Goal: Information Seeking & Learning: Learn about a topic

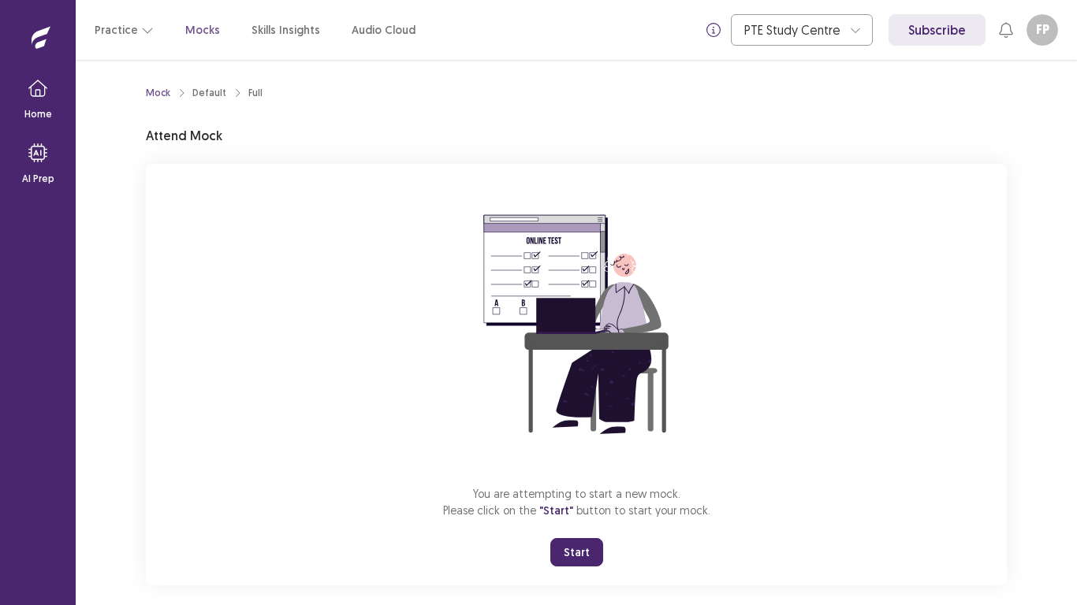
click at [582, 550] on button "Start" at bounding box center [576, 552] width 53 height 28
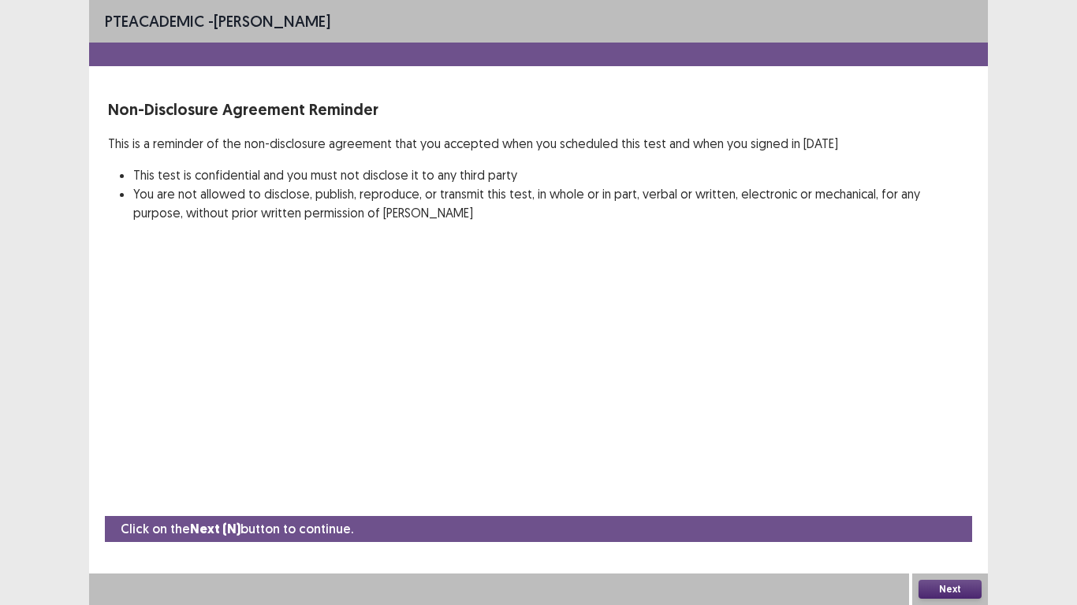
click at [940, 584] on button "Next" at bounding box center [949, 589] width 63 height 19
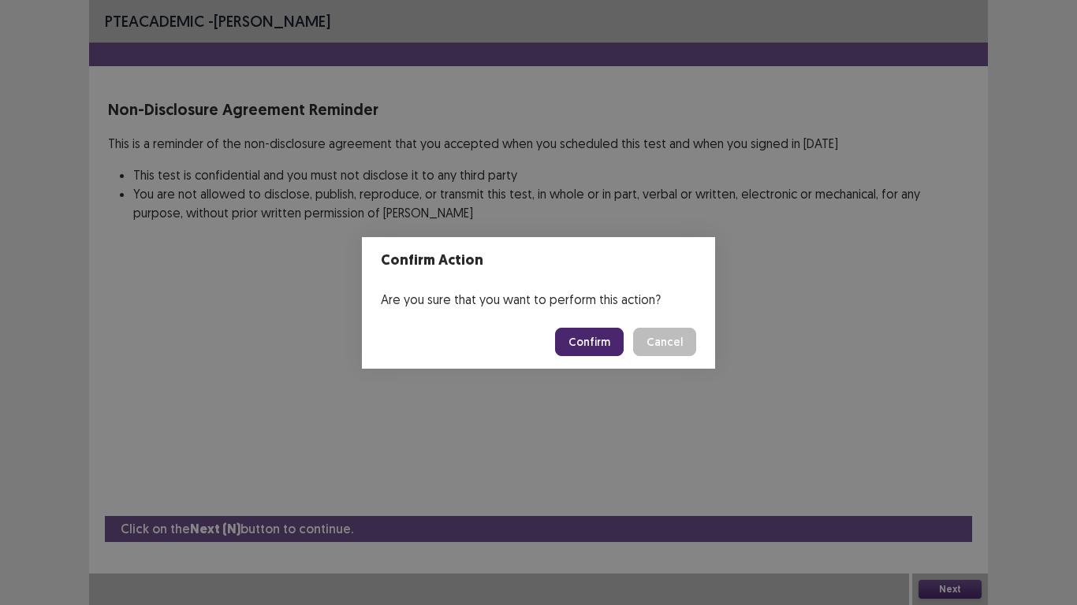
click at [1033, 588] on div "Confirm Action Are you sure that you want to perform this action? Confirm Cancel" at bounding box center [538, 302] width 1077 height 605
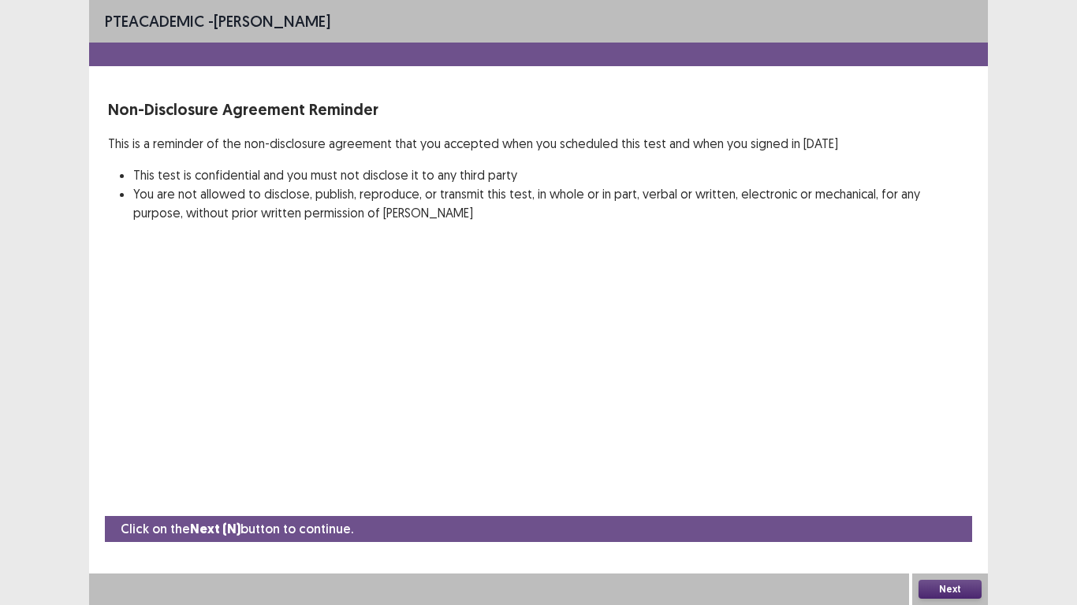
click at [1033, 588] on div "PTE academic - [PERSON_NAME] Non-Disclosure Agreement Reminder This is a remind…" at bounding box center [538, 302] width 1077 height 605
click at [940, 585] on button "Next" at bounding box center [949, 589] width 63 height 19
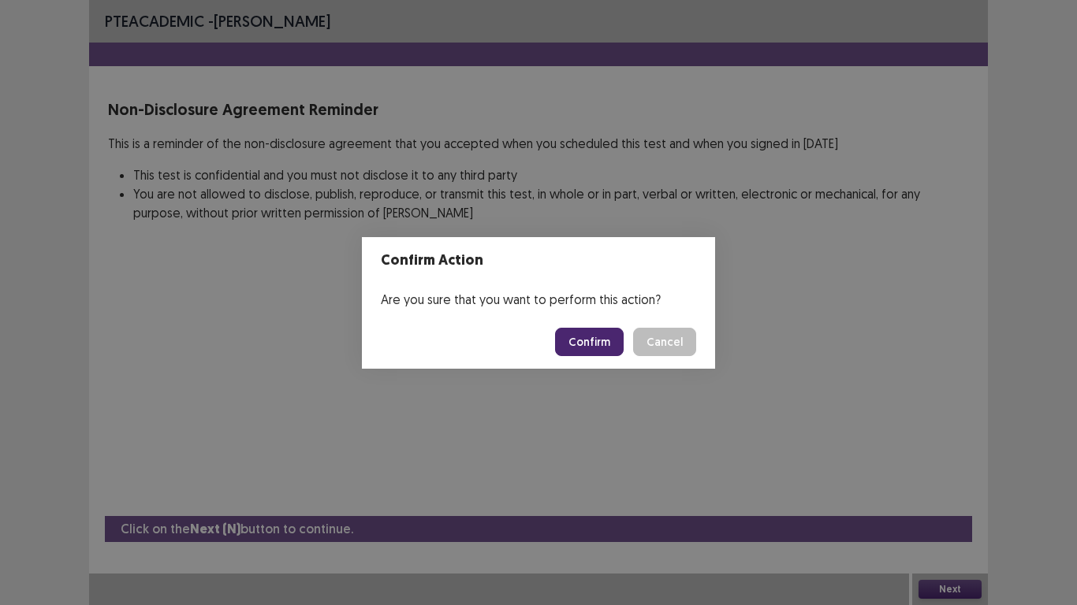
click at [594, 346] on button "Confirm" at bounding box center [589, 342] width 69 height 28
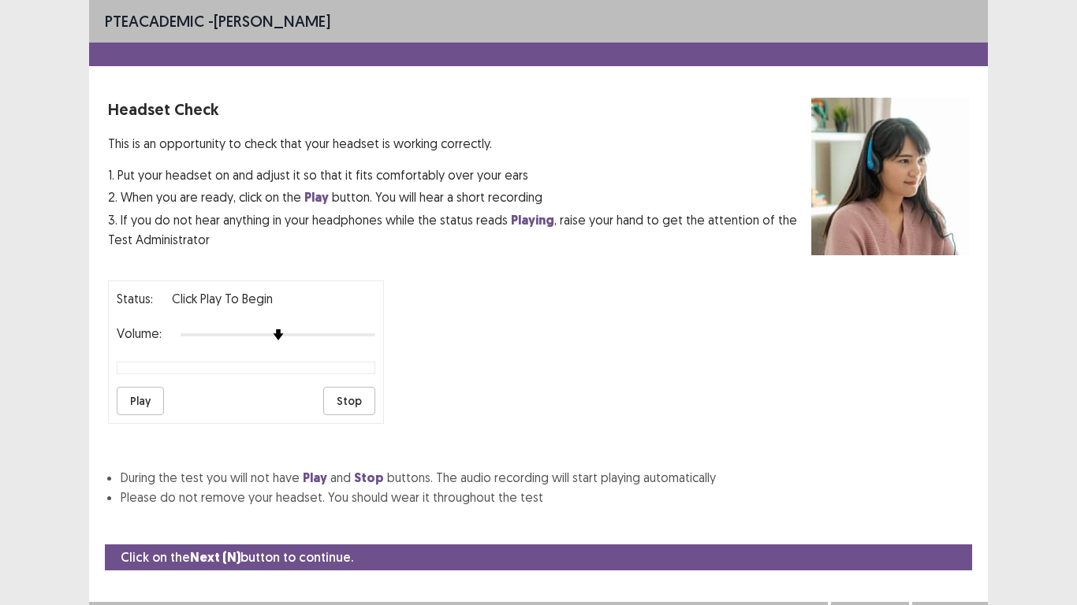
scroll to position [16, 0]
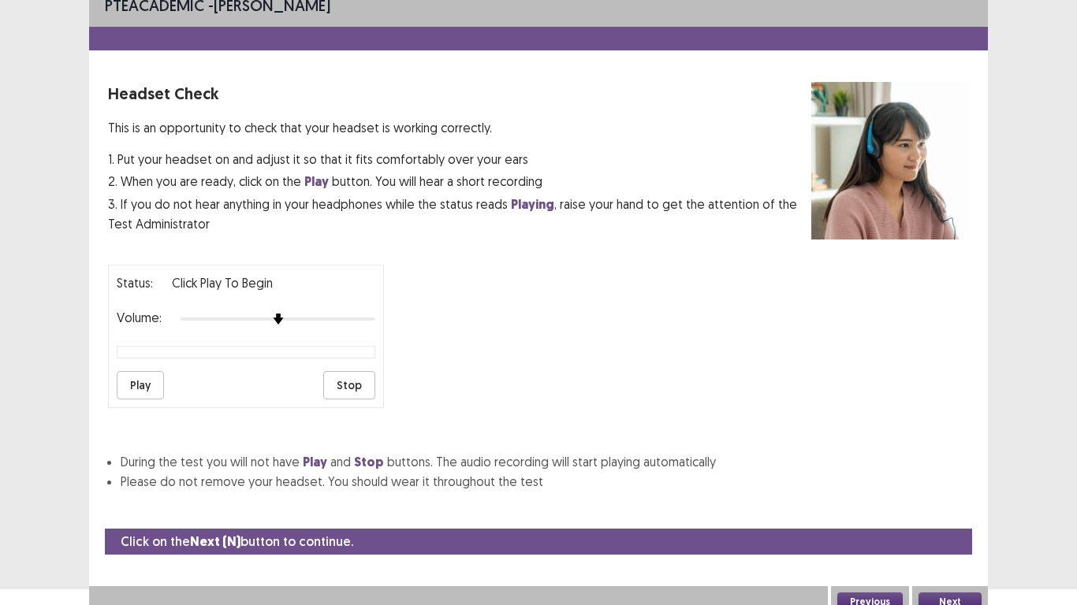
click at [147, 385] on button "Play" at bounding box center [140, 385] width 47 height 28
click at [951, 604] on button "Next" at bounding box center [949, 602] width 63 height 19
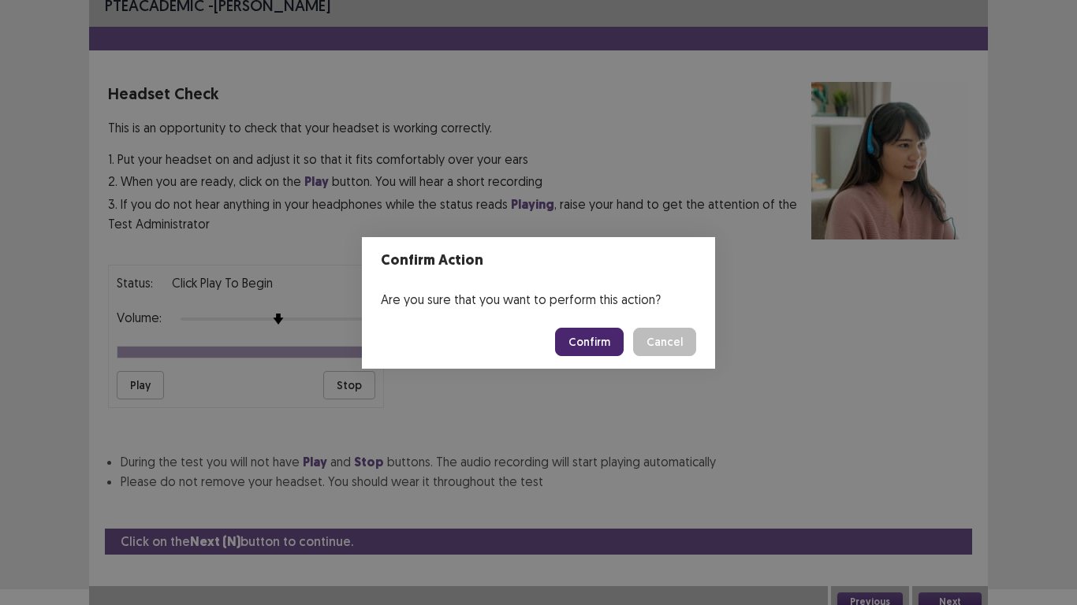
click at [592, 359] on footer "Confirm Cancel" at bounding box center [538, 342] width 353 height 54
click at [589, 345] on button "Confirm" at bounding box center [589, 342] width 69 height 28
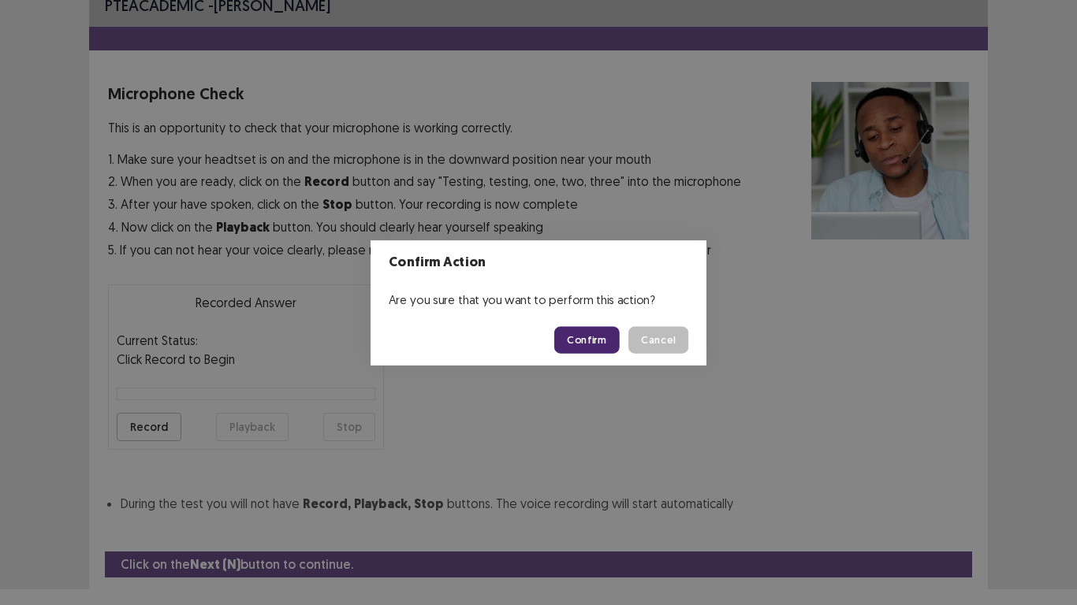
scroll to position [51, 0]
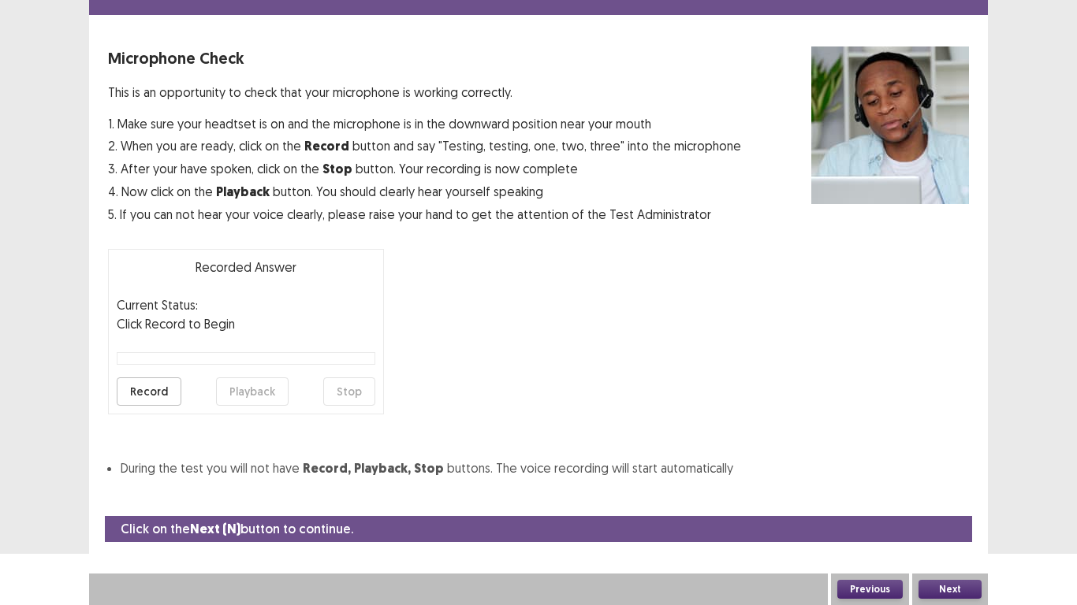
click at [148, 395] on button "Record" at bounding box center [149, 392] width 65 height 28
click at [346, 391] on button "Stop" at bounding box center [349, 392] width 52 height 28
click at [242, 389] on button "Playback" at bounding box center [252, 392] width 73 height 28
click at [133, 392] on button "Record" at bounding box center [149, 392] width 65 height 28
click at [357, 385] on button "Stop" at bounding box center [349, 392] width 52 height 28
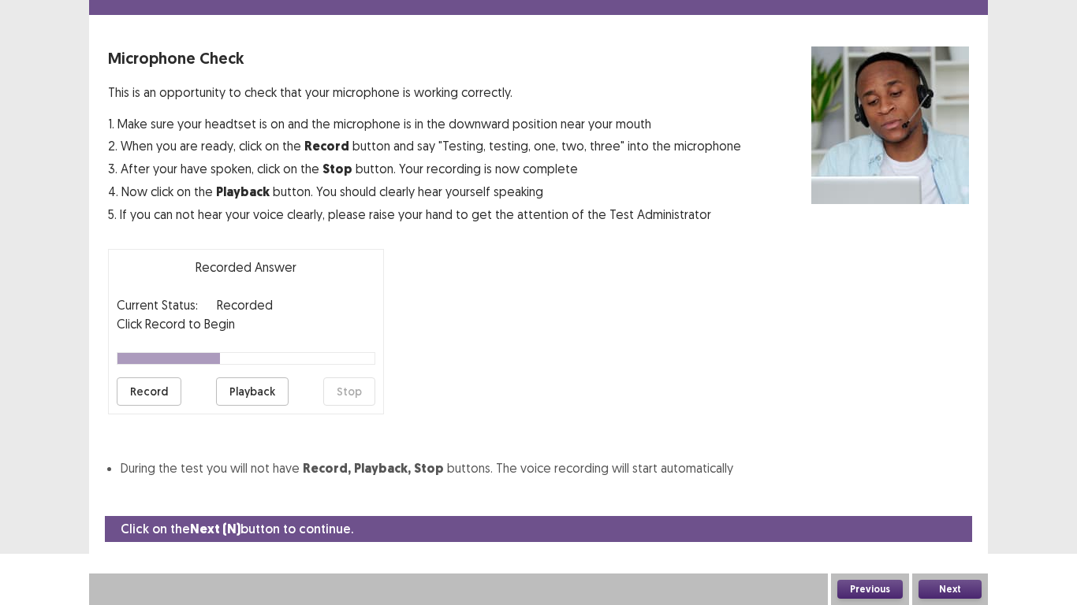
click at [262, 393] on button "Playback" at bounding box center [252, 392] width 73 height 28
click at [930, 586] on button "Next" at bounding box center [949, 589] width 63 height 19
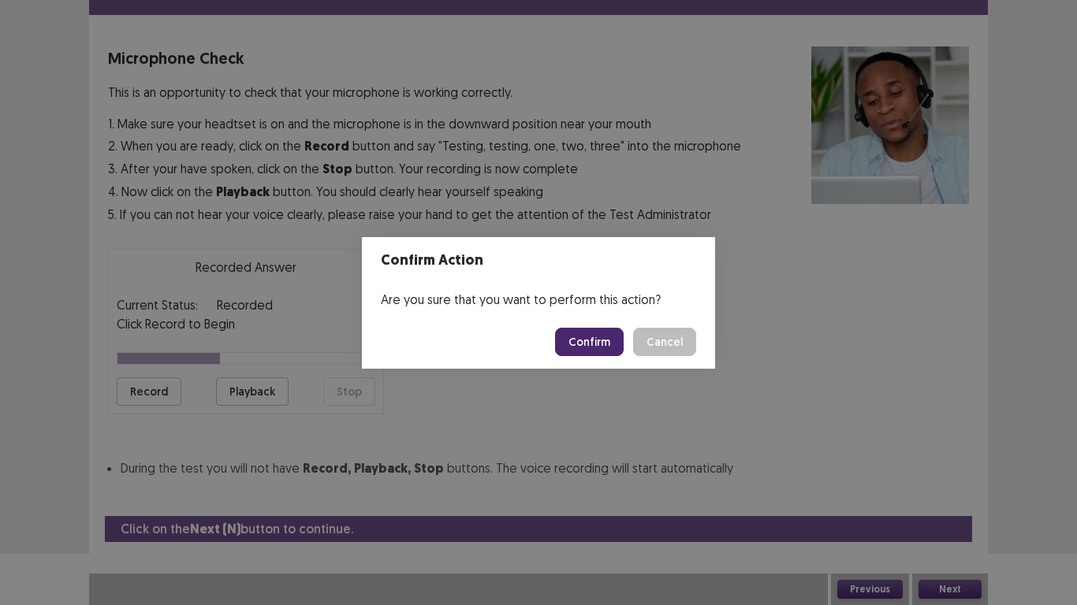
click at [596, 337] on button "Confirm" at bounding box center [589, 342] width 69 height 28
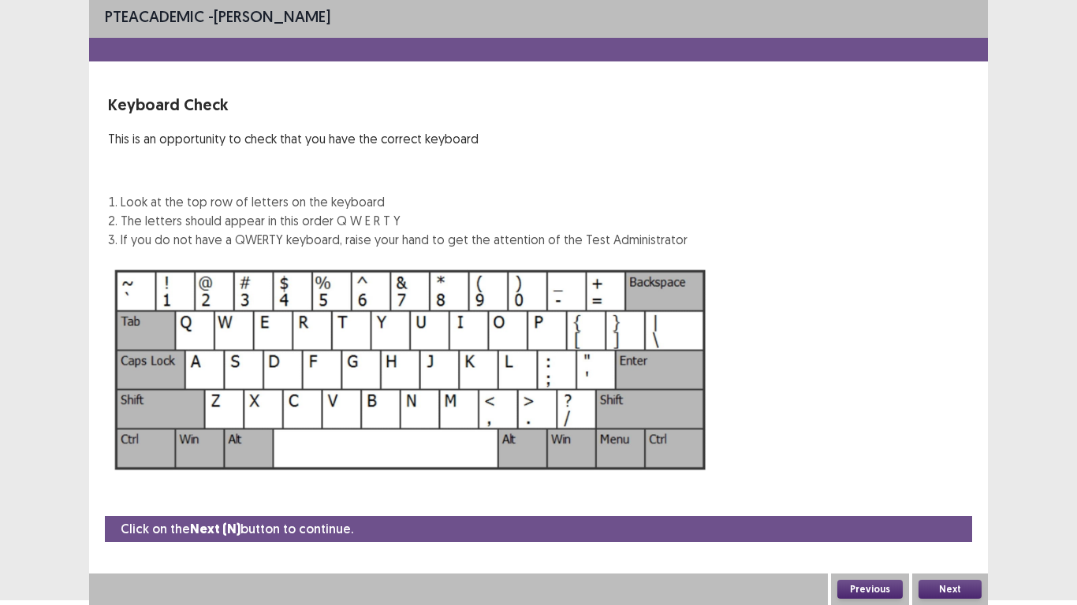
scroll to position [5, 0]
click at [948, 592] on button "Next" at bounding box center [949, 589] width 63 height 19
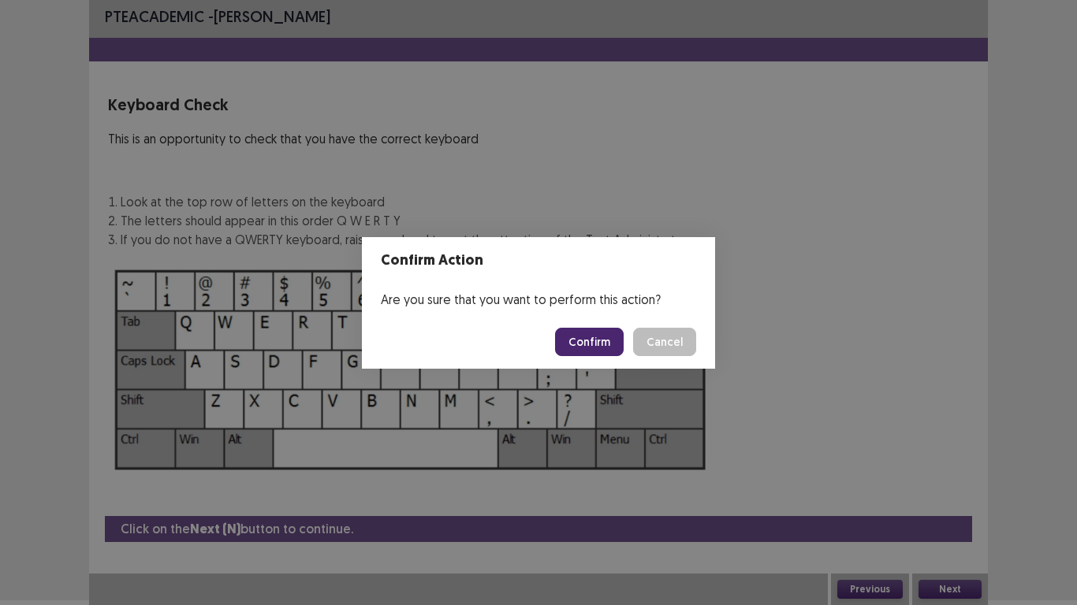
click at [594, 343] on button "Confirm" at bounding box center [589, 342] width 69 height 28
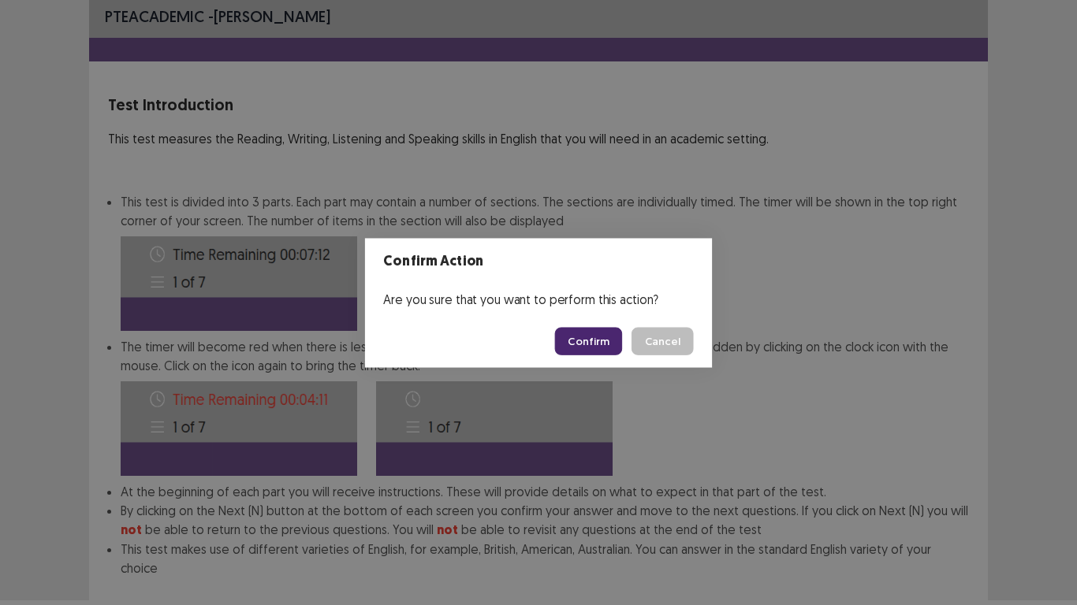
scroll to position [85, 0]
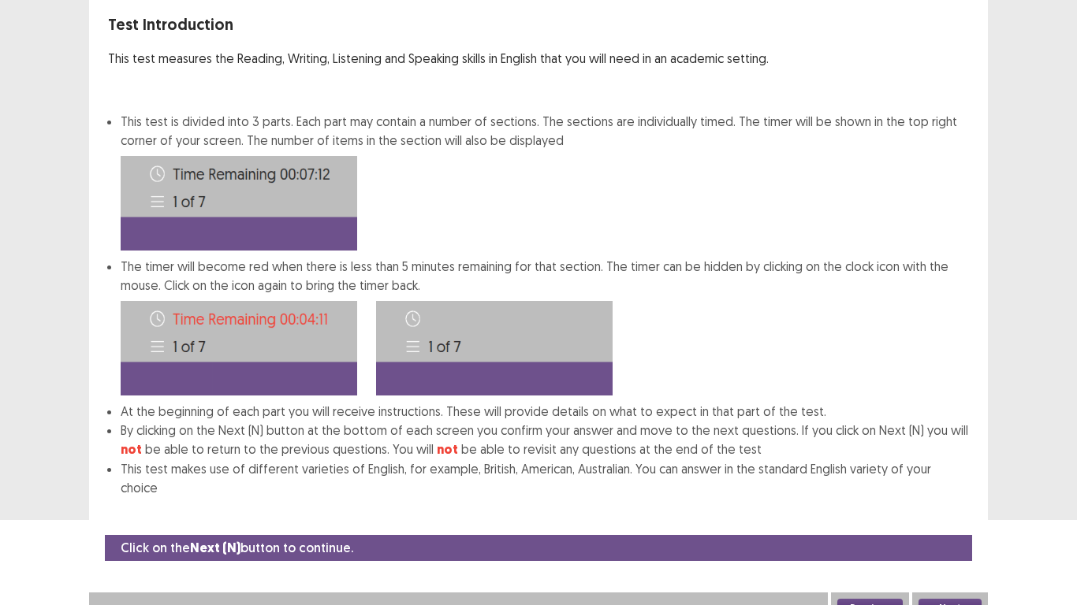
click at [936, 599] on button "Next" at bounding box center [949, 608] width 63 height 19
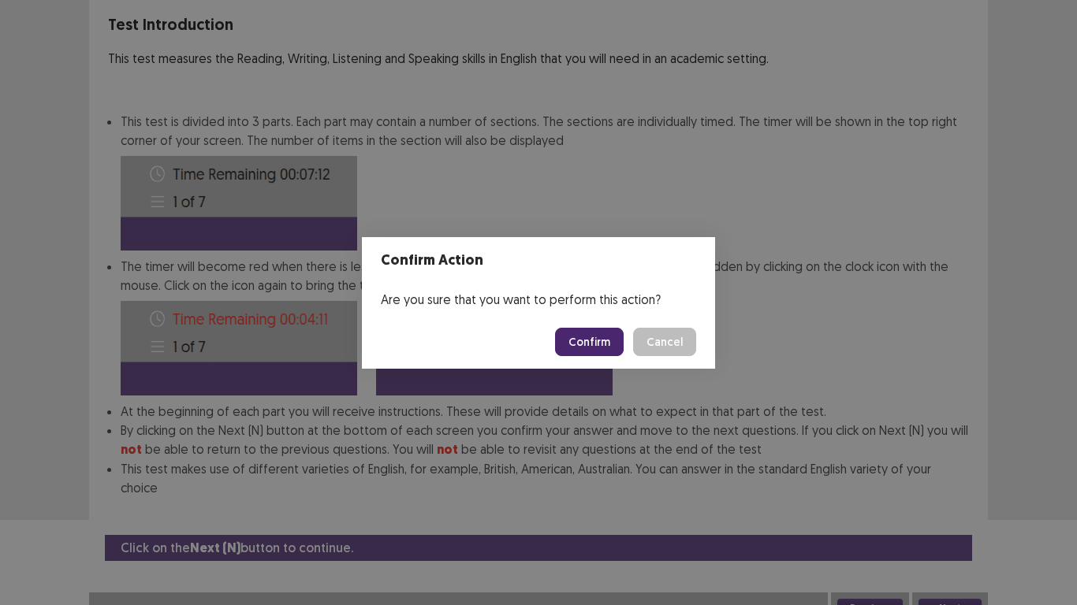
click at [604, 348] on button "Confirm" at bounding box center [589, 342] width 69 height 28
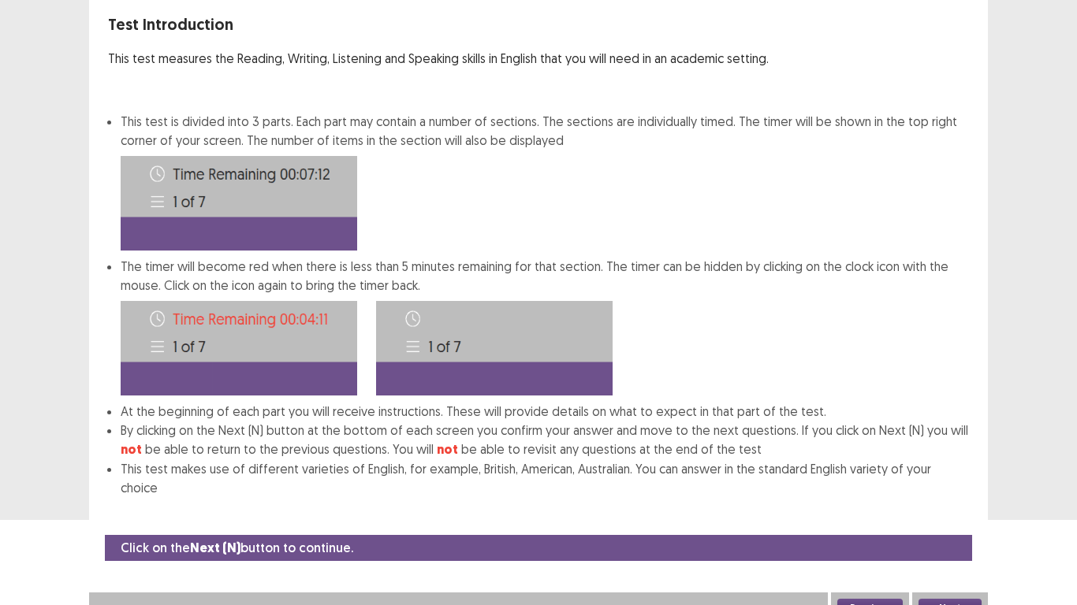
scroll to position [0, 0]
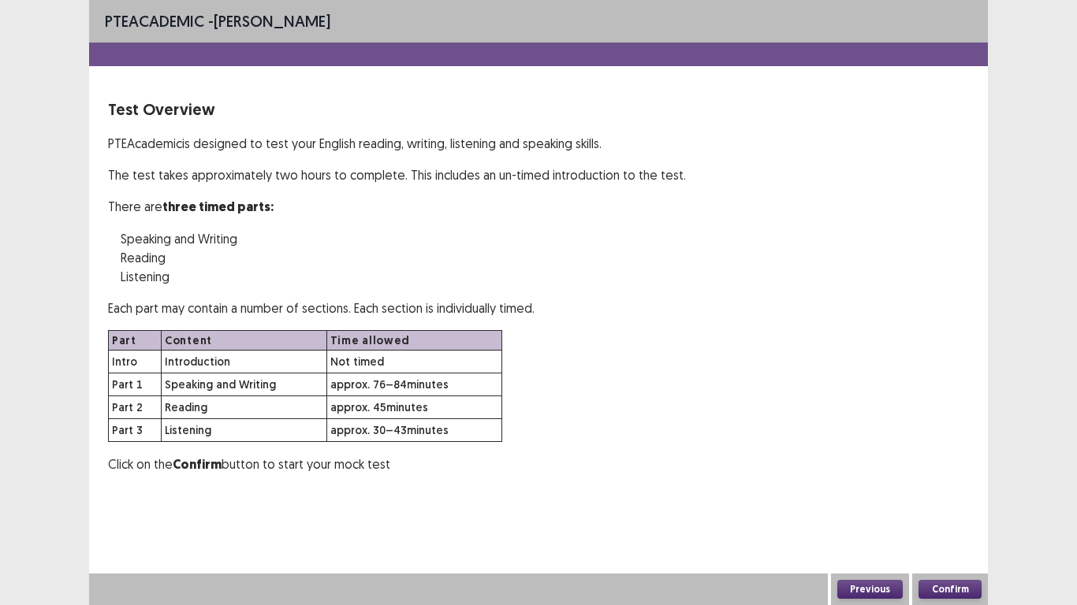
click at [605, 348] on div "Part Content Time allowed Intro Introduction Not timed Part 1 Speaking and Writ…" at bounding box center [538, 386] width 861 height 112
click at [918, 591] on button "Confirm" at bounding box center [949, 589] width 63 height 19
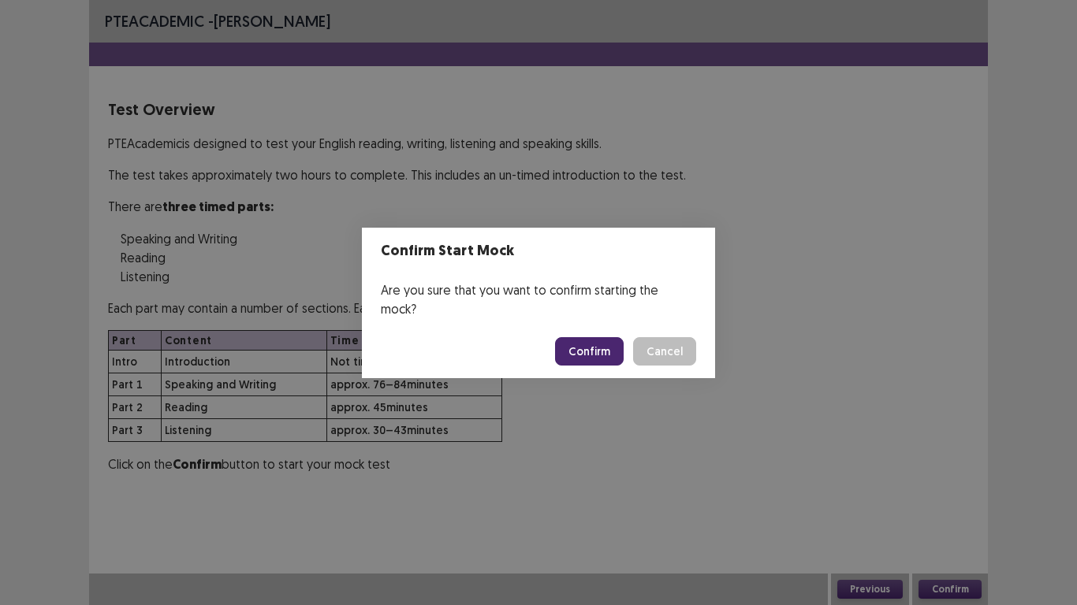
click at [601, 346] on button "Confirm" at bounding box center [589, 351] width 69 height 28
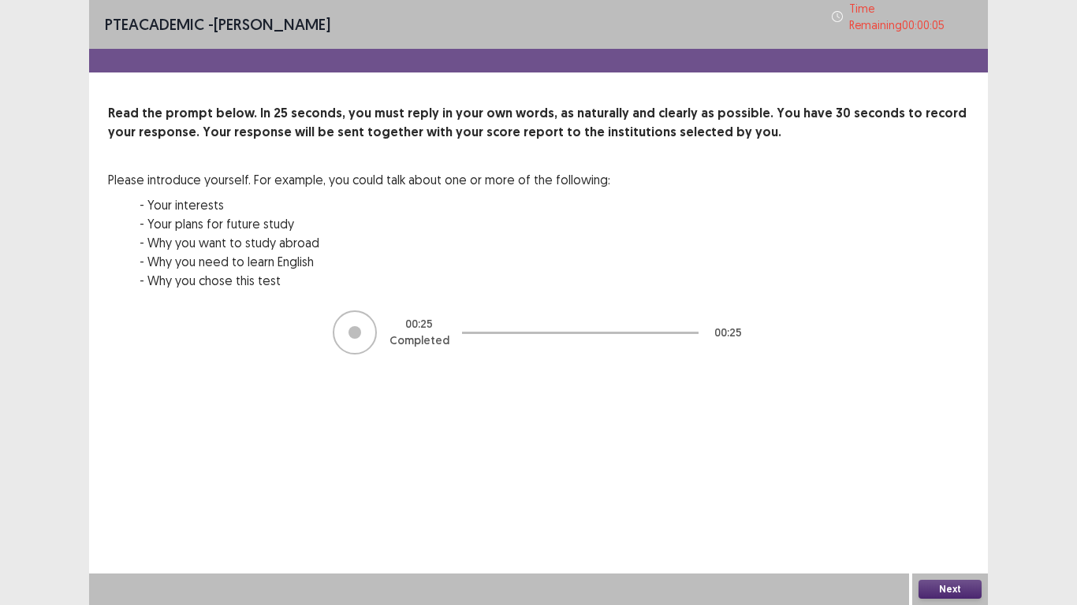
click at [967, 585] on button "Next" at bounding box center [949, 589] width 63 height 19
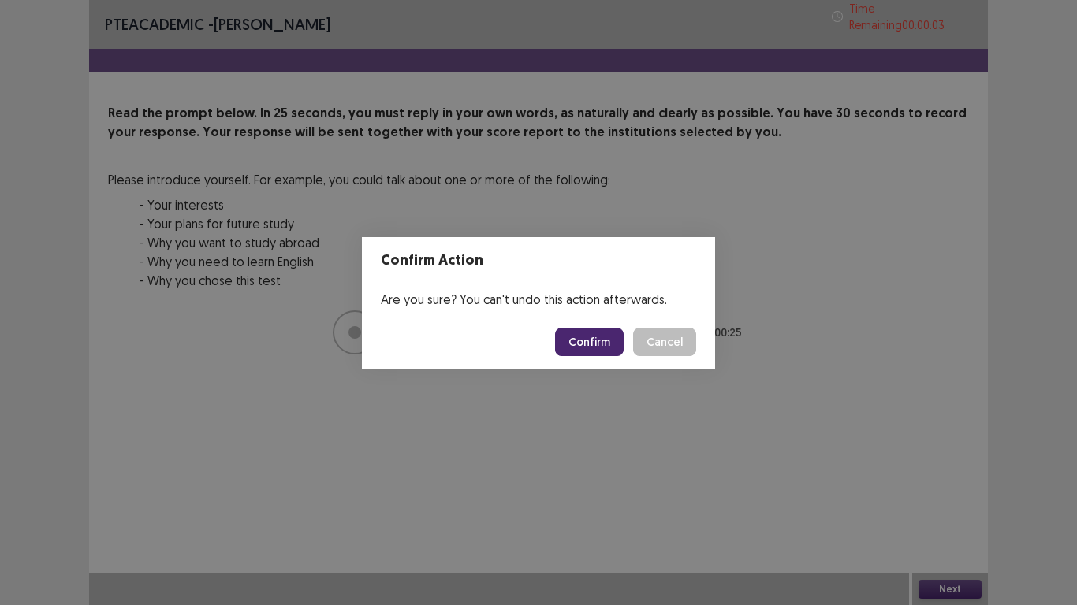
click at [597, 347] on button "Confirm" at bounding box center [589, 342] width 69 height 28
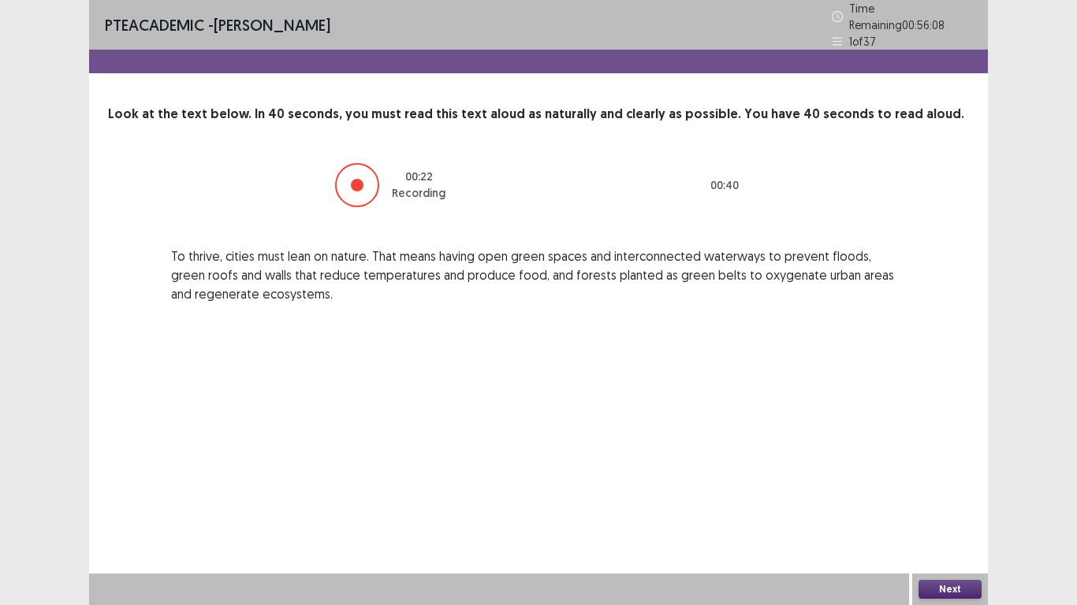
click at [952, 590] on button "Next" at bounding box center [949, 589] width 63 height 19
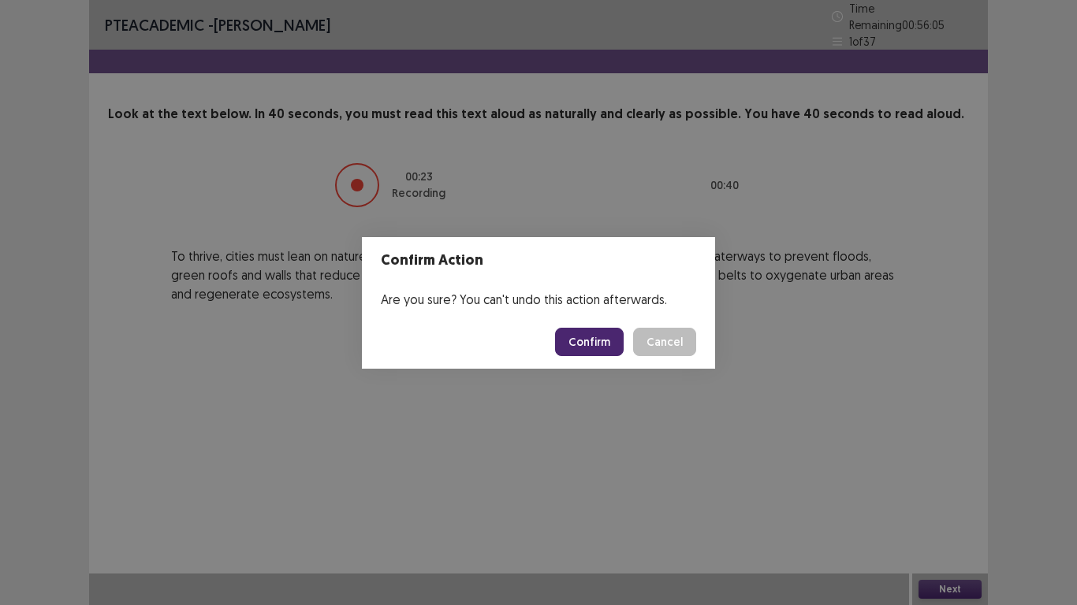
click at [597, 336] on button "Confirm" at bounding box center [589, 342] width 69 height 28
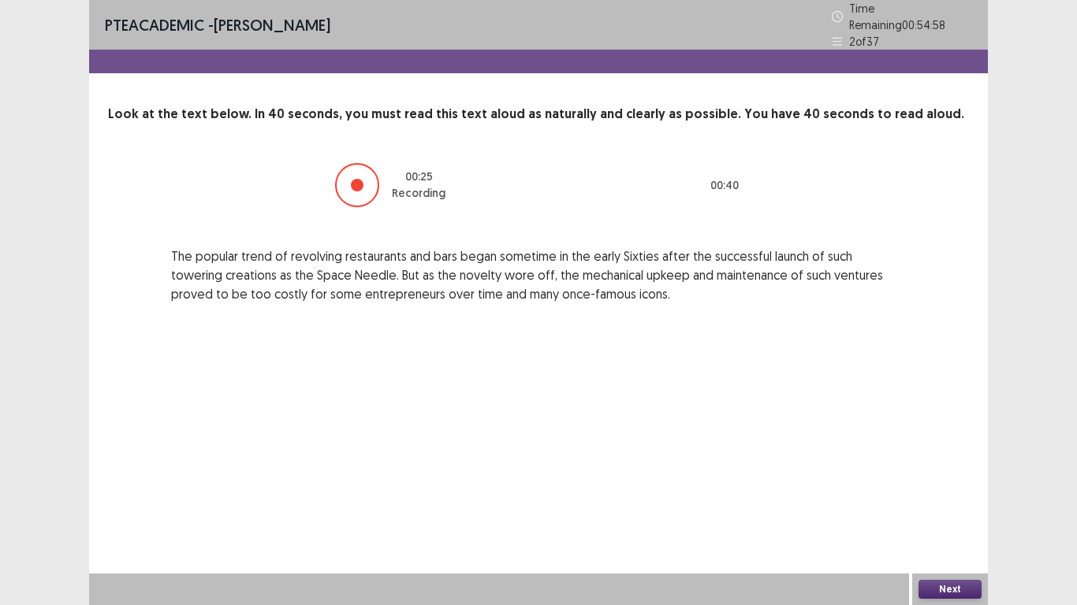
click at [928, 592] on button "Next" at bounding box center [949, 589] width 63 height 19
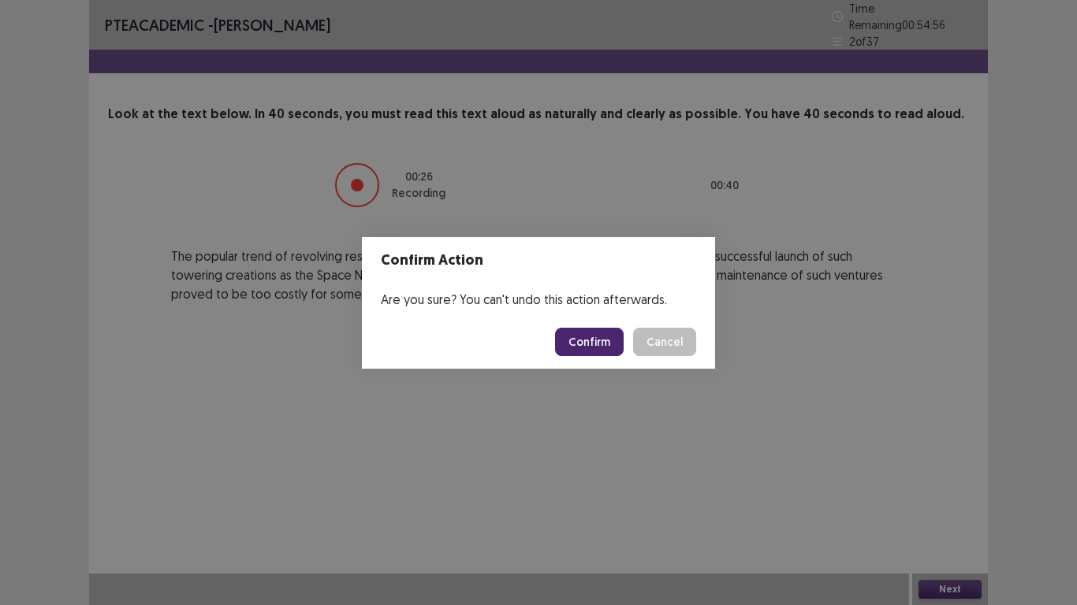
click at [579, 339] on button "Confirm" at bounding box center [589, 342] width 69 height 28
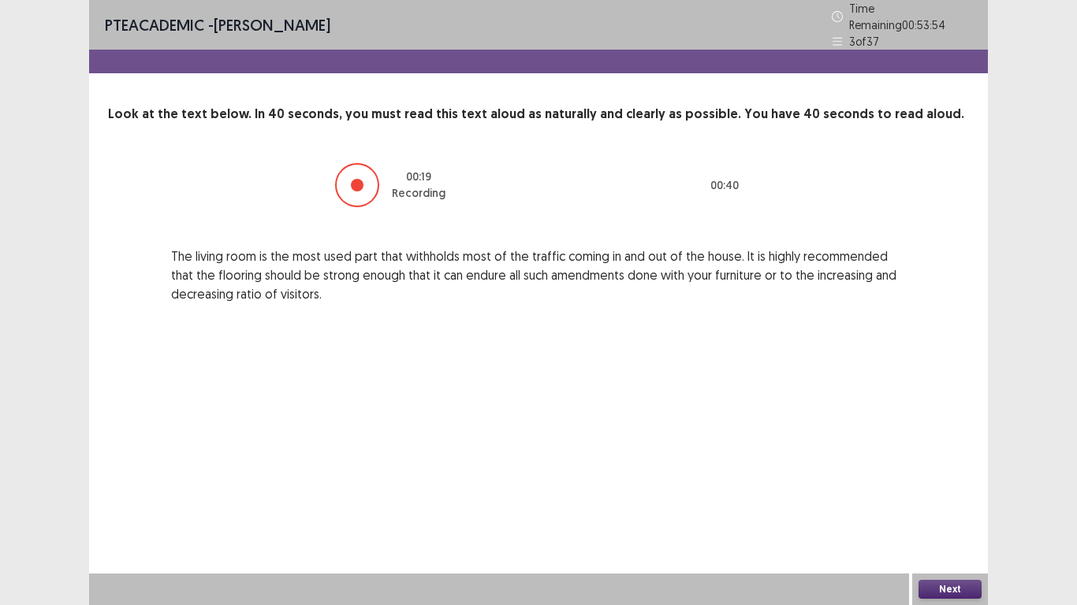
click at [939, 589] on button "Next" at bounding box center [949, 589] width 63 height 19
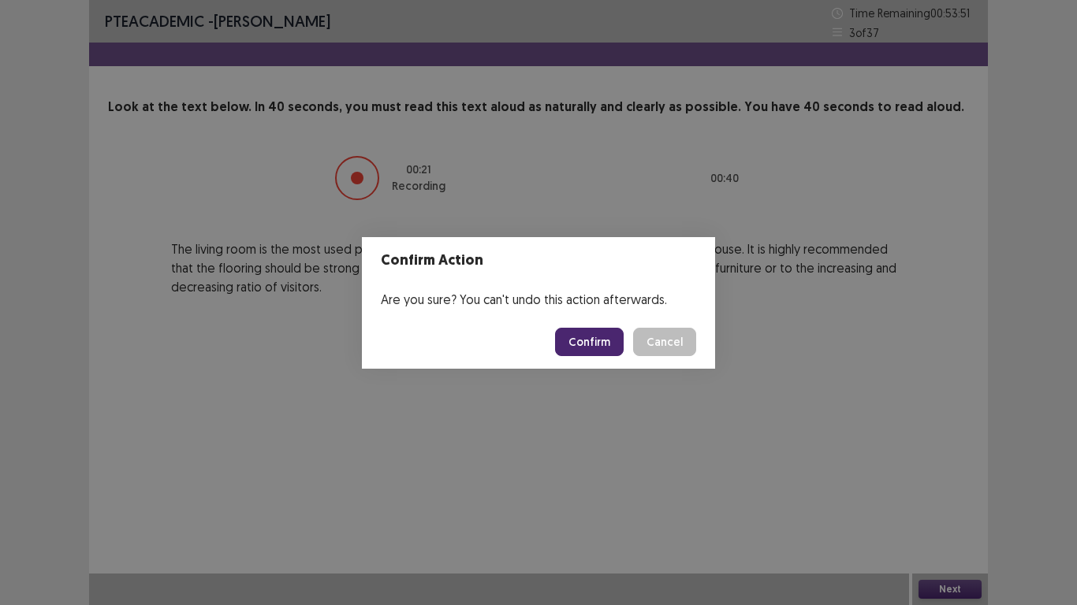
click at [601, 342] on button "Confirm" at bounding box center [589, 342] width 69 height 28
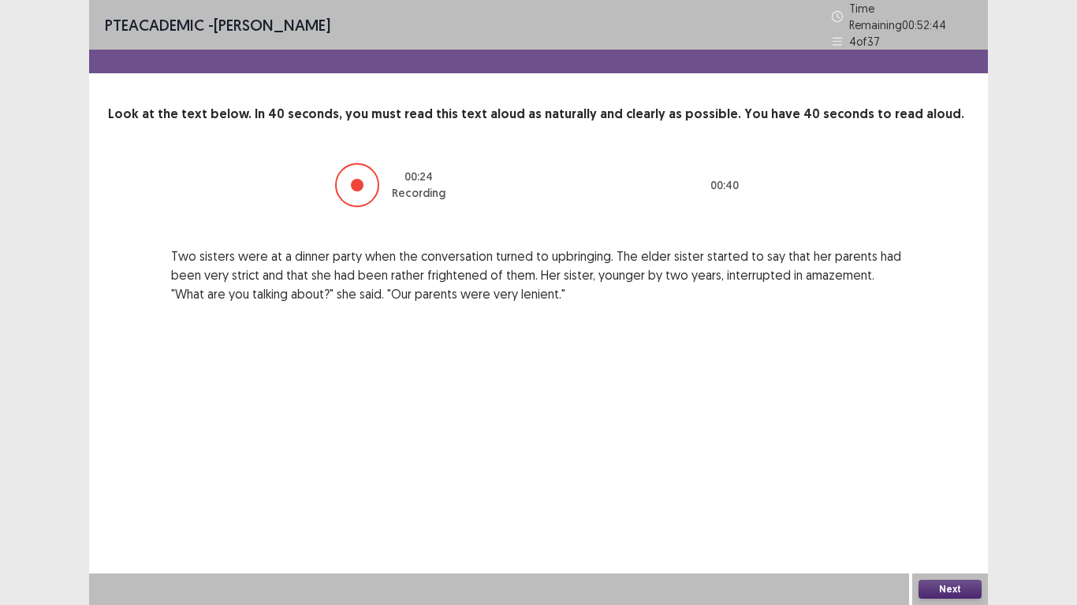
click at [935, 586] on button "Next" at bounding box center [949, 589] width 63 height 19
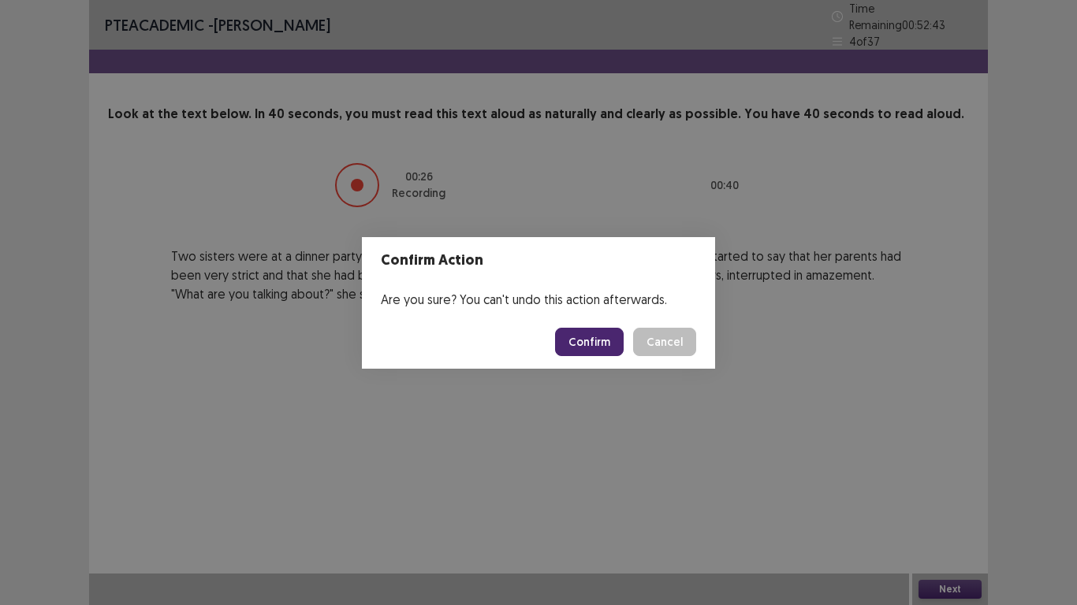
click at [594, 345] on button "Confirm" at bounding box center [589, 342] width 69 height 28
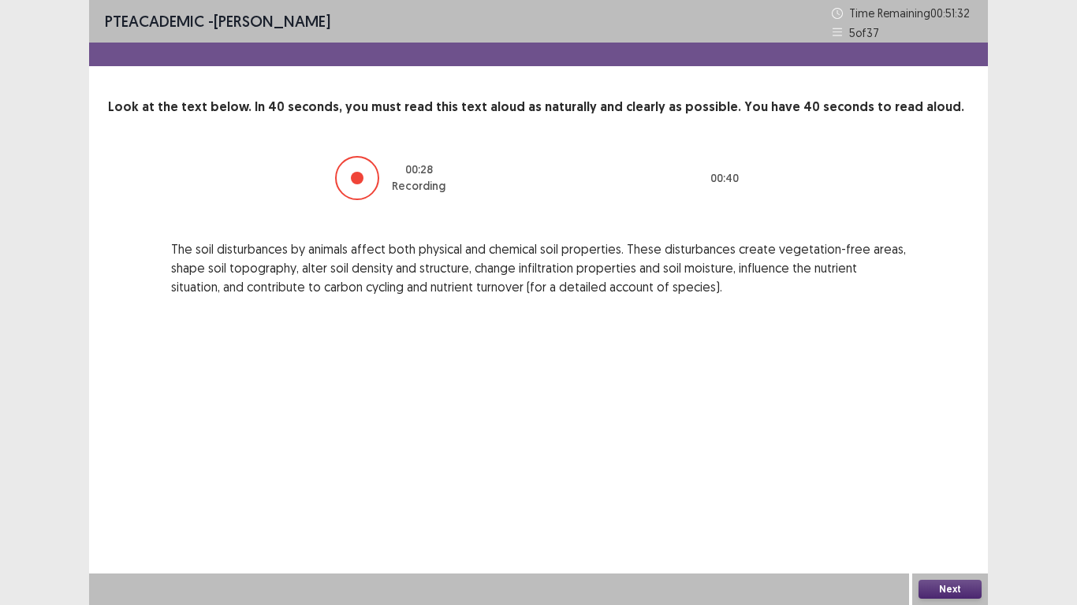
click at [932, 590] on button "Next" at bounding box center [949, 589] width 63 height 19
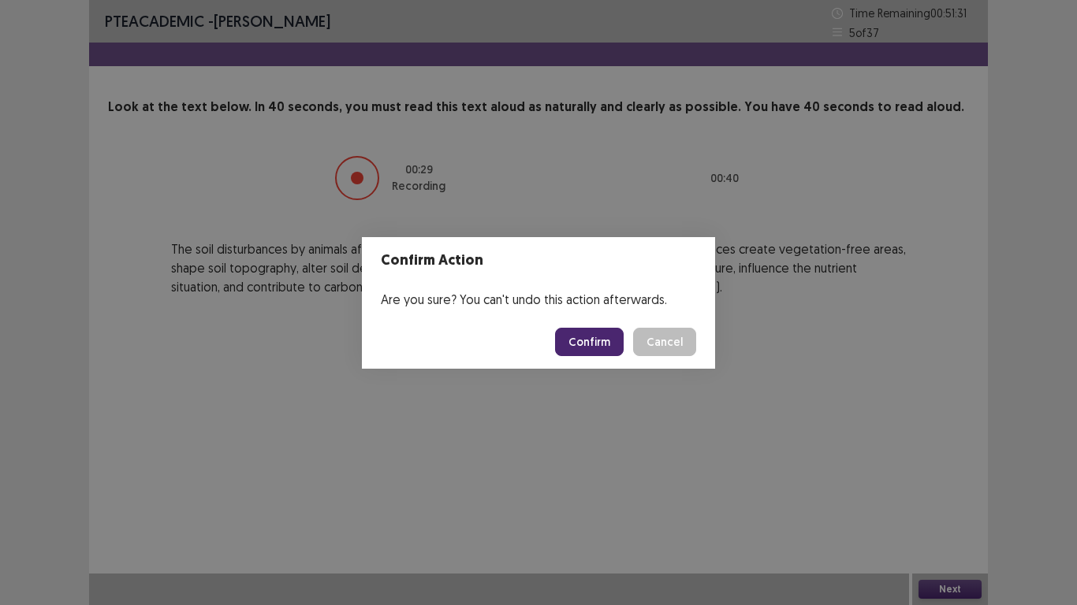
click at [608, 354] on button "Confirm" at bounding box center [589, 342] width 69 height 28
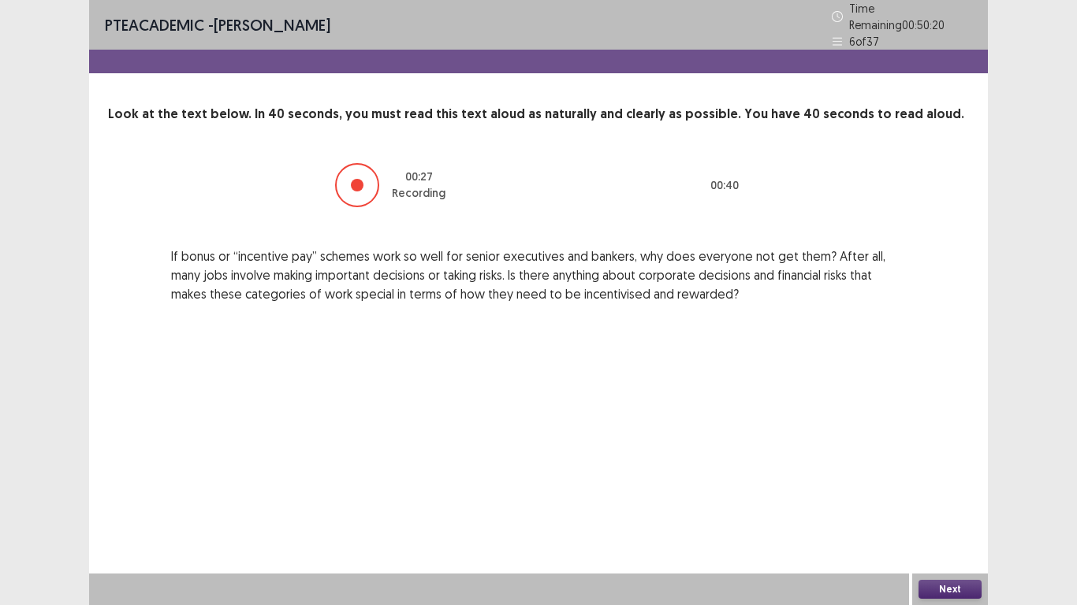
click at [943, 589] on button "Next" at bounding box center [949, 589] width 63 height 19
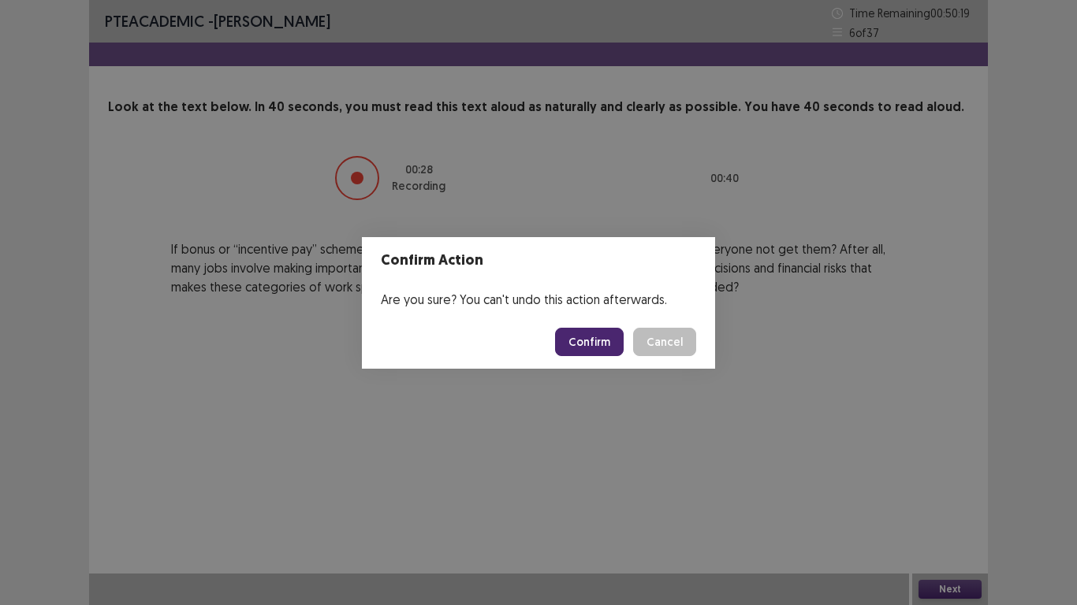
click at [571, 332] on button "Confirm" at bounding box center [589, 342] width 69 height 28
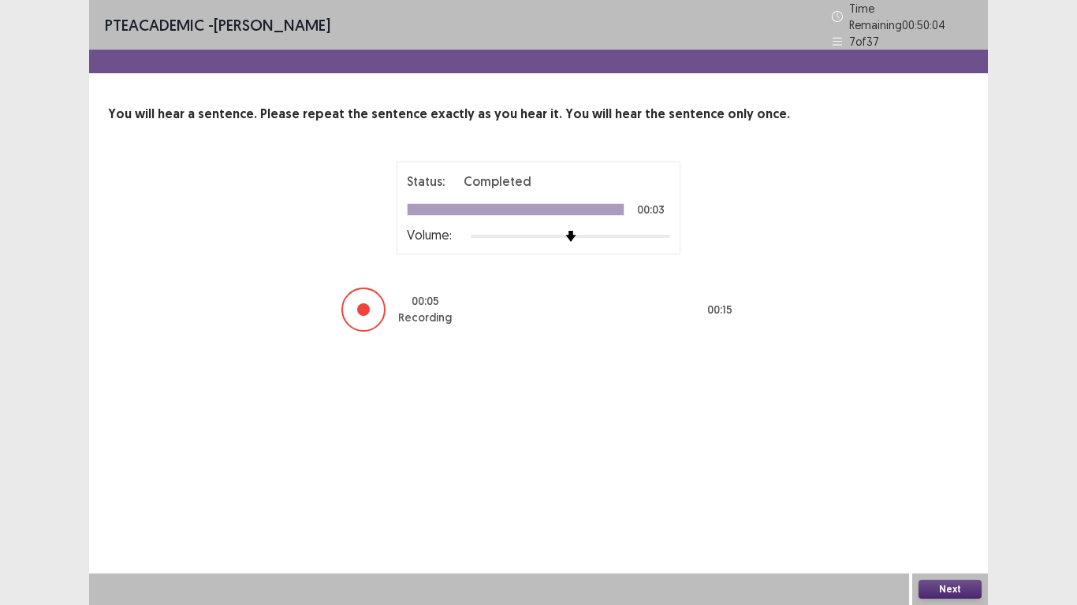
click at [942, 594] on button "Next" at bounding box center [949, 589] width 63 height 19
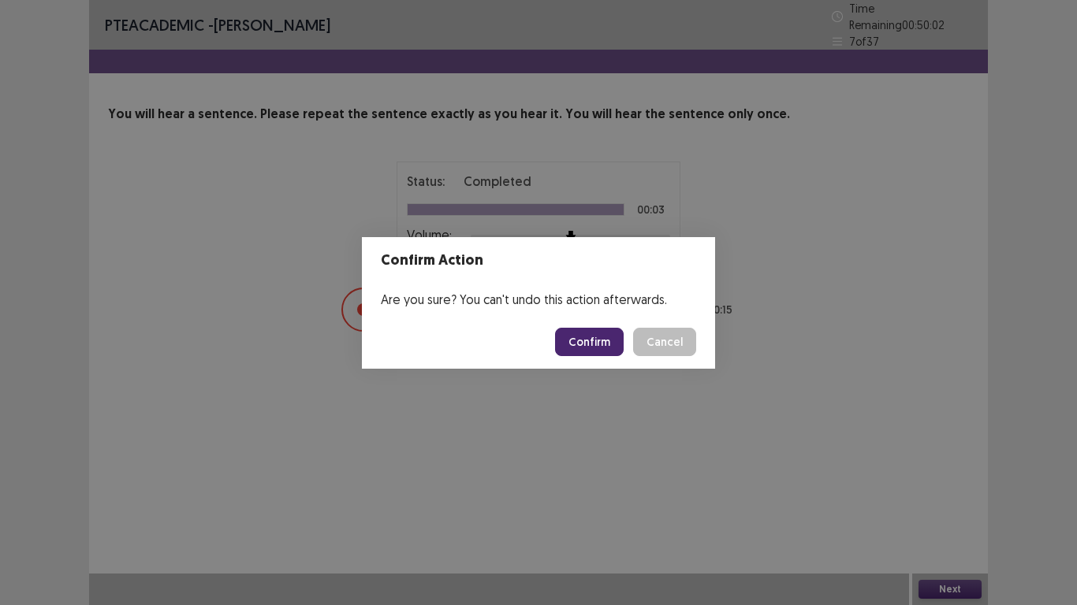
click at [594, 340] on button "Confirm" at bounding box center [589, 342] width 69 height 28
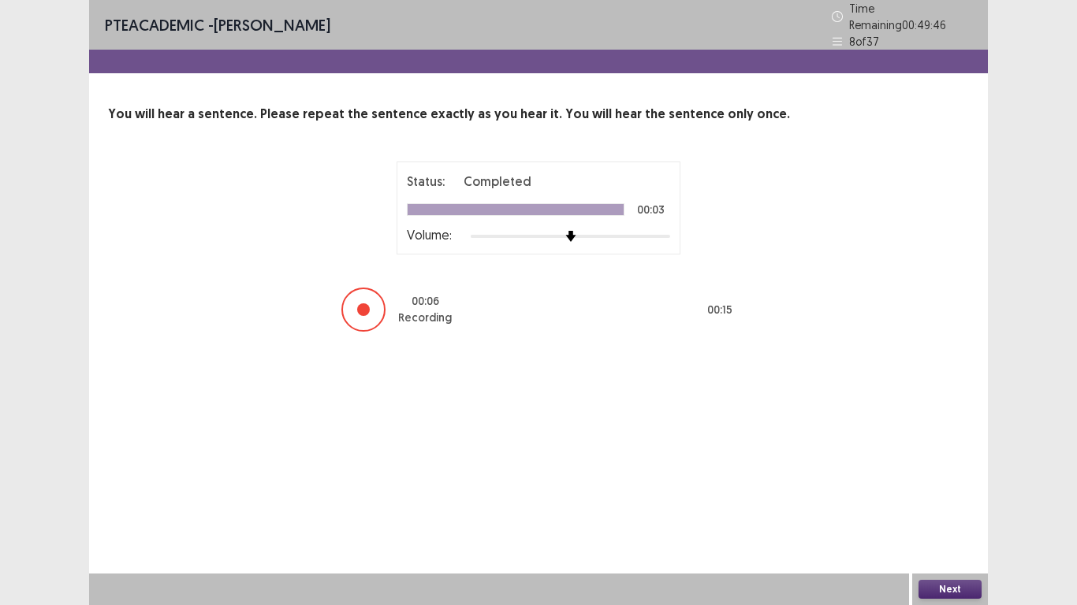
click at [940, 594] on button "Next" at bounding box center [949, 589] width 63 height 19
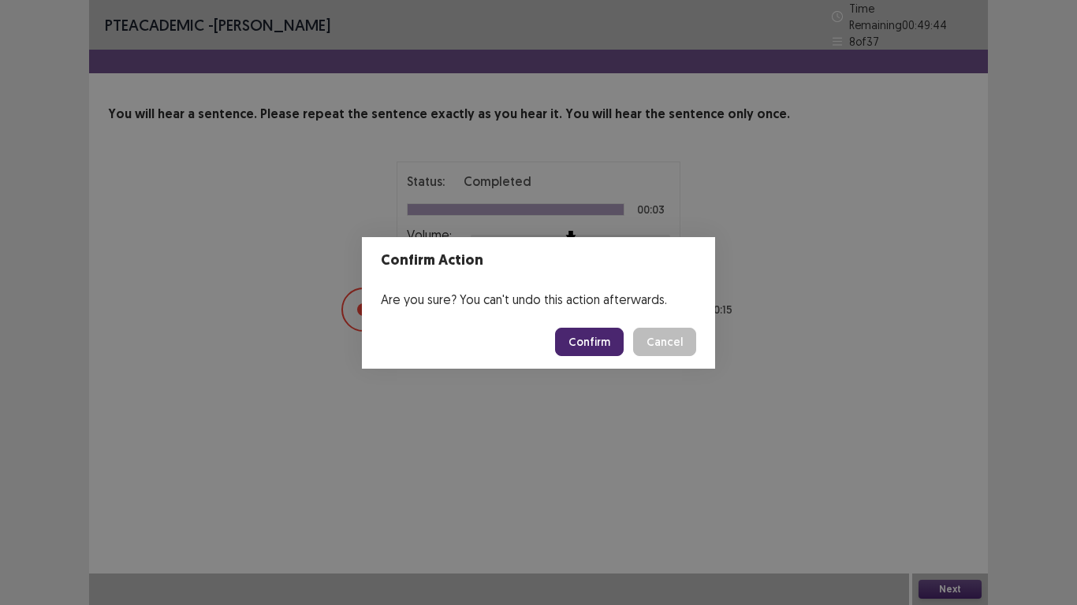
click at [595, 340] on button "Confirm" at bounding box center [589, 342] width 69 height 28
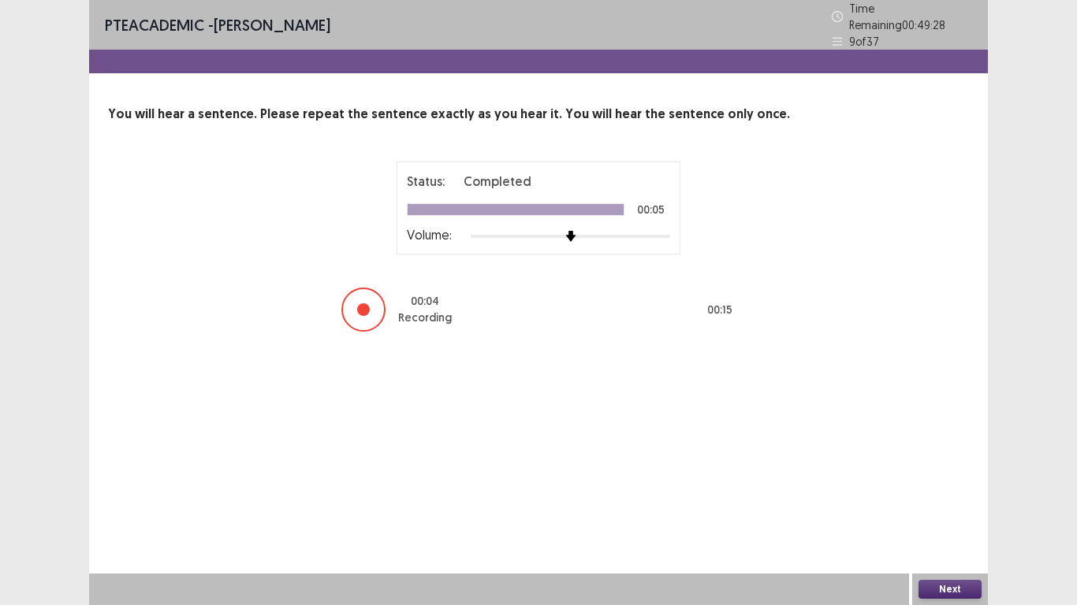
click at [942, 588] on button "Next" at bounding box center [949, 589] width 63 height 19
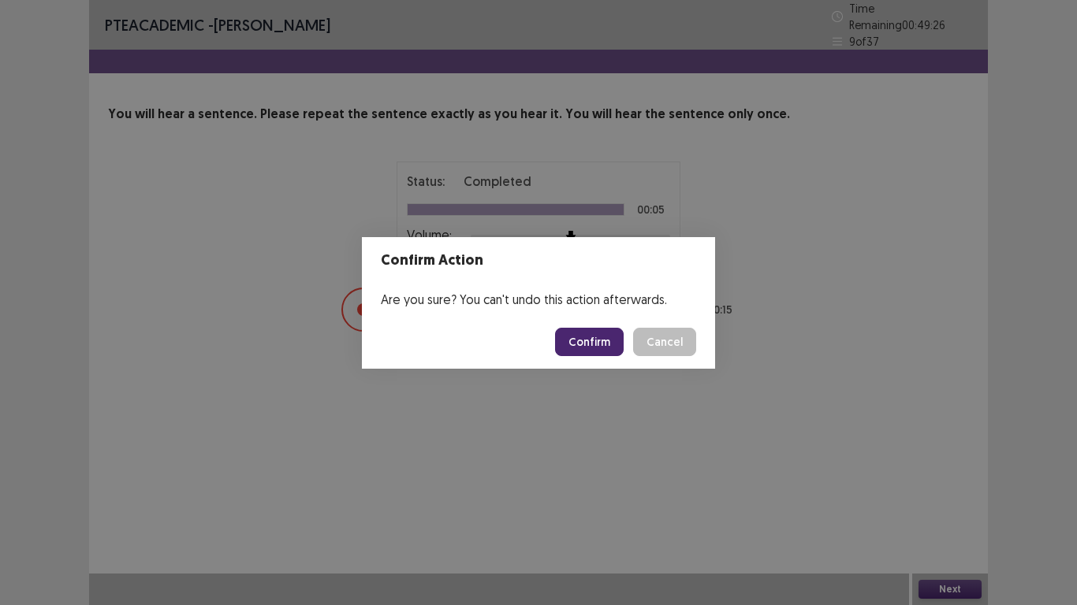
click at [580, 339] on button "Confirm" at bounding box center [589, 342] width 69 height 28
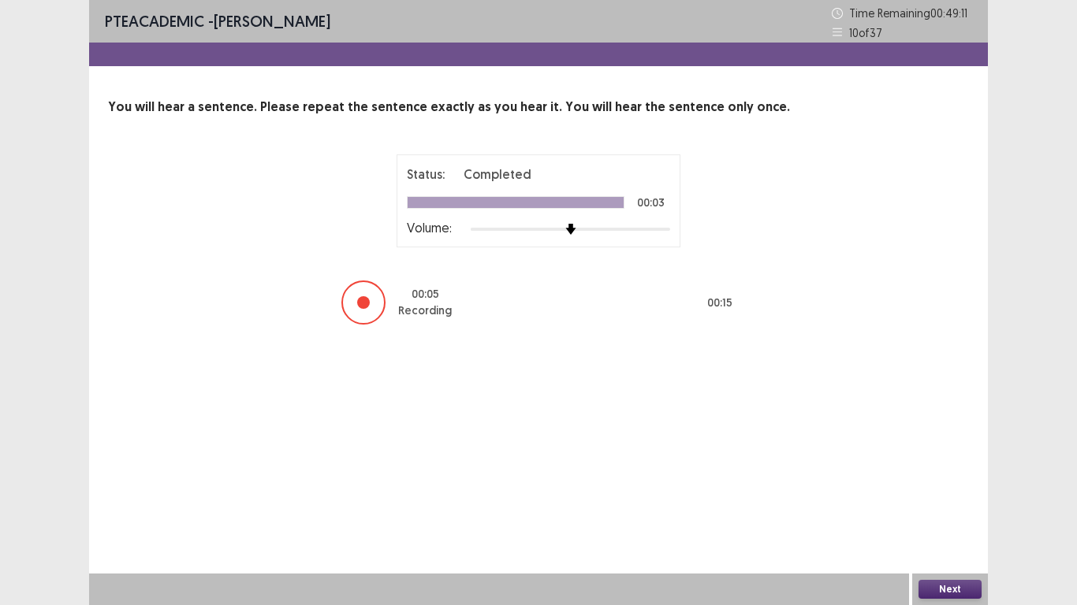
click at [952, 587] on button "Next" at bounding box center [949, 589] width 63 height 19
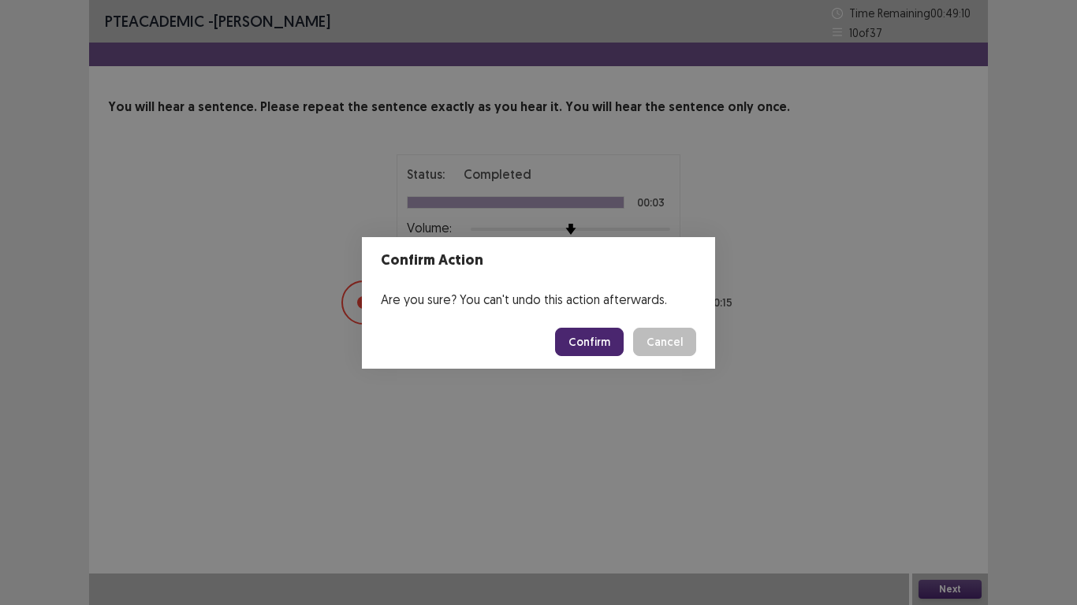
click at [601, 341] on button "Confirm" at bounding box center [589, 342] width 69 height 28
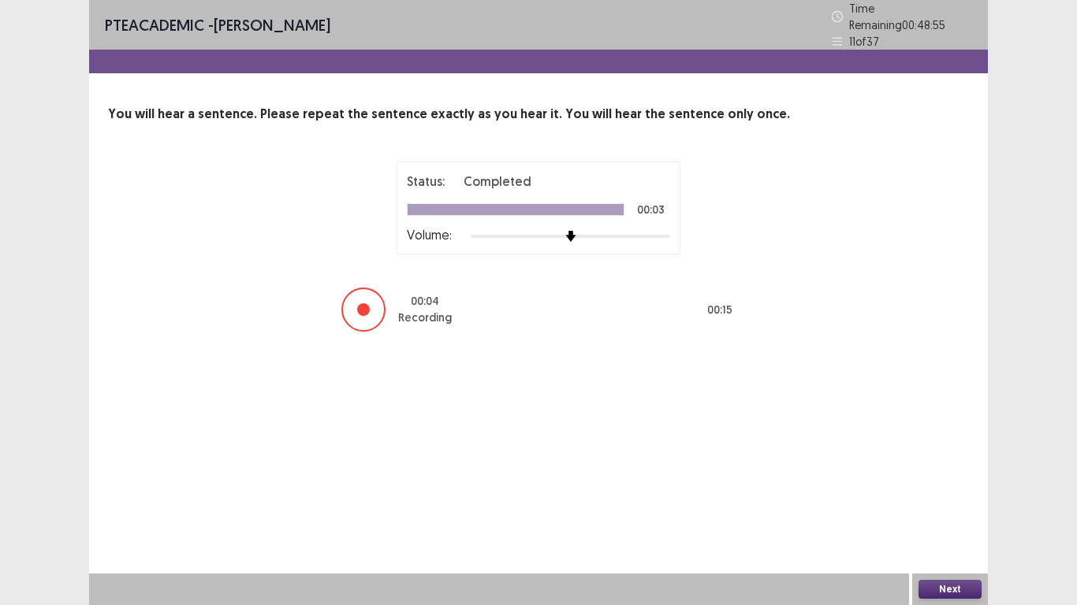
click at [926, 581] on button "Next" at bounding box center [949, 589] width 63 height 19
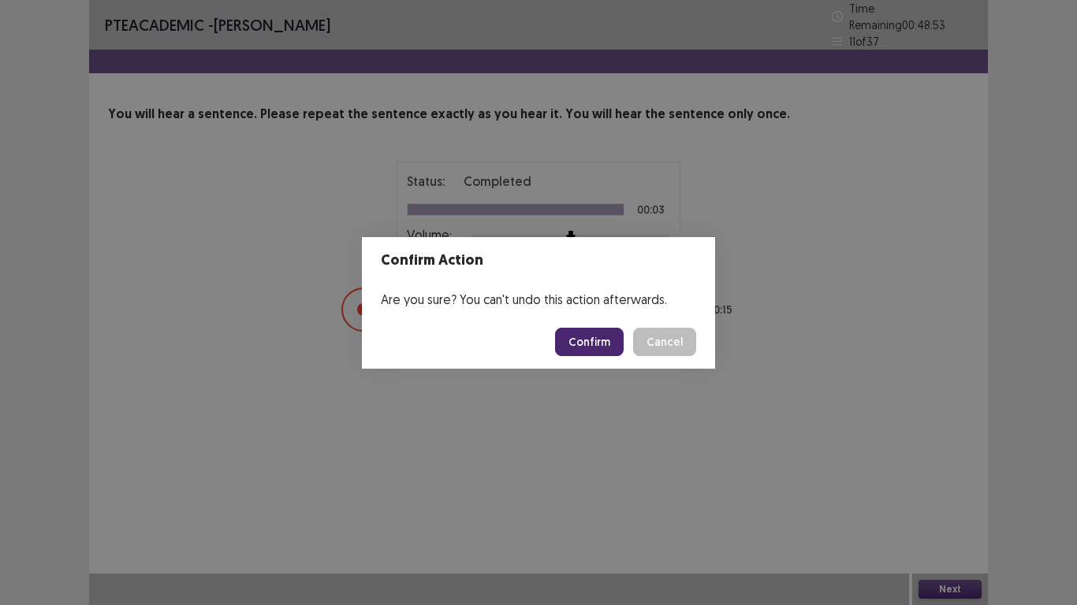
click at [607, 334] on button "Confirm" at bounding box center [589, 342] width 69 height 28
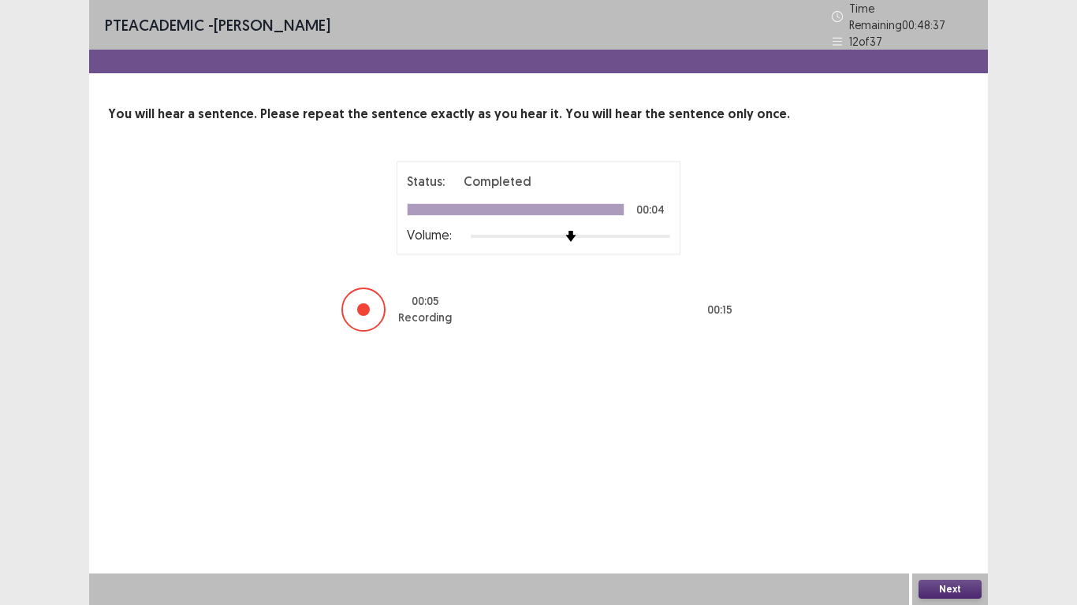
click at [955, 586] on button "Next" at bounding box center [949, 589] width 63 height 19
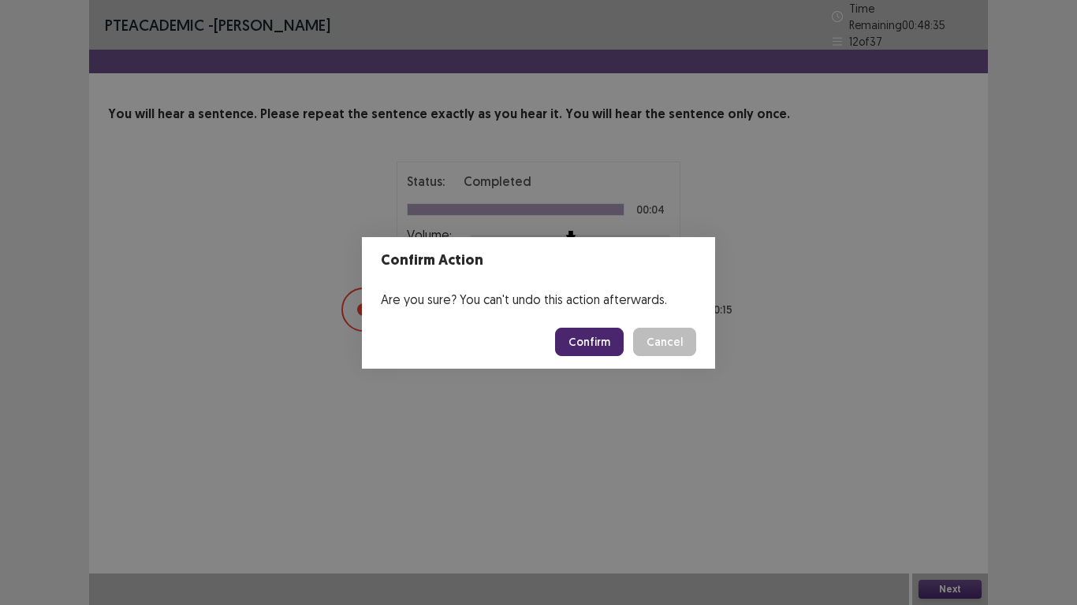
click at [590, 332] on button "Confirm" at bounding box center [589, 342] width 69 height 28
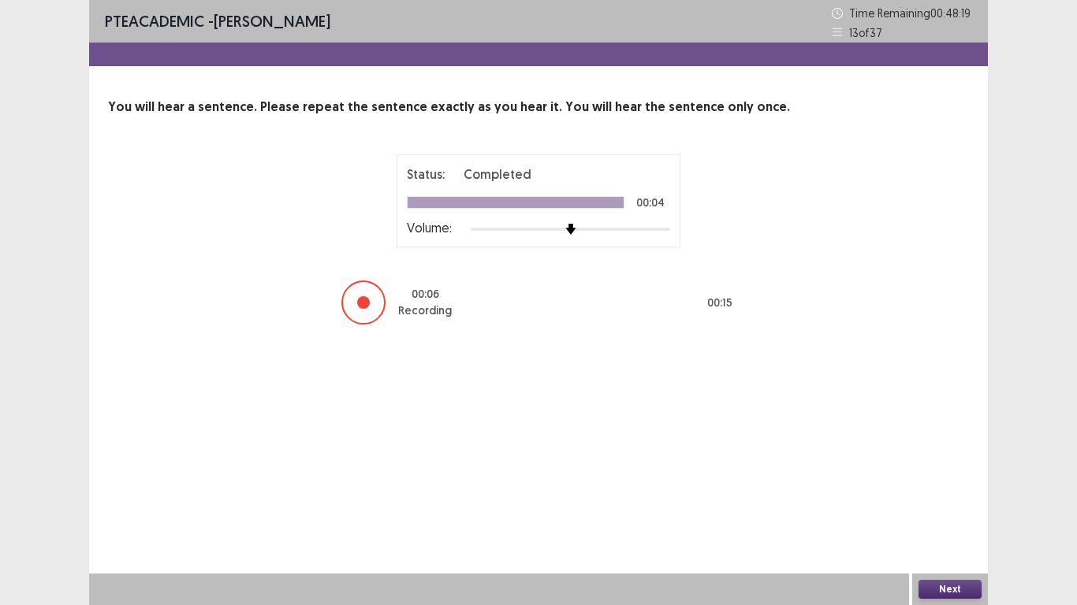
click at [943, 581] on button "Next" at bounding box center [949, 589] width 63 height 19
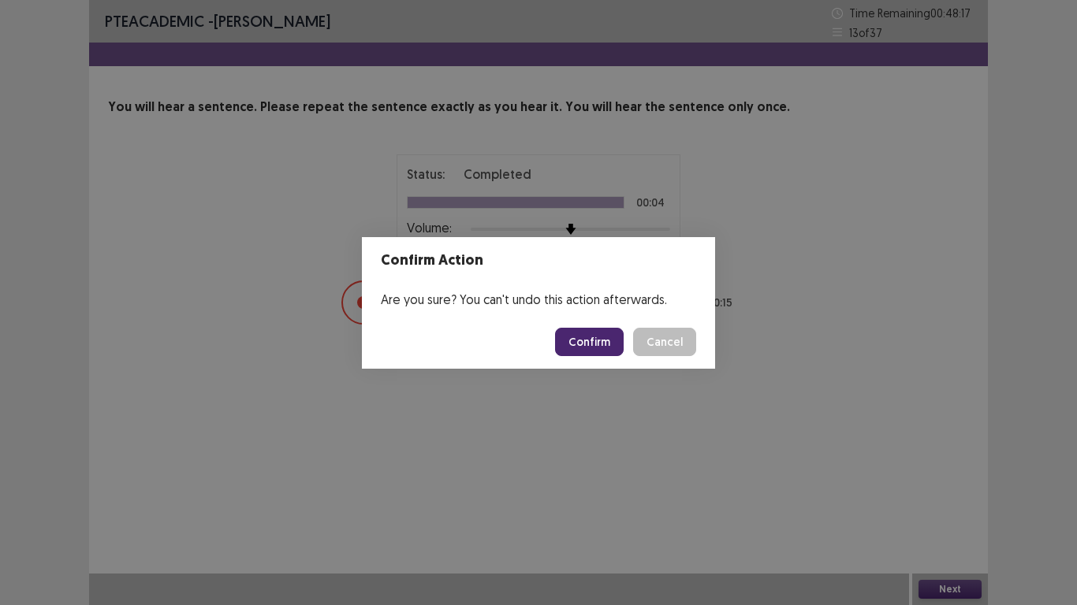
click at [590, 340] on button "Confirm" at bounding box center [589, 342] width 69 height 28
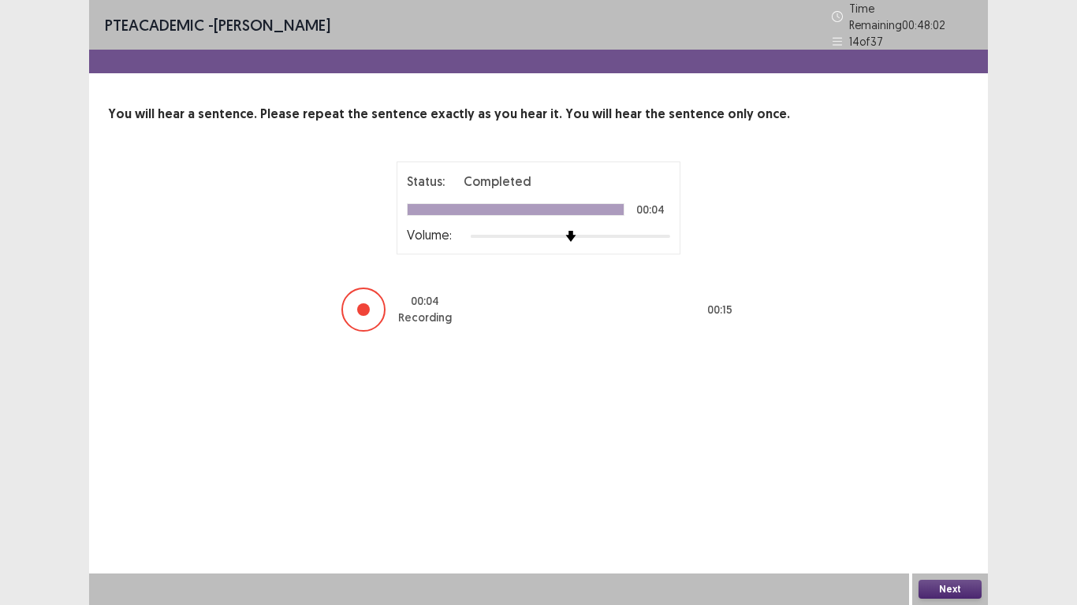
click at [946, 586] on button "Next" at bounding box center [949, 589] width 63 height 19
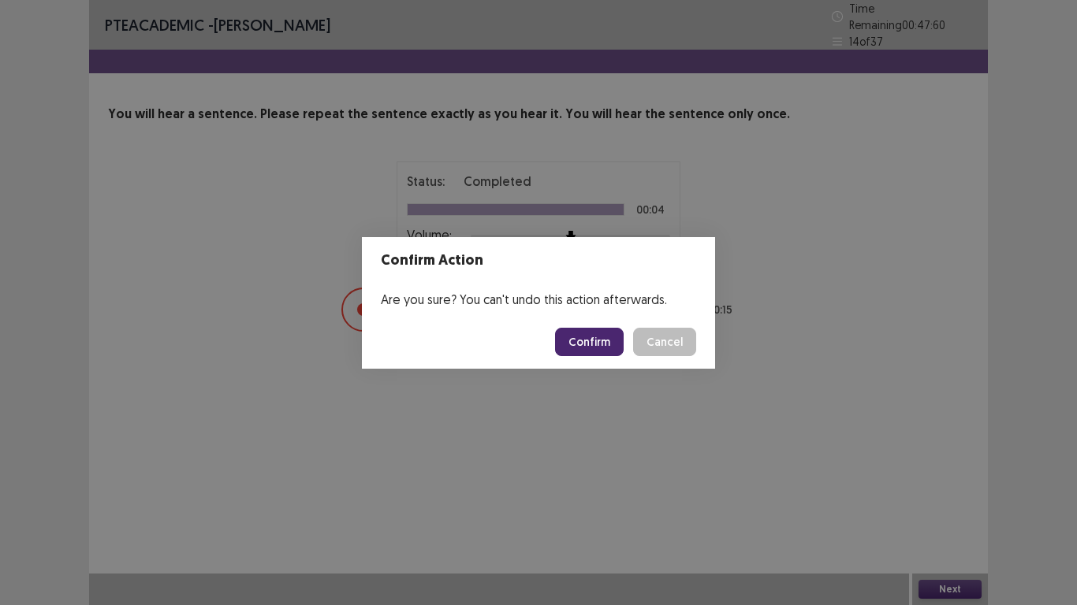
click at [586, 344] on button "Confirm" at bounding box center [589, 342] width 69 height 28
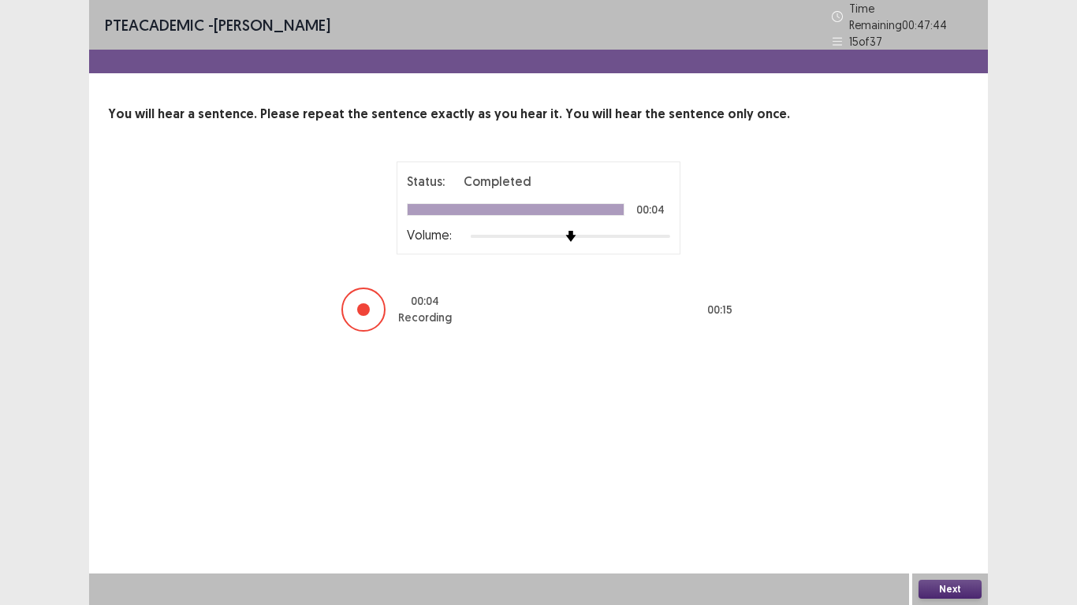
click at [961, 582] on button "Next" at bounding box center [949, 589] width 63 height 19
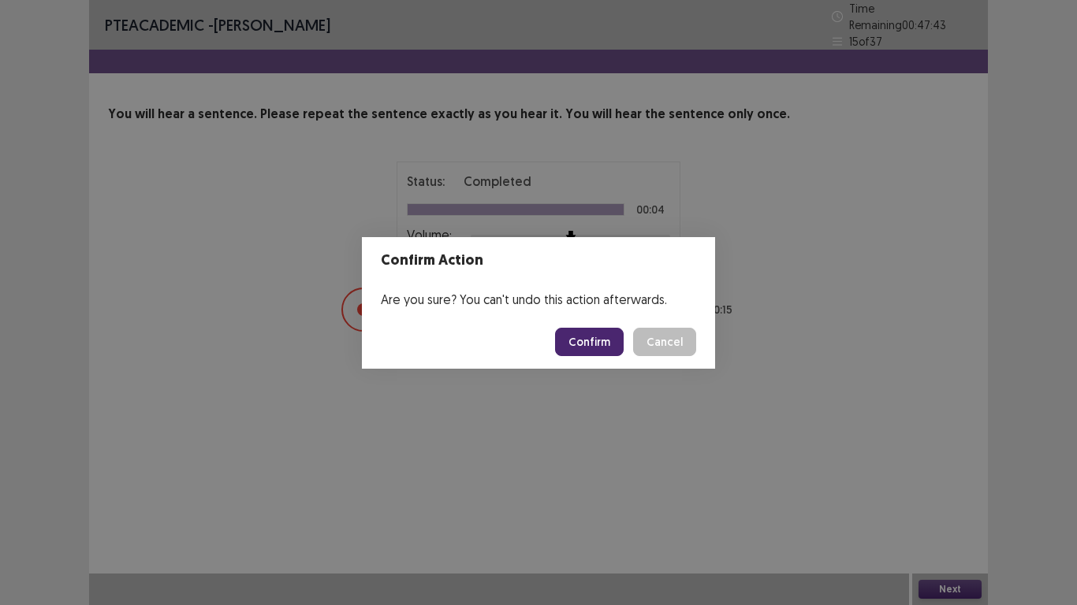
click at [610, 344] on button "Confirm" at bounding box center [589, 342] width 69 height 28
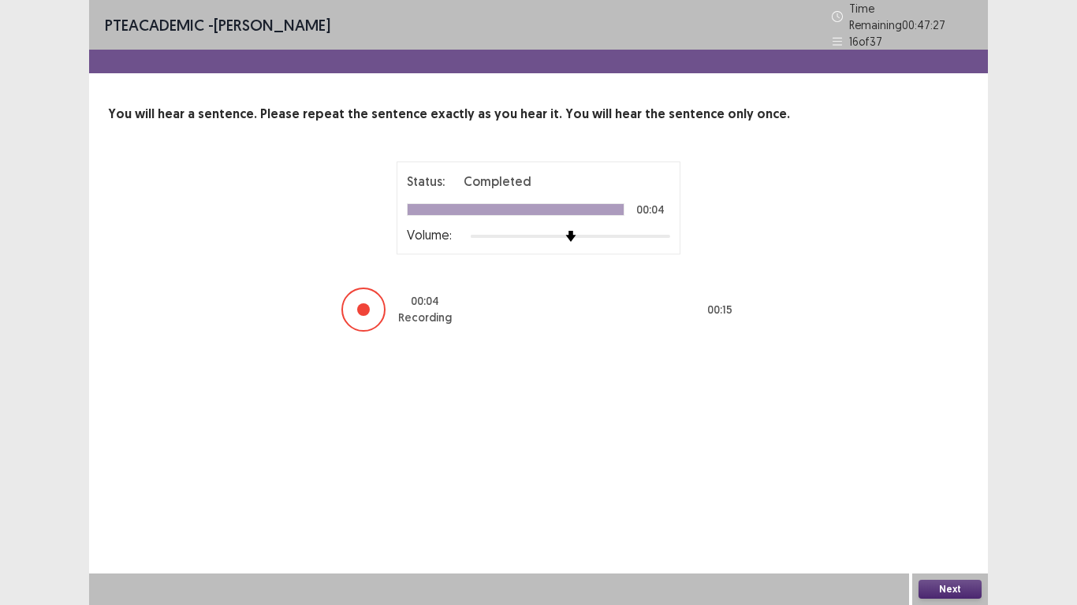
click at [935, 598] on button "Next" at bounding box center [949, 589] width 63 height 19
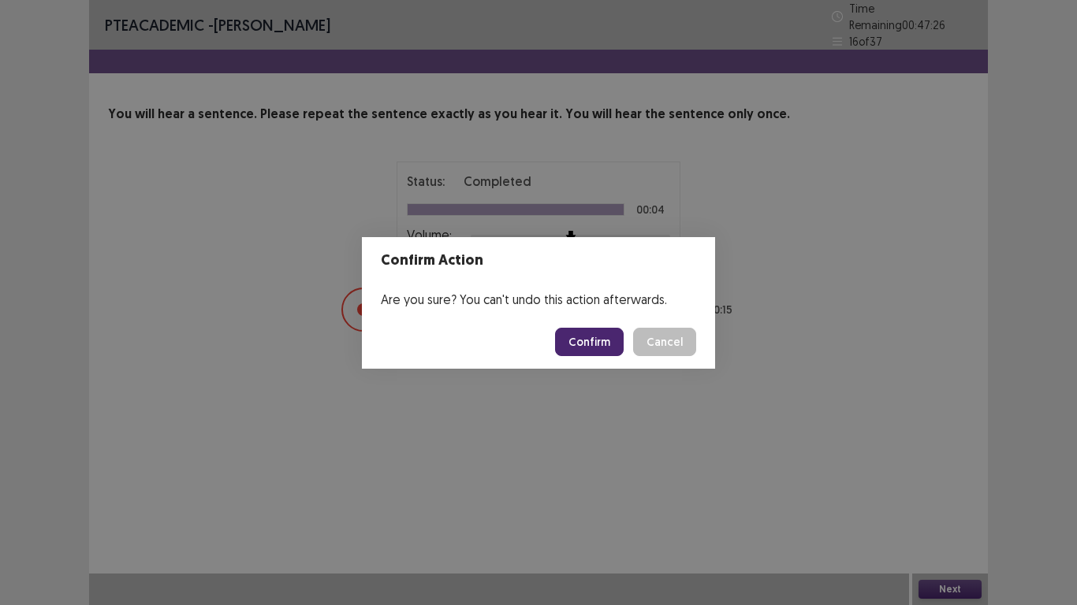
click at [576, 346] on button "Confirm" at bounding box center [589, 342] width 69 height 28
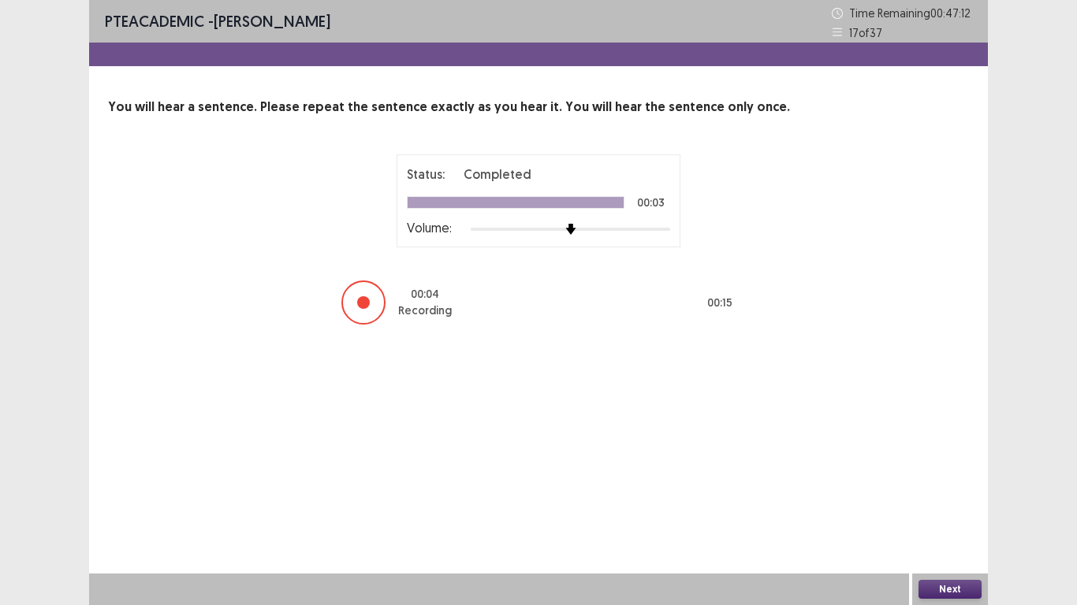
click at [960, 593] on button "Next" at bounding box center [949, 589] width 63 height 19
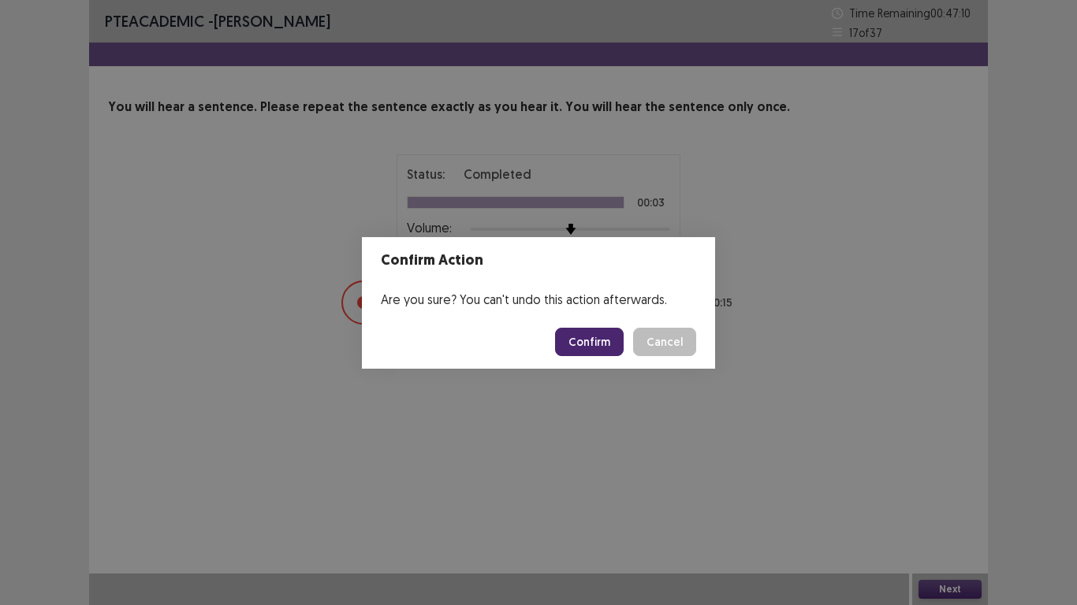
click at [586, 345] on button "Confirm" at bounding box center [589, 342] width 69 height 28
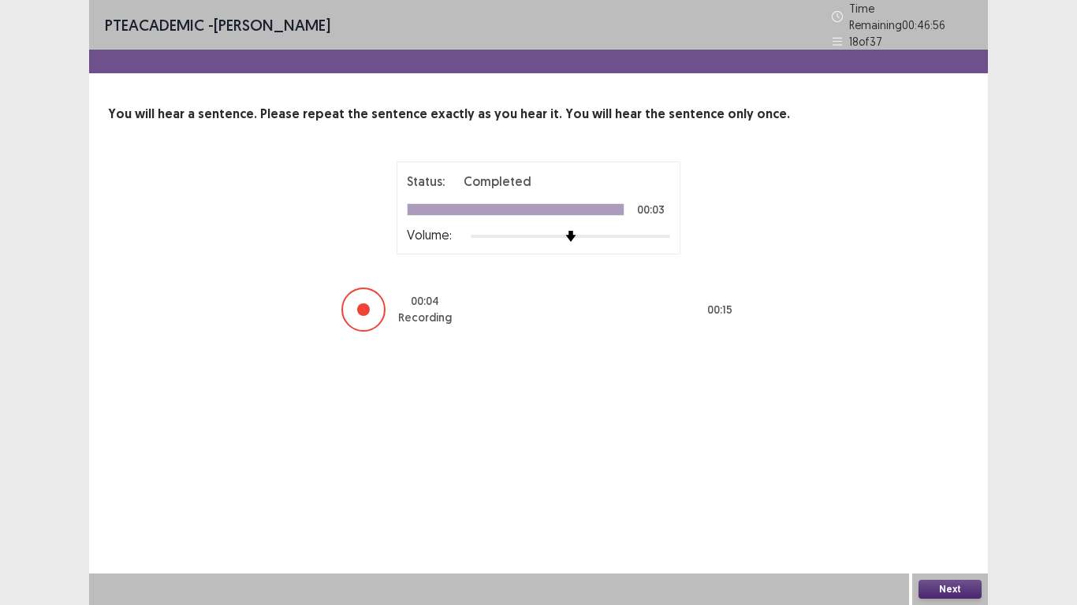
click at [938, 585] on button "Next" at bounding box center [949, 589] width 63 height 19
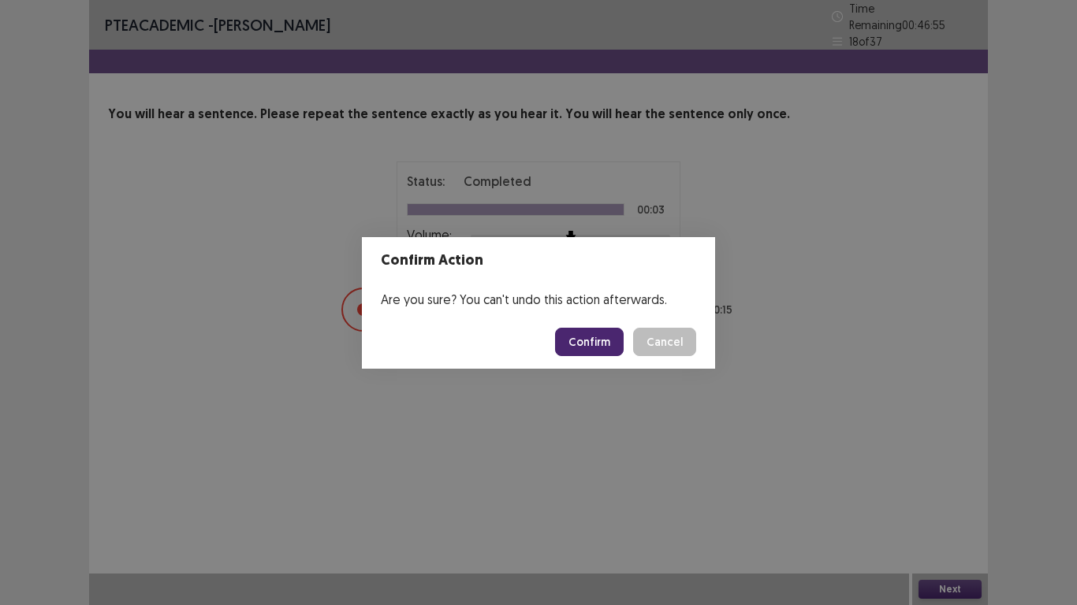
click at [610, 347] on button "Confirm" at bounding box center [589, 342] width 69 height 28
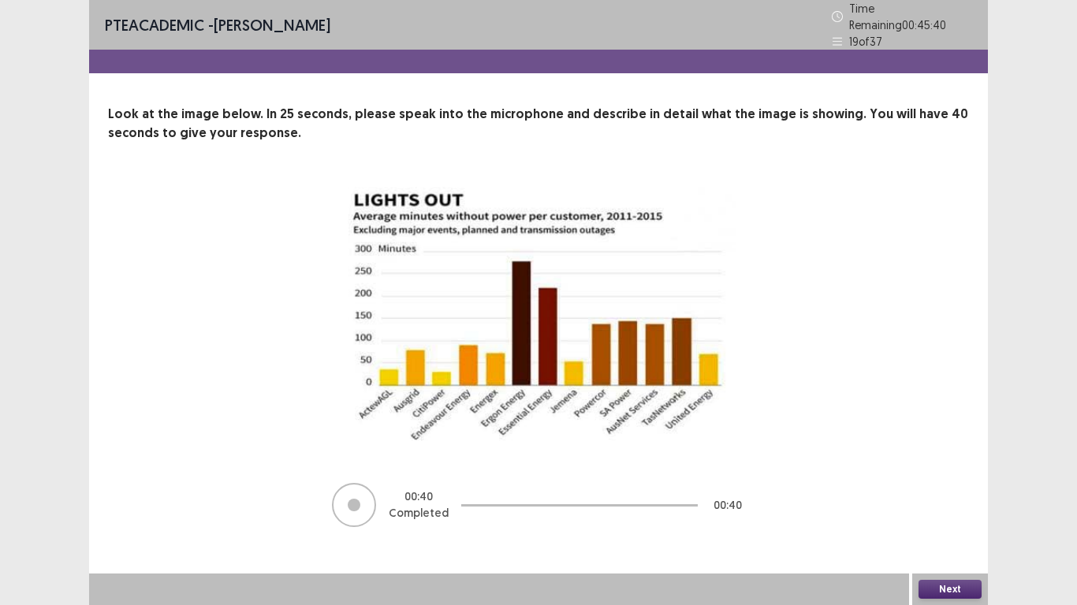
click at [954, 597] on button "Next" at bounding box center [949, 589] width 63 height 19
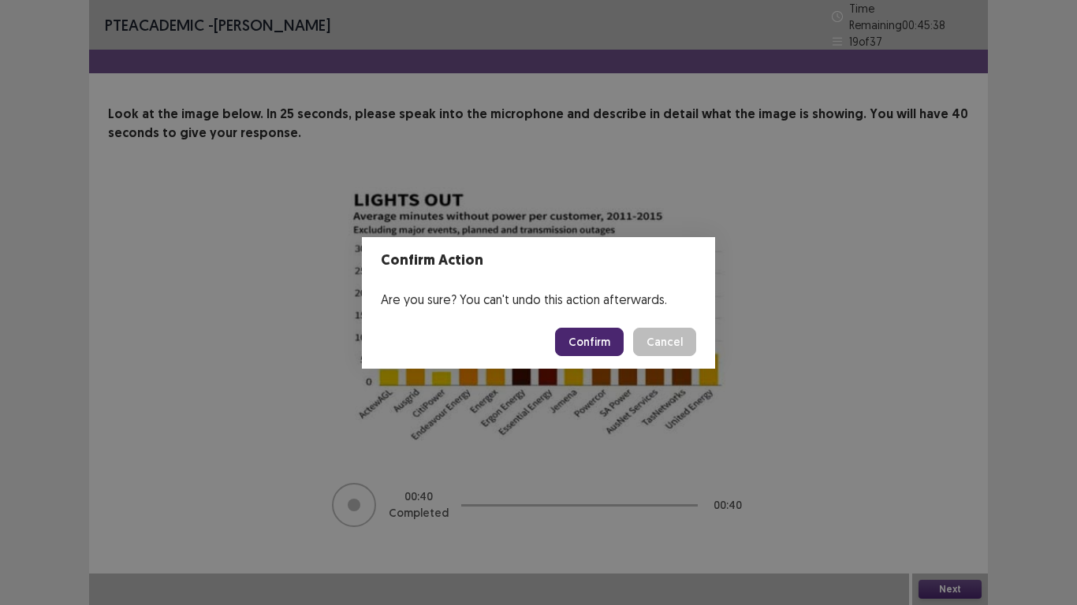
click at [581, 344] on button "Confirm" at bounding box center [589, 342] width 69 height 28
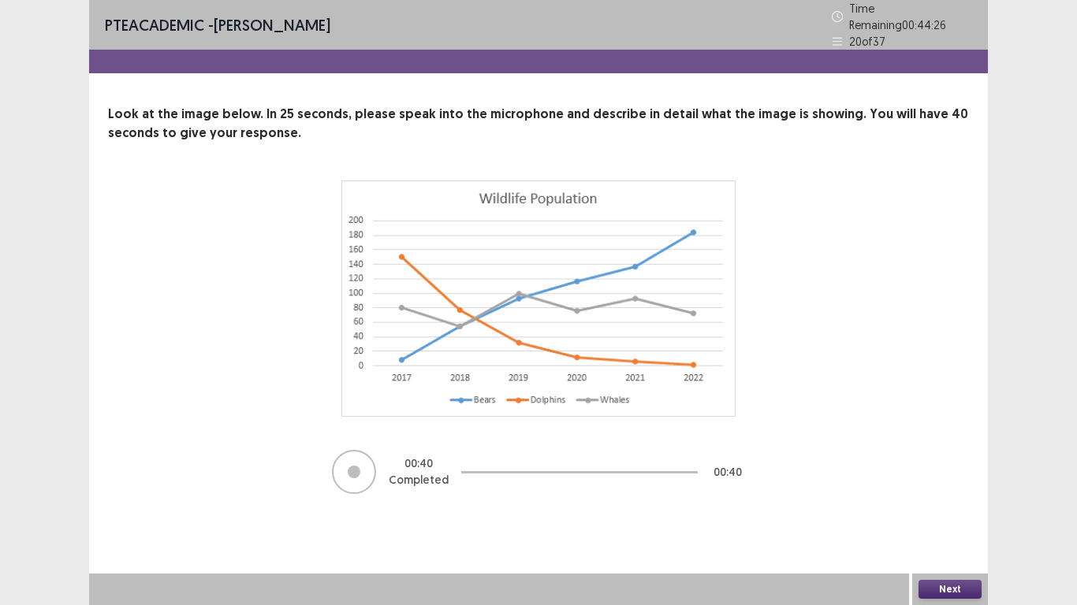
click at [956, 594] on button "Next" at bounding box center [949, 589] width 63 height 19
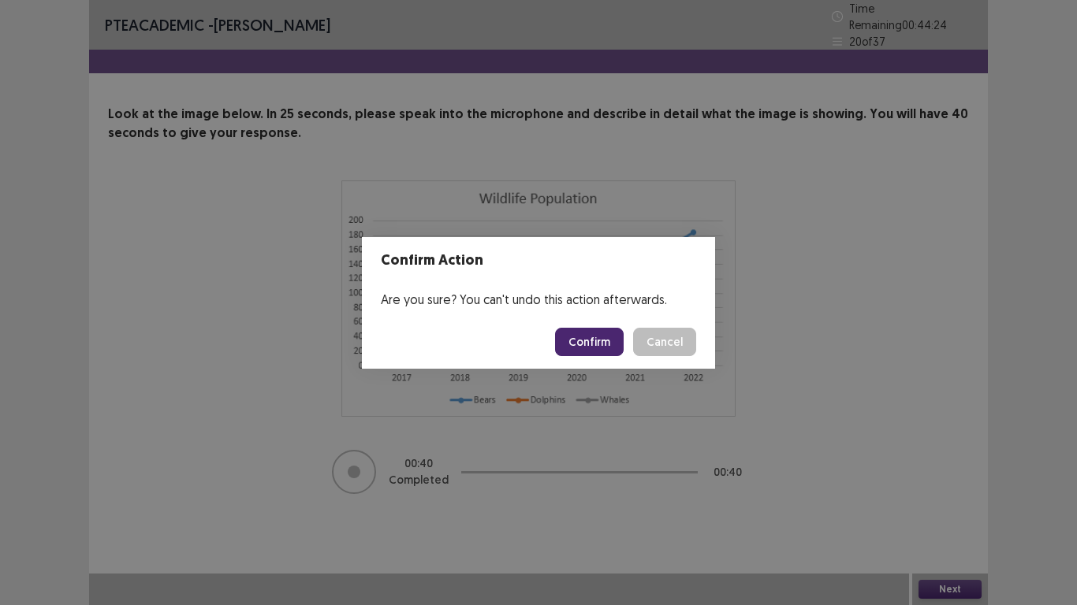
click at [591, 337] on button "Confirm" at bounding box center [589, 342] width 69 height 28
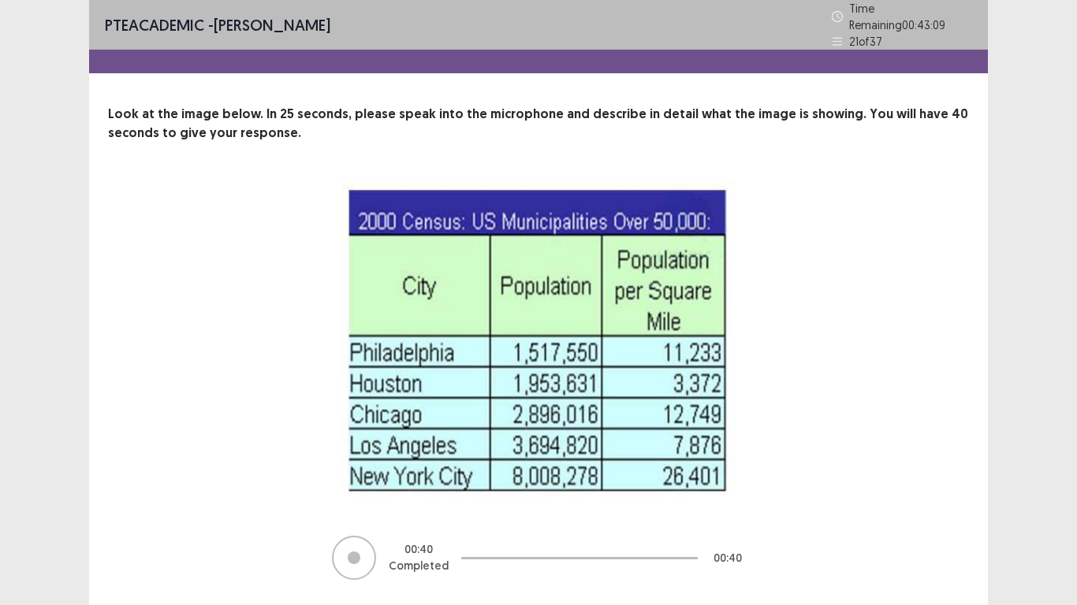
scroll to position [39, 0]
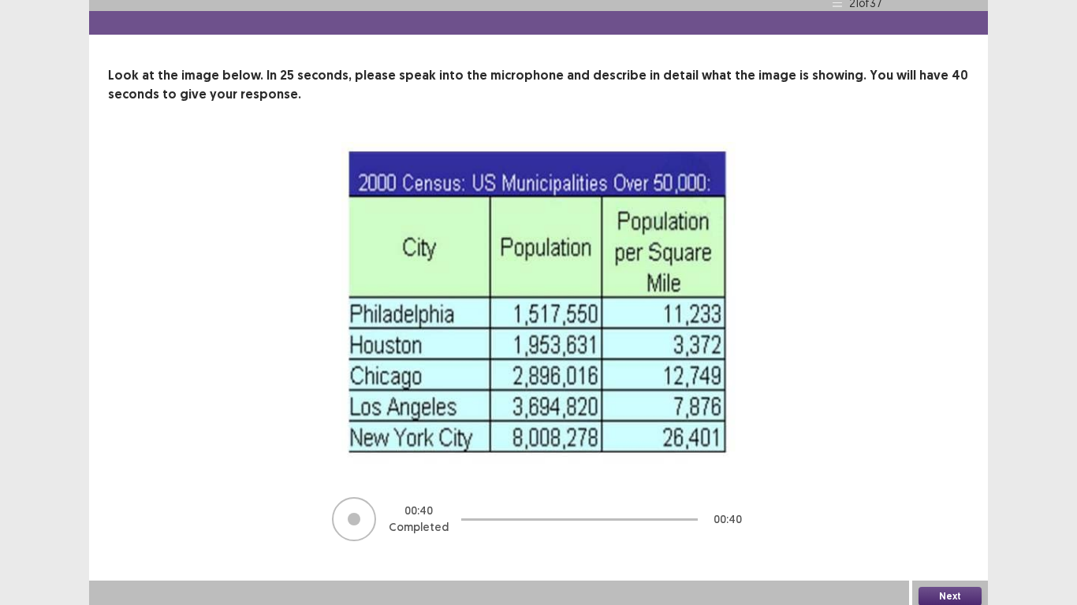
click at [932, 587] on button "Next" at bounding box center [949, 596] width 63 height 19
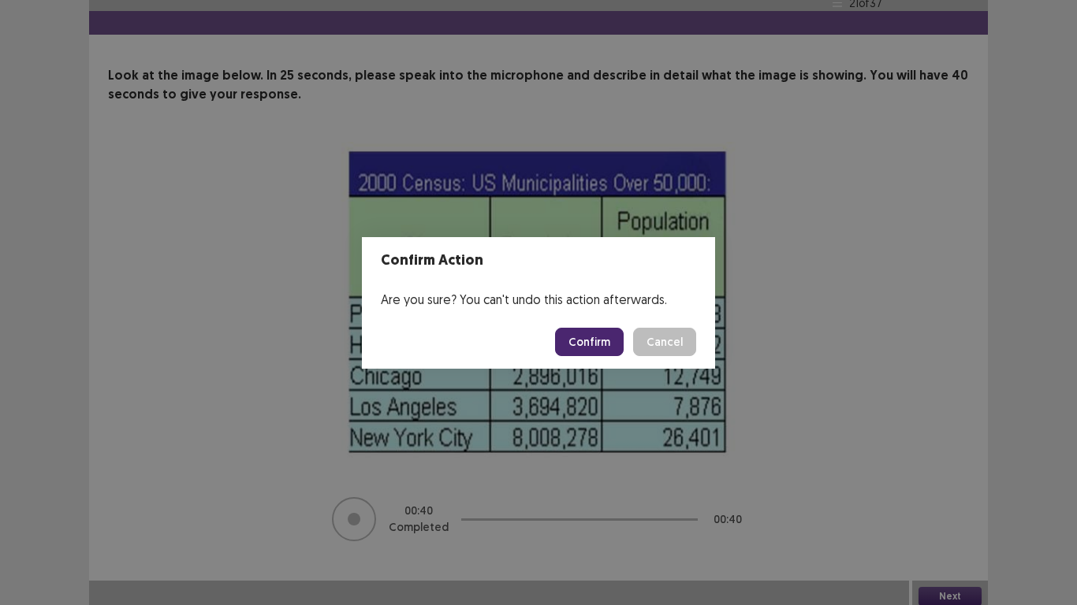
click at [586, 338] on button "Confirm" at bounding box center [589, 342] width 69 height 28
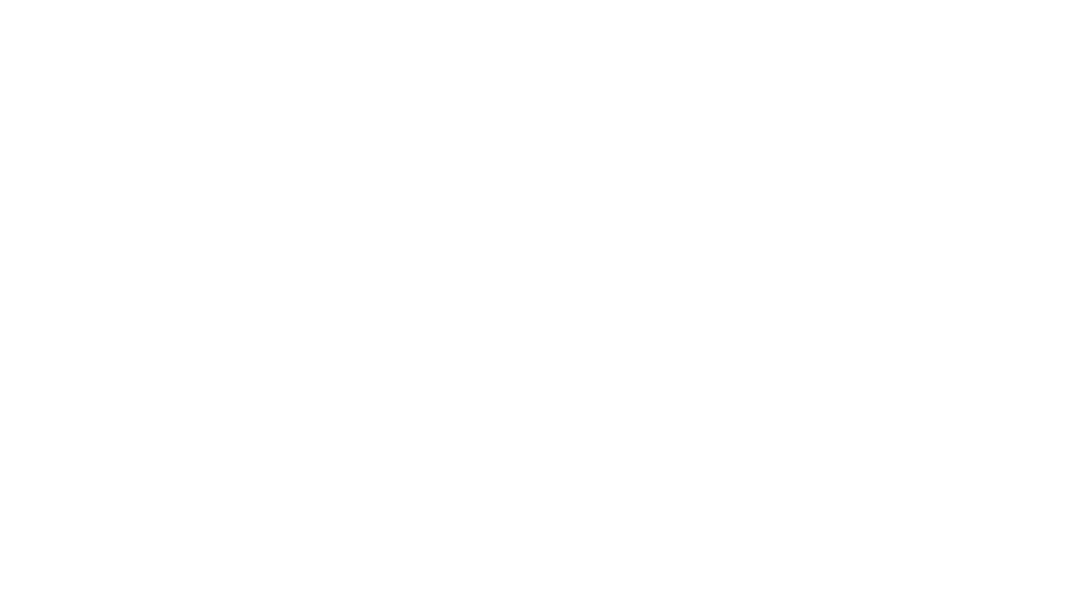
scroll to position [0, 0]
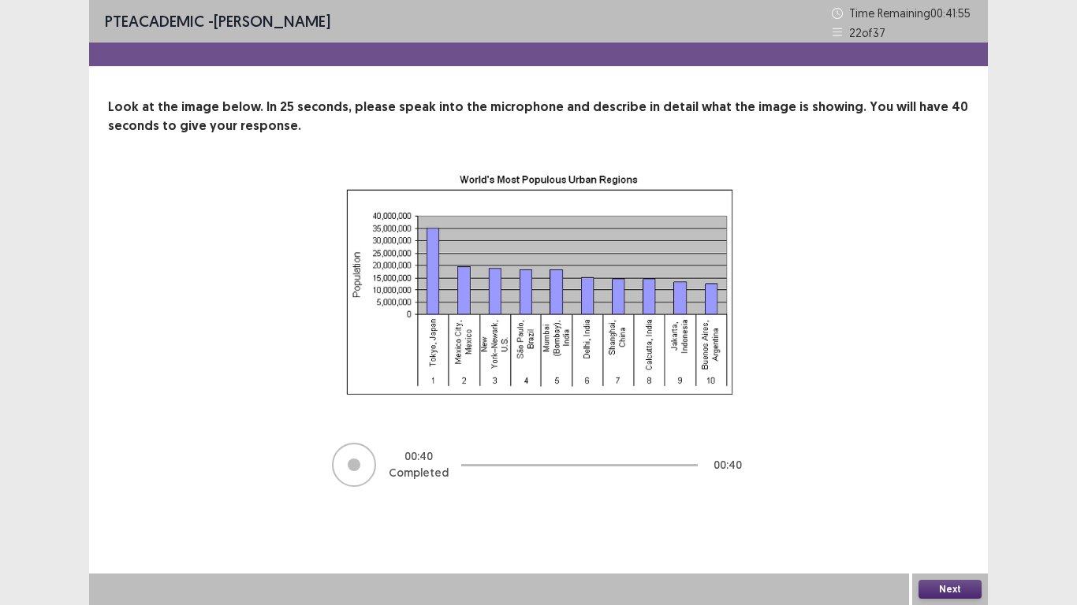
click at [940, 591] on button "Next" at bounding box center [949, 589] width 63 height 19
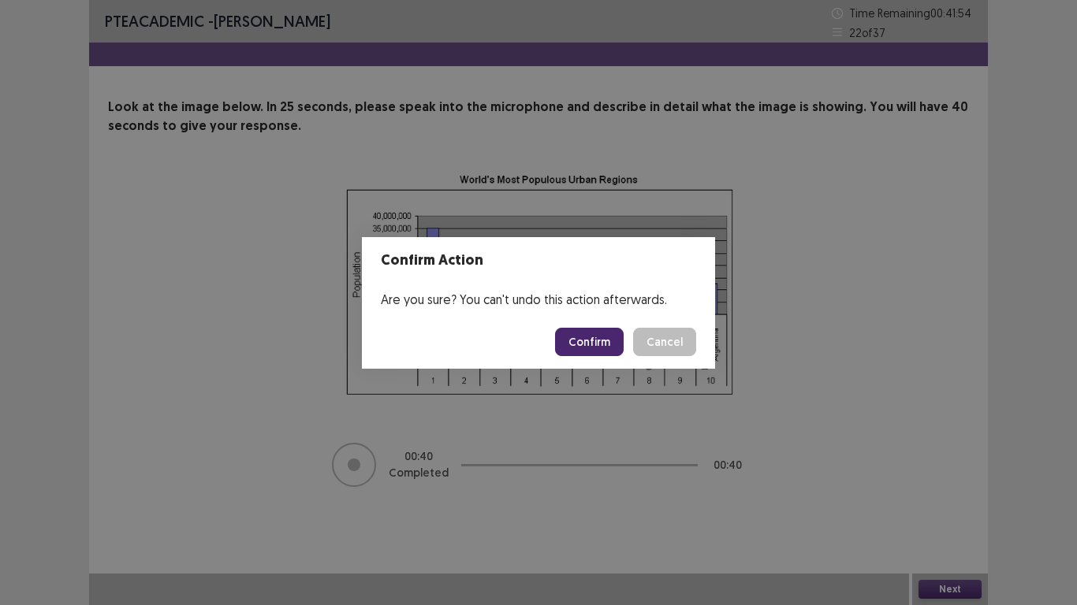
click at [583, 333] on button "Confirm" at bounding box center [589, 342] width 69 height 28
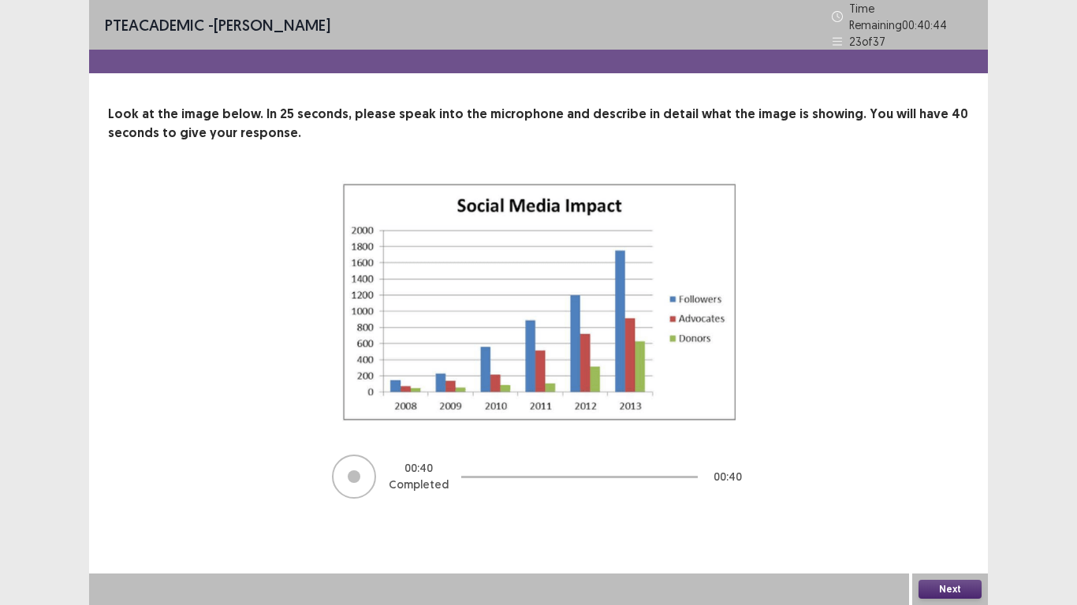
click at [940, 582] on button "Next" at bounding box center [949, 589] width 63 height 19
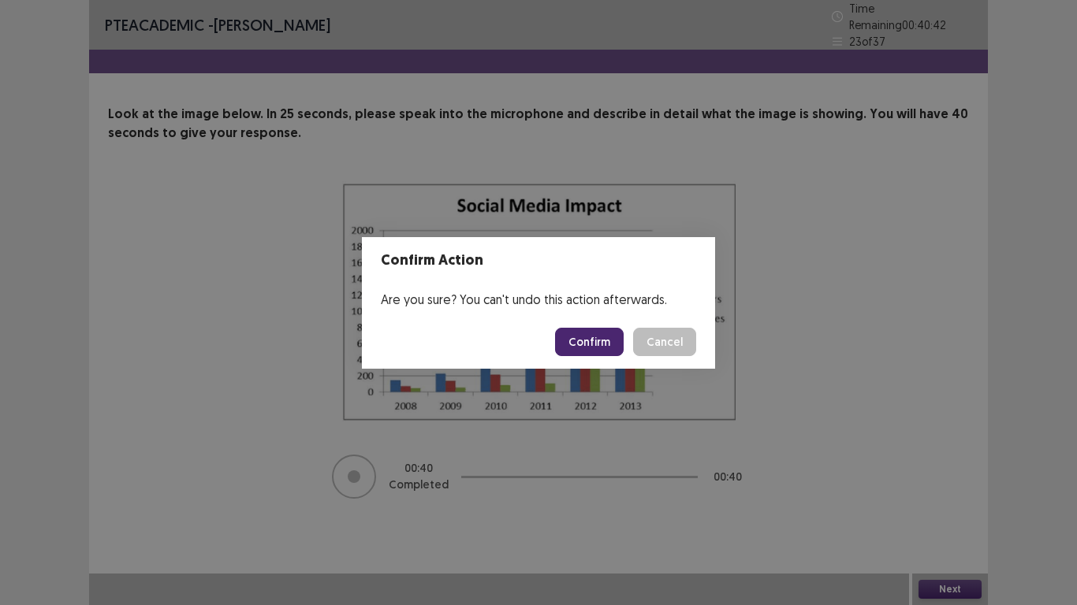
click at [587, 330] on button "Confirm" at bounding box center [589, 342] width 69 height 28
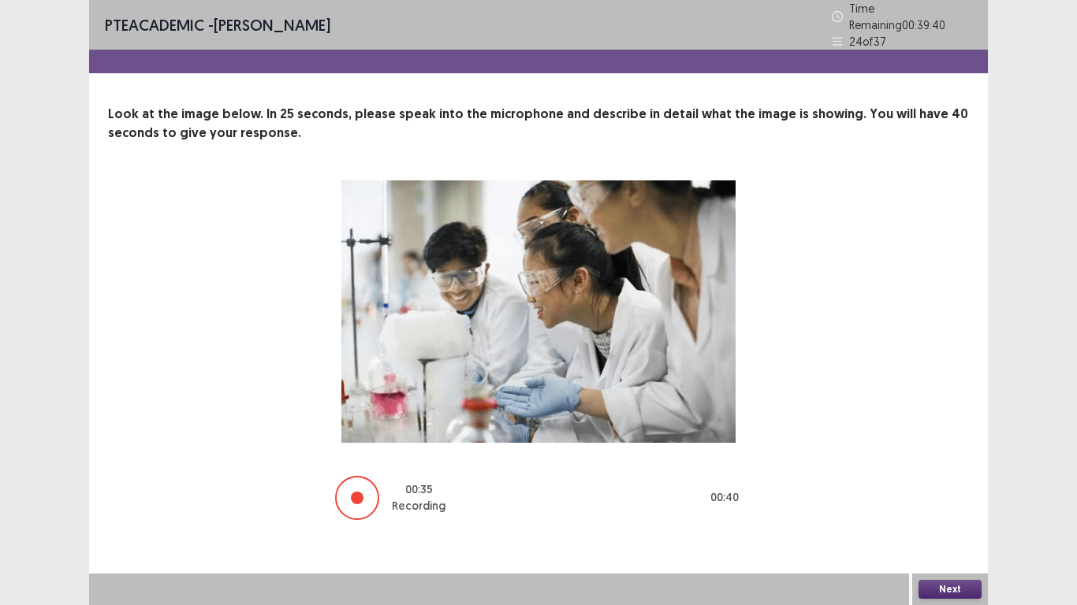
click at [928, 582] on button "Next" at bounding box center [949, 589] width 63 height 19
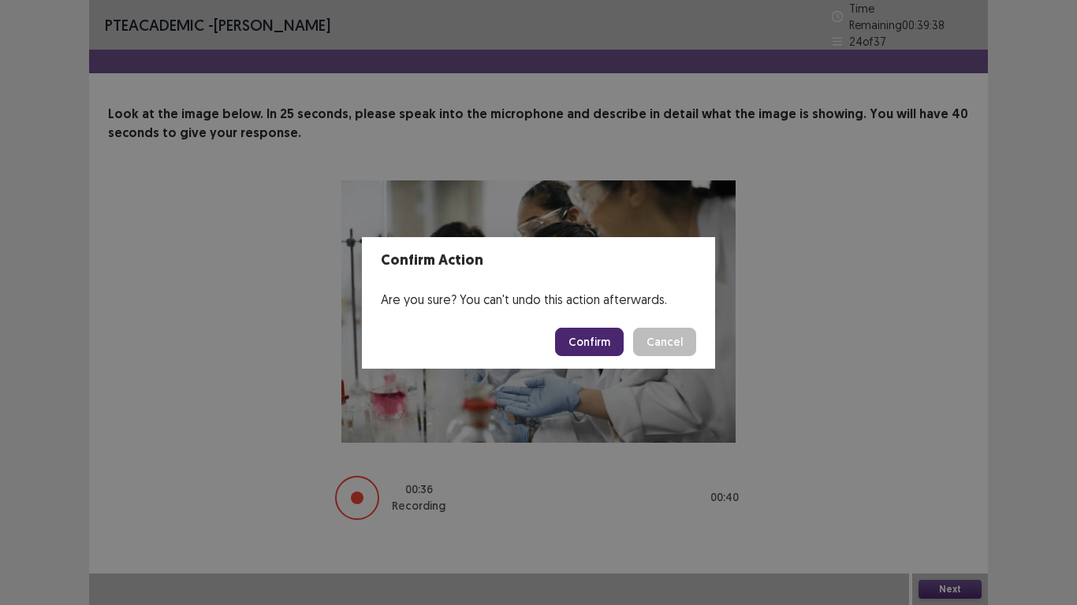
click at [589, 349] on button "Confirm" at bounding box center [589, 342] width 69 height 28
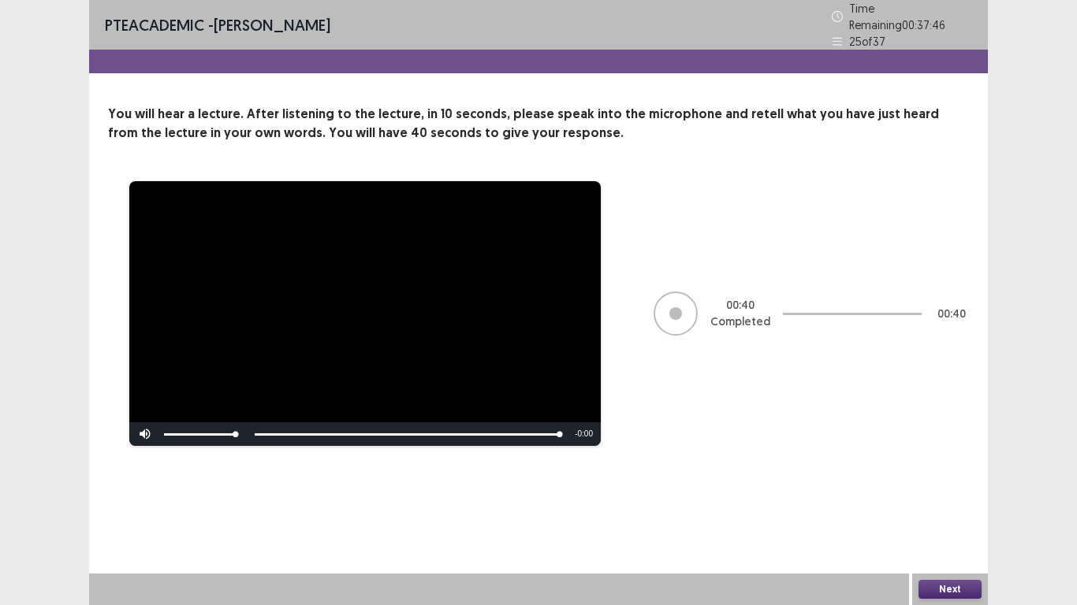
click at [940, 586] on button "Next" at bounding box center [949, 589] width 63 height 19
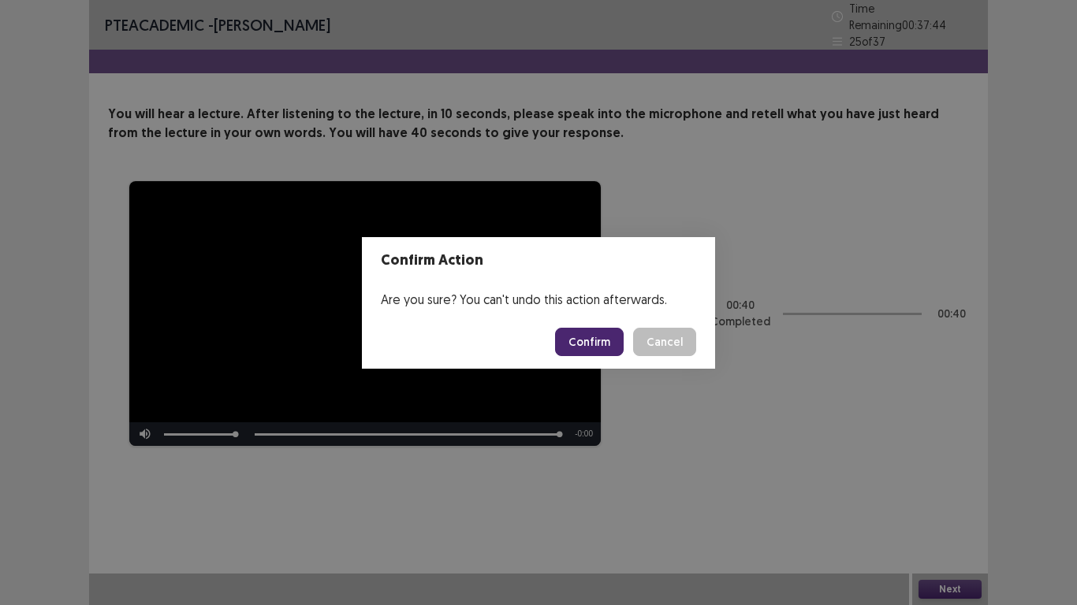
click at [571, 335] on button "Confirm" at bounding box center [589, 342] width 69 height 28
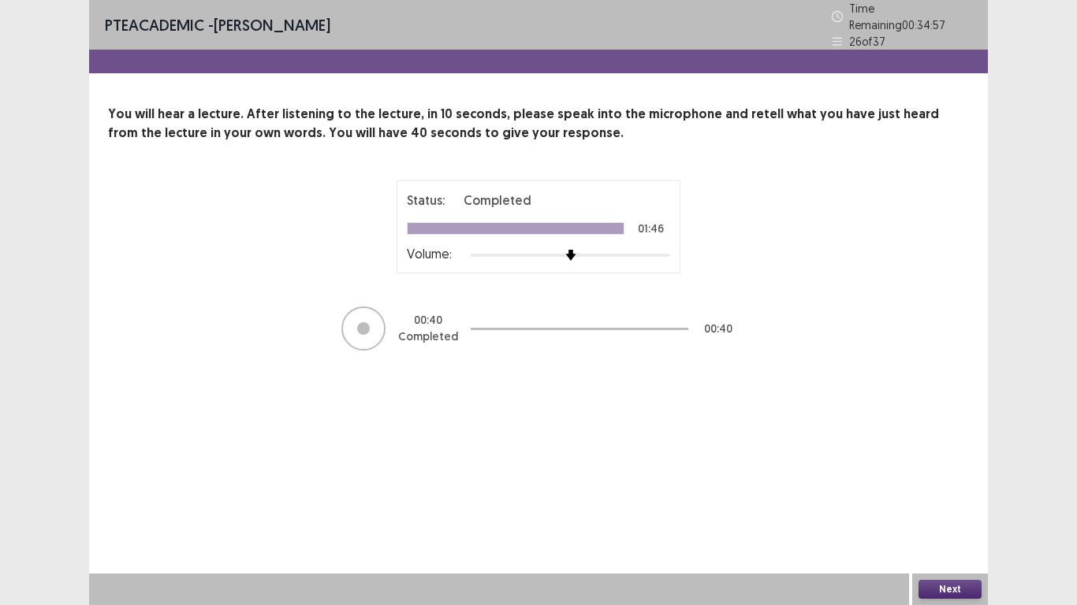
click at [951, 581] on button "Next" at bounding box center [949, 589] width 63 height 19
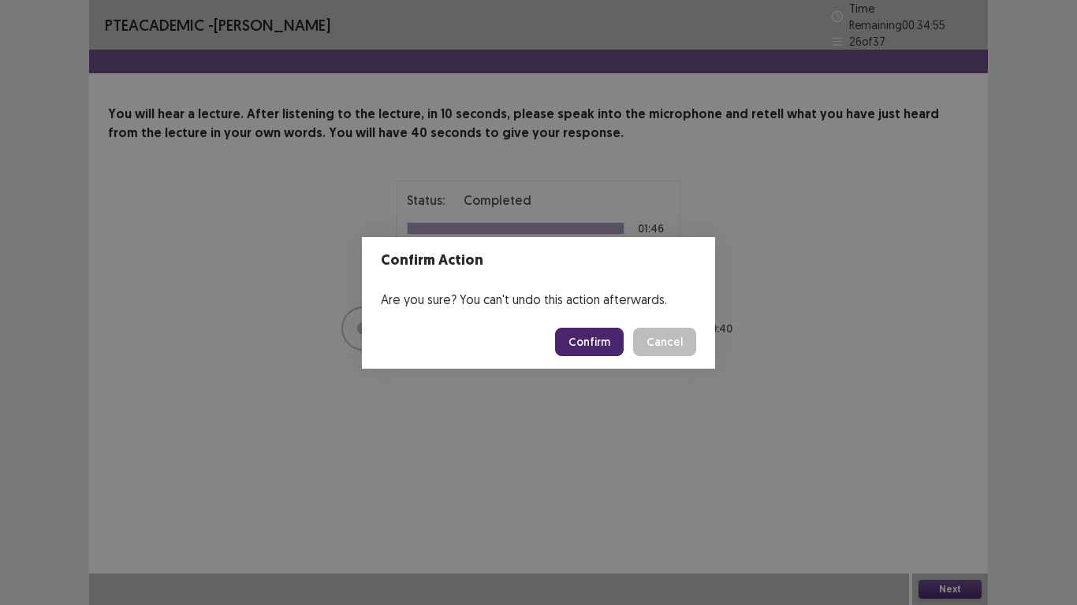
click at [602, 347] on button "Confirm" at bounding box center [589, 342] width 69 height 28
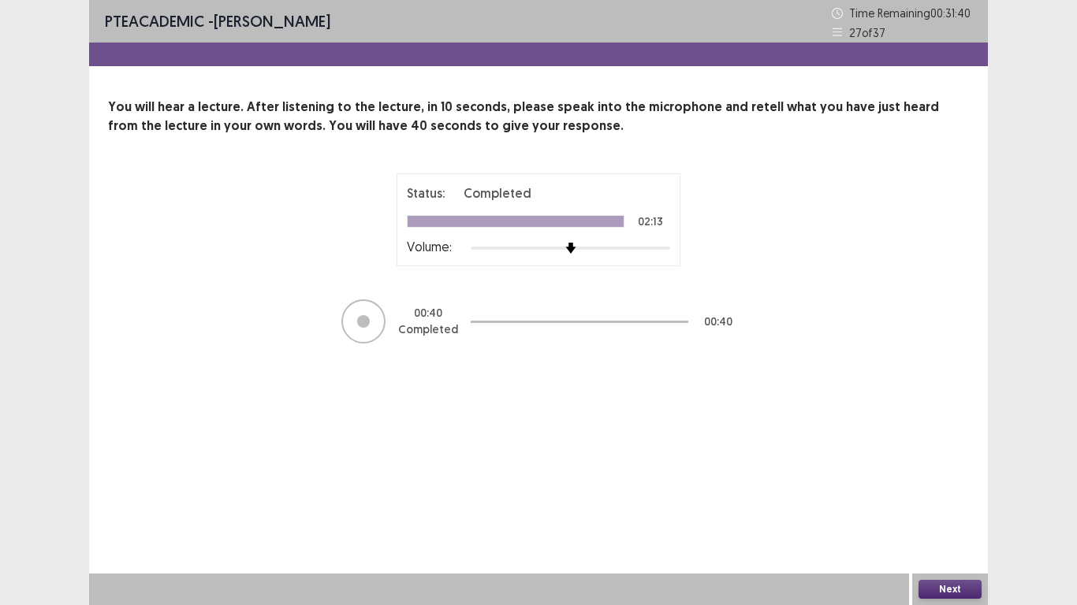
click at [949, 593] on button "Next" at bounding box center [949, 589] width 63 height 19
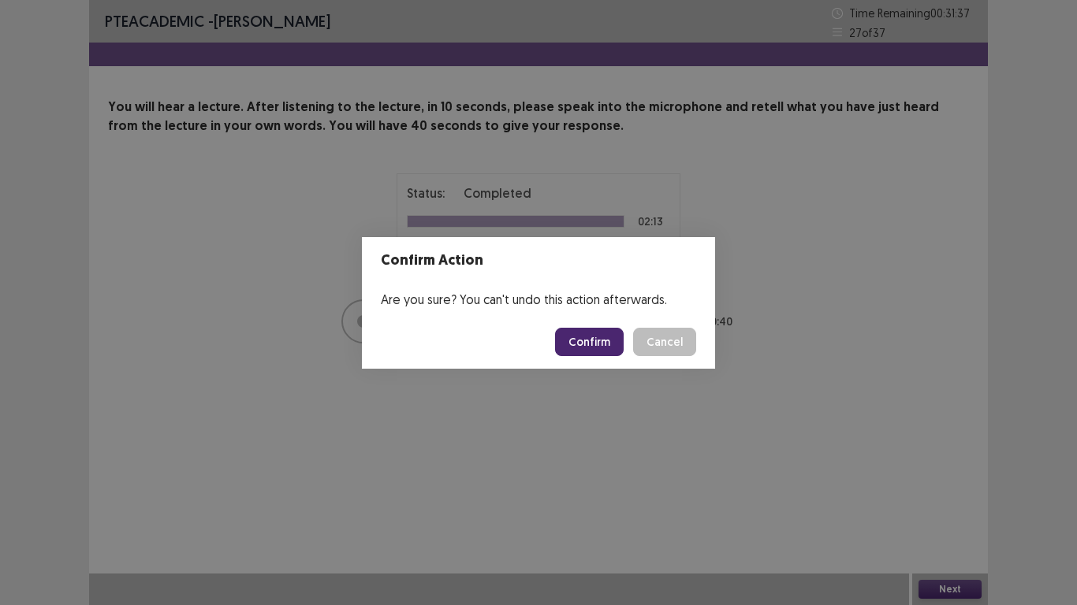
click at [582, 345] on button "Confirm" at bounding box center [589, 342] width 69 height 28
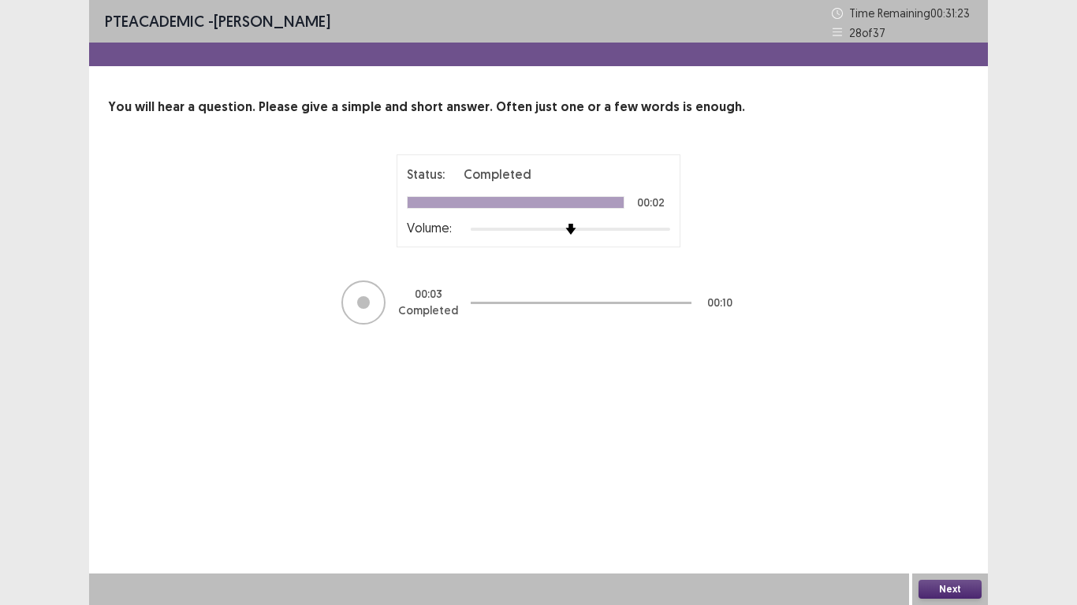
click at [926, 583] on button "Next" at bounding box center [949, 589] width 63 height 19
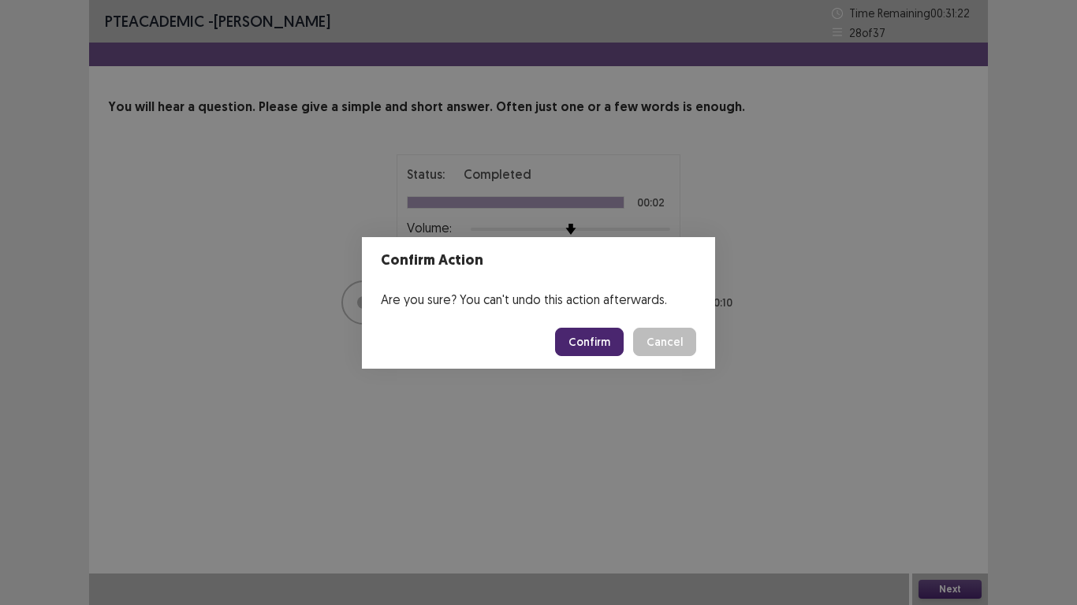
click at [582, 340] on button "Confirm" at bounding box center [589, 342] width 69 height 28
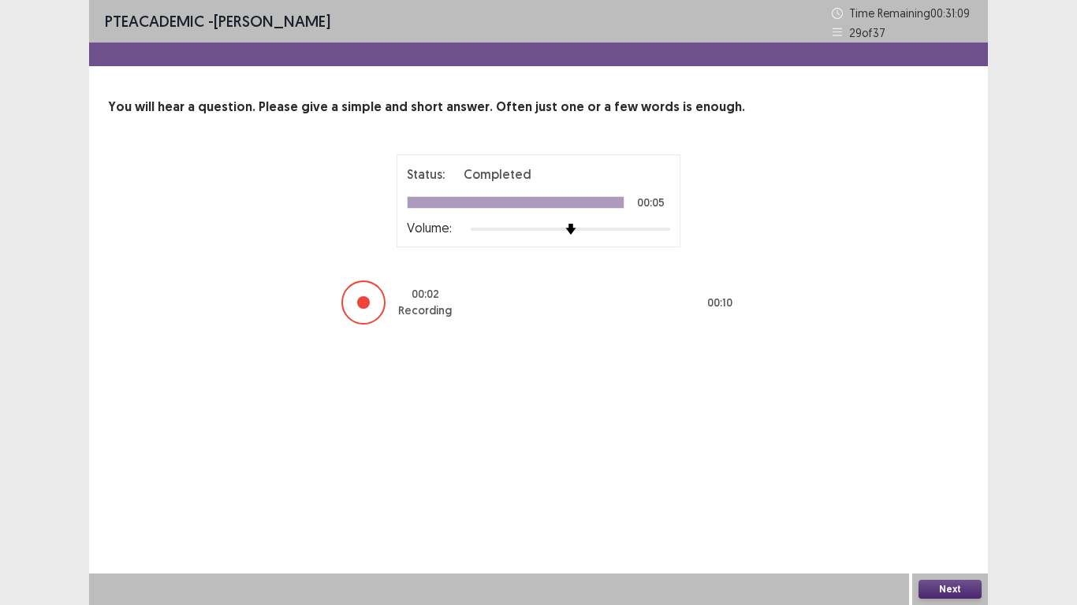
click at [942, 584] on button "Next" at bounding box center [949, 589] width 63 height 19
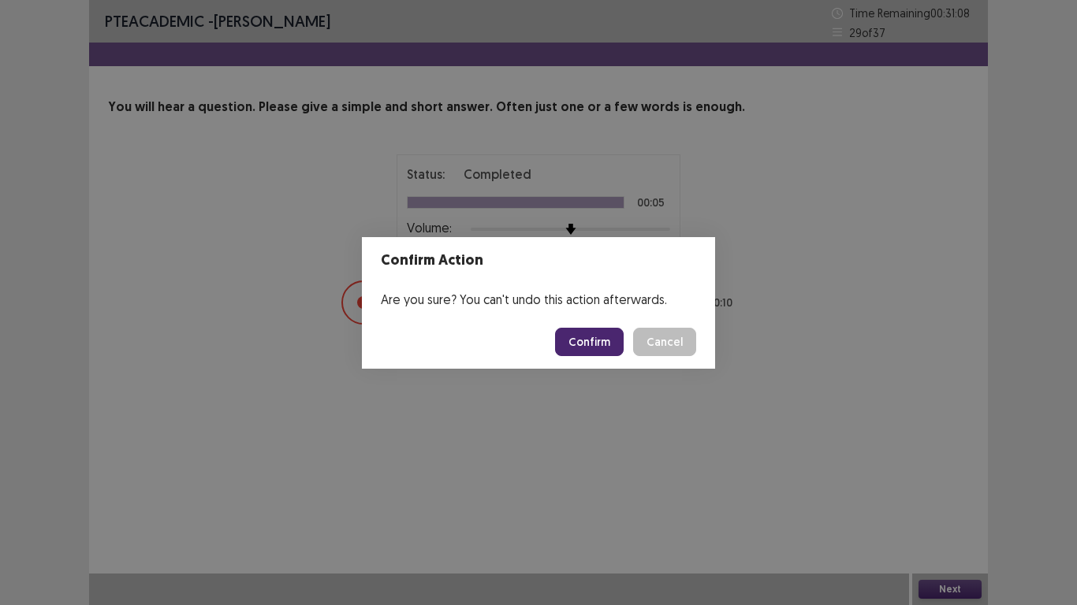
click at [595, 334] on button "Confirm" at bounding box center [589, 342] width 69 height 28
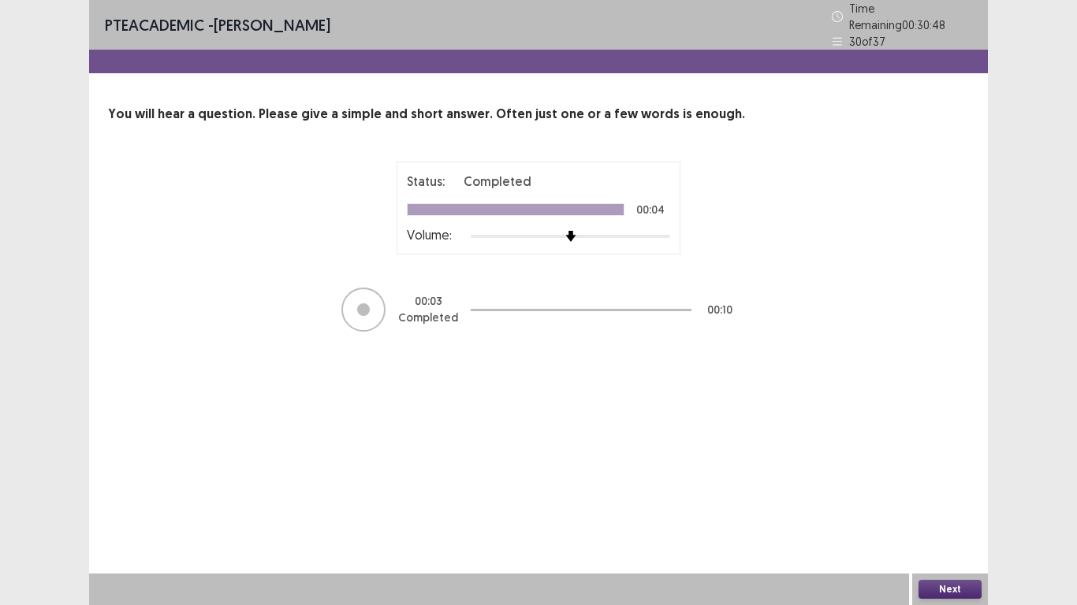
click at [930, 587] on button "Next" at bounding box center [949, 589] width 63 height 19
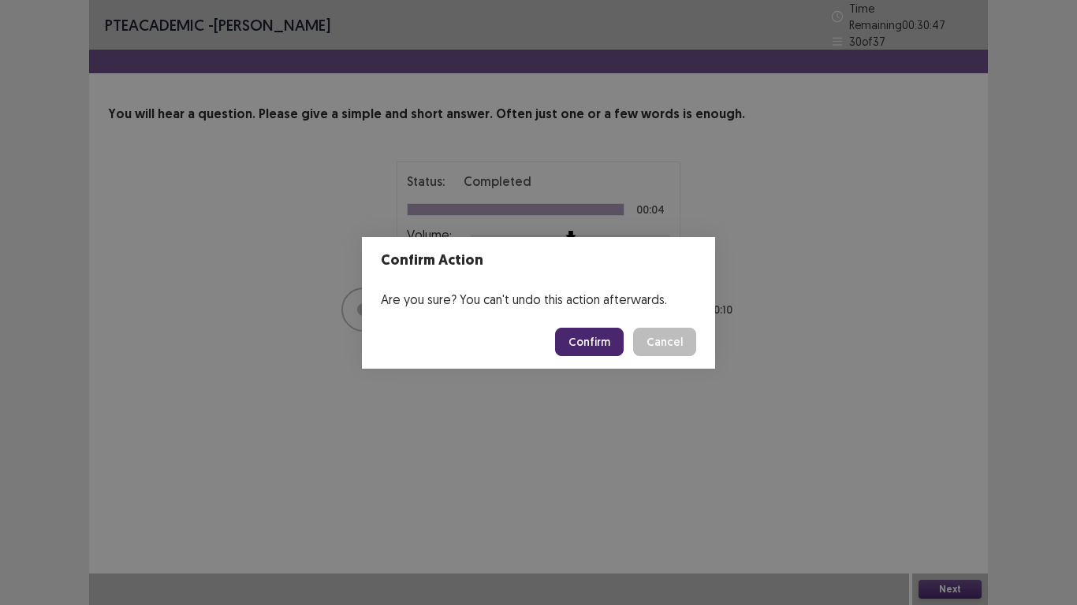
click at [575, 338] on button "Confirm" at bounding box center [589, 342] width 69 height 28
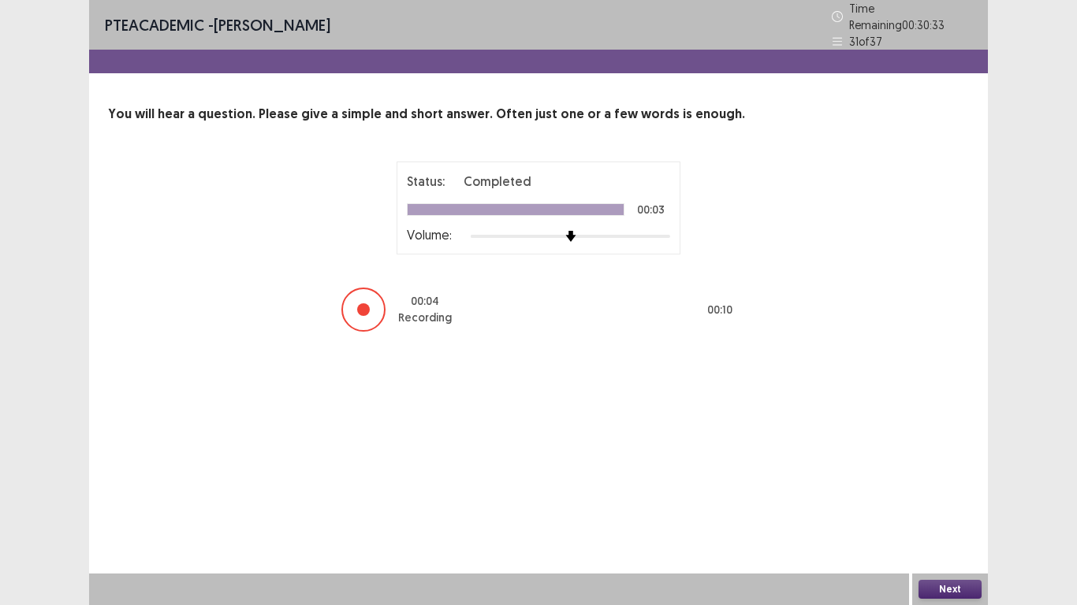
click at [946, 595] on button "Next" at bounding box center [949, 589] width 63 height 19
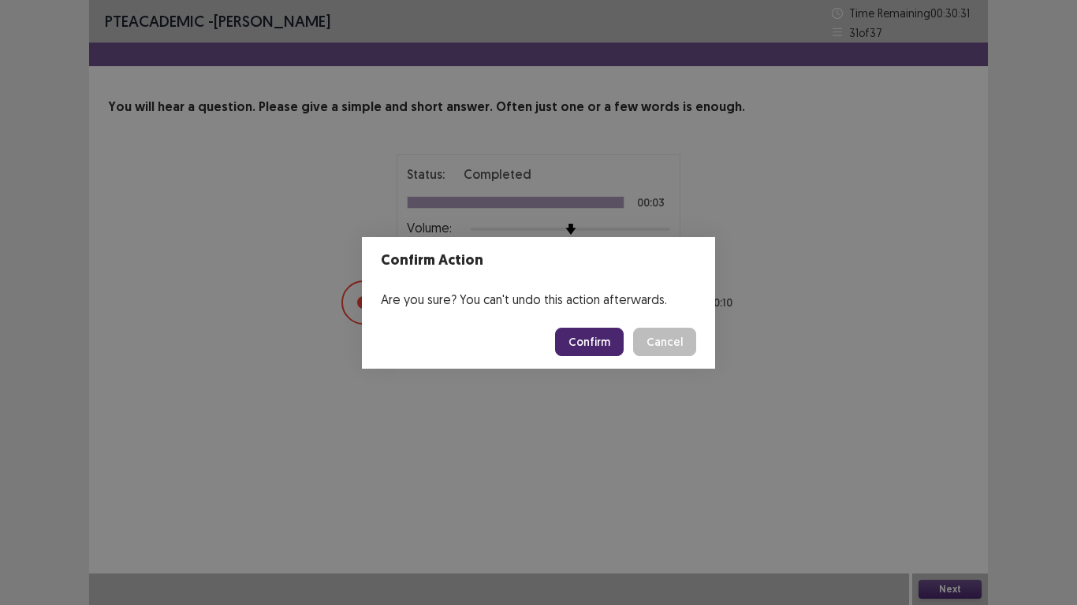
click at [608, 336] on button "Confirm" at bounding box center [589, 342] width 69 height 28
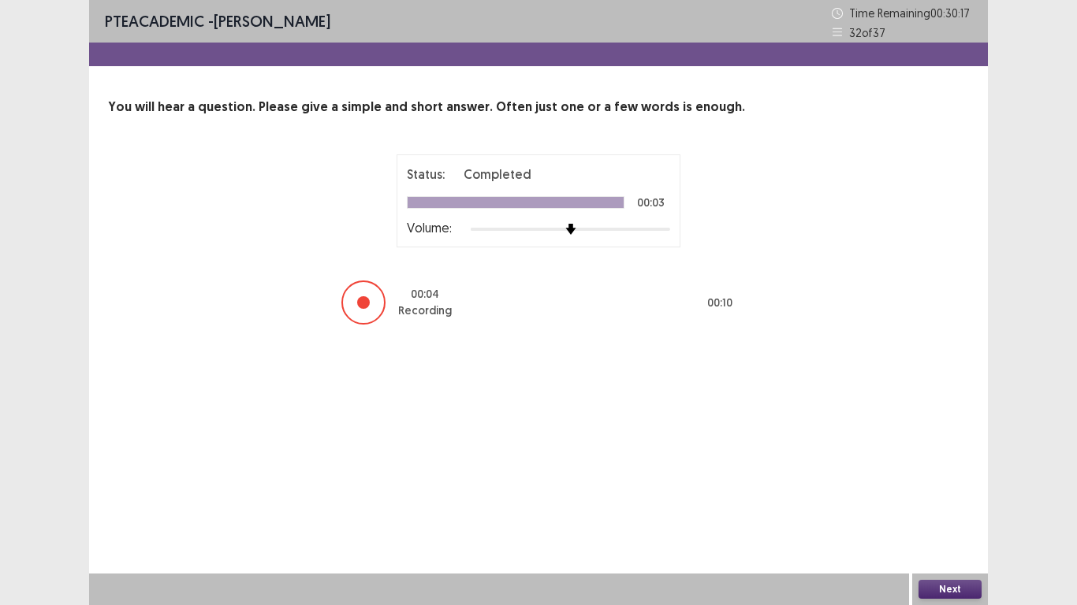
click at [951, 594] on button "Next" at bounding box center [949, 589] width 63 height 19
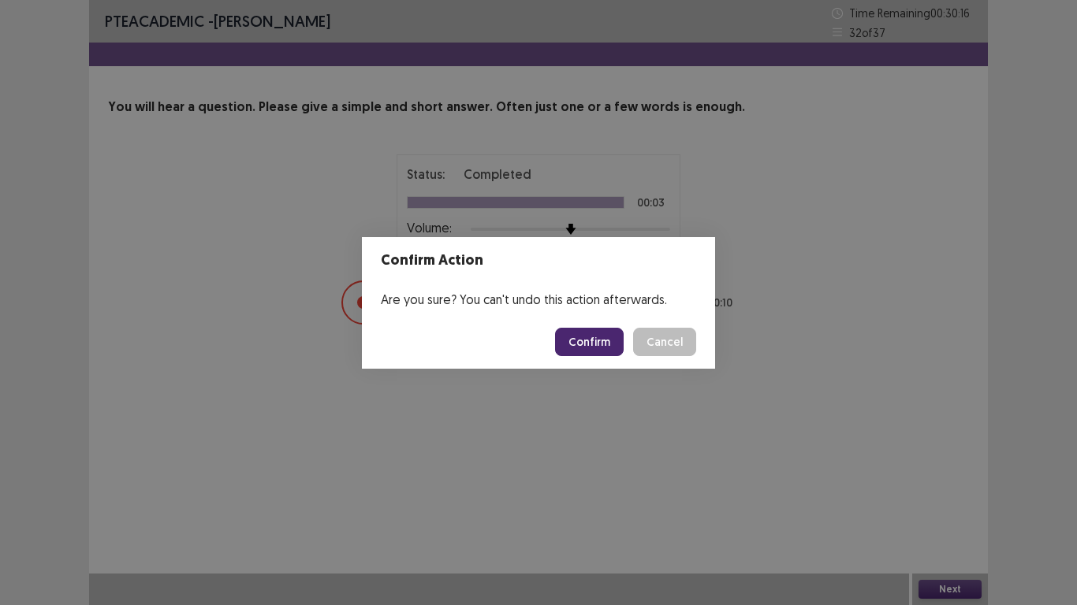
click at [601, 348] on button "Confirm" at bounding box center [589, 342] width 69 height 28
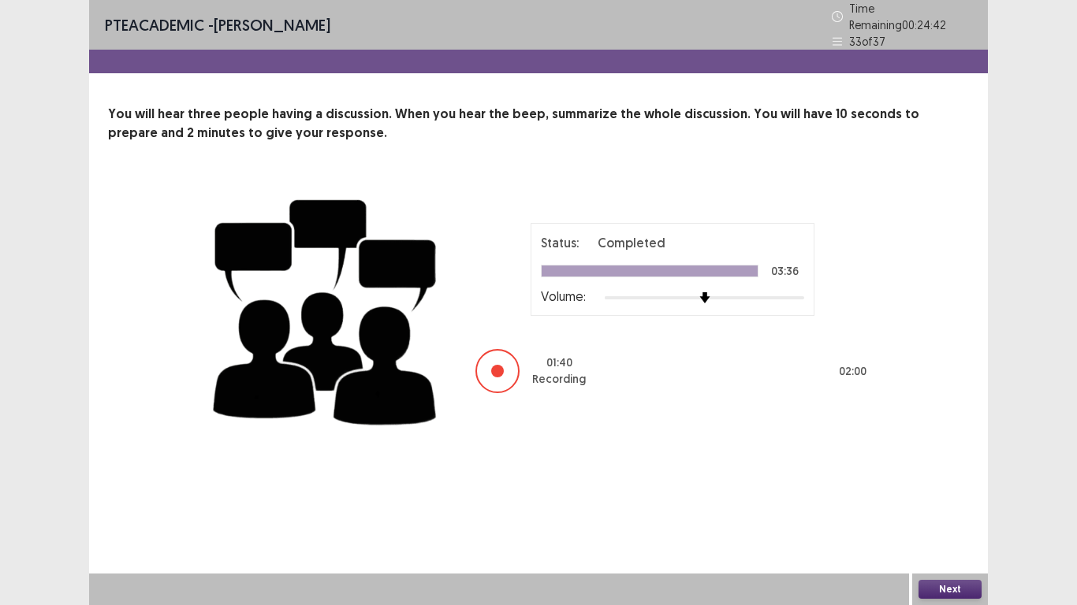
click at [932, 593] on button "Next" at bounding box center [949, 589] width 63 height 19
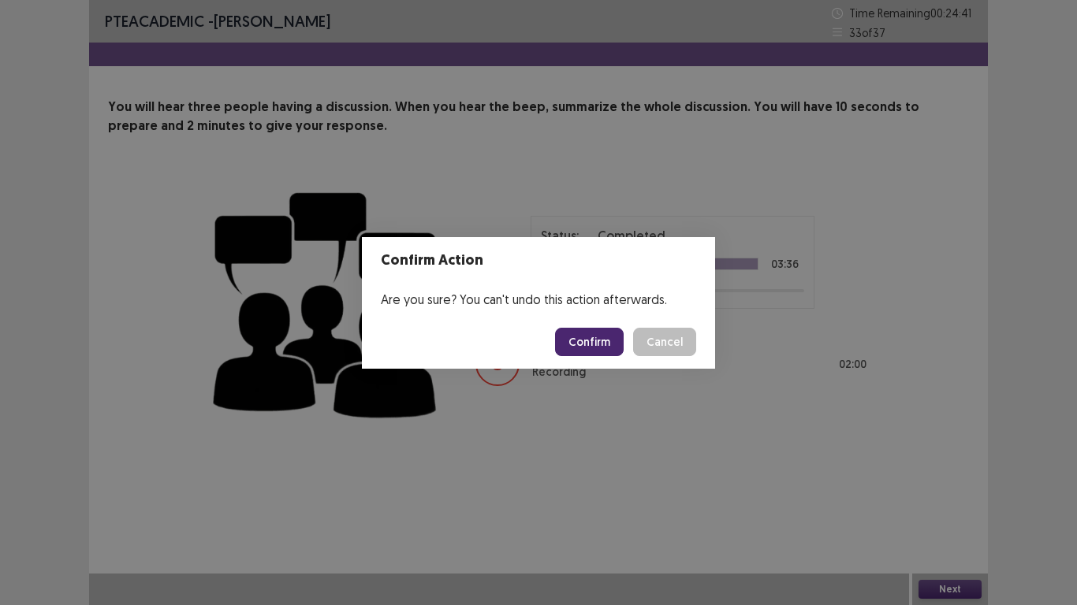
click at [595, 344] on button "Confirm" at bounding box center [589, 342] width 69 height 28
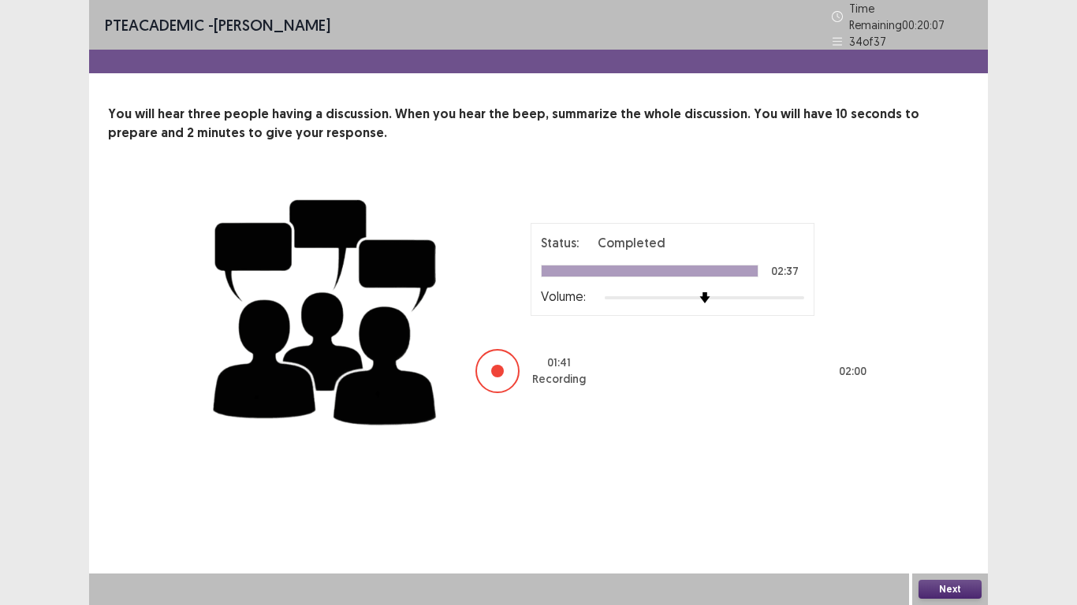
click at [936, 586] on button "Next" at bounding box center [949, 589] width 63 height 19
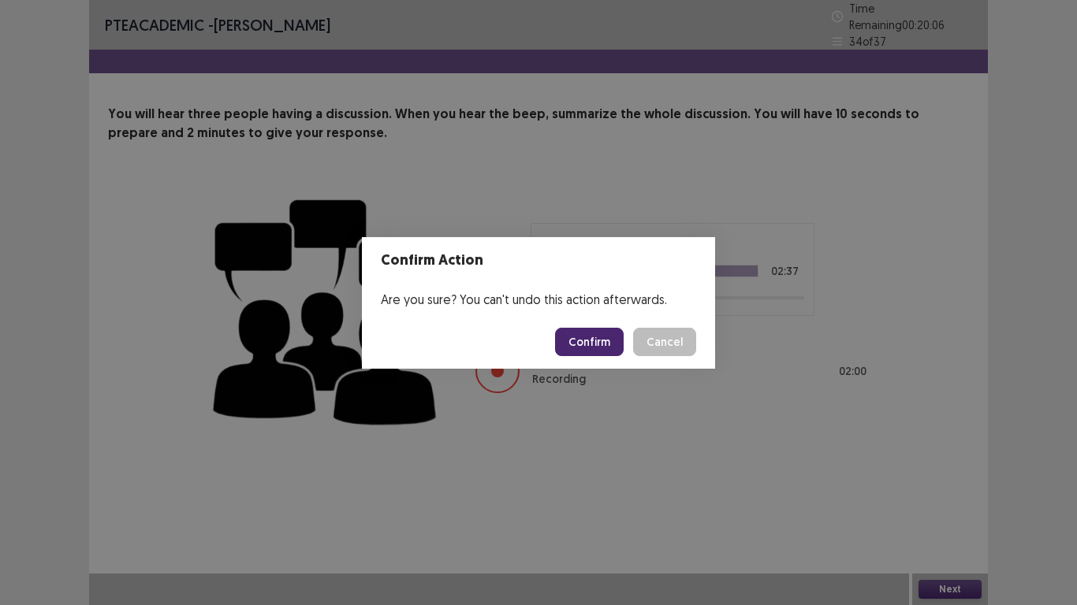
click at [620, 344] on button "Confirm" at bounding box center [589, 342] width 69 height 28
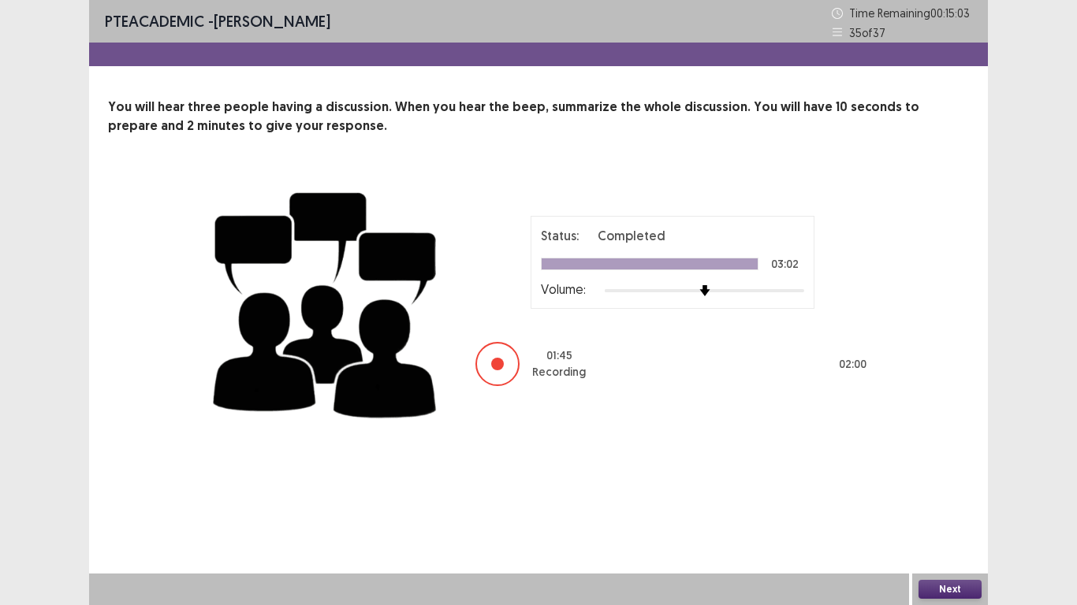
click at [953, 586] on button "Next" at bounding box center [949, 589] width 63 height 19
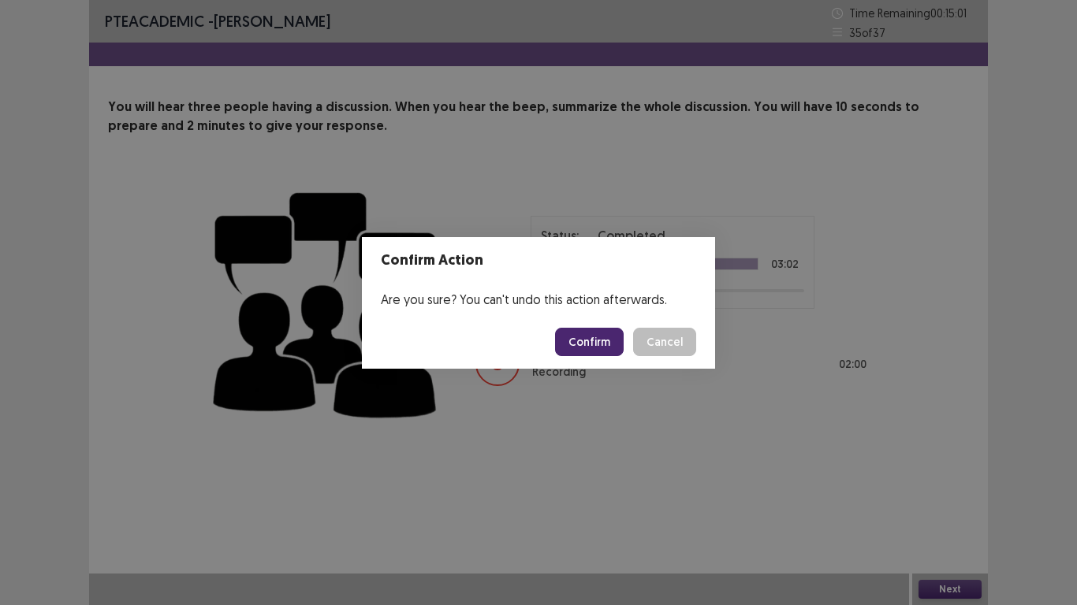
click at [579, 338] on button "Confirm" at bounding box center [589, 342] width 69 height 28
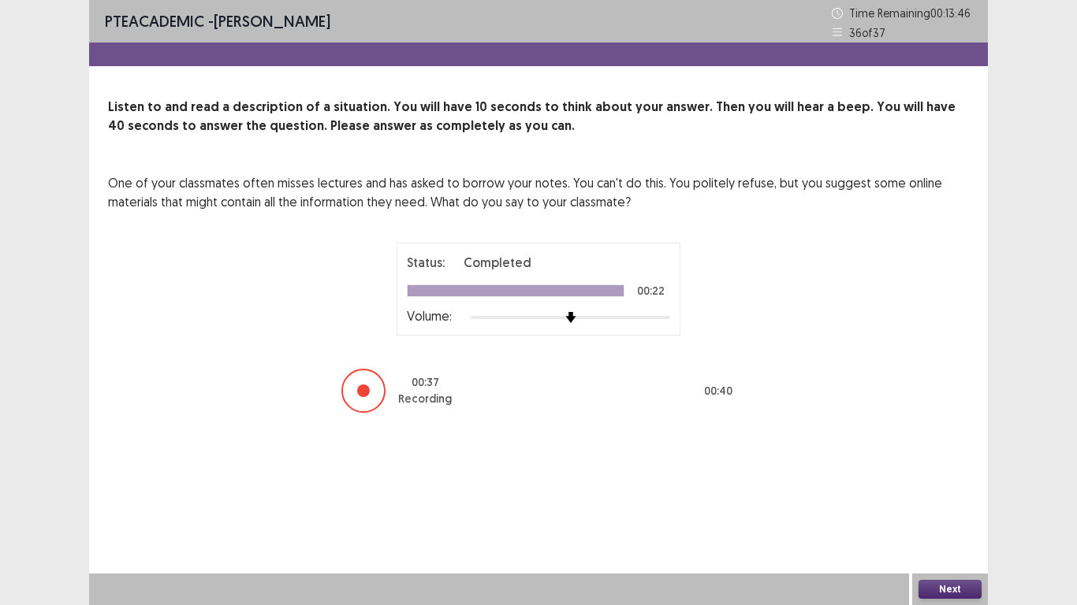
click at [940, 586] on button "Next" at bounding box center [949, 589] width 63 height 19
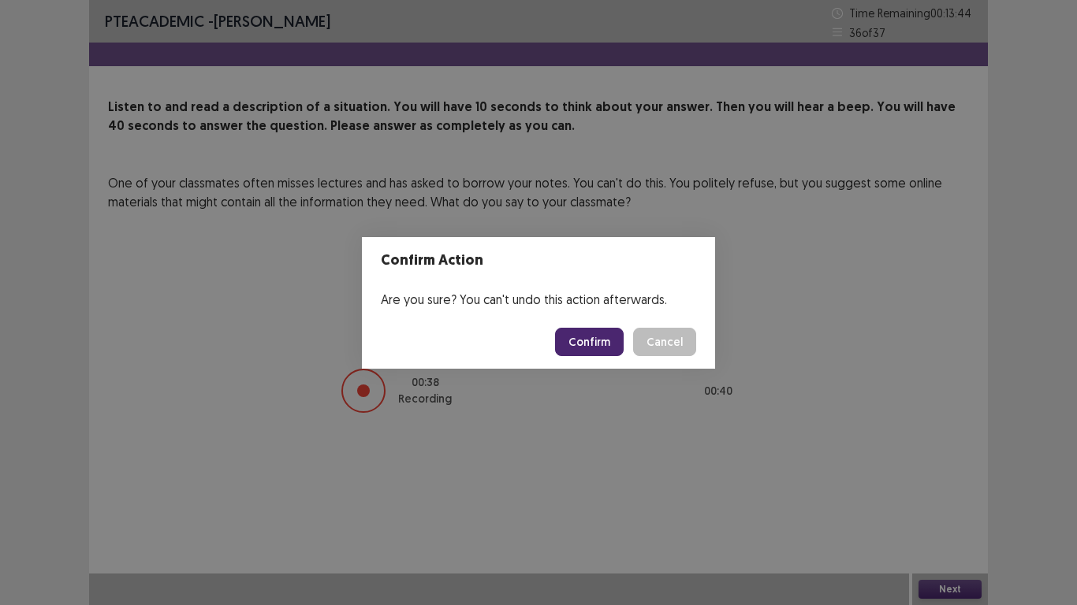
click at [576, 346] on button "Confirm" at bounding box center [589, 342] width 69 height 28
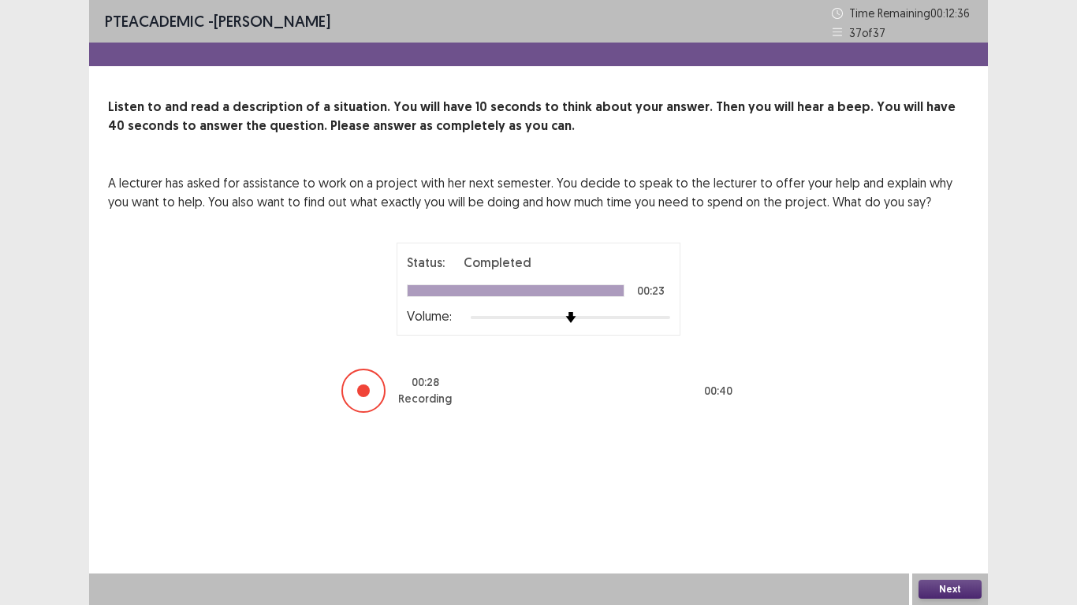
click at [942, 600] on div "Next" at bounding box center [950, 590] width 76 height 32
click at [935, 590] on button "Next" at bounding box center [949, 589] width 63 height 19
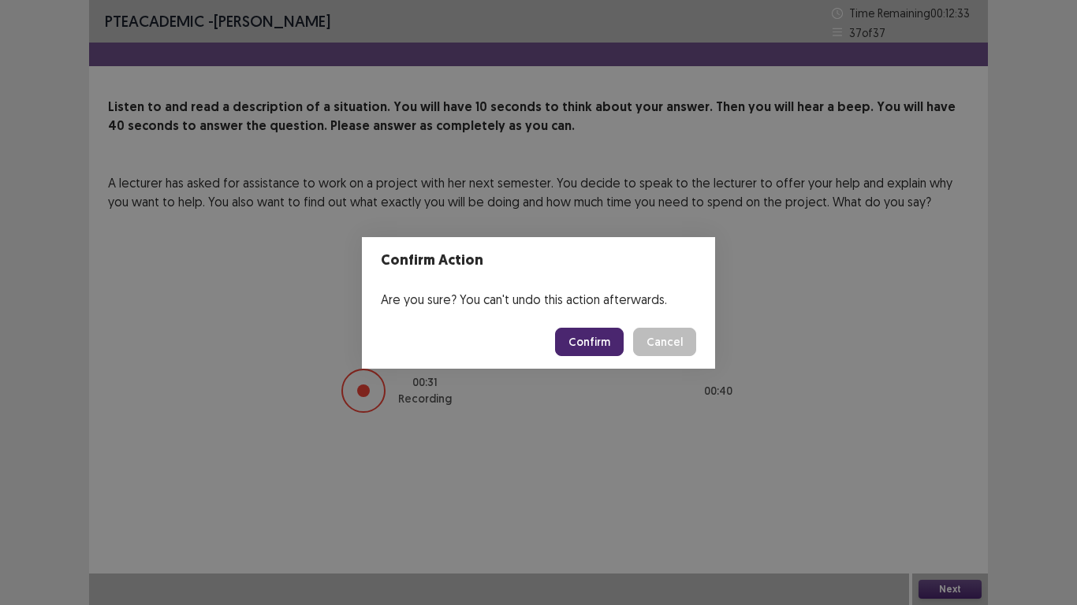
click at [593, 348] on button "Confirm" at bounding box center [589, 342] width 69 height 28
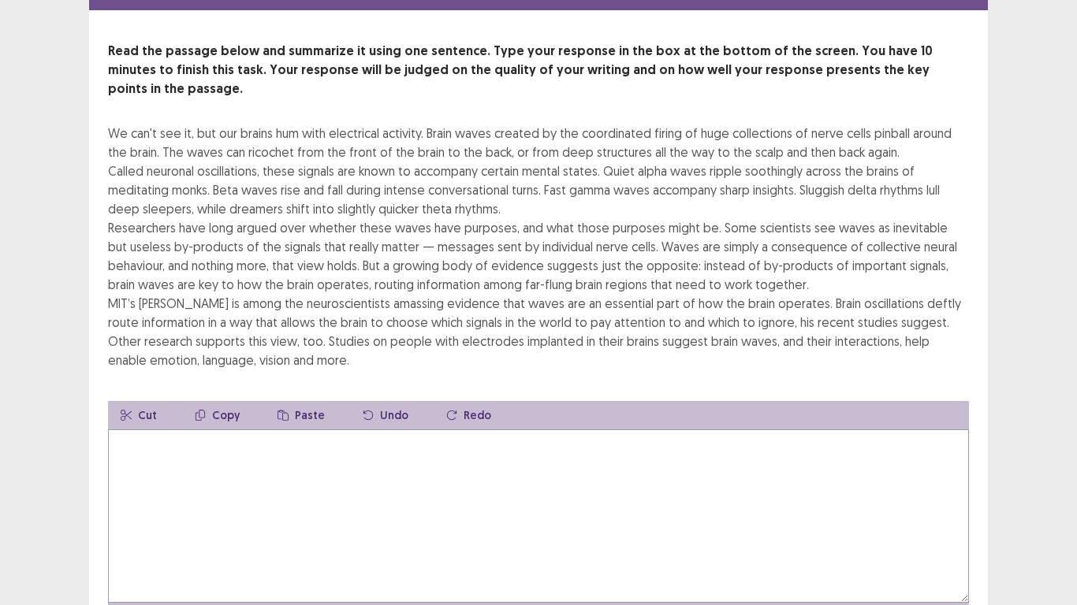
scroll to position [58, 0]
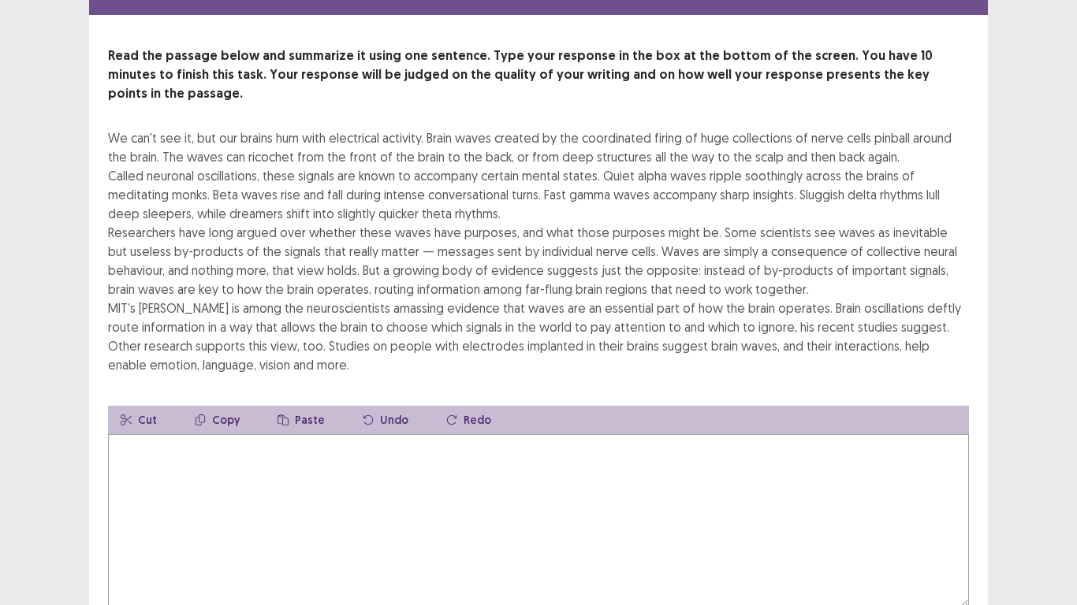
click at [329, 450] on textarea at bounding box center [538, 520] width 861 height 173
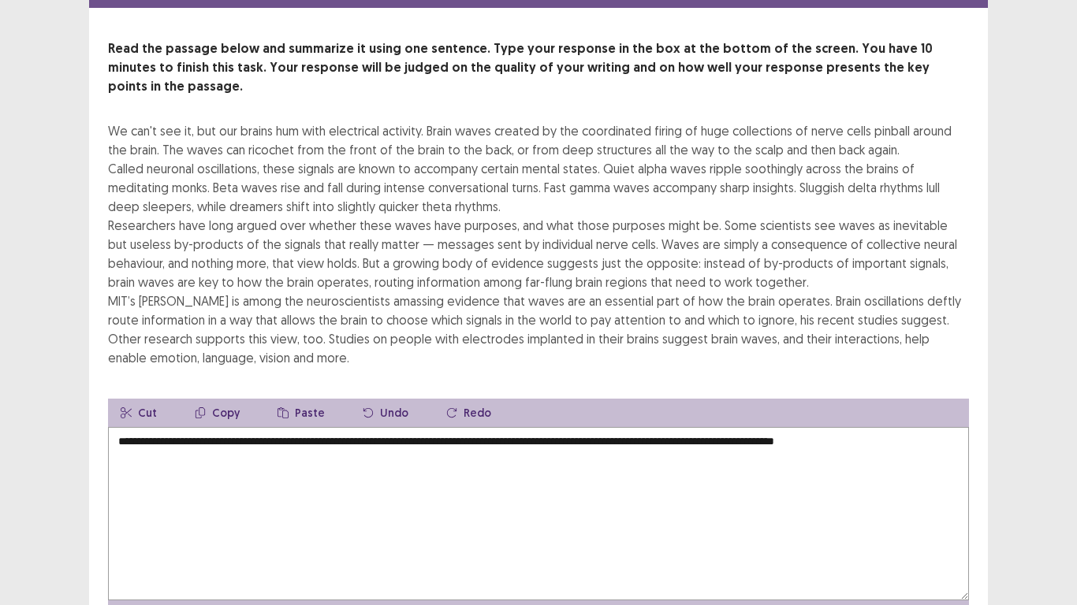
click at [413, 427] on textarea "**********" at bounding box center [538, 513] width 861 height 173
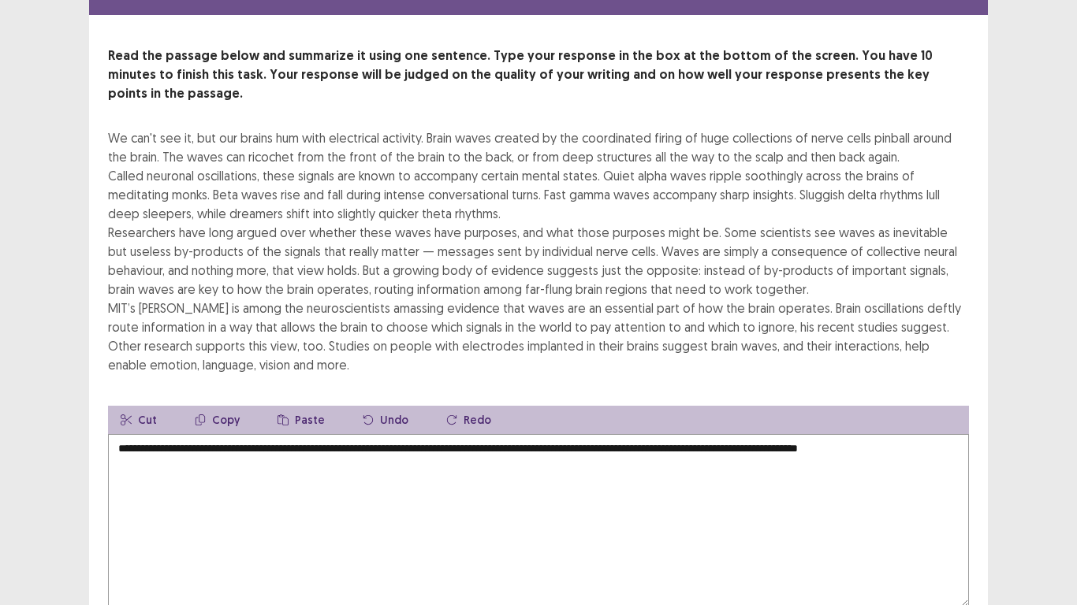
click at [940, 434] on textarea "**********" at bounding box center [538, 520] width 861 height 173
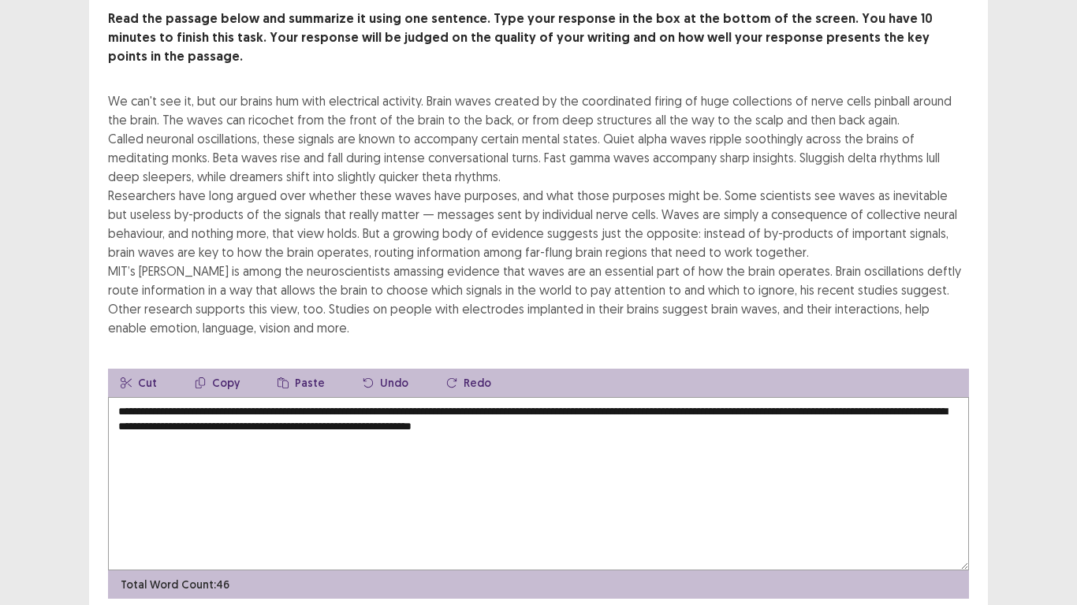
scroll to position [90, 0]
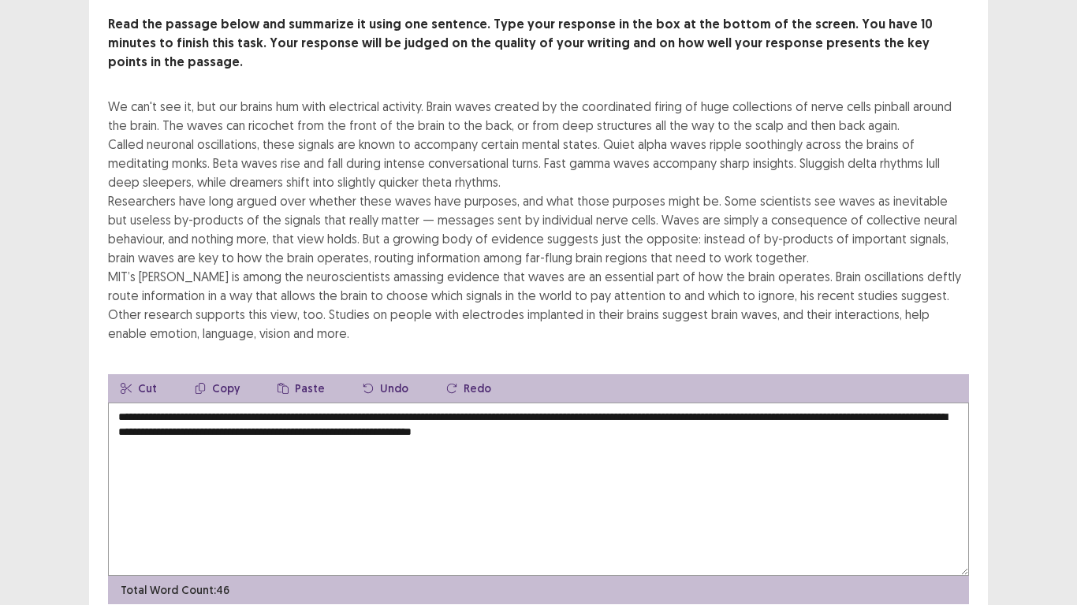
click at [203, 411] on textarea "**********" at bounding box center [538, 489] width 861 height 173
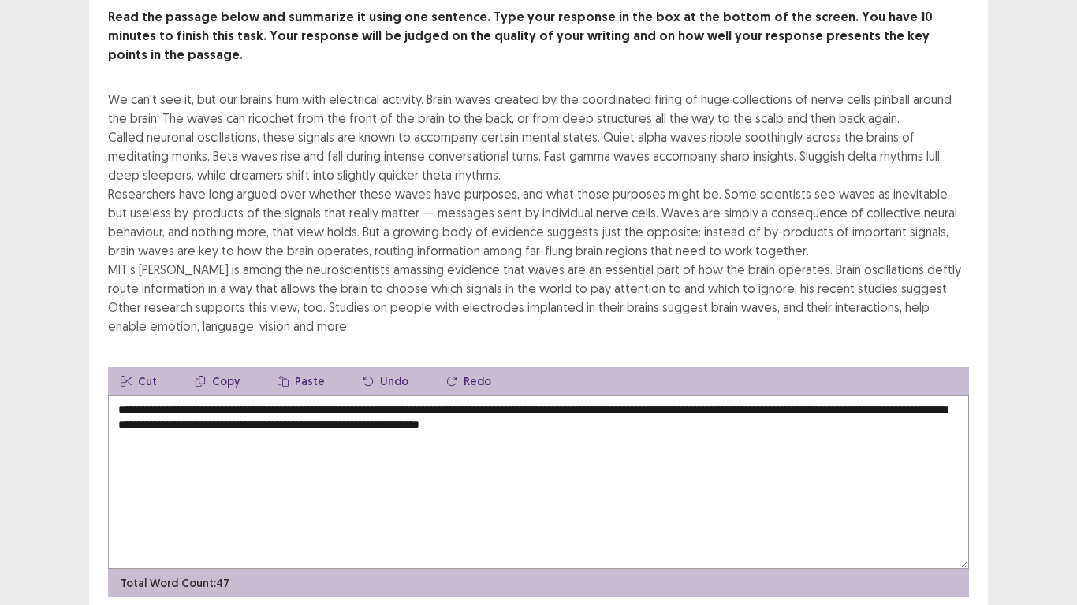
click at [495, 406] on textarea "**********" at bounding box center [538, 482] width 861 height 173
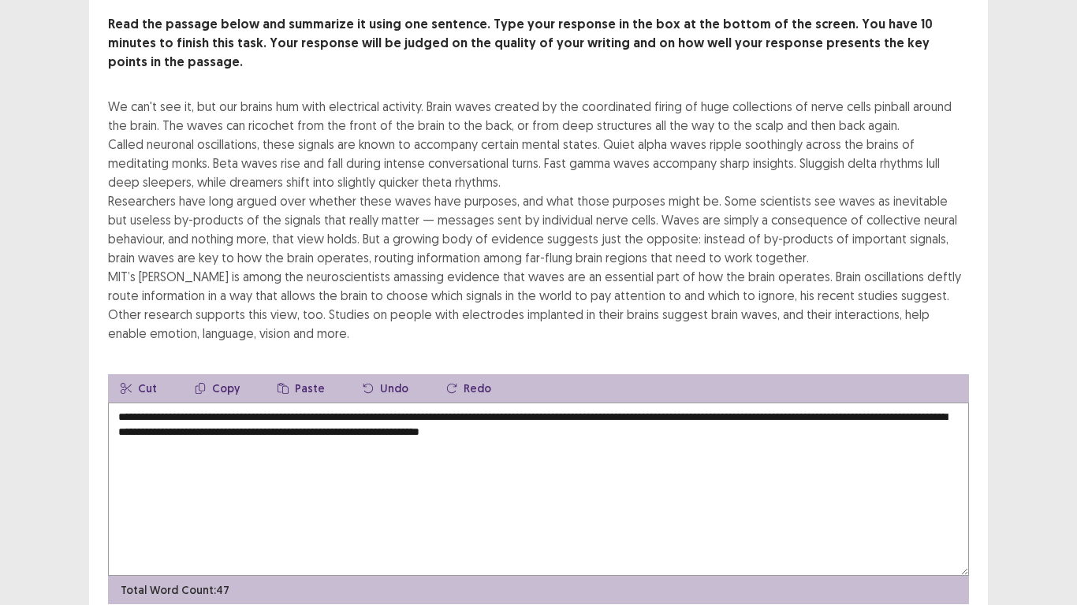
click at [690, 408] on textarea "**********" at bounding box center [538, 489] width 861 height 173
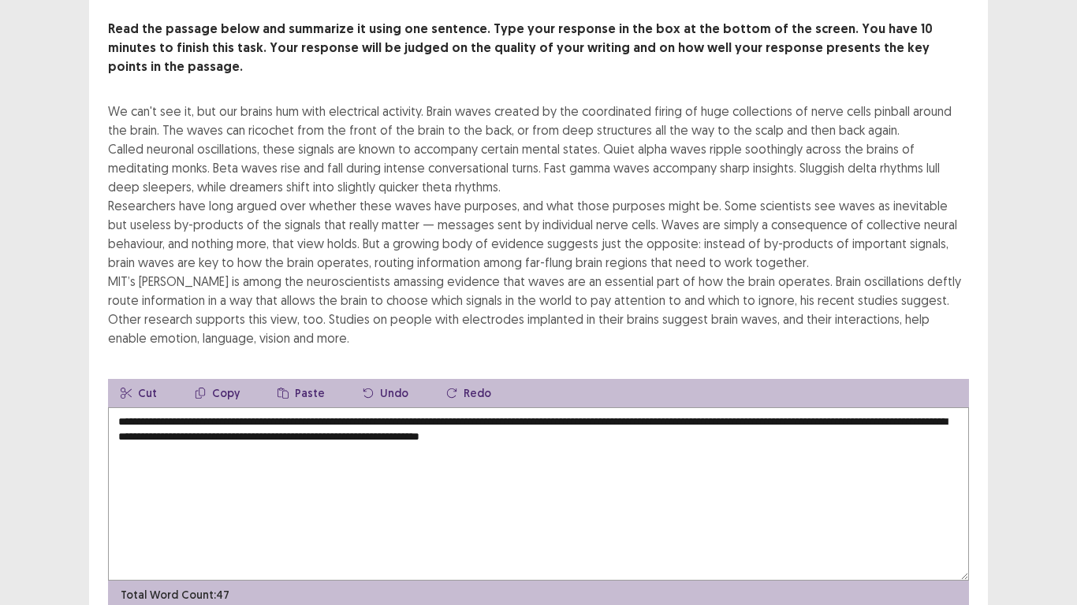
scroll to position [80, 0]
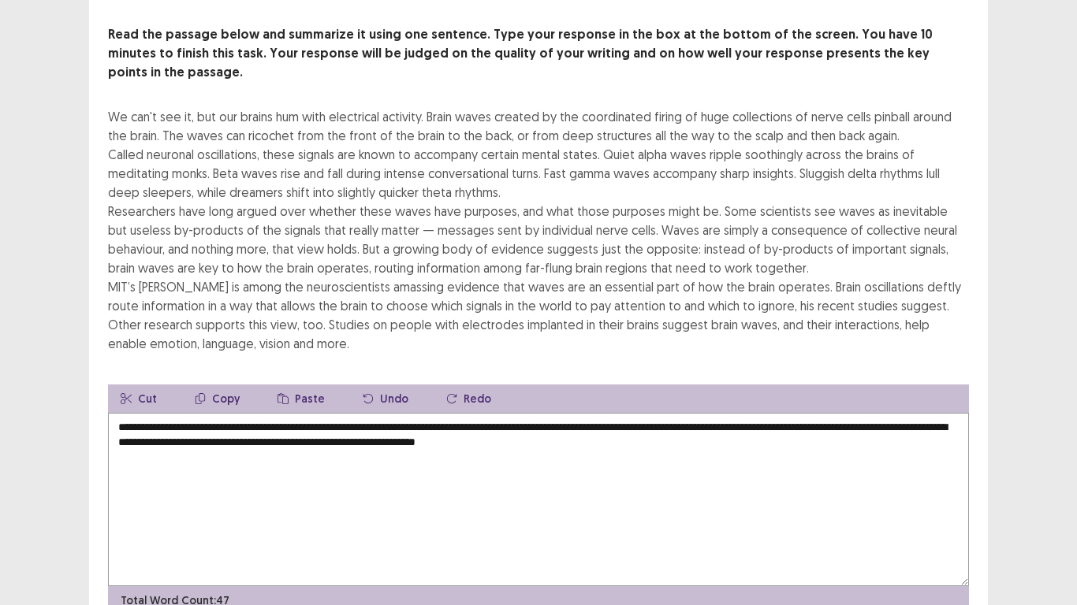
click at [953, 413] on textarea "**********" at bounding box center [538, 499] width 861 height 173
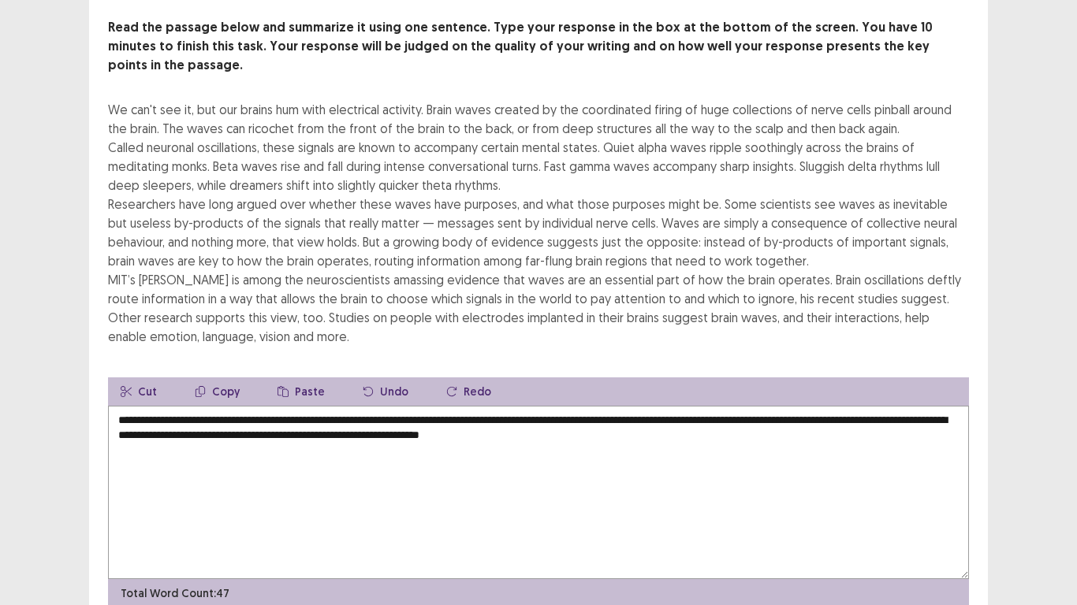
click at [770, 437] on textarea "**********" at bounding box center [538, 492] width 861 height 173
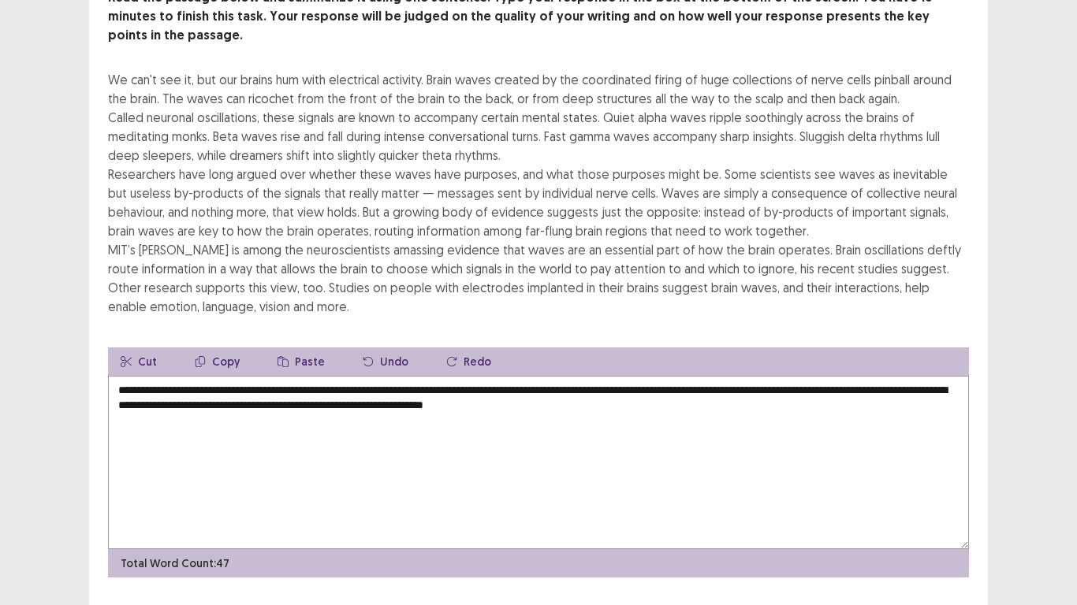
scroll to position [132, 0]
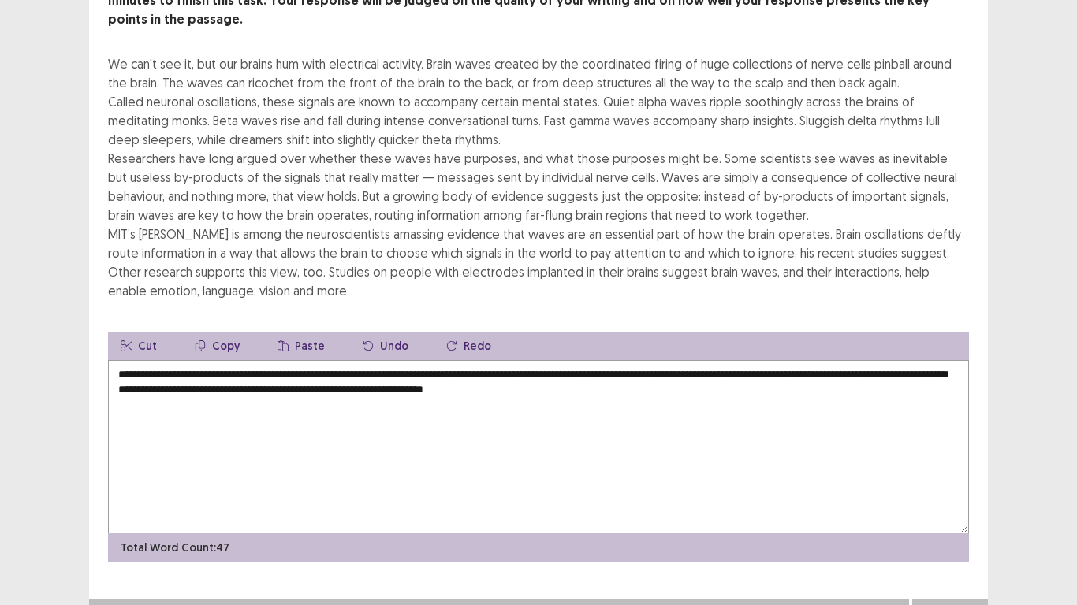
click at [253, 367] on textarea "**********" at bounding box center [538, 446] width 861 height 173
click at [945, 600] on div "Next" at bounding box center [950, 616] width 76 height 32
click at [935, 605] on div "Next" at bounding box center [950, 616] width 76 height 32
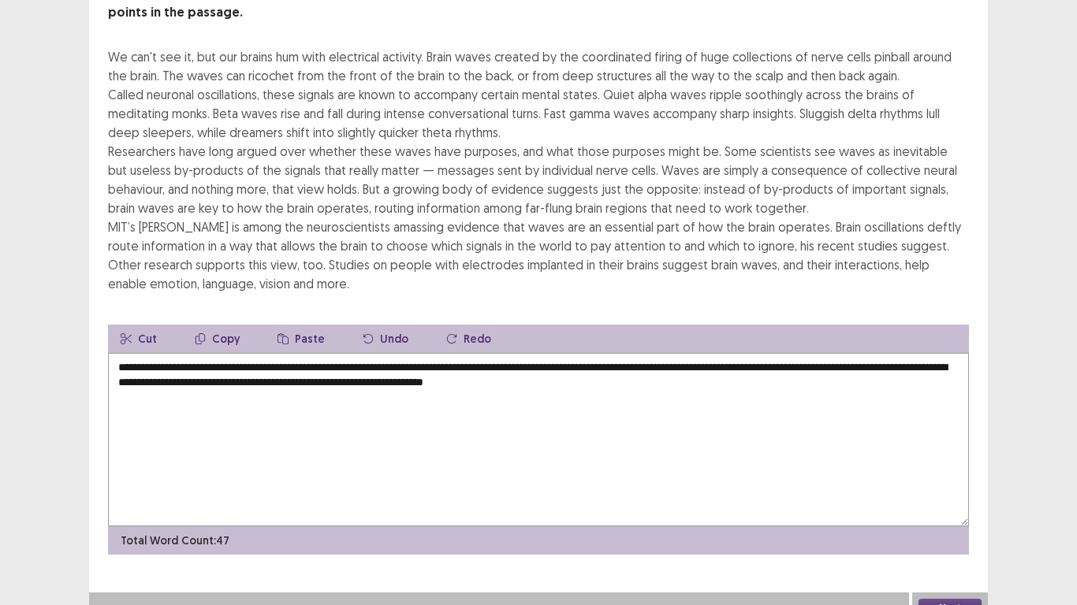
click at [135, 363] on textarea "**********" at bounding box center [538, 439] width 861 height 173
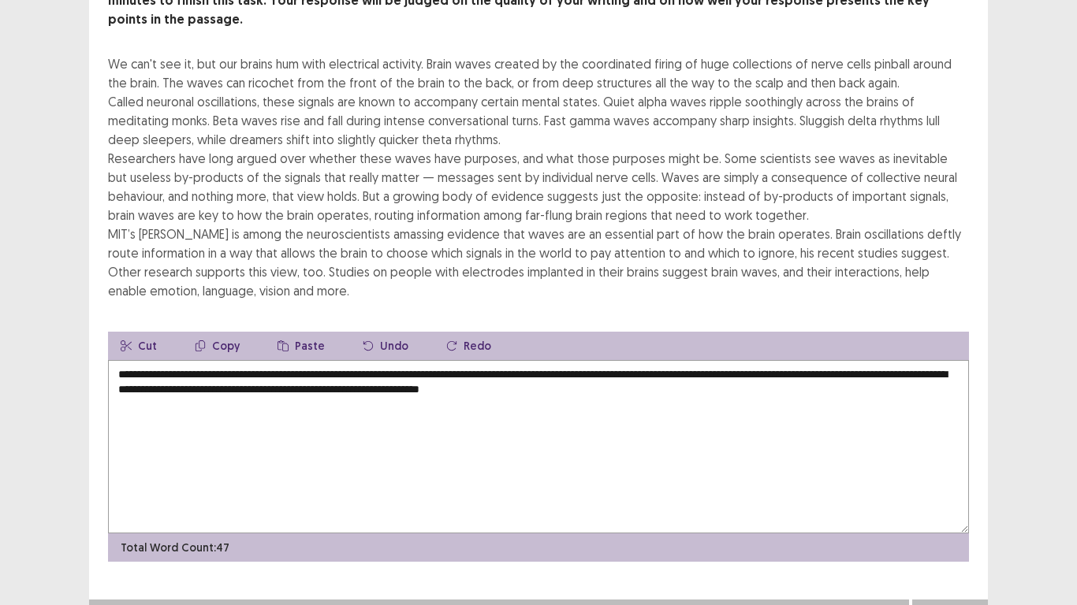
type textarea "**********"
click at [925, 605] on button "Next" at bounding box center [949, 615] width 63 height 19
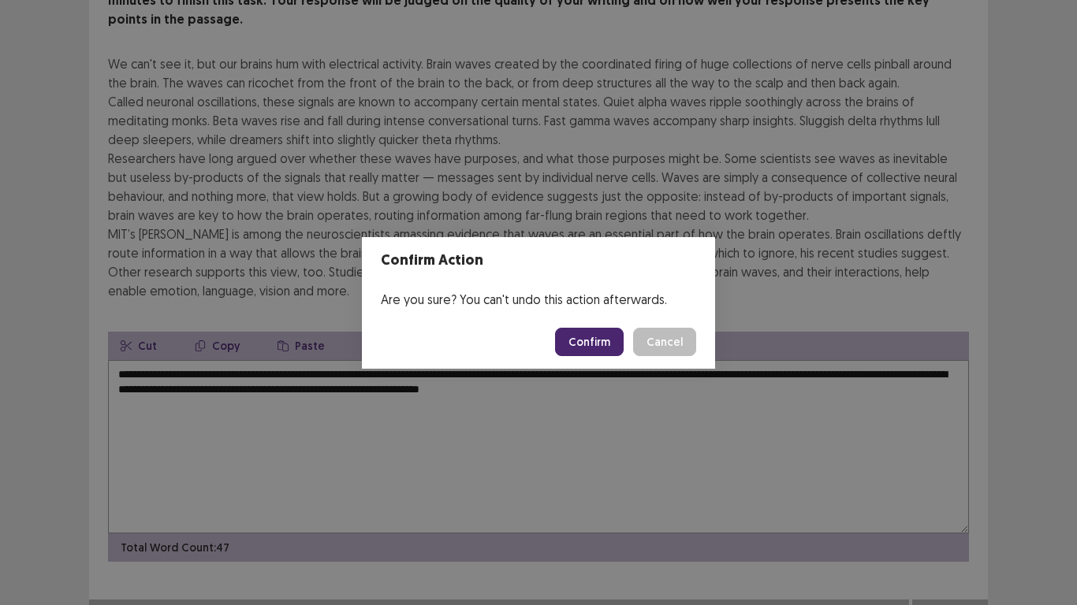
click at [596, 348] on button "Confirm" at bounding box center [589, 342] width 69 height 28
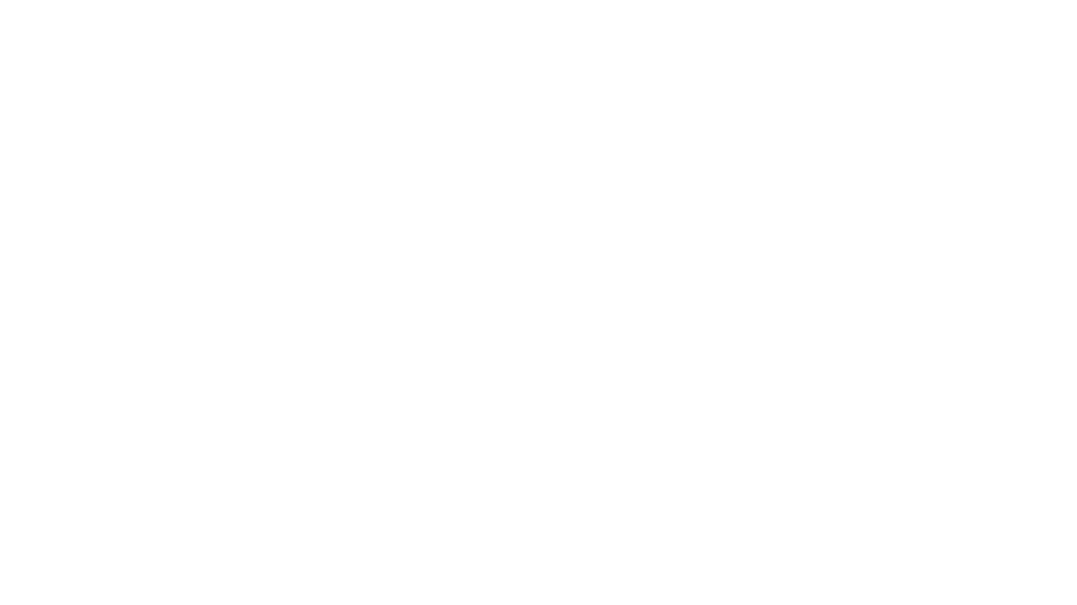
scroll to position [0, 0]
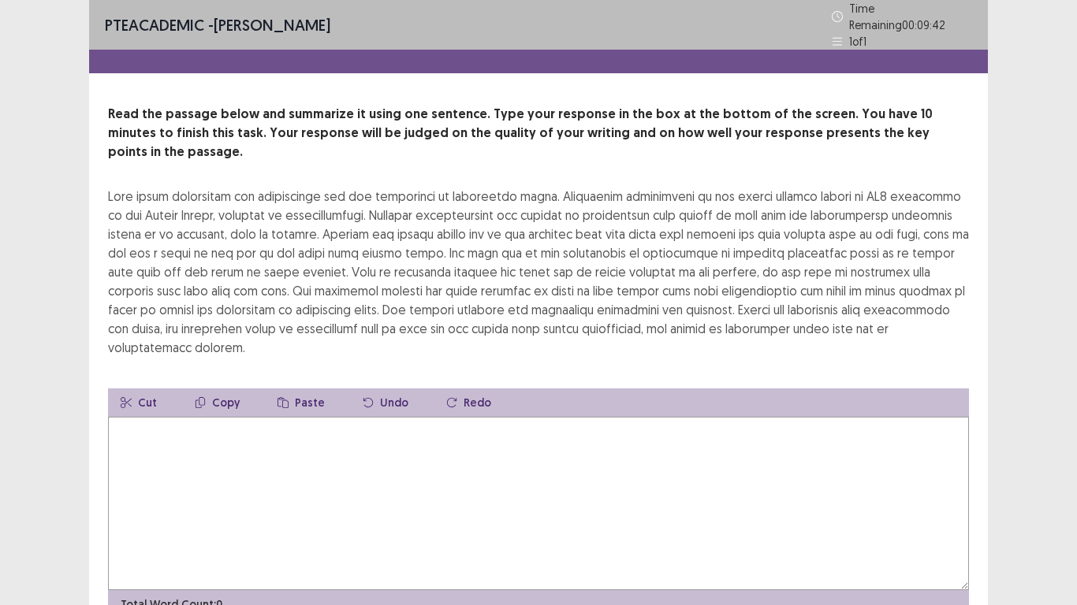
click at [221, 417] on textarea at bounding box center [538, 503] width 861 height 173
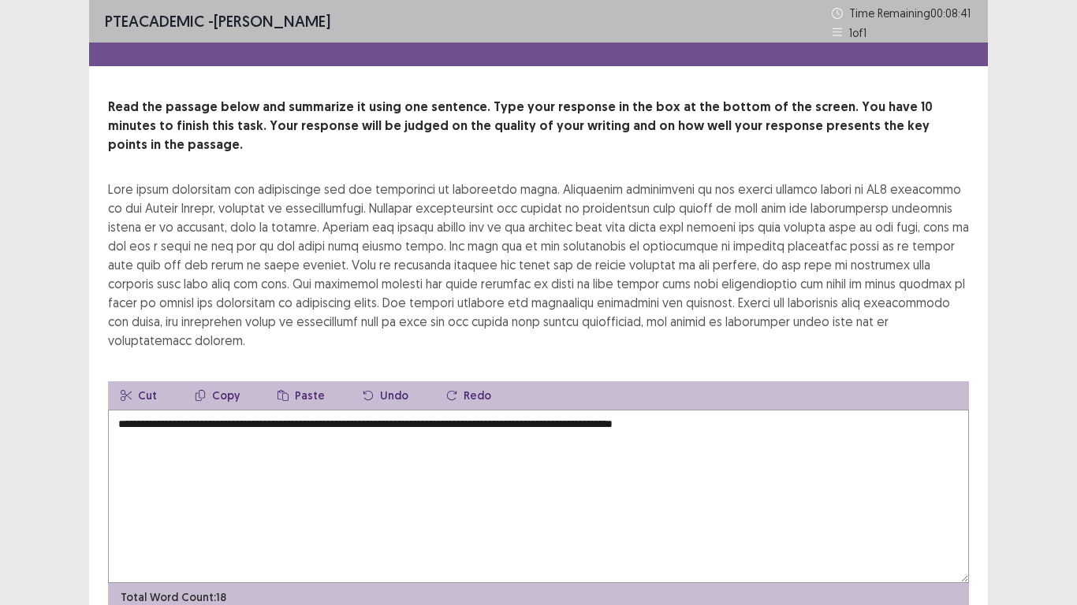
click at [651, 410] on textarea "**********" at bounding box center [538, 496] width 861 height 173
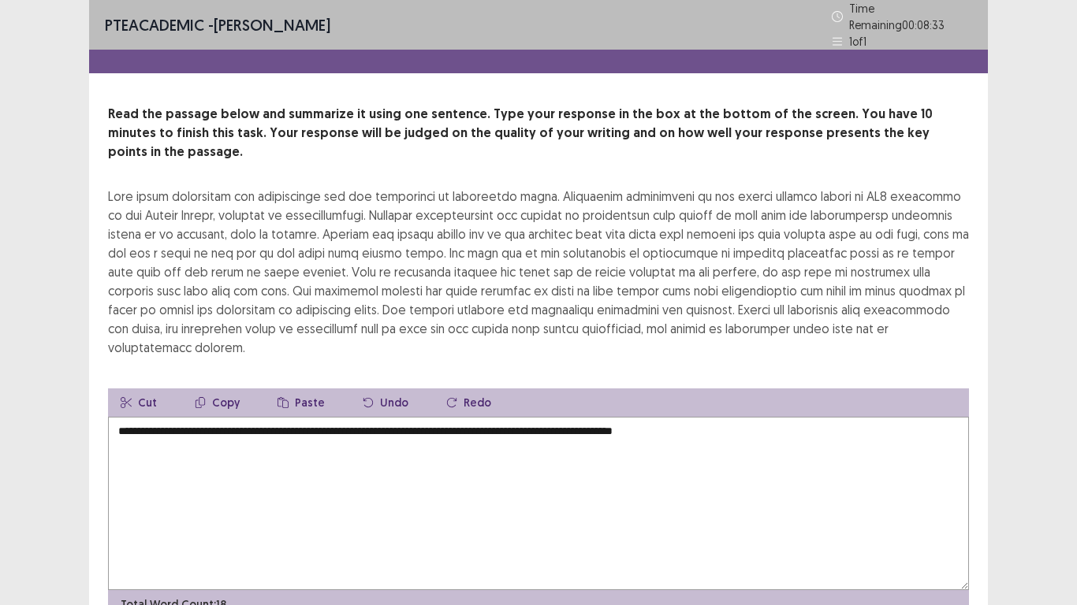
drag, startPoint x: 683, startPoint y: 388, endPoint x: 718, endPoint y: 389, distance: 35.5
click at [718, 417] on textarea "**********" at bounding box center [538, 503] width 861 height 173
drag, startPoint x: 649, startPoint y: 390, endPoint x: 679, endPoint y: 390, distance: 29.2
click at [679, 417] on textarea "**********" at bounding box center [538, 503] width 861 height 173
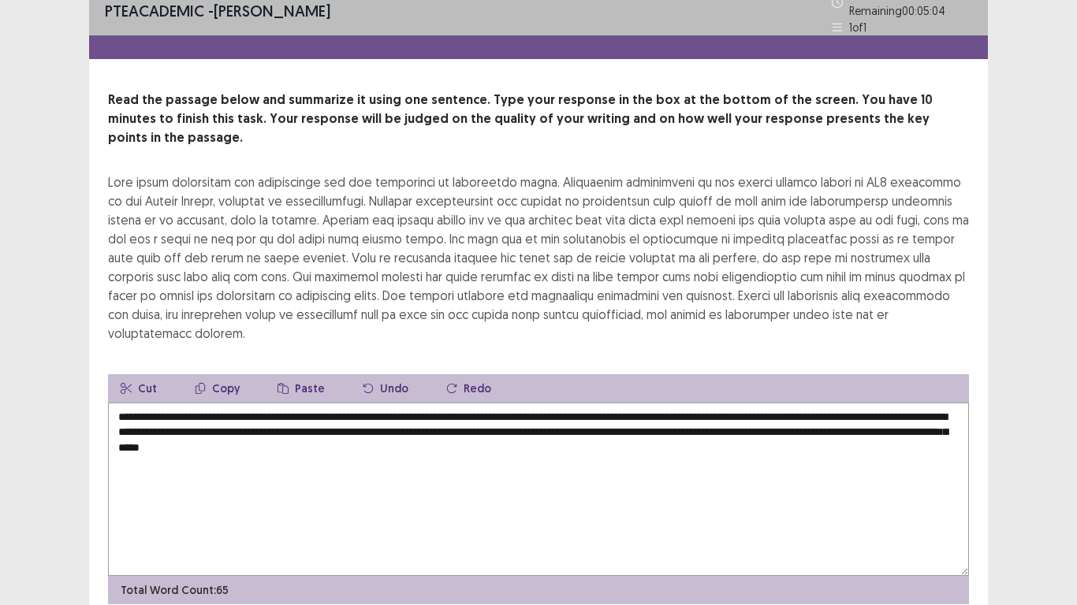
scroll to position [15, 0]
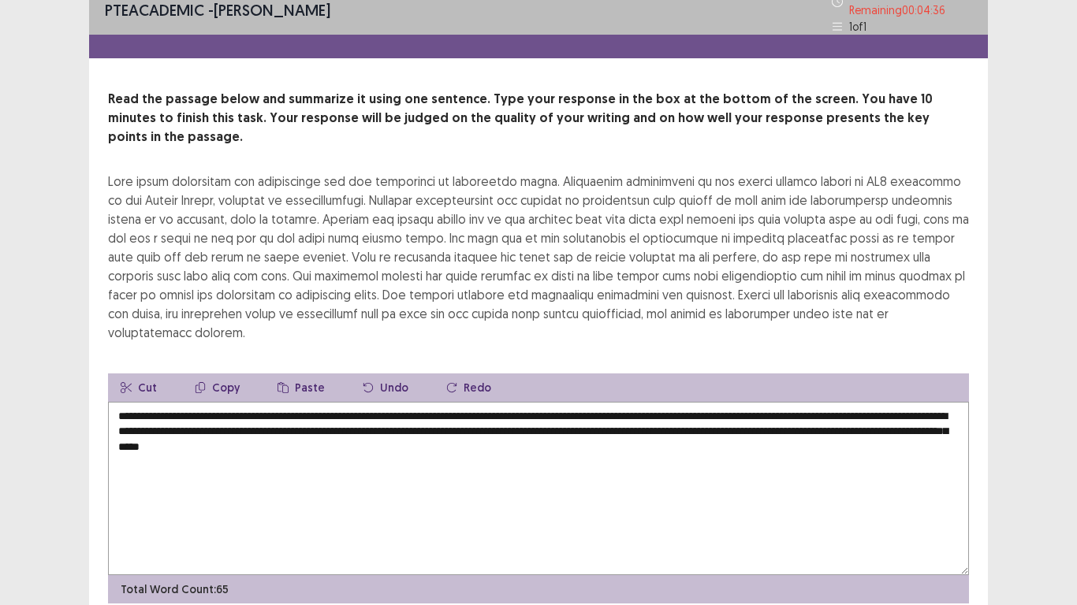
drag, startPoint x: 338, startPoint y: 375, endPoint x: 392, endPoint y: 374, distance: 53.6
click at [392, 402] on textarea "**********" at bounding box center [538, 488] width 861 height 173
click at [657, 402] on textarea "**********" at bounding box center [538, 488] width 861 height 173
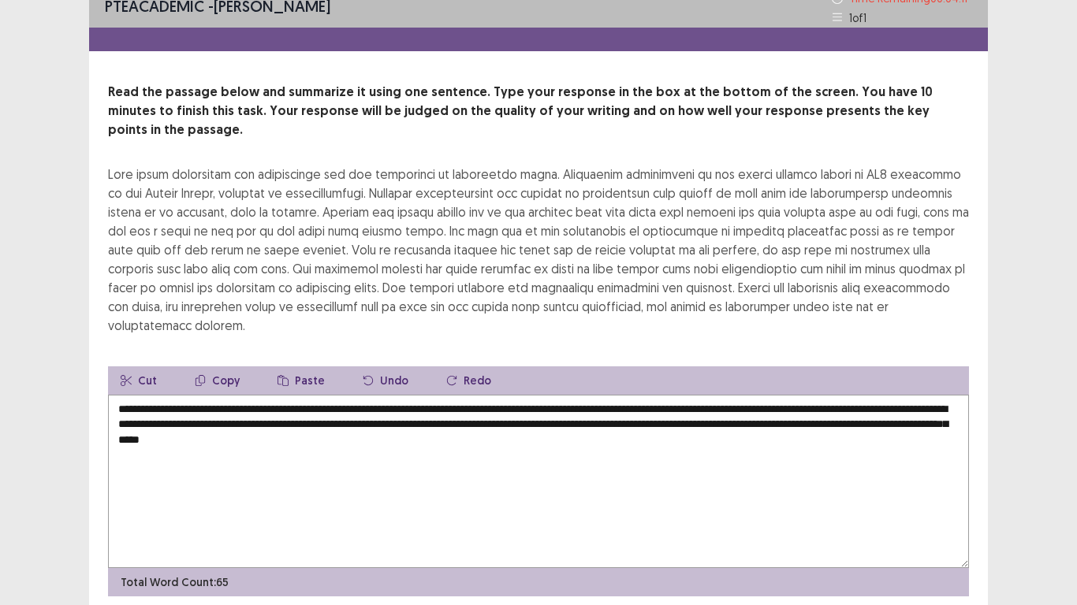
drag, startPoint x: 602, startPoint y: 388, endPoint x: 668, endPoint y: 387, distance: 66.2
click at [668, 395] on textarea "**********" at bounding box center [538, 481] width 861 height 173
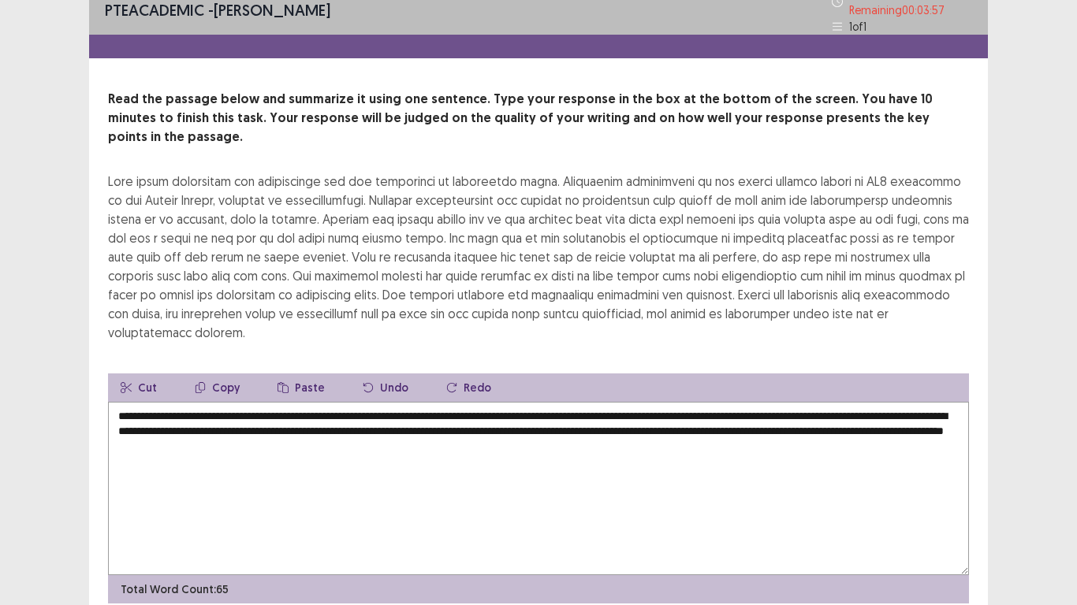
drag, startPoint x: 666, startPoint y: 390, endPoint x: 685, endPoint y: 390, distance: 18.9
click at [685, 402] on textarea "**********" at bounding box center [538, 488] width 861 height 173
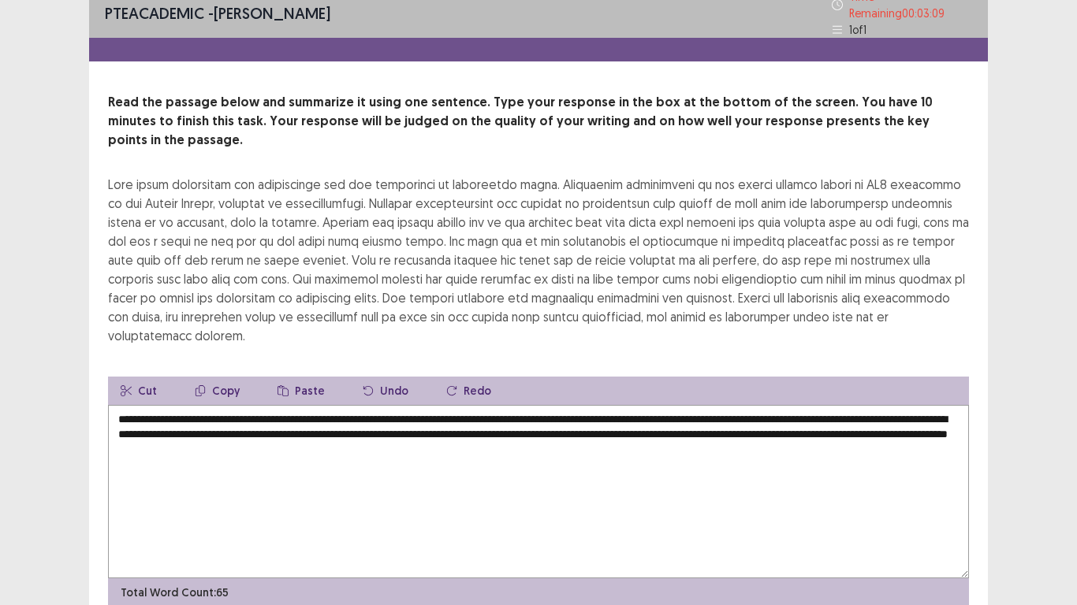
scroll to position [0, 0]
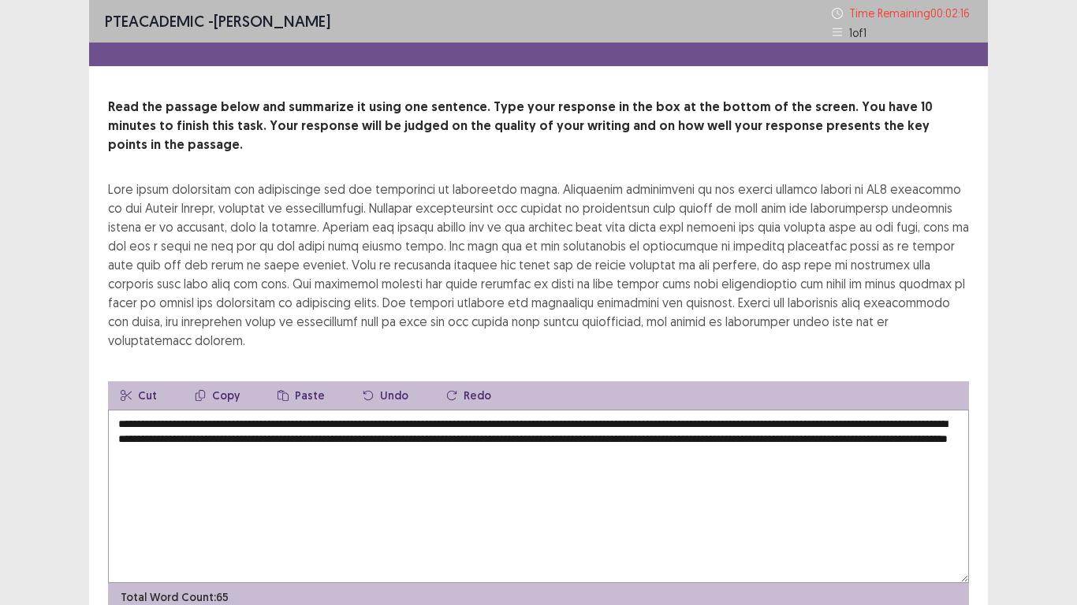
click at [339, 410] on textarea "**********" at bounding box center [538, 496] width 861 height 173
drag, startPoint x: 322, startPoint y: 387, endPoint x: 392, endPoint y: 385, distance: 70.2
click at [392, 410] on textarea "**********" at bounding box center [538, 496] width 861 height 173
click at [370, 410] on textarea "**********" at bounding box center [538, 496] width 861 height 173
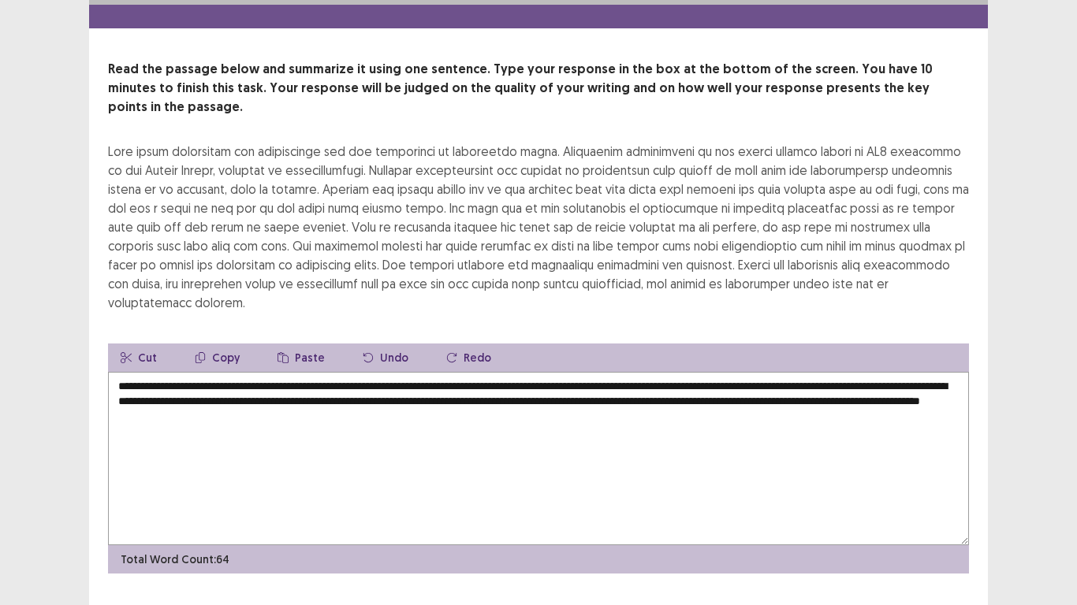
type textarea "**********"
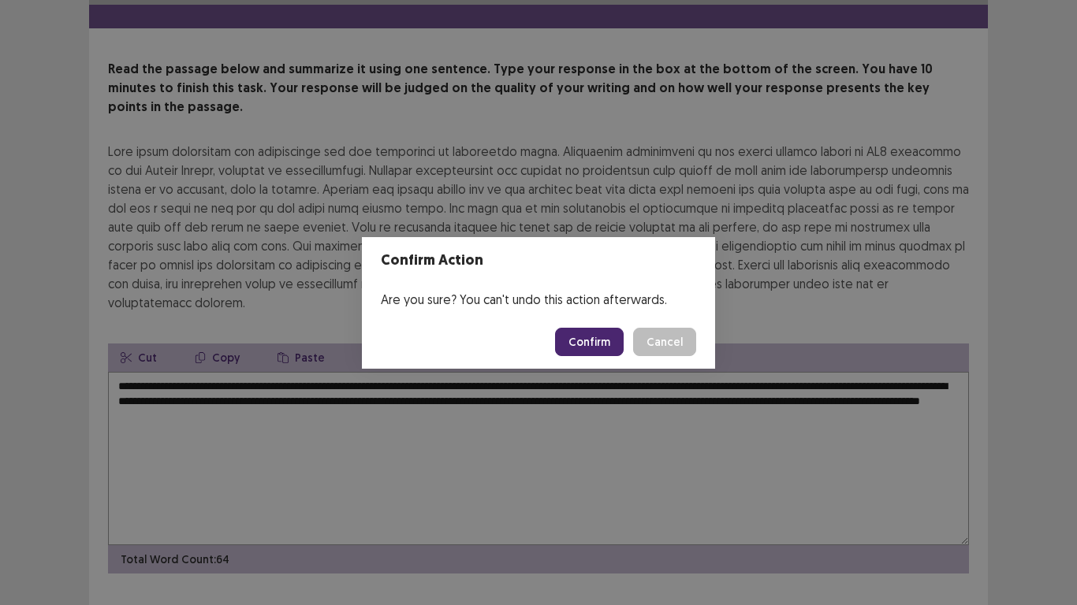
click at [603, 346] on button "Confirm" at bounding box center [589, 342] width 69 height 28
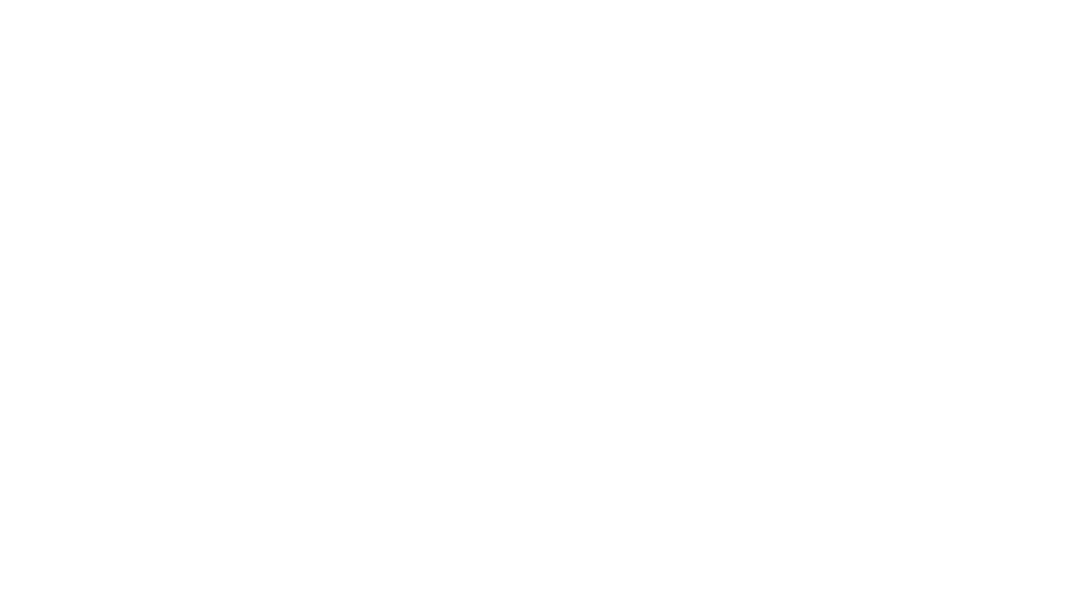
scroll to position [0, 0]
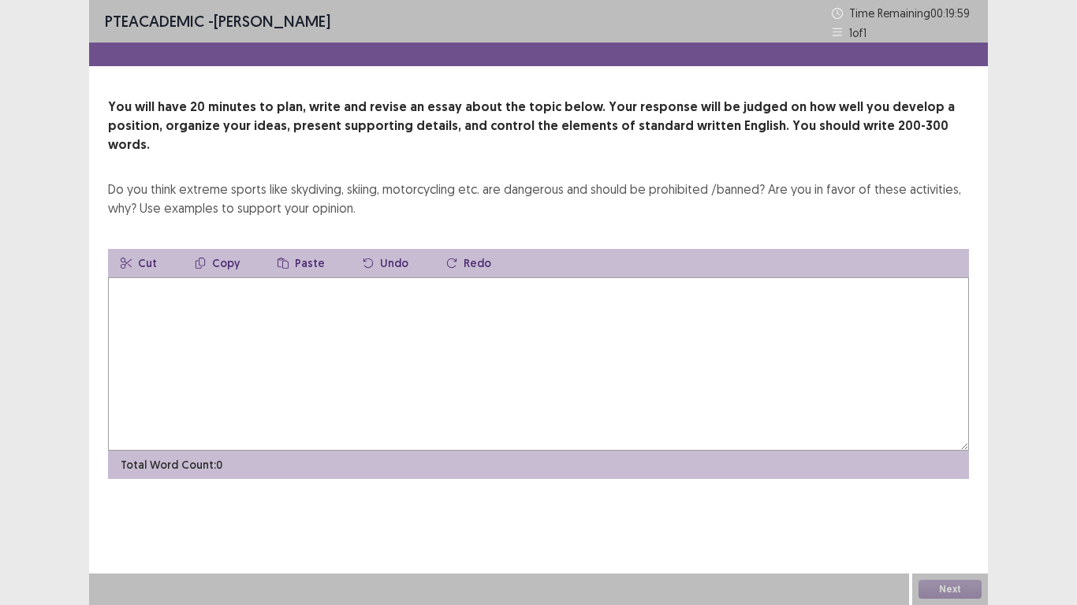
click at [563, 335] on textarea at bounding box center [538, 363] width 861 height 173
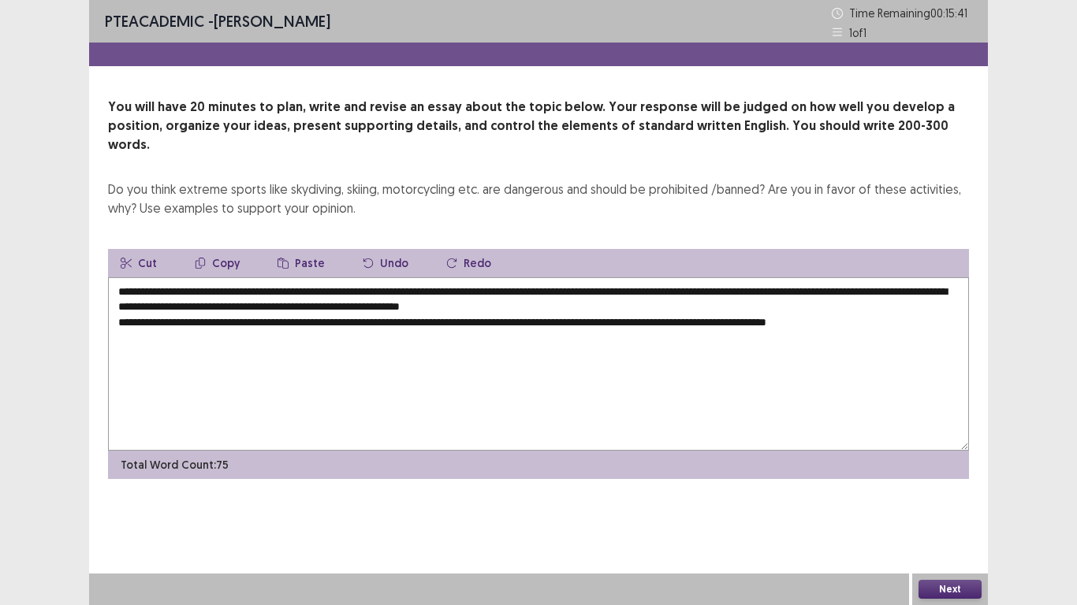
click at [848, 306] on textarea "**********" at bounding box center [538, 363] width 861 height 173
click at [898, 316] on textarea "**********" at bounding box center [538, 363] width 861 height 173
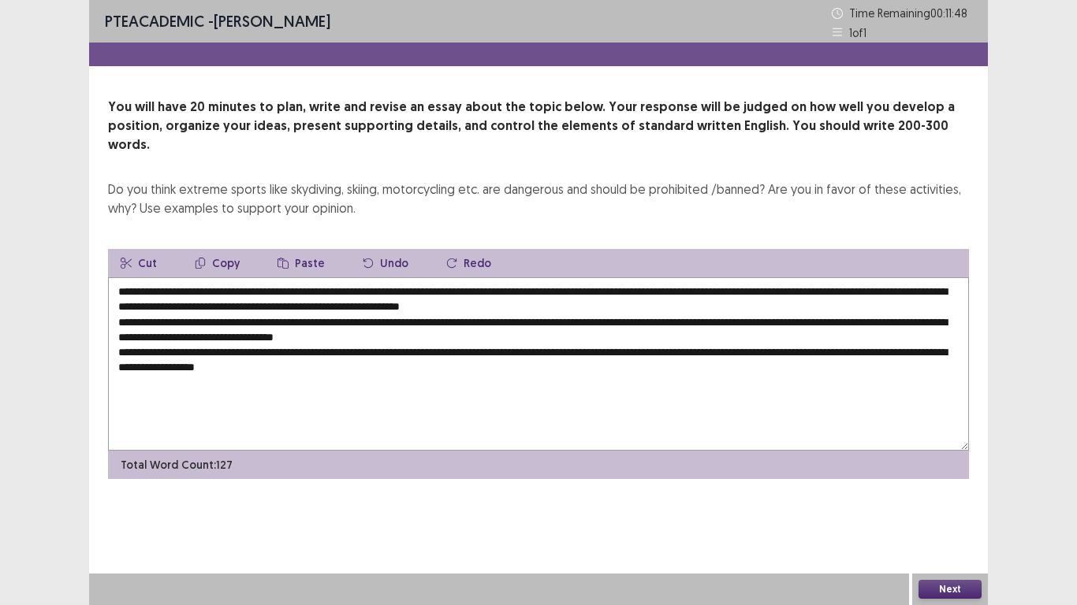
click at [299, 352] on textarea "**********" at bounding box center [538, 363] width 861 height 173
click at [290, 352] on textarea "**********" at bounding box center [538, 363] width 861 height 173
click at [407, 354] on textarea "**********" at bounding box center [538, 363] width 861 height 173
click at [522, 352] on textarea "**********" at bounding box center [538, 363] width 861 height 173
click at [629, 353] on textarea "**********" at bounding box center [538, 363] width 861 height 173
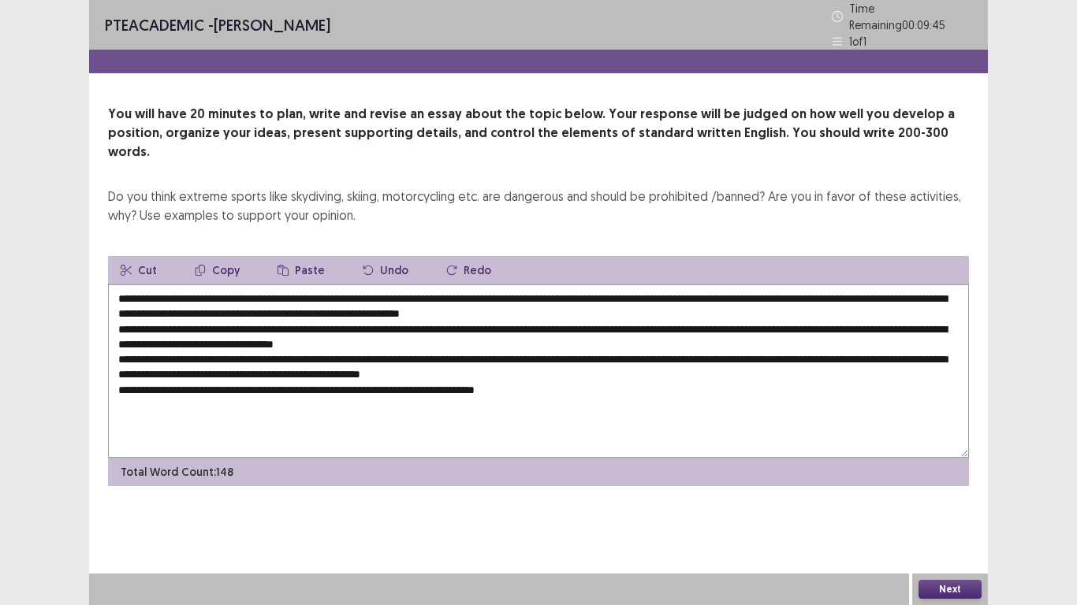
click at [432, 364] on textarea "**********" at bounding box center [538, 371] width 861 height 173
drag, startPoint x: 452, startPoint y: 367, endPoint x: 438, endPoint y: 367, distance: 13.4
click at [438, 367] on textarea "**********" at bounding box center [538, 371] width 861 height 173
click at [515, 364] on textarea "**********" at bounding box center [538, 371] width 861 height 173
click at [575, 370] on textarea "**********" at bounding box center [538, 371] width 861 height 173
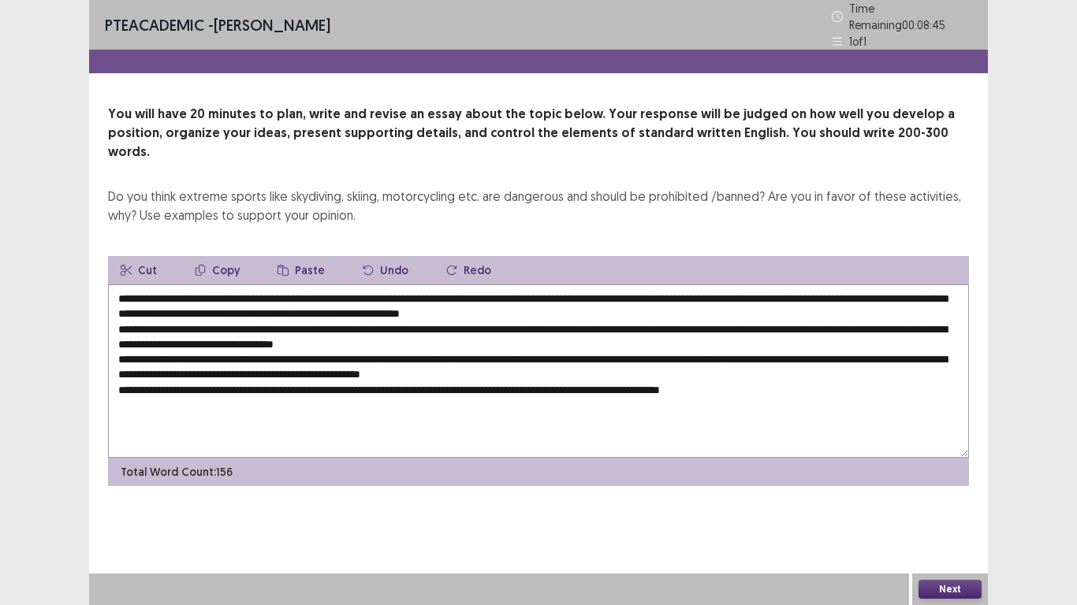
click at [140, 352] on textarea "**********" at bounding box center [538, 371] width 861 height 173
click at [181, 187] on div "Do you think extreme sports like skydiving, skiing, motorcycling etc. are dange…" at bounding box center [538, 206] width 861 height 38
click at [240, 285] on textarea "**********" at bounding box center [538, 371] width 861 height 173
drag, startPoint x: 194, startPoint y: 276, endPoint x: 211, endPoint y: 288, distance: 21.0
click at [211, 288] on textarea "**********" at bounding box center [538, 371] width 861 height 173
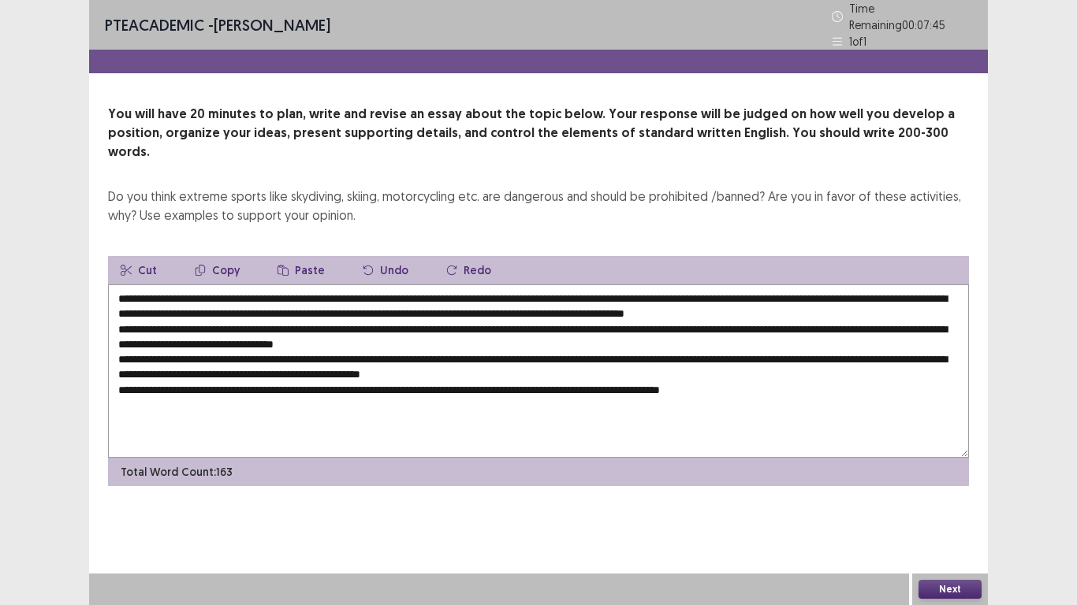
click at [401, 333] on textarea "**********" at bounding box center [538, 371] width 861 height 173
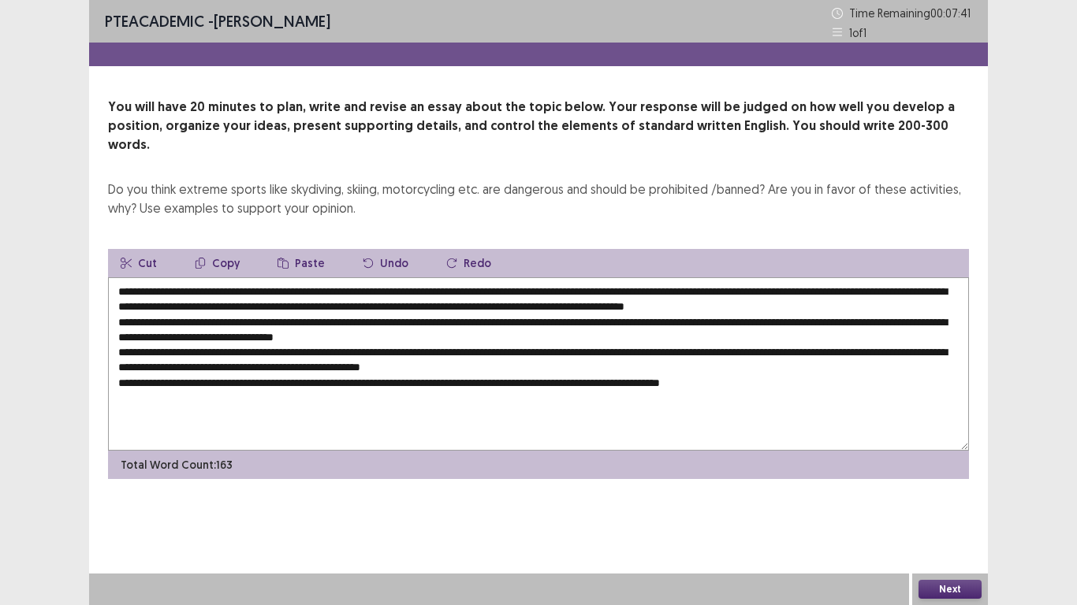
drag, startPoint x: 194, startPoint y: 276, endPoint x: 139, endPoint y: 277, distance: 55.2
click at [139, 277] on textarea "**********" at bounding box center [538, 363] width 861 height 173
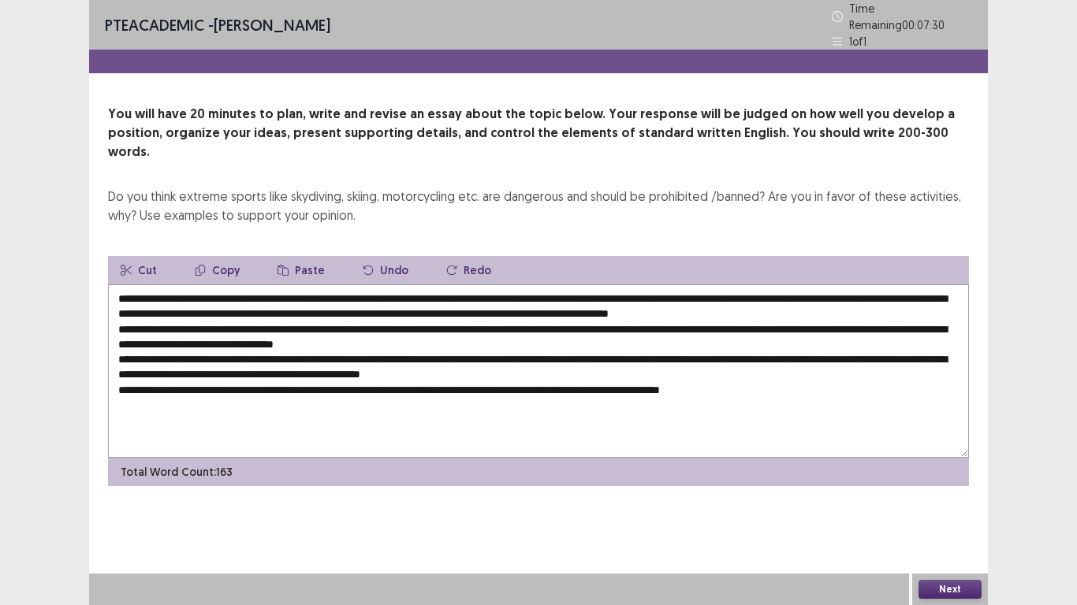
click at [477, 285] on textarea "**********" at bounding box center [538, 371] width 861 height 173
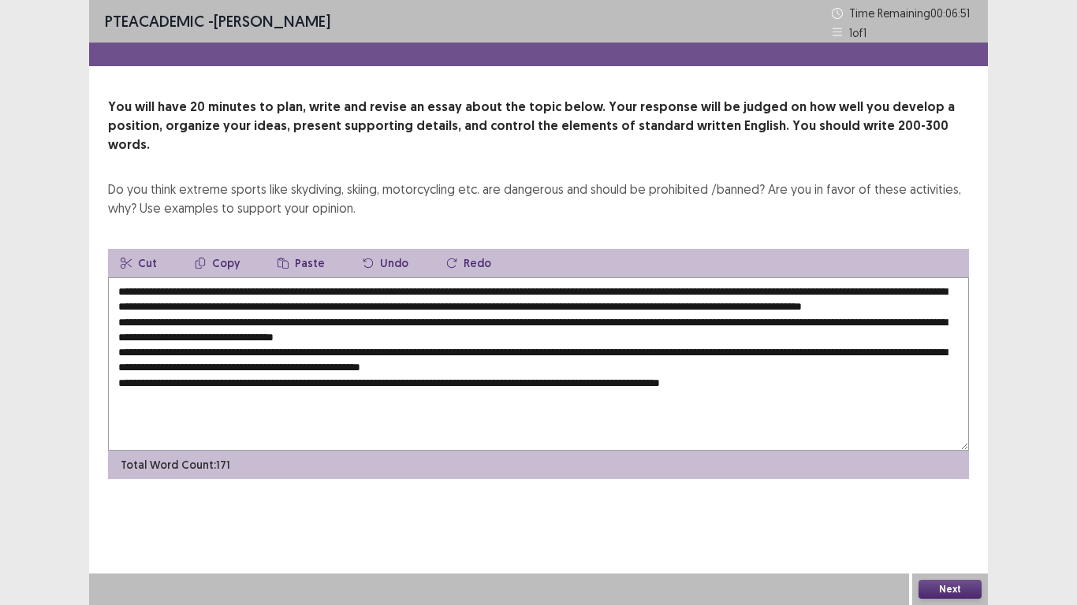
click at [415, 292] on textarea at bounding box center [538, 363] width 861 height 173
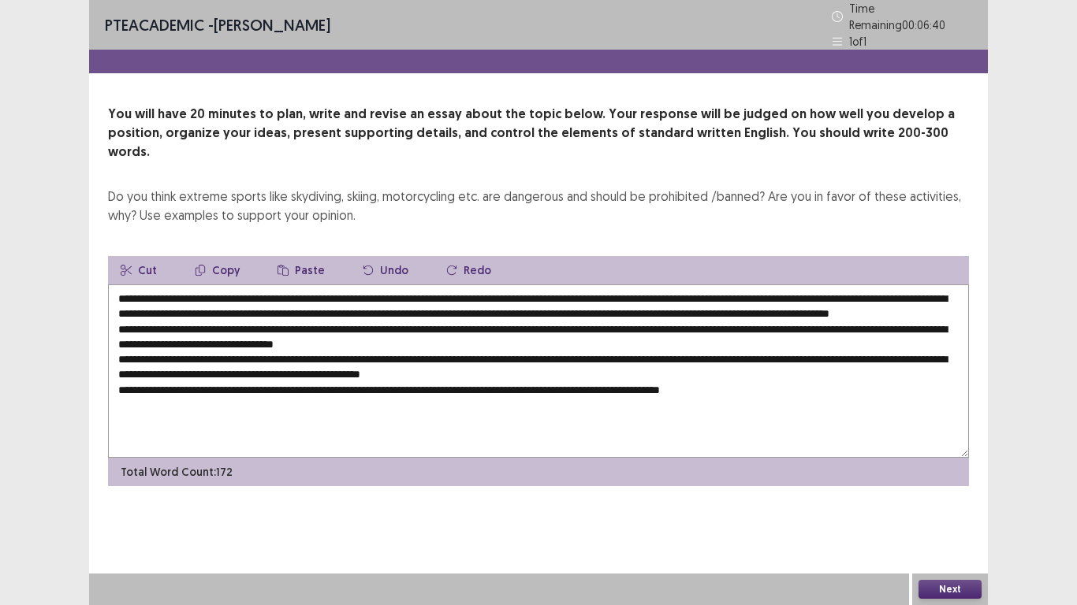
drag, startPoint x: 913, startPoint y: 289, endPoint x: 878, endPoint y: 289, distance: 34.7
click at [878, 289] on textarea at bounding box center [538, 371] width 861 height 173
click at [880, 292] on textarea at bounding box center [538, 371] width 861 height 173
drag, startPoint x: 207, startPoint y: 306, endPoint x: 173, endPoint y: 306, distance: 33.1
click at [173, 306] on textarea at bounding box center [538, 371] width 861 height 173
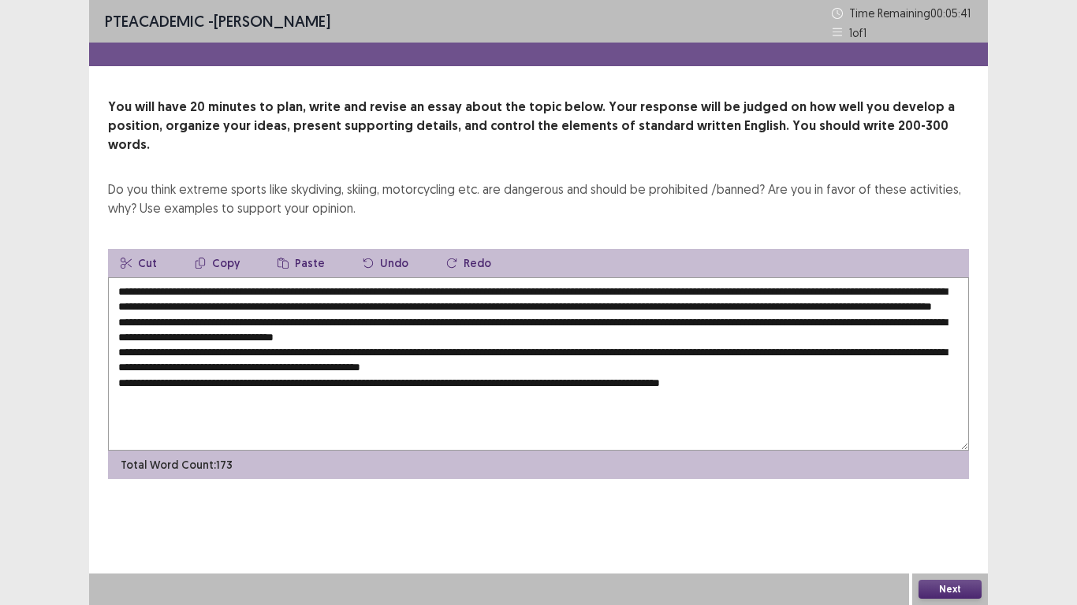
click at [173, 304] on textarea at bounding box center [538, 363] width 861 height 173
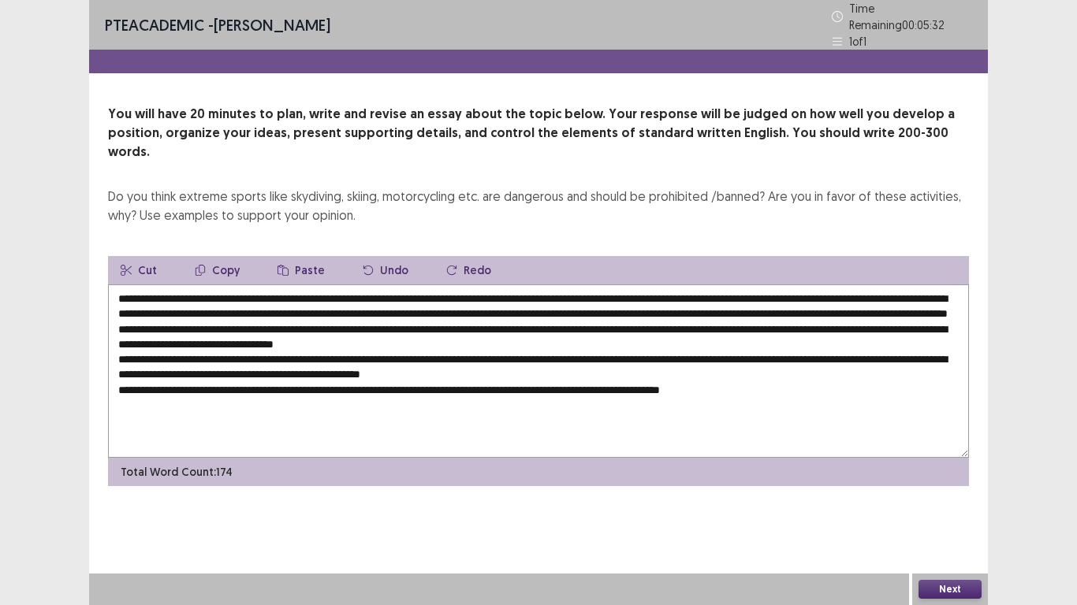
click at [303, 306] on textarea at bounding box center [538, 371] width 861 height 173
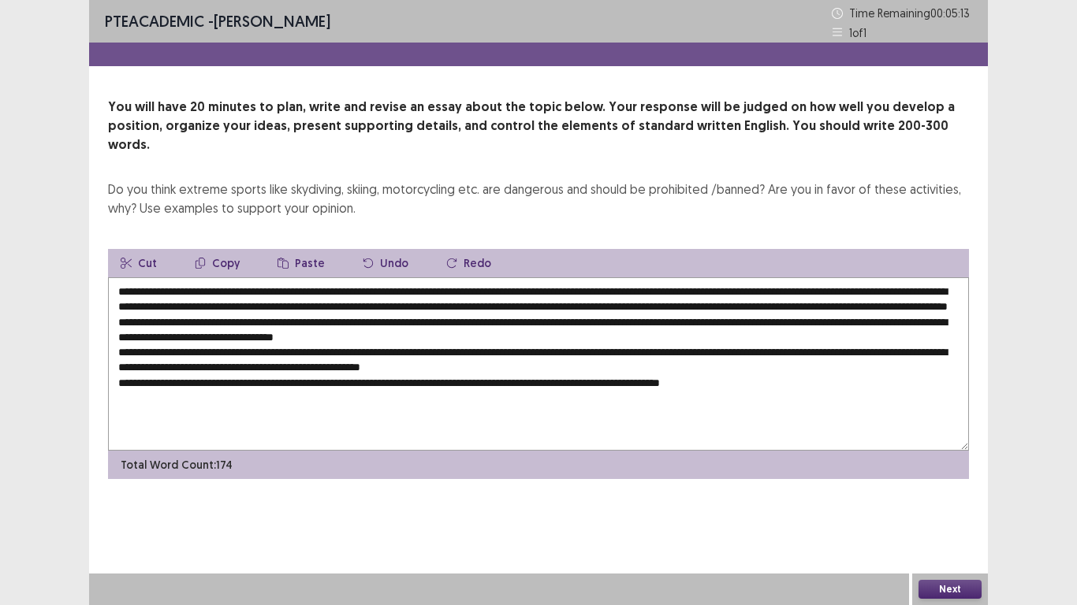
drag, startPoint x: 240, startPoint y: 303, endPoint x: 255, endPoint y: 307, distance: 16.2
click at [255, 307] on textarea at bounding box center [538, 363] width 861 height 173
drag, startPoint x: 255, startPoint y: 307, endPoint x: 240, endPoint y: 307, distance: 15.0
click at [240, 307] on textarea at bounding box center [538, 363] width 861 height 173
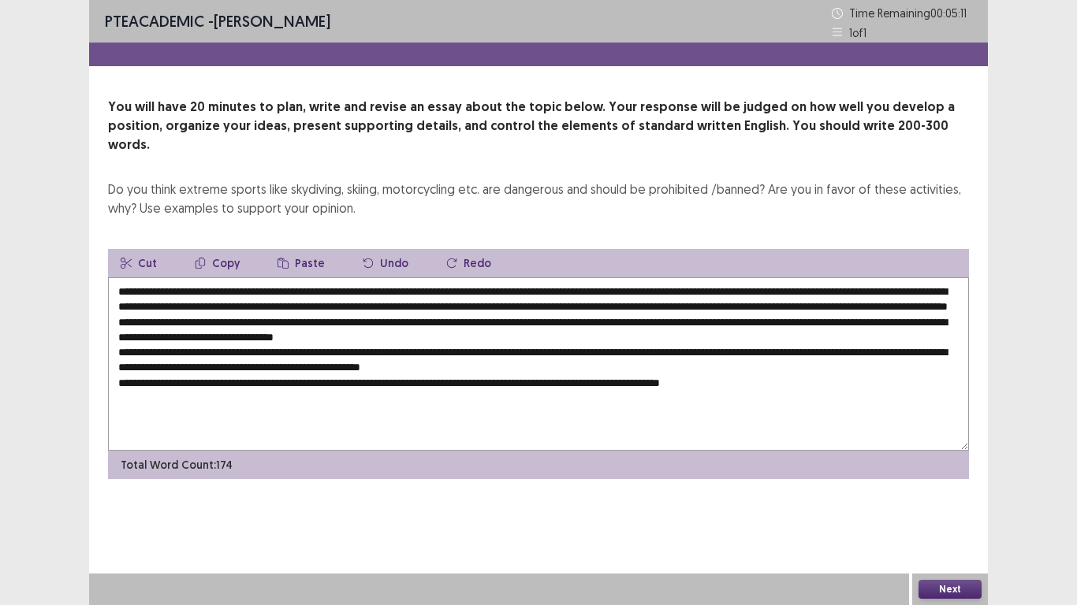
click at [240, 307] on textarea at bounding box center [538, 363] width 861 height 173
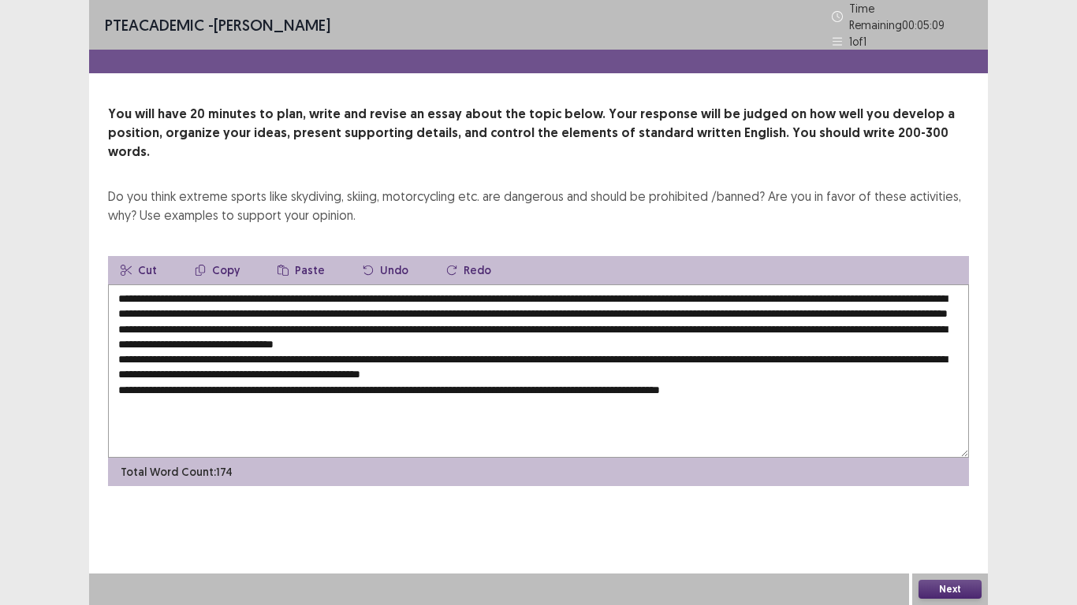
drag, startPoint x: 238, startPoint y: 307, endPoint x: 196, endPoint y: 307, distance: 41.8
click at [196, 307] on textarea at bounding box center [538, 371] width 861 height 173
click at [259, 304] on textarea at bounding box center [538, 371] width 861 height 173
click at [195, 306] on textarea at bounding box center [538, 371] width 861 height 173
click at [344, 318] on textarea at bounding box center [538, 371] width 861 height 173
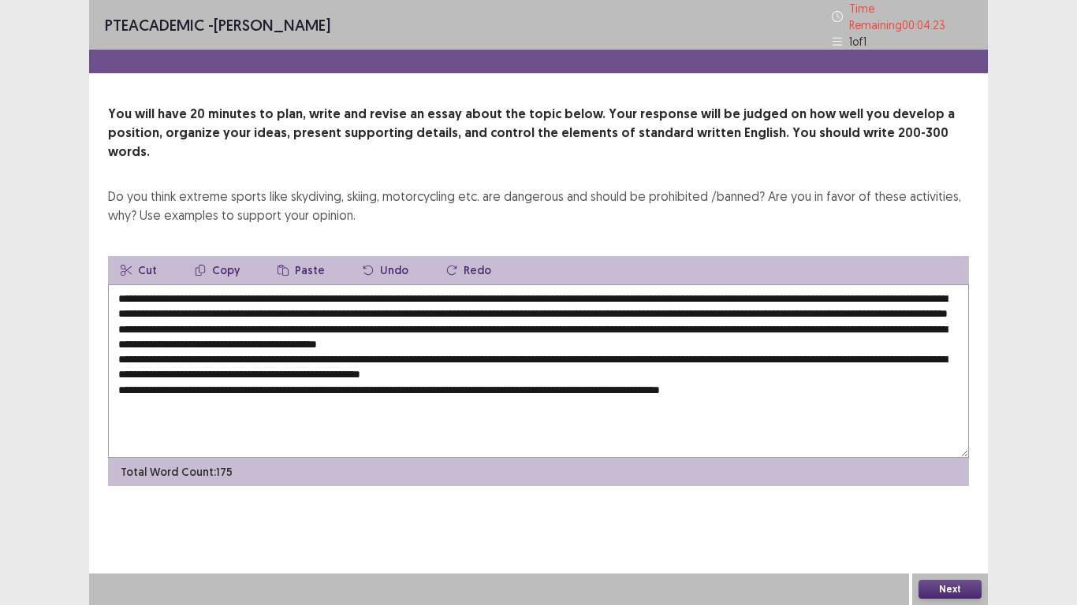
drag, startPoint x: 715, startPoint y: 318, endPoint x: 736, endPoint y: 322, distance: 21.6
click at [736, 322] on textarea at bounding box center [538, 371] width 861 height 173
drag, startPoint x: 218, startPoint y: 335, endPoint x: 259, endPoint y: 336, distance: 41.0
click at [259, 336] on textarea at bounding box center [538, 371] width 861 height 173
drag, startPoint x: 637, startPoint y: 336, endPoint x: 607, endPoint y: 336, distance: 30.0
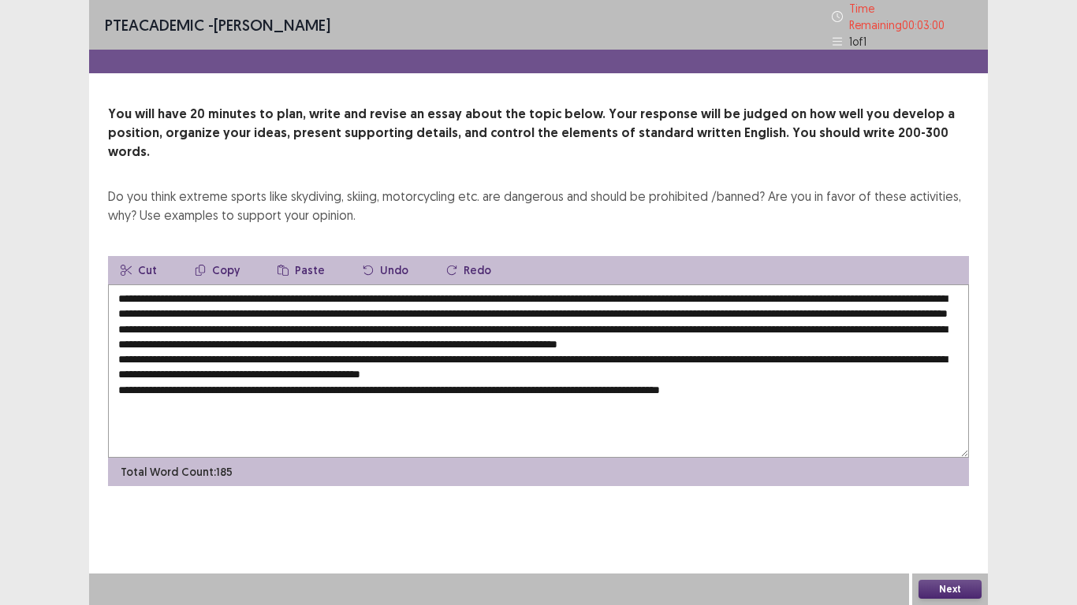
click at [607, 336] on textarea at bounding box center [538, 371] width 861 height 173
click at [360, 351] on textarea at bounding box center [538, 371] width 861 height 173
click at [420, 352] on textarea at bounding box center [538, 371] width 861 height 173
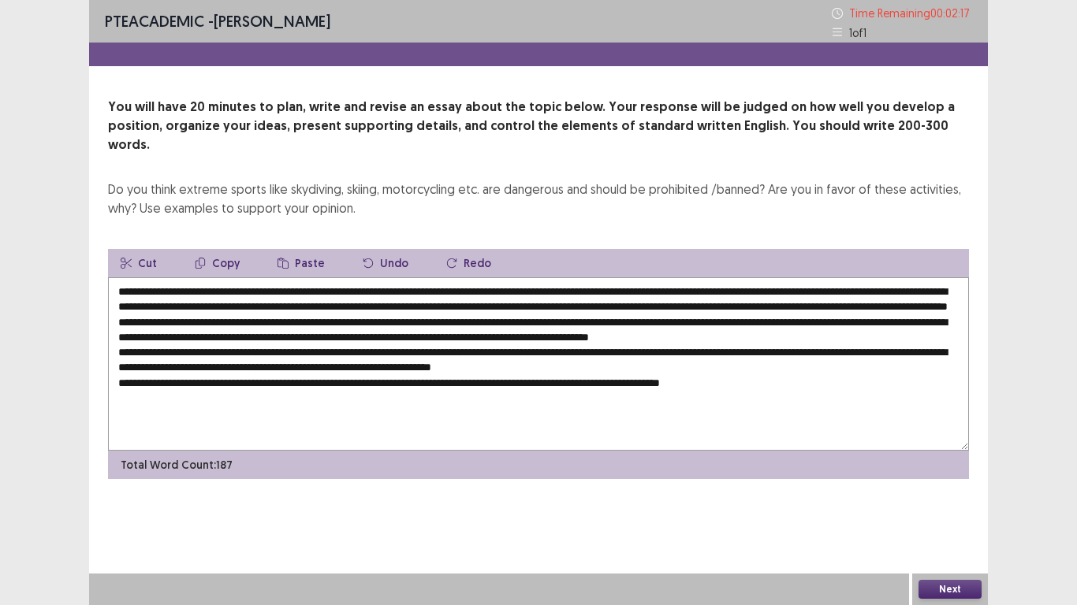
drag, startPoint x: 204, startPoint y: 364, endPoint x: 227, endPoint y: 367, distance: 23.0
click at [227, 367] on textarea at bounding box center [538, 363] width 861 height 173
drag, startPoint x: 787, startPoint y: 365, endPoint x: 830, endPoint y: 367, distance: 43.4
click at [830, 367] on textarea at bounding box center [538, 363] width 861 height 173
type textarea "**********"
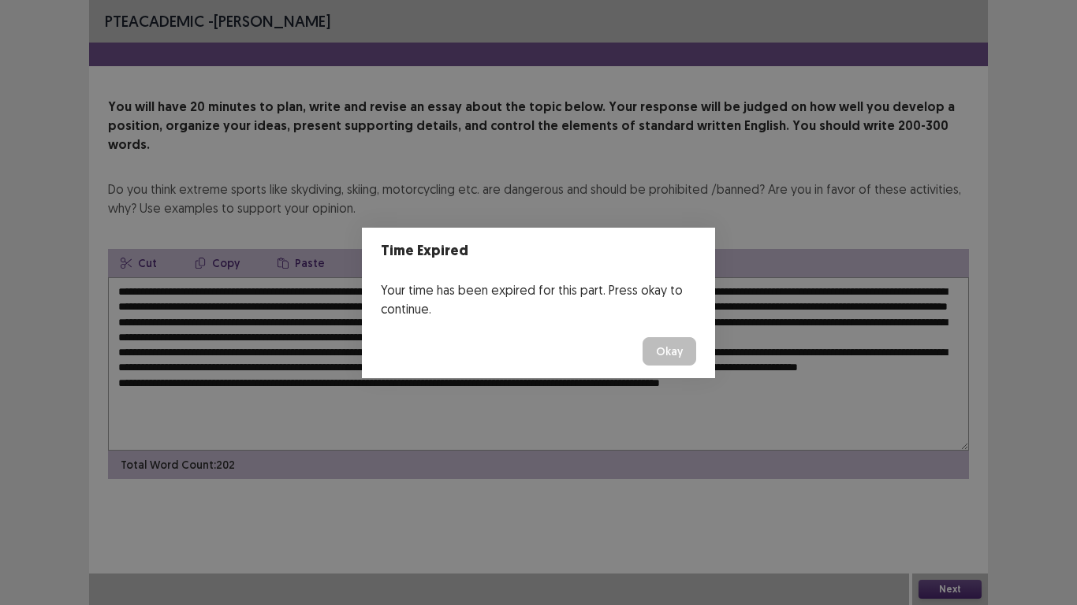
click at [672, 356] on button "Okay" at bounding box center [669, 351] width 54 height 28
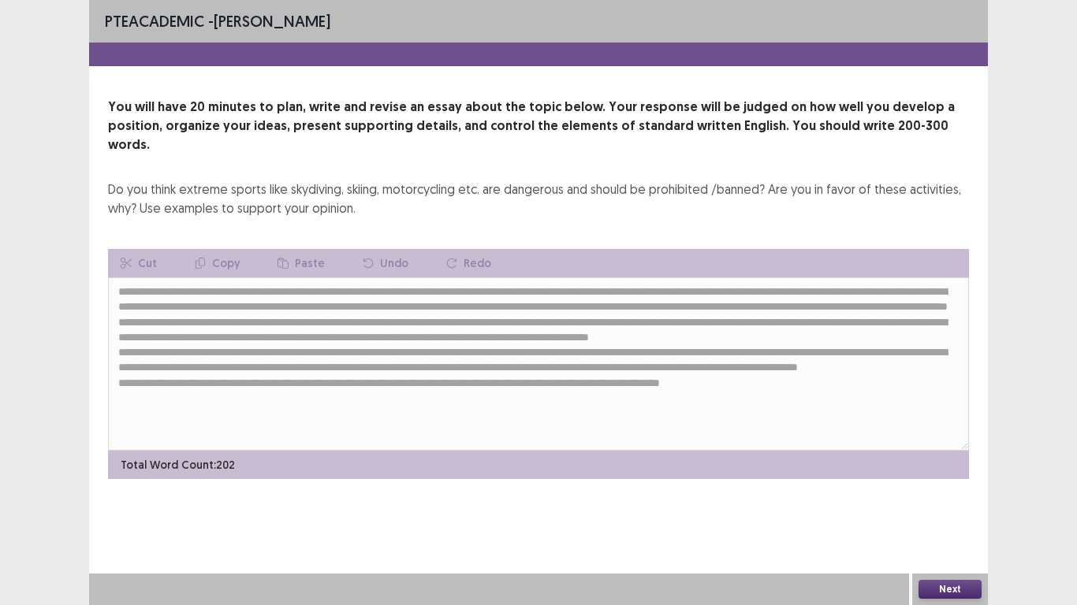
click at [973, 587] on button "Next" at bounding box center [949, 589] width 63 height 19
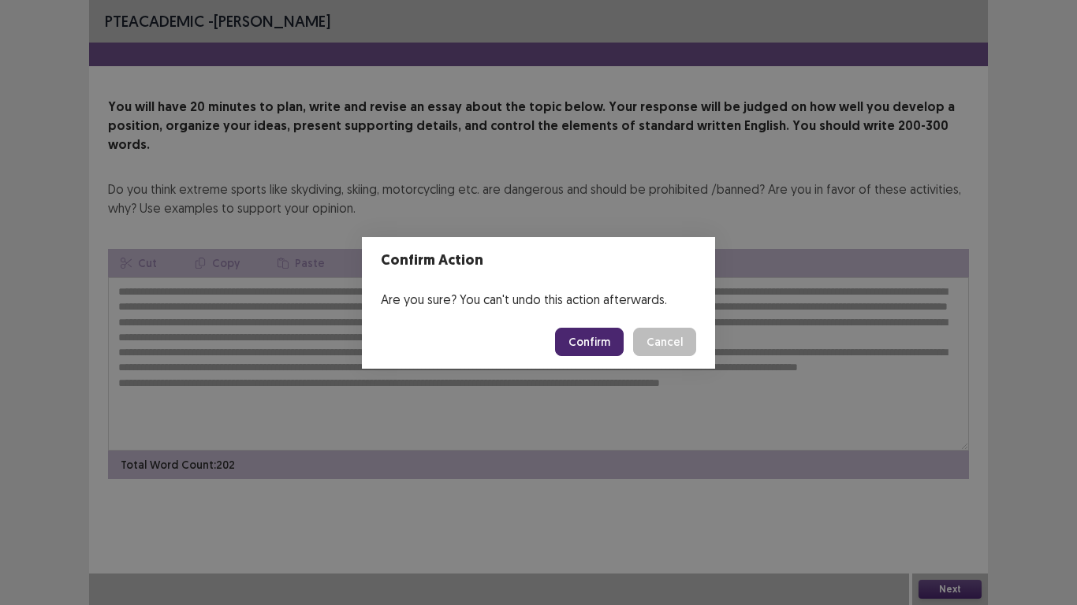
click at [582, 339] on button "Confirm" at bounding box center [589, 342] width 69 height 28
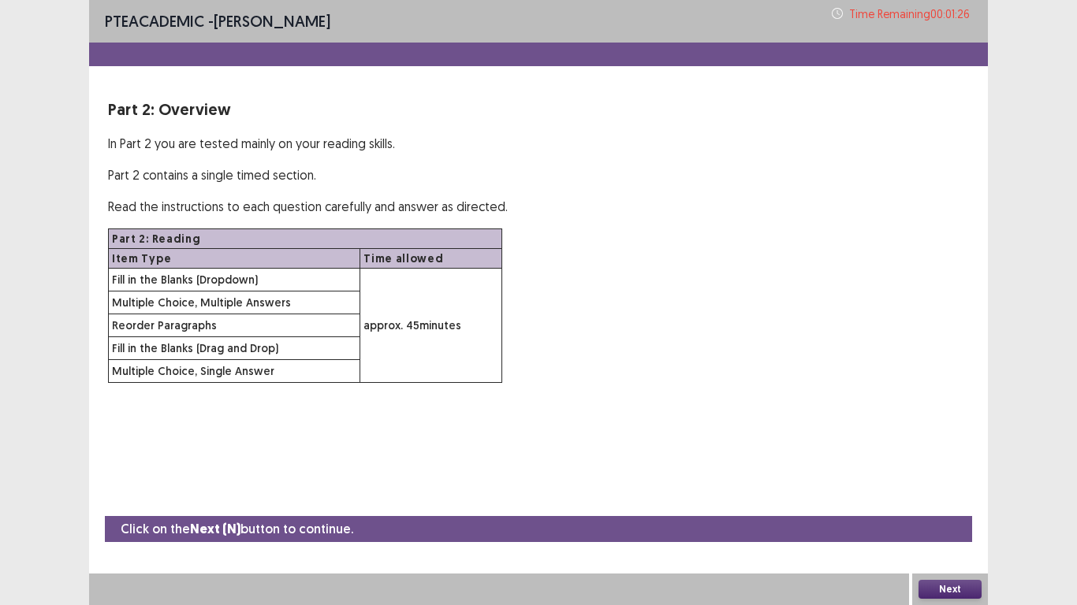
click at [932, 588] on button "Next" at bounding box center [949, 589] width 63 height 19
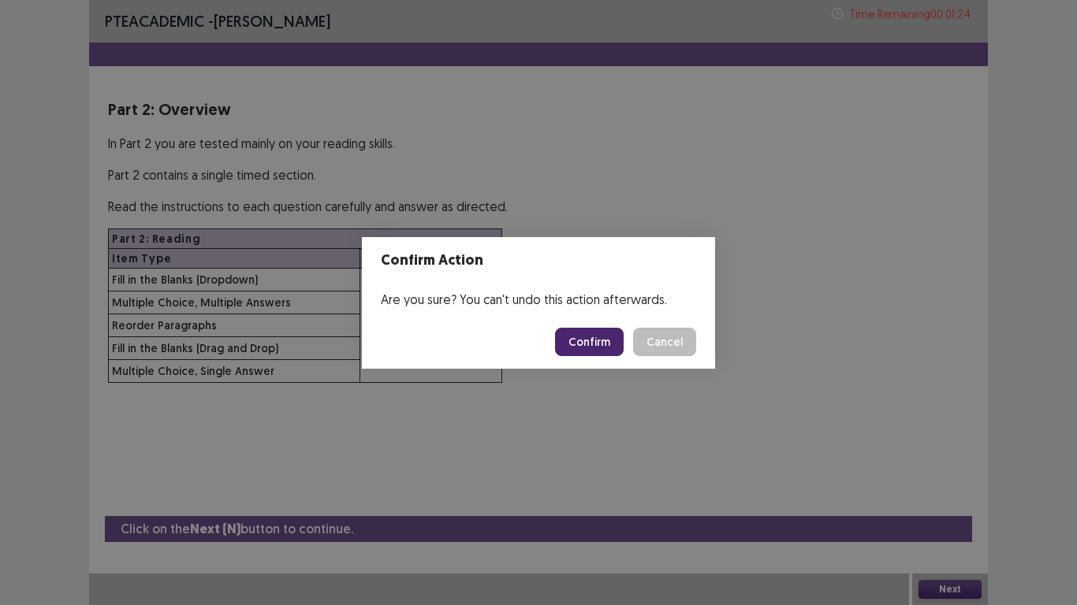
click at [593, 340] on button "Confirm" at bounding box center [589, 342] width 69 height 28
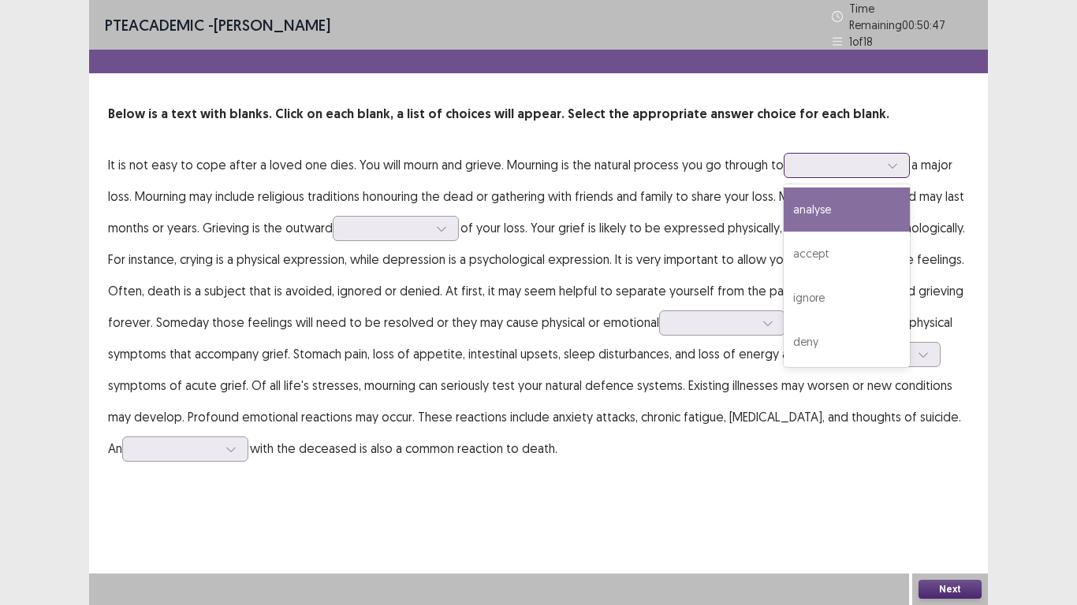
click at [832, 158] on div at bounding box center [838, 165] width 82 height 15
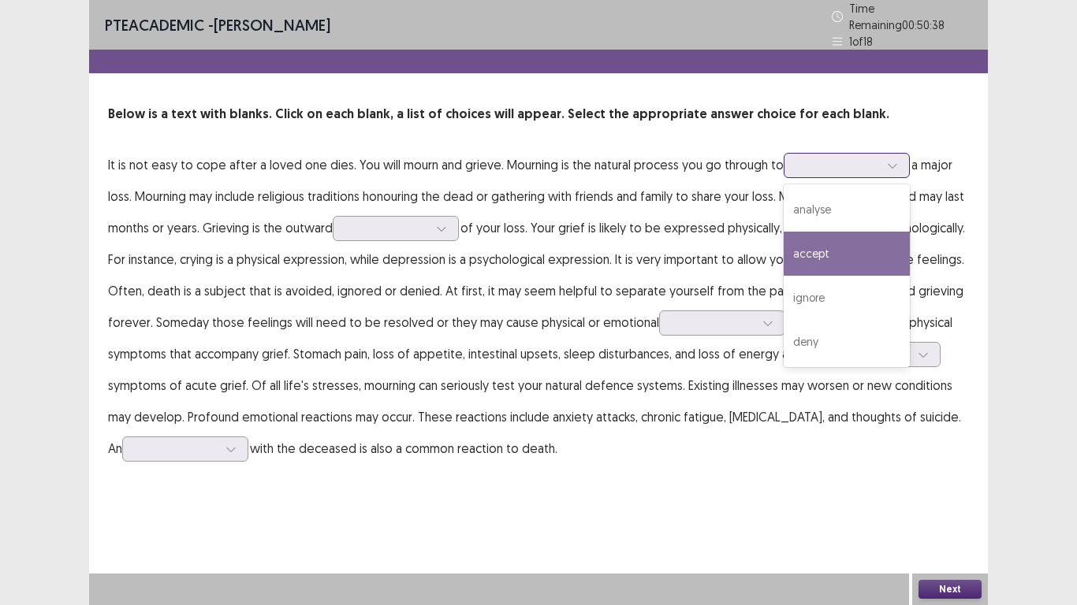
click at [828, 244] on div "accept" at bounding box center [846, 254] width 126 height 44
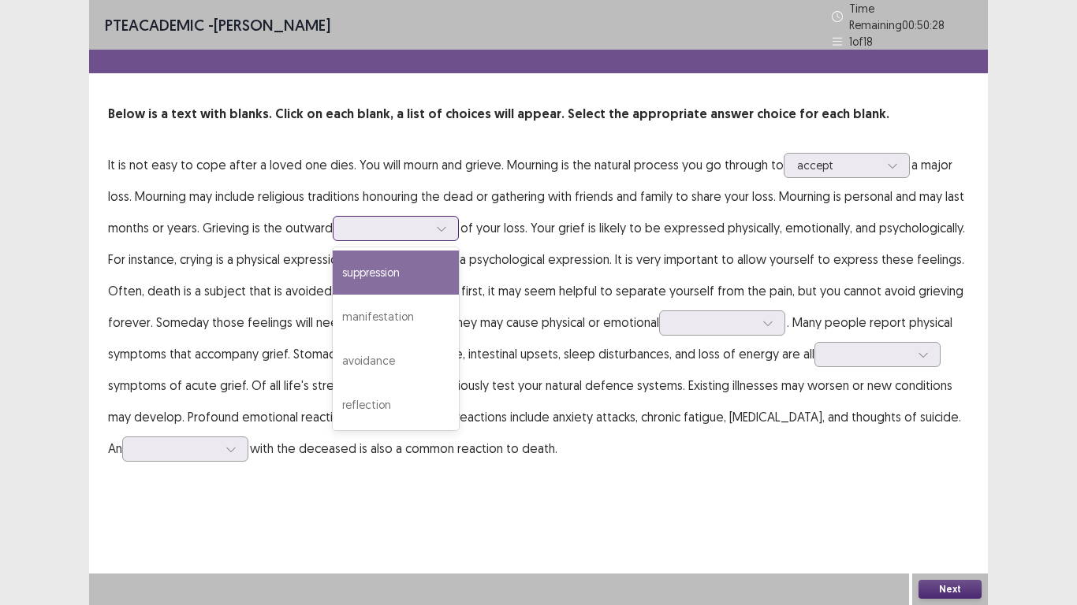
click at [407, 229] on div at bounding box center [387, 228] width 82 height 15
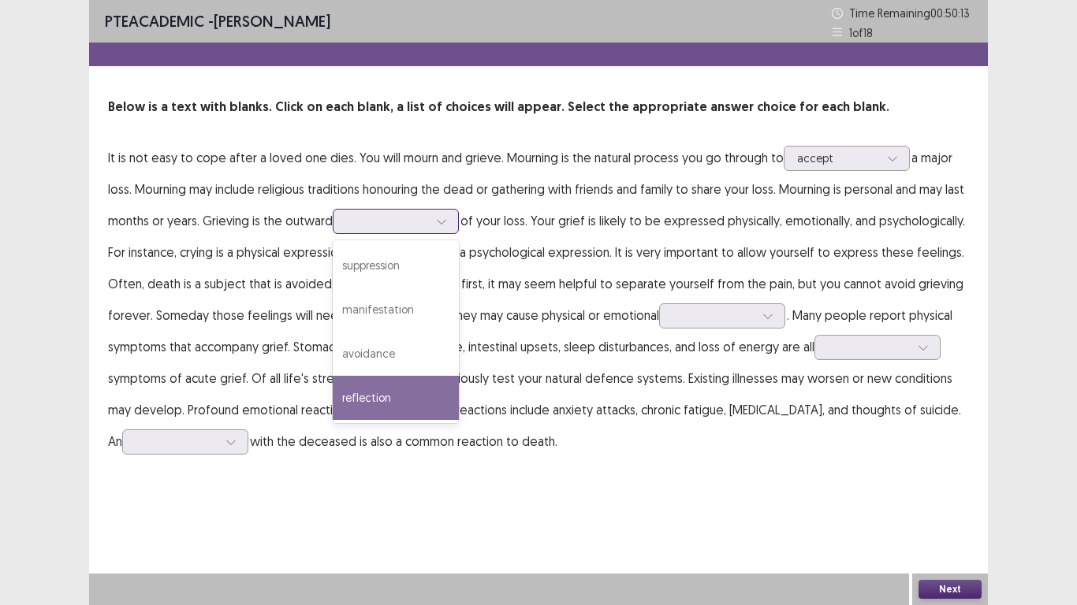
click at [404, 384] on div "reflection" at bounding box center [396, 398] width 126 height 44
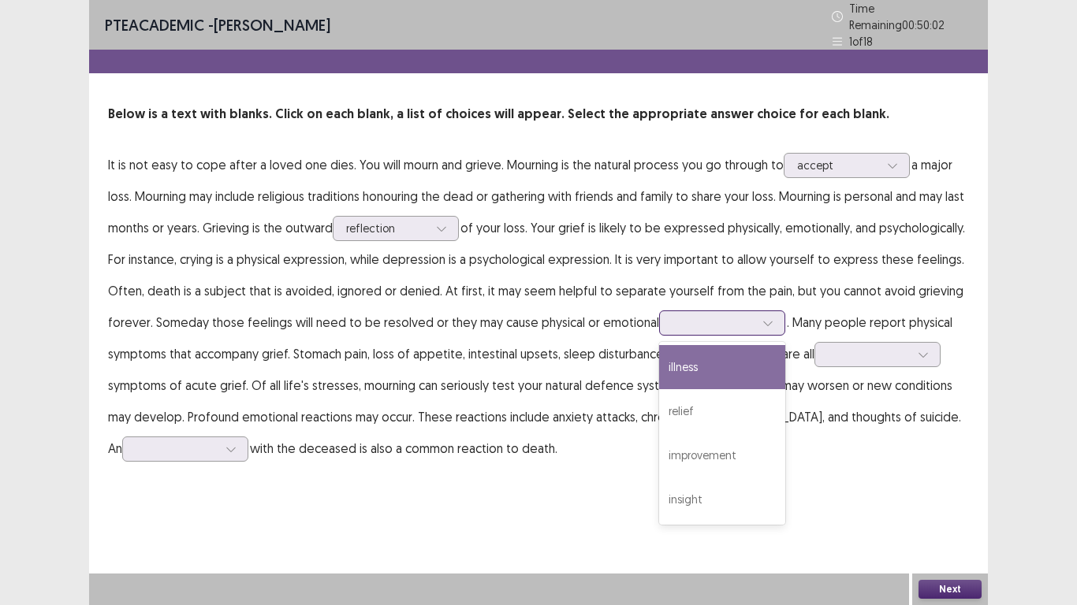
click at [754, 322] on div at bounding box center [713, 322] width 82 height 15
click at [785, 377] on div "illness" at bounding box center [722, 367] width 126 height 44
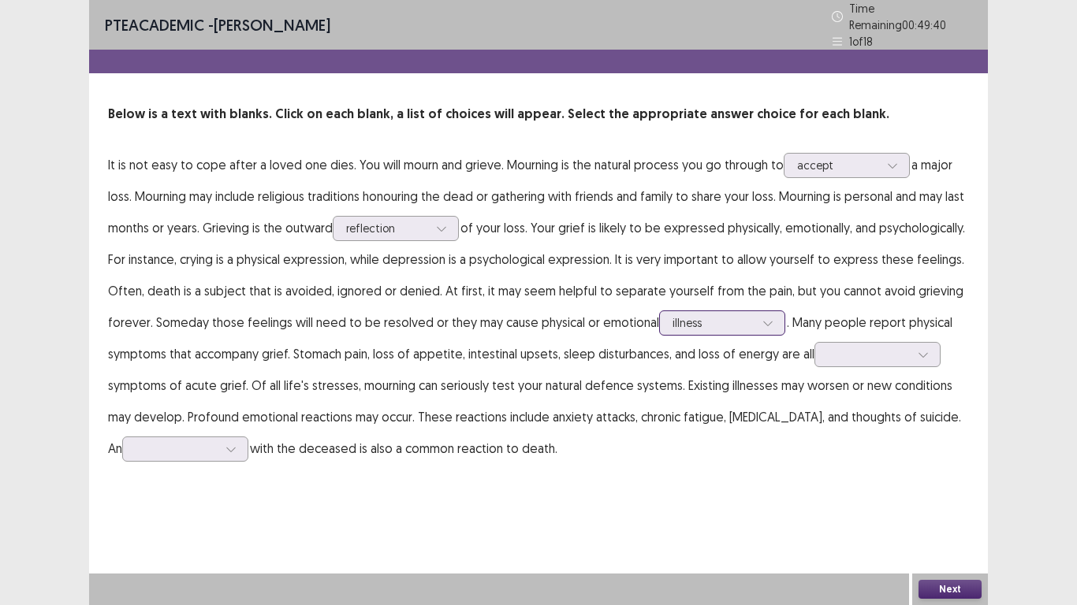
click at [754, 322] on div at bounding box center [713, 322] width 82 height 15
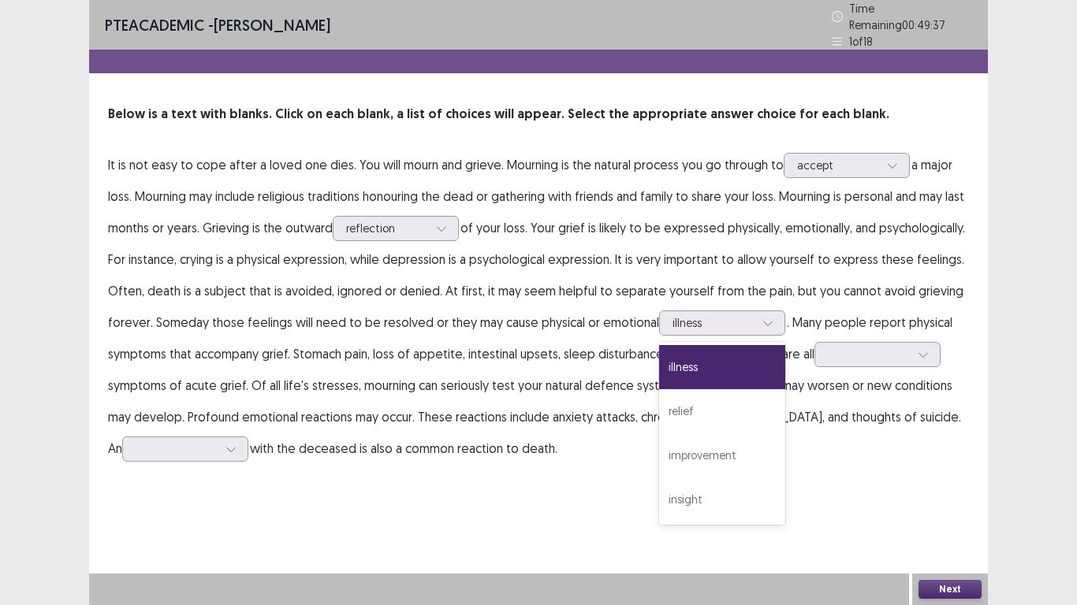
click at [243, 339] on p "It is not easy to cope after a loved one dies. You will mourn and grieve. Mourn…" at bounding box center [538, 306] width 861 height 315
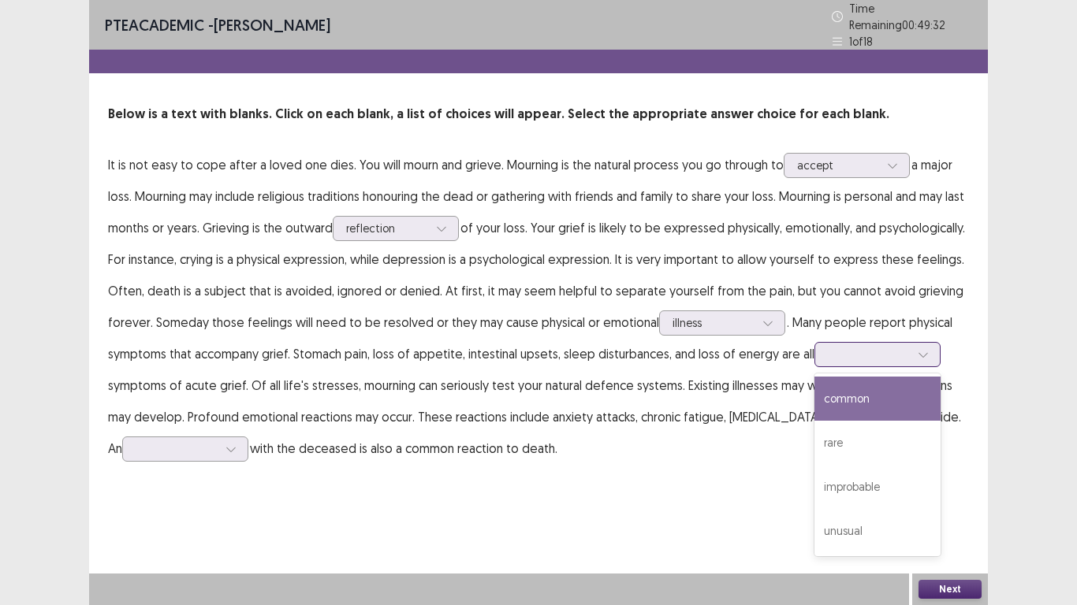
click at [828, 362] on div at bounding box center [869, 354] width 82 height 15
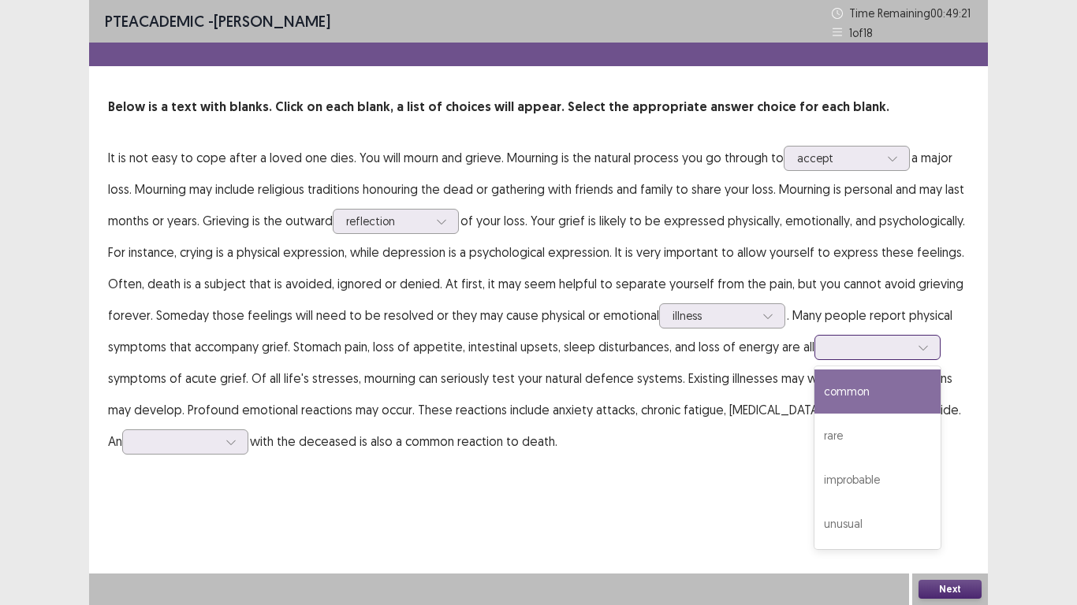
click at [814, 414] on div "common" at bounding box center [877, 392] width 126 height 44
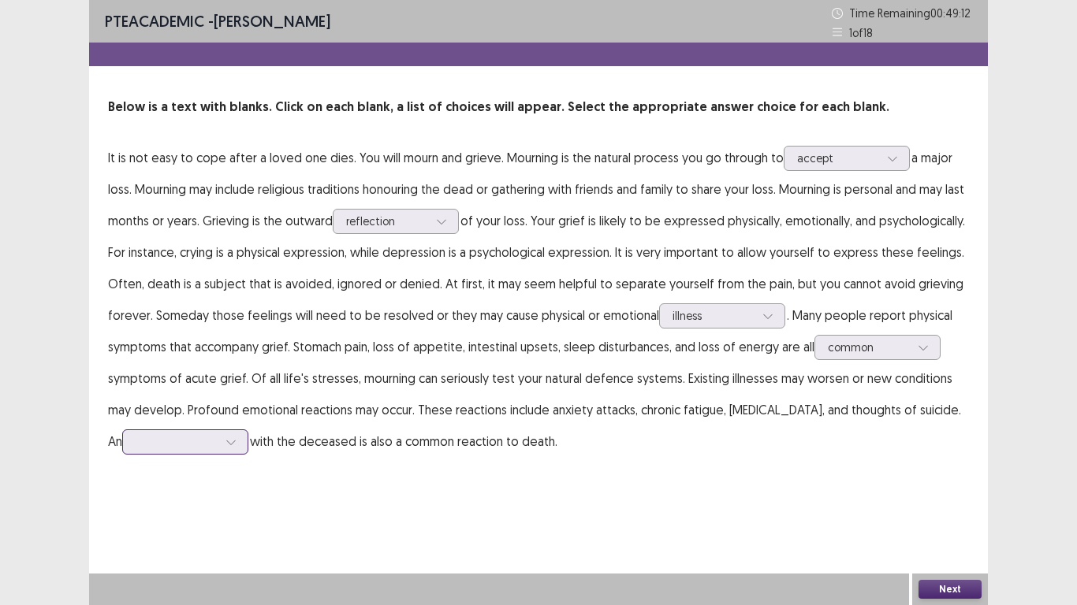
click at [218, 435] on div at bounding box center [177, 441] width 82 height 15
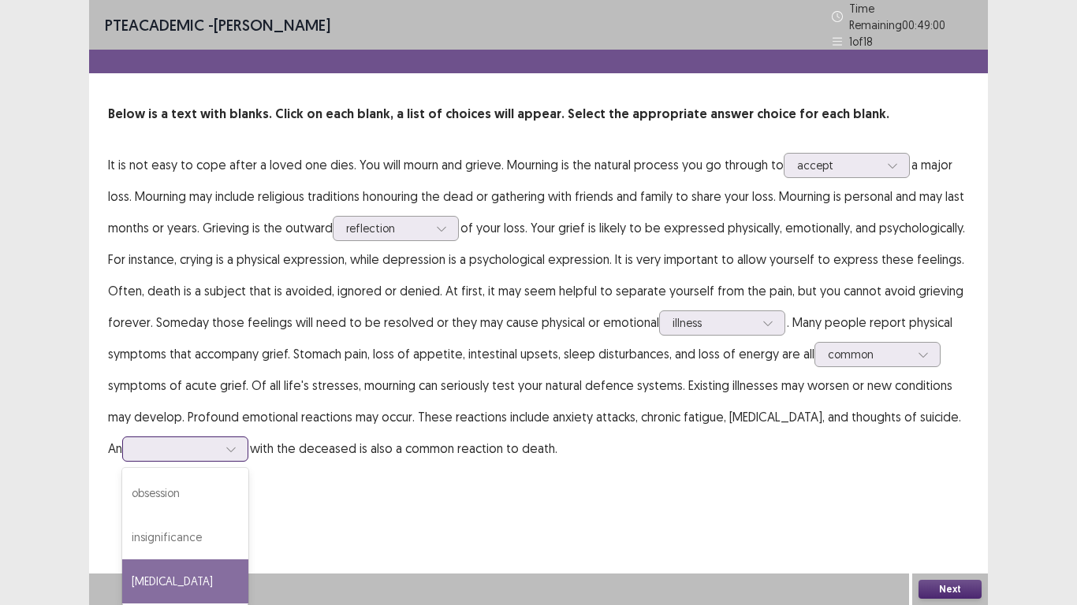
click at [248, 560] on div "[MEDICAL_DATA]" at bounding box center [185, 582] width 126 height 44
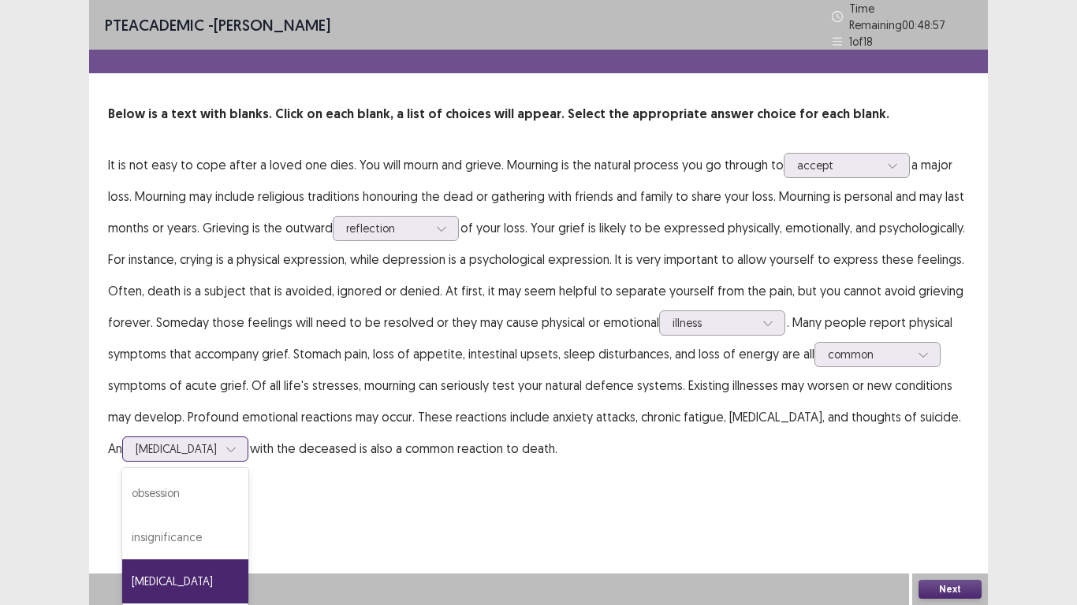
click at [218, 445] on div at bounding box center [177, 448] width 82 height 15
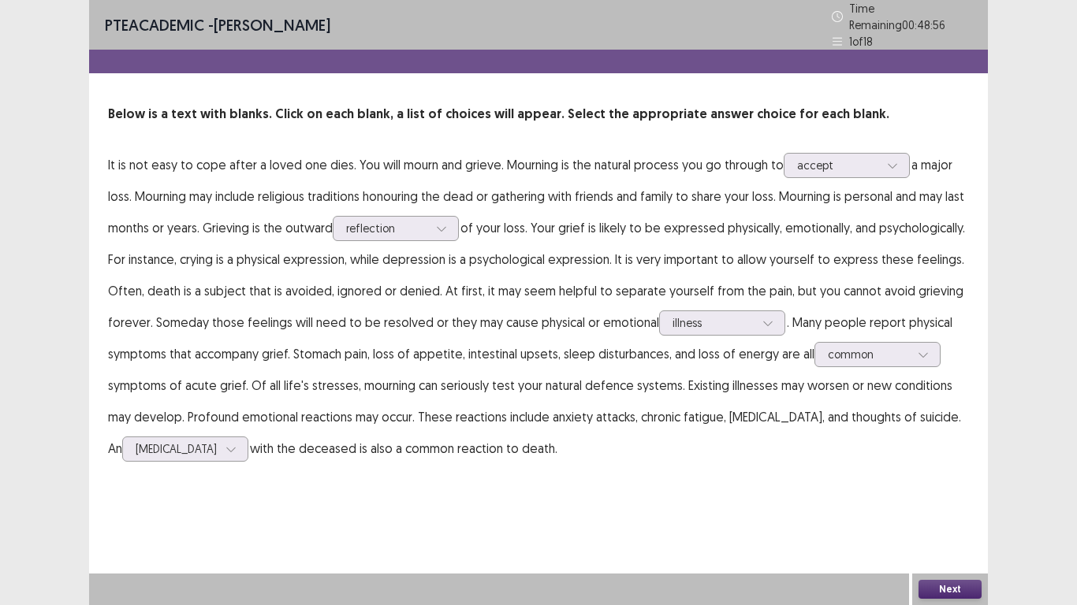
click at [664, 494] on div "PTE academic - [PERSON_NAME] Time Remaining 00 : 48 : 56 1 of 18 Below is a tex…" at bounding box center [538, 302] width 899 height 605
click at [942, 582] on button "Next" at bounding box center [949, 589] width 63 height 19
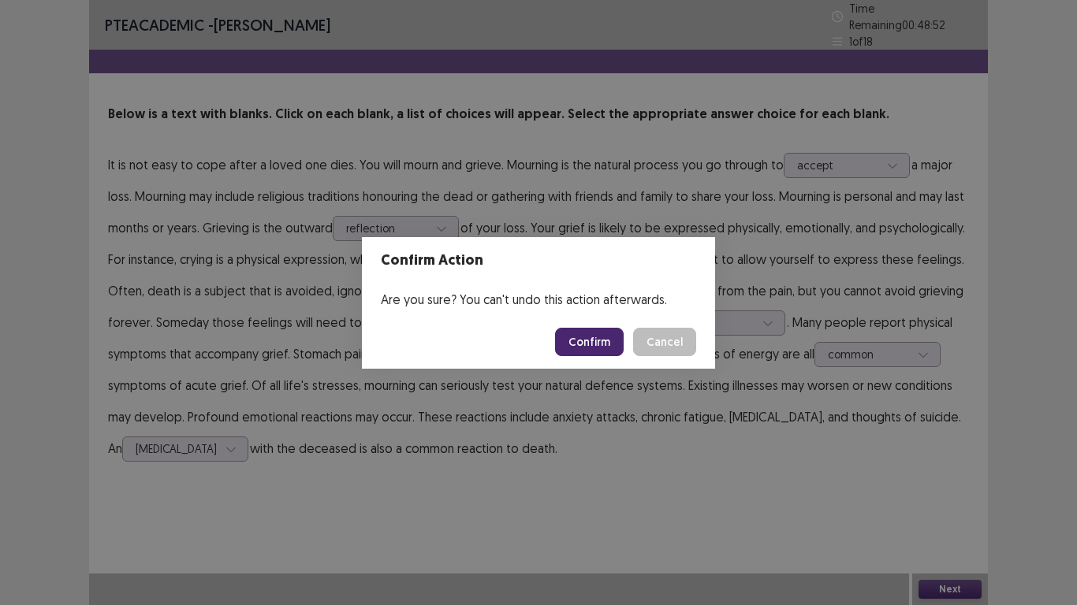
click at [579, 347] on button "Confirm" at bounding box center [589, 342] width 69 height 28
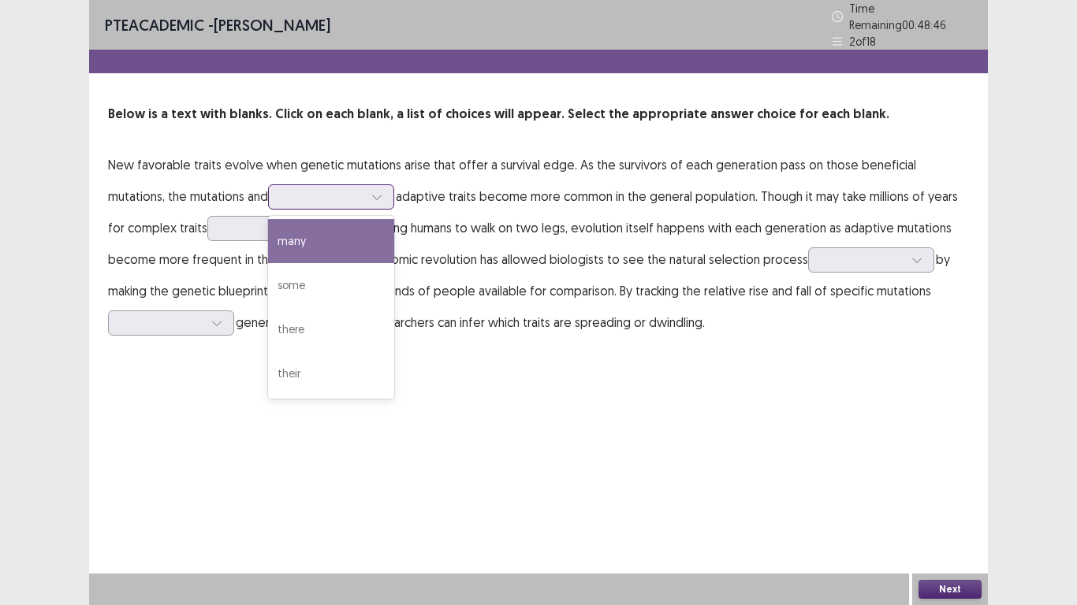
click at [288, 196] on div at bounding box center [322, 196] width 82 height 15
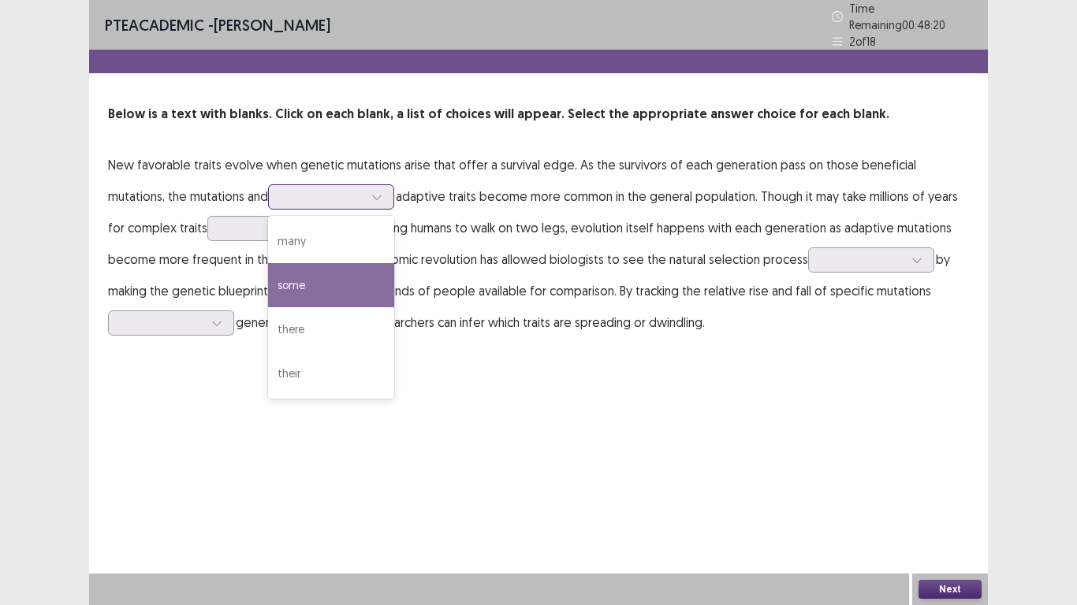
click at [268, 274] on div "some" at bounding box center [331, 285] width 126 height 44
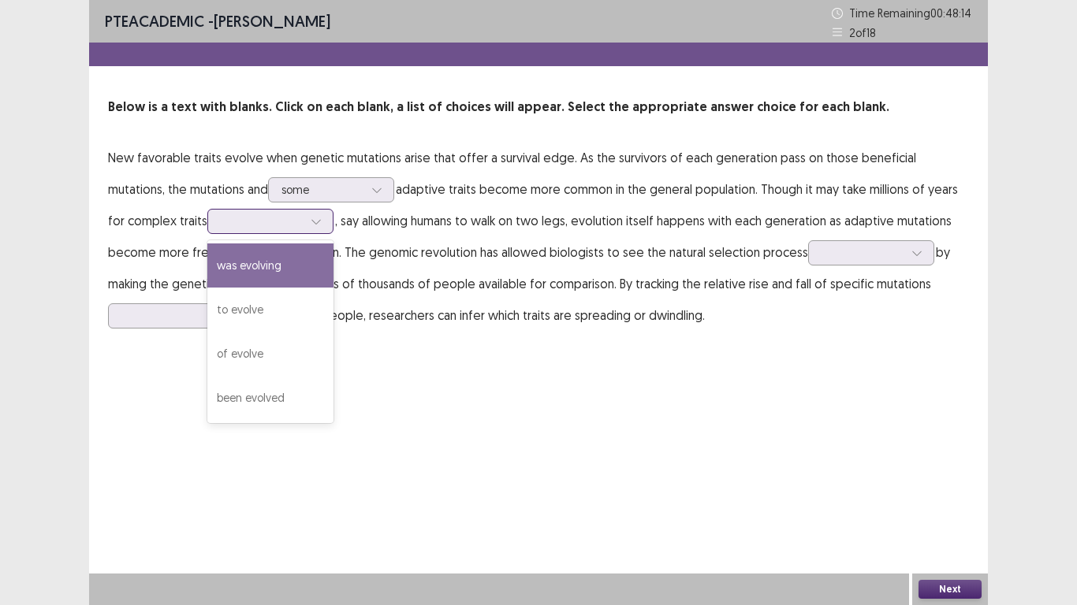
click at [244, 221] on div at bounding box center [262, 221] width 82 height 15
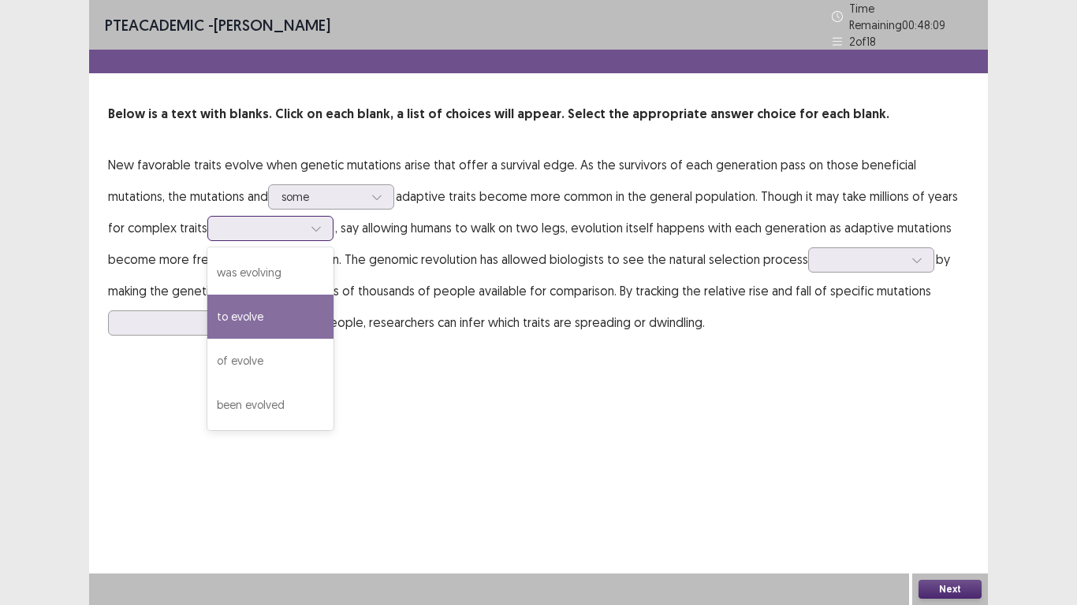
click at [233, 303] on div "to evolve" at bounding box center [270, 317] width 126 height 44
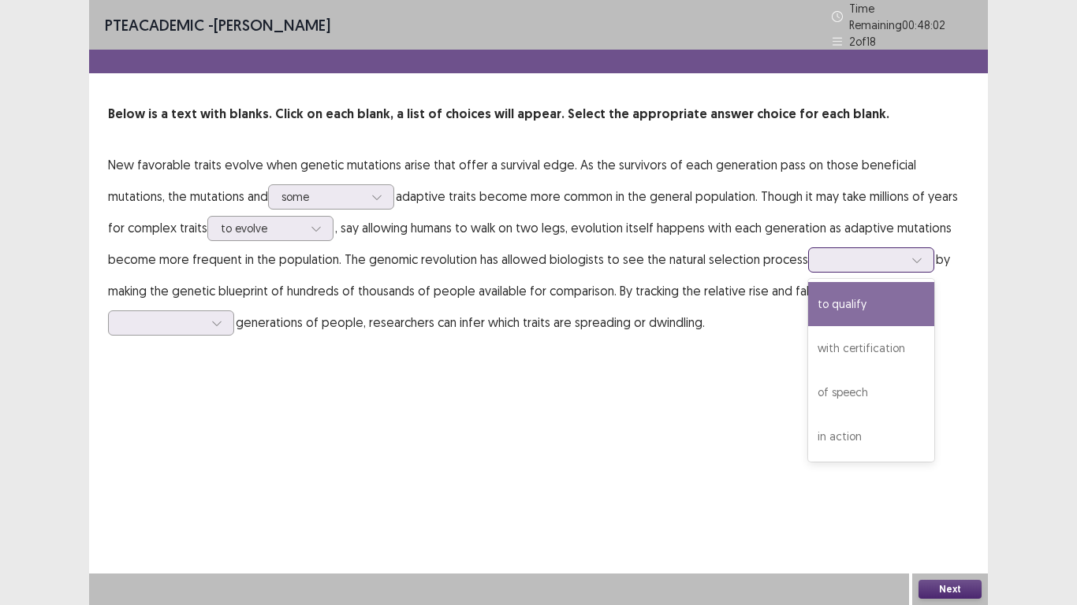
click at [821, 264] on div at bounding box center [871, 259] width 126 height 25
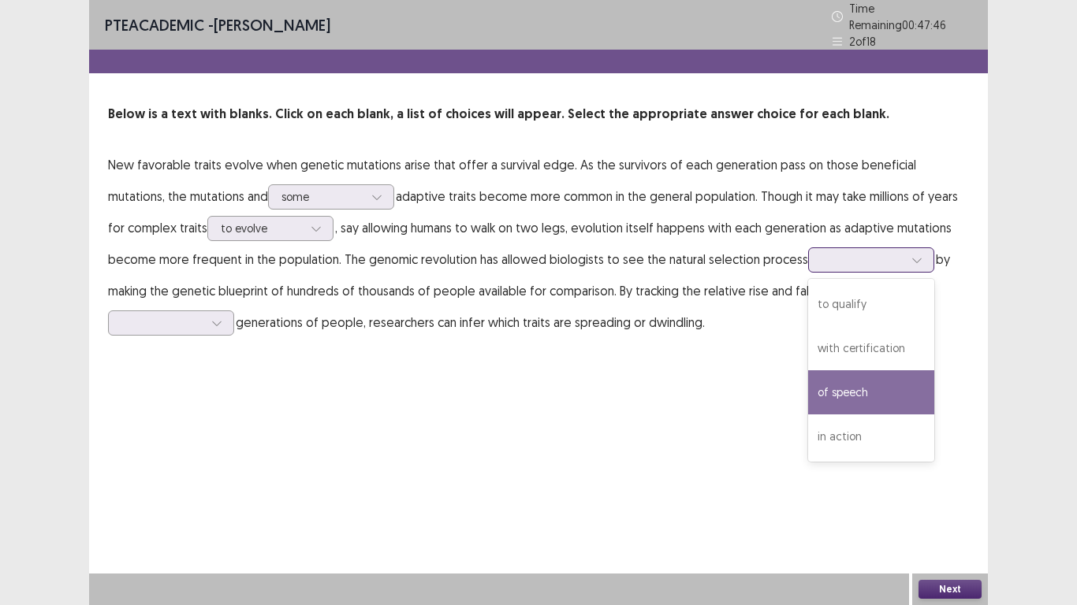
click at [855, 384] on div "of speech" at bounding box center [871, 392] width 126 height 44
click at [824, 248] on div "of speech" at bounding box center [862, 260] width 82 height 24
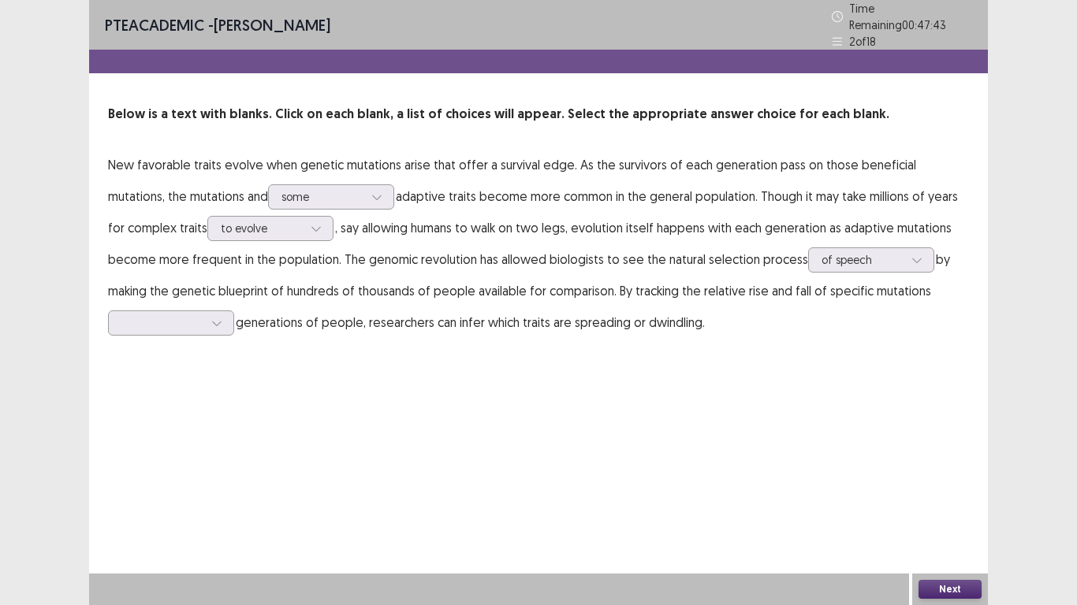
click at [557, 341] on div "PTE academic - [PERSON_NAME] Time Remaining 00 : 47 : 43 2 of 18 Below is a tex…" at bounding box center [538, 185] width 899 height 370
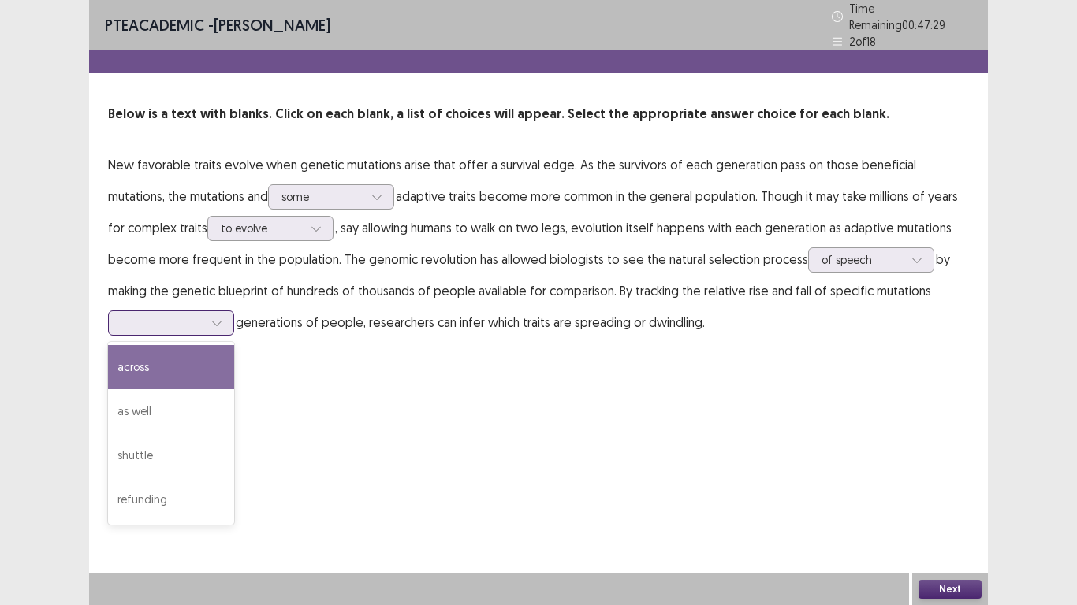
click at [162, 328] on div at bounding box center [171, 323] width 126 height 25
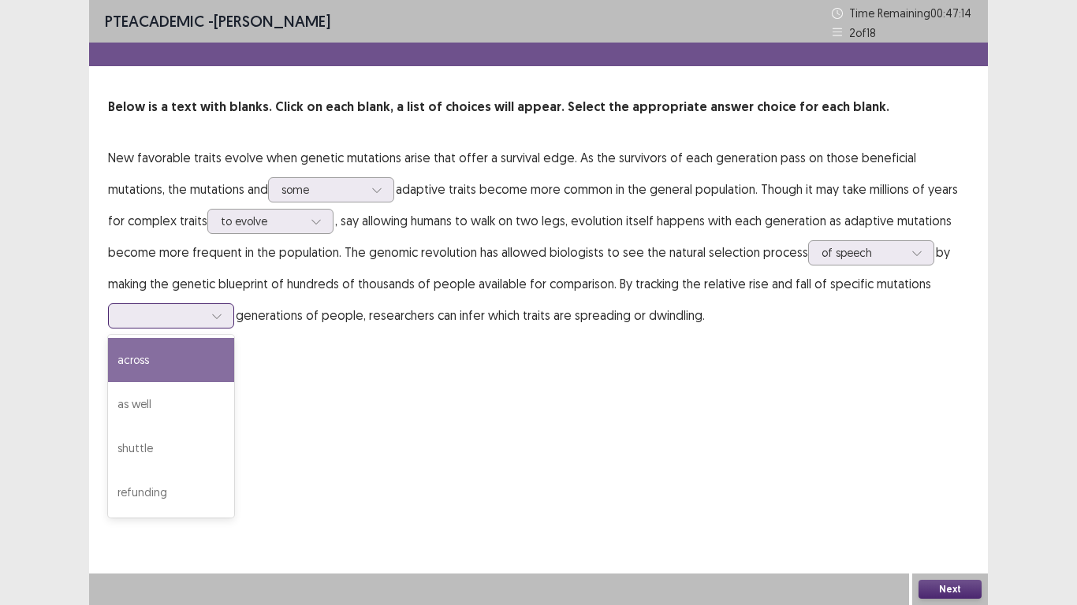
click at [165, 365] on div "across" at bounding box center [171, 360] width 126 height 44
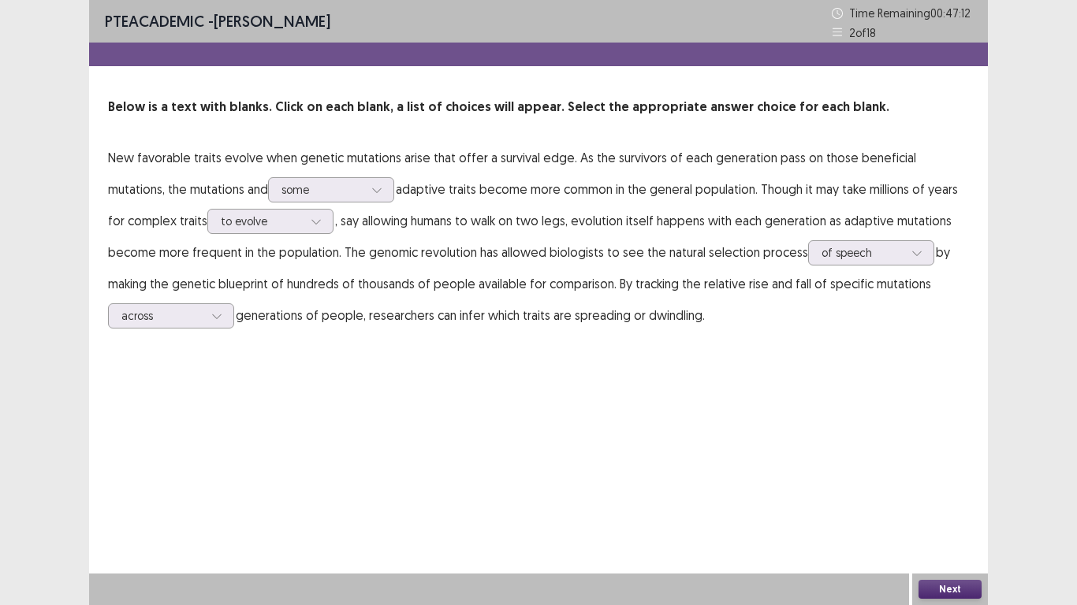
click at [936, 586] on button "Next" at bounding box center [949, 589] width 63 height 19
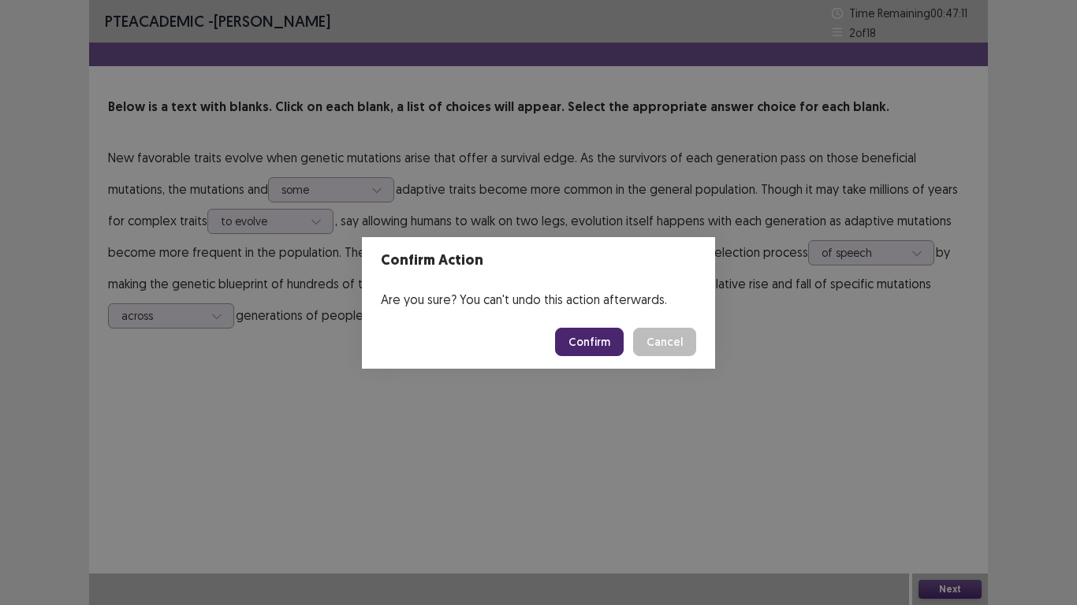
click at [597, 345] on button "Confirm" at bounding box center [589, 342] width 69 height 28
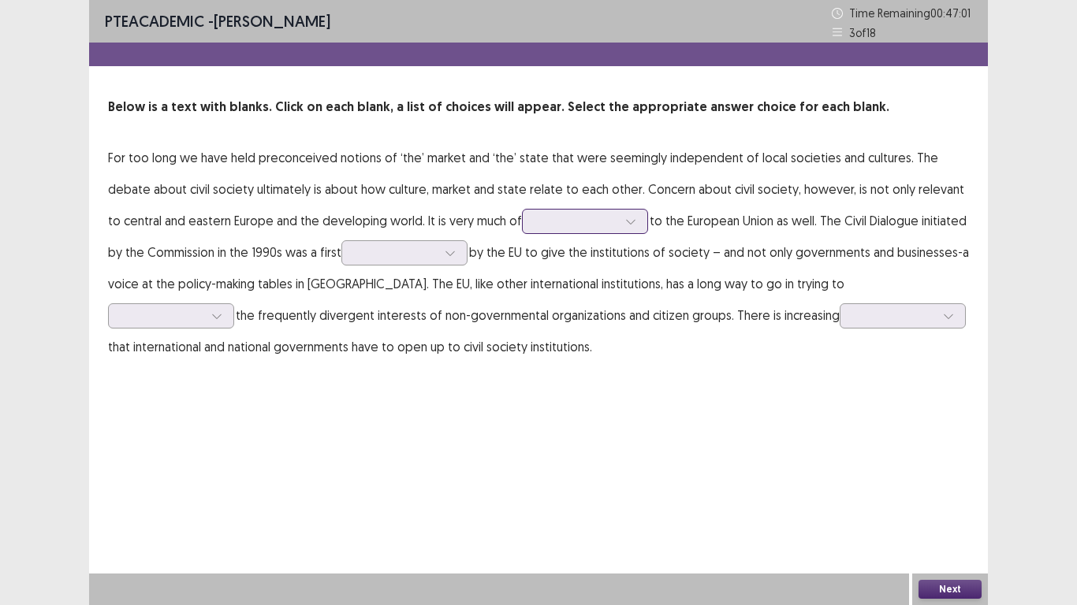
click at [535, 229] on div at bounding box center [576, 221] width 82 height 15
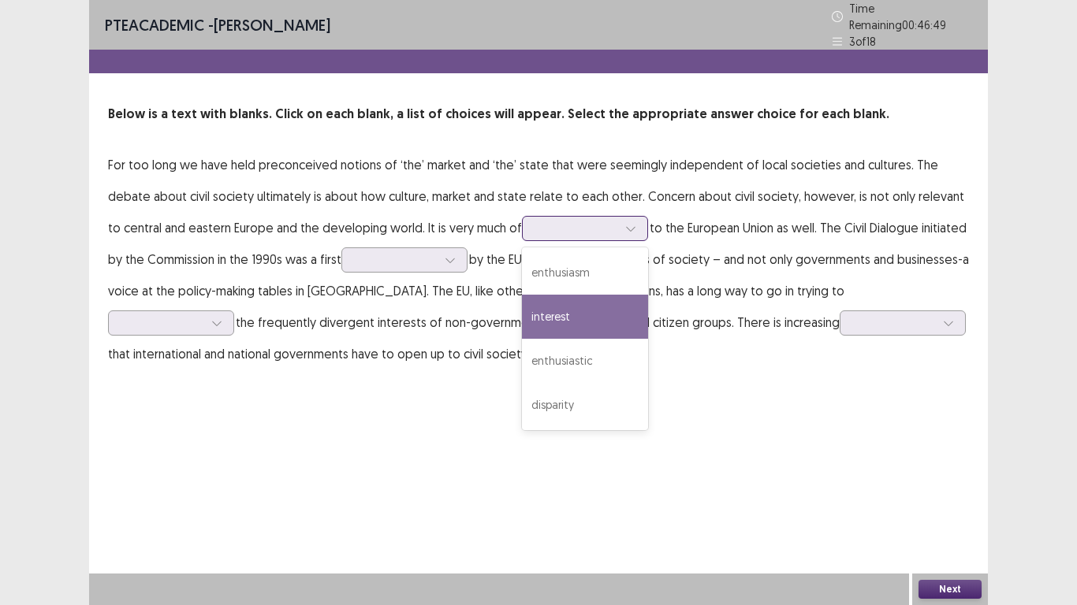
click at [522, 296] on div "interest" at bounding box center [585, 317] width 126 height 44
click at [535, 228] on div at bounding box center [576, 228] width 82 height 15
click at [535, 221] on div at bounding box center [576, 228] width 82 height 15
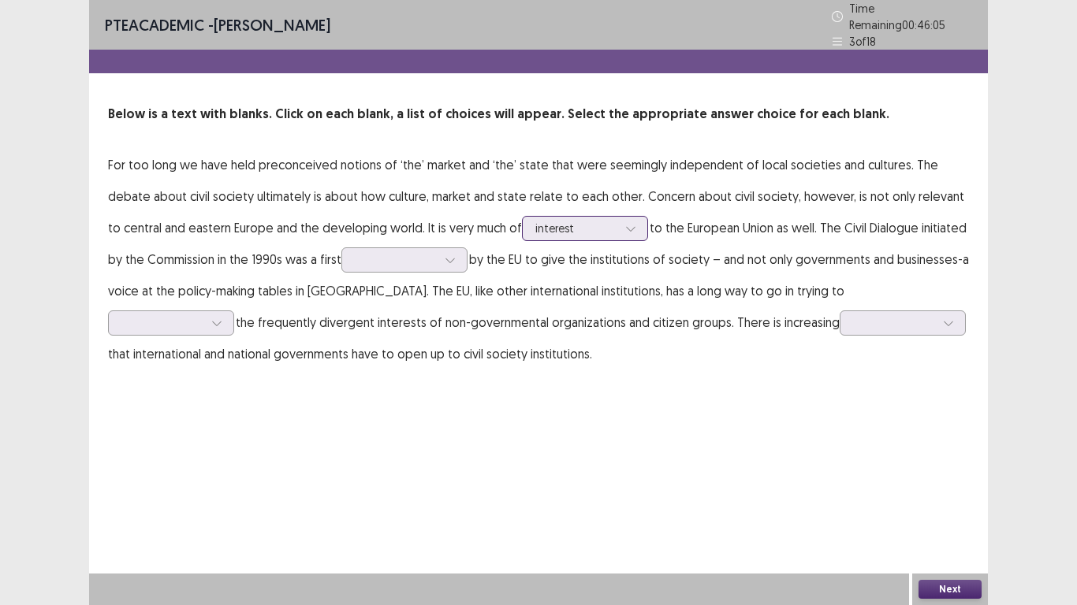
click at [535, 221] on div at bounding box center [576, 228] width 82 height 15
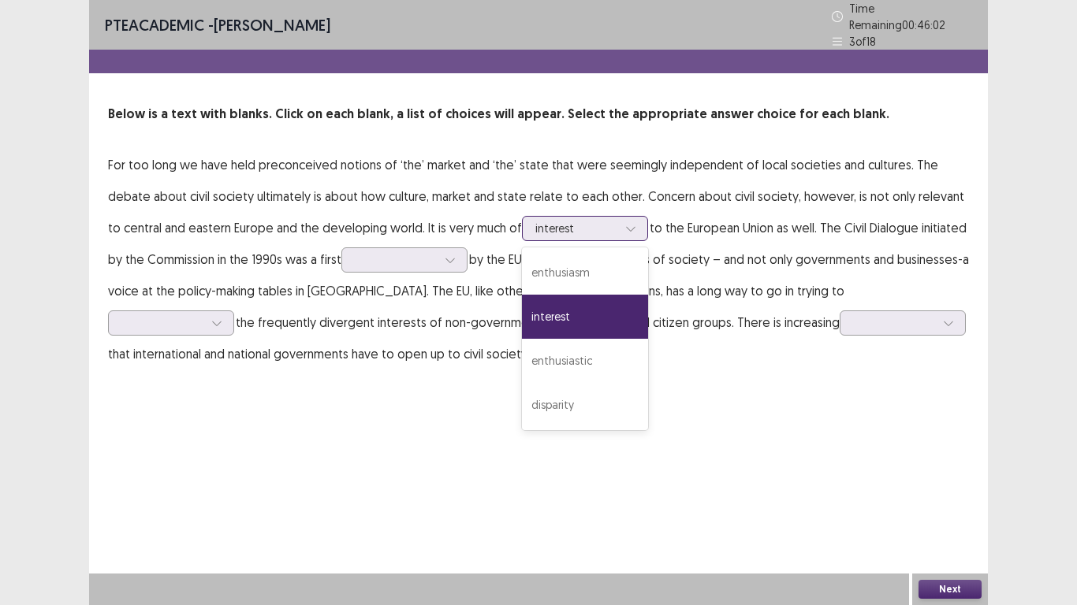
click at [535, 225] on div at bounding box center [576, 228] width 82 height 15
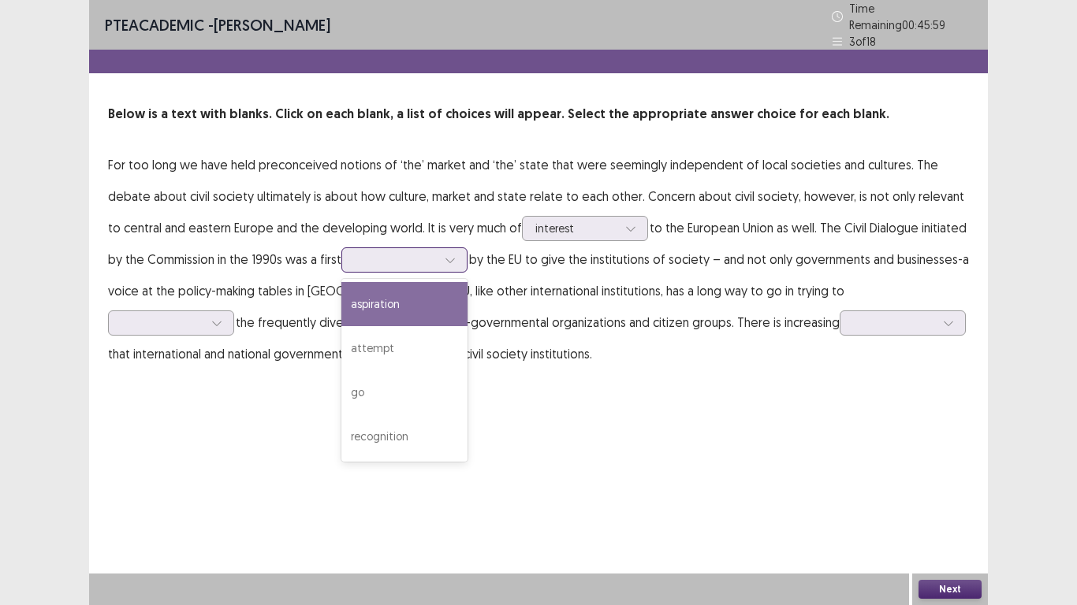
click at [355, 255] on div at bounding box center [396, 259] width 82 height 15
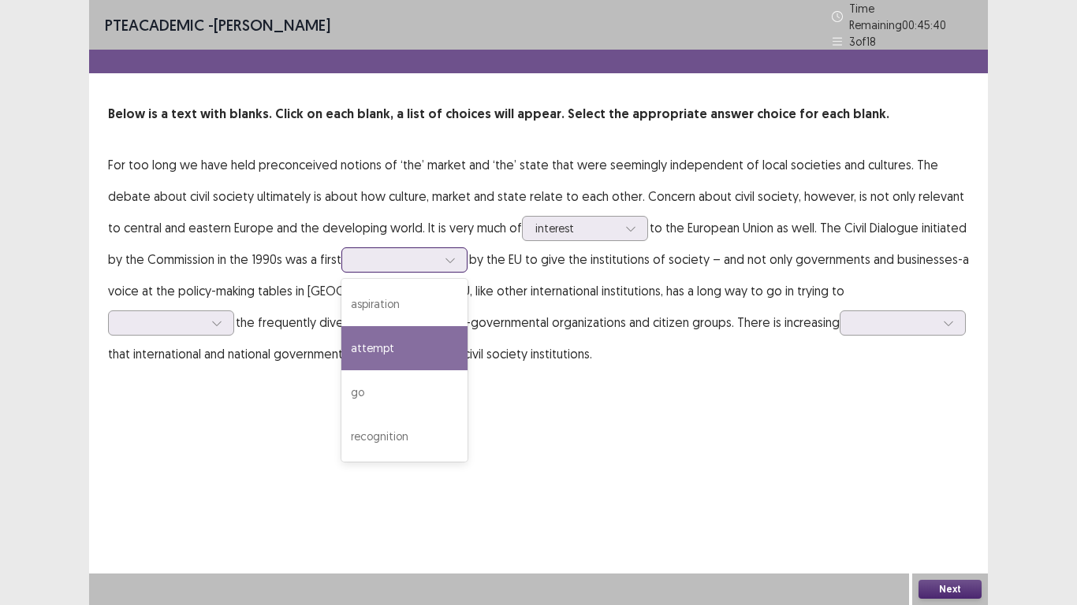
click at [346, 344] on div "attempt" at bounding box center [404, 348] width 126 height 44
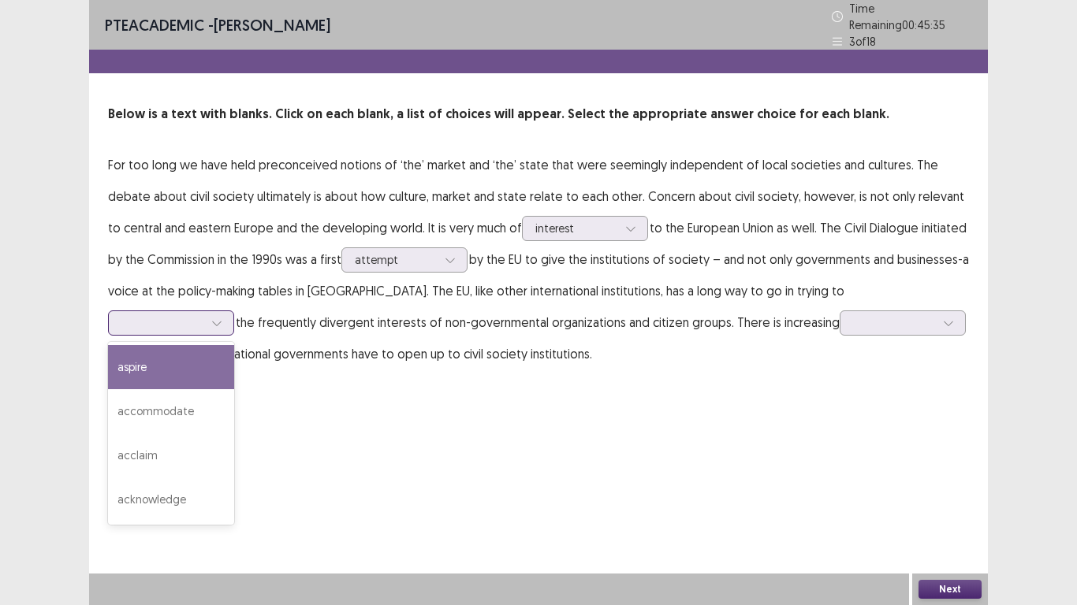
click at [234, 311] on div at bounding box center [171, 323] width 126 height 25
click at [234, 345] on div "aspire" at bounding box center [171, 367] width 126 height 44
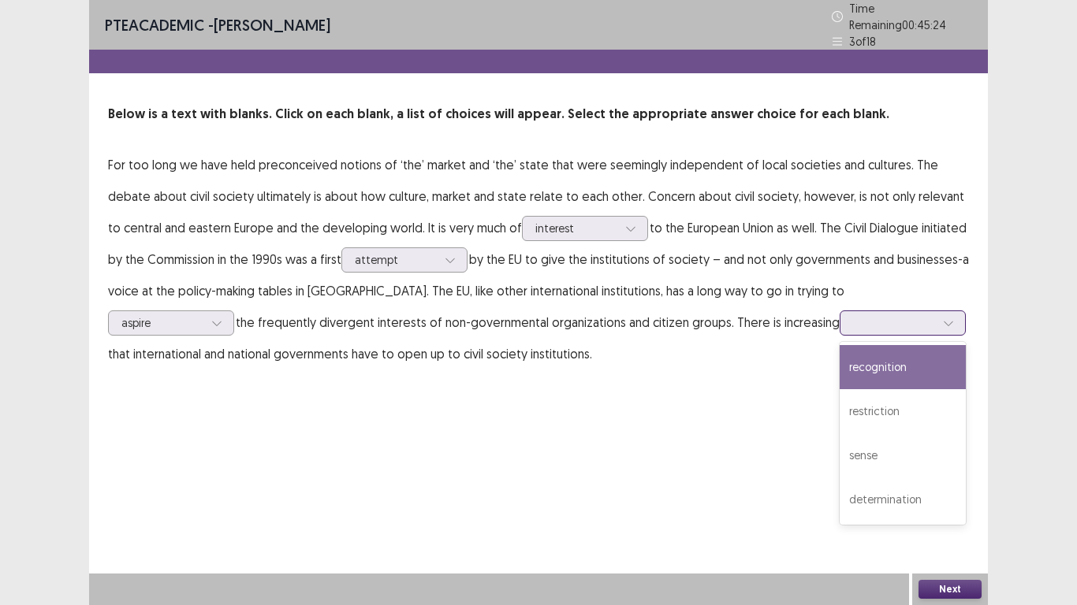
click at [851, 326] on div at bounding box center [893, 323] width 85 height 18
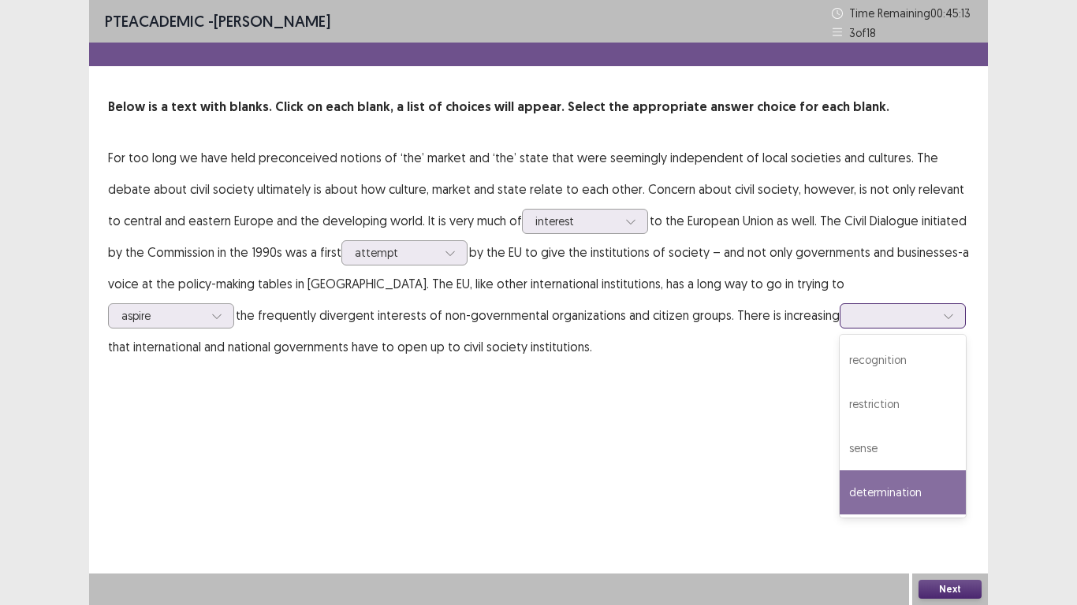
click at [839, 482] on div "determination" at bounding box center [902, 493] width 126 height 44
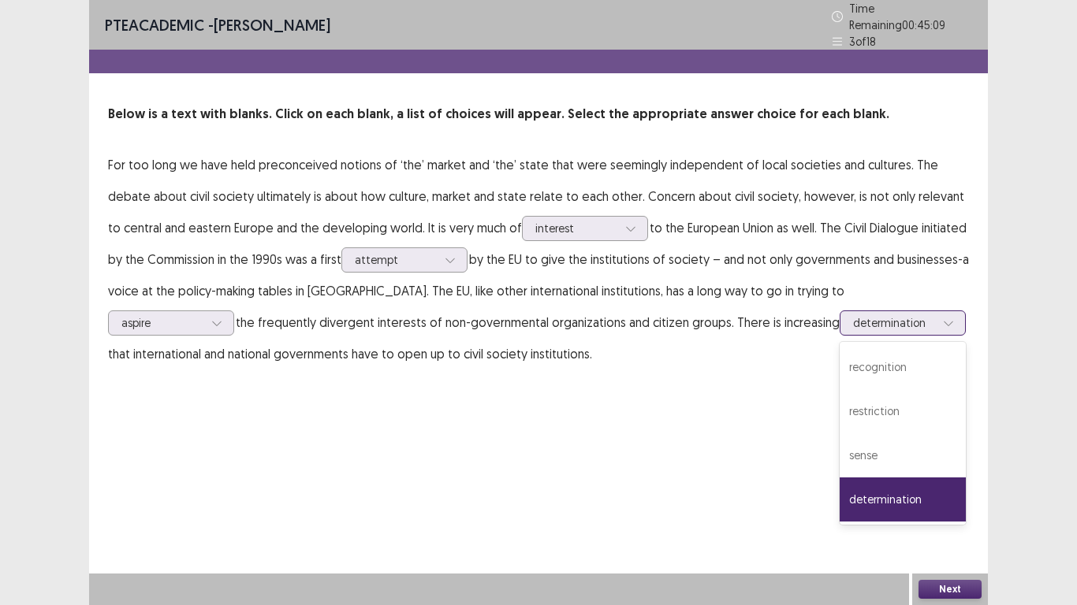
click at [853, 322] on div at bounding box center [894, 322] width 82 height 15
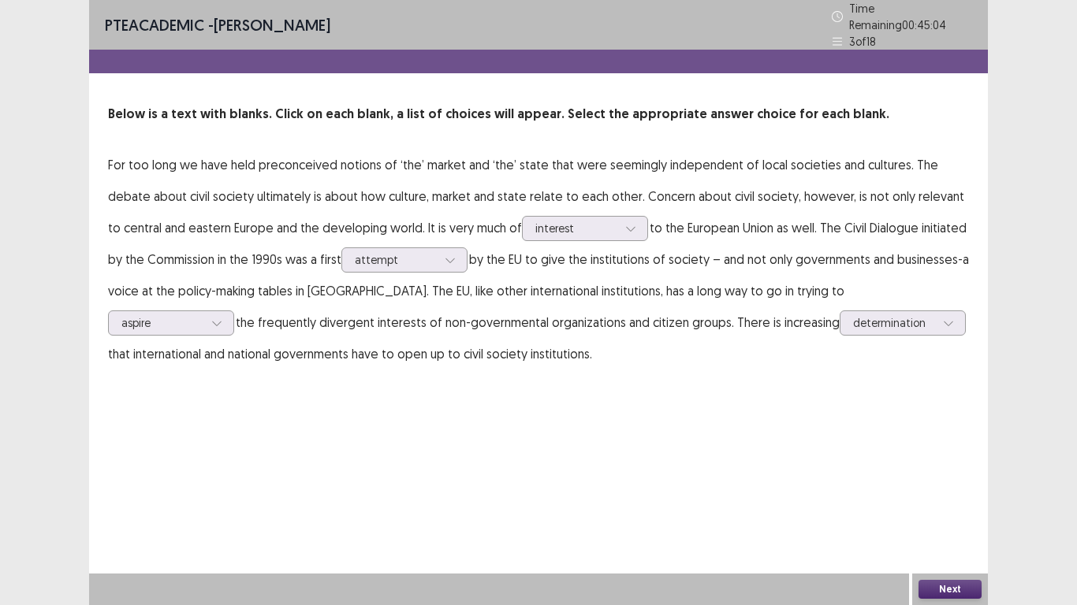
click at [936, 587] on button "Next" at bounding box center [949, 589] width 63 height 19
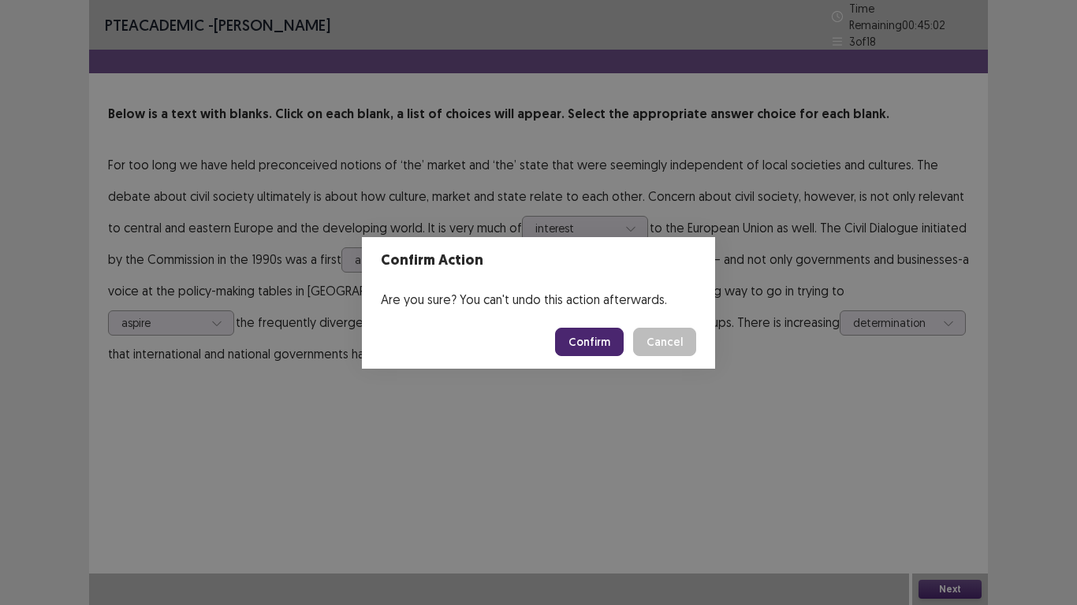
click at [576, 340] on button "Confirm" at bounding box center [589, 342] width 69 height 28
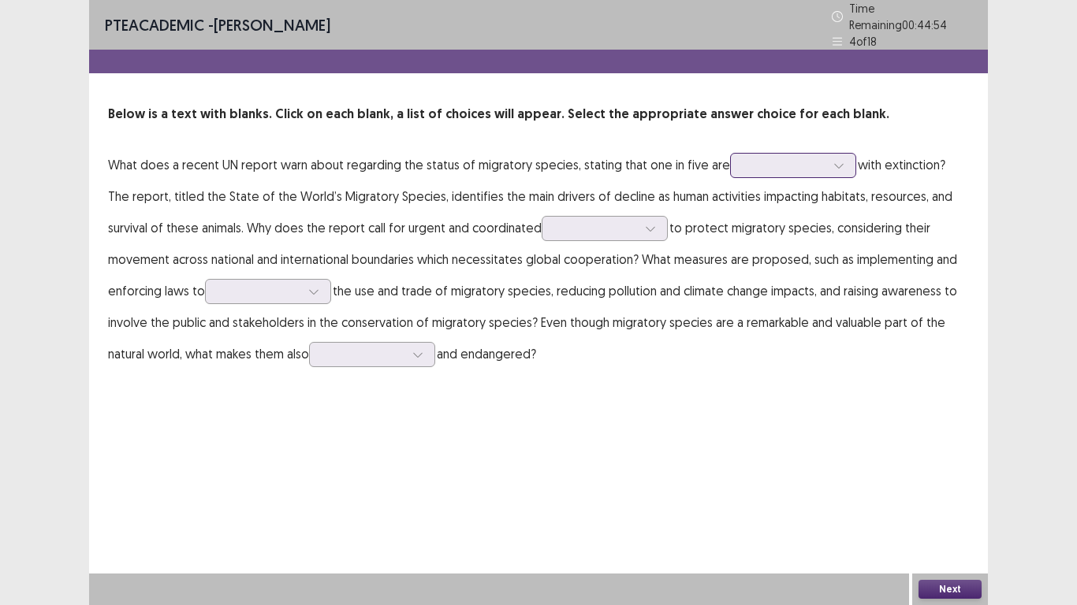
click at [770, 158] on div at bounding box center [784, 165] width 82 height 15
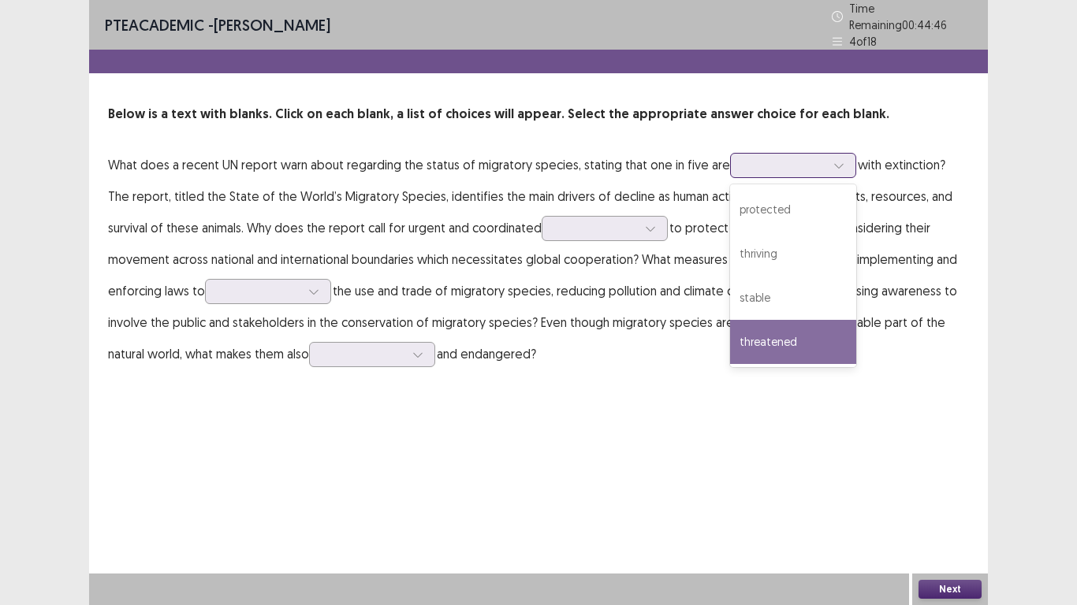
click at [786, 324] on div "threatened" at bounding box center [793, 342] width 126 height 44
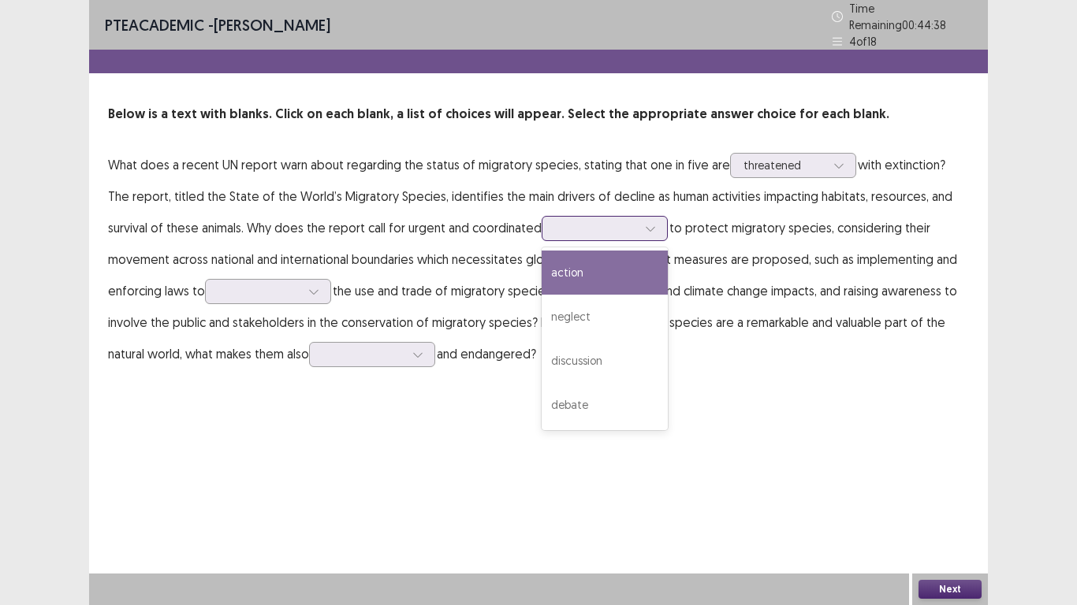
click at [555, 229] on div at bounding box center [596, 228] width 82 height 15
click at [556, 268] on div "action" at bounding box center [604, 273] width 126 height 44
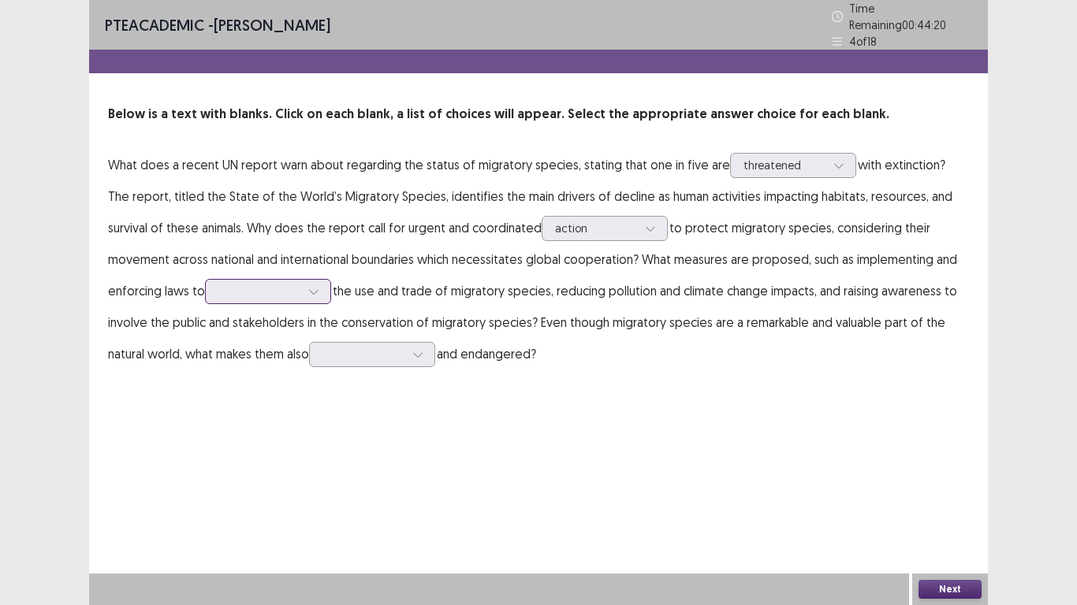
click at [229, 284] on div at bounding box center [259, 291] width 82 height 15
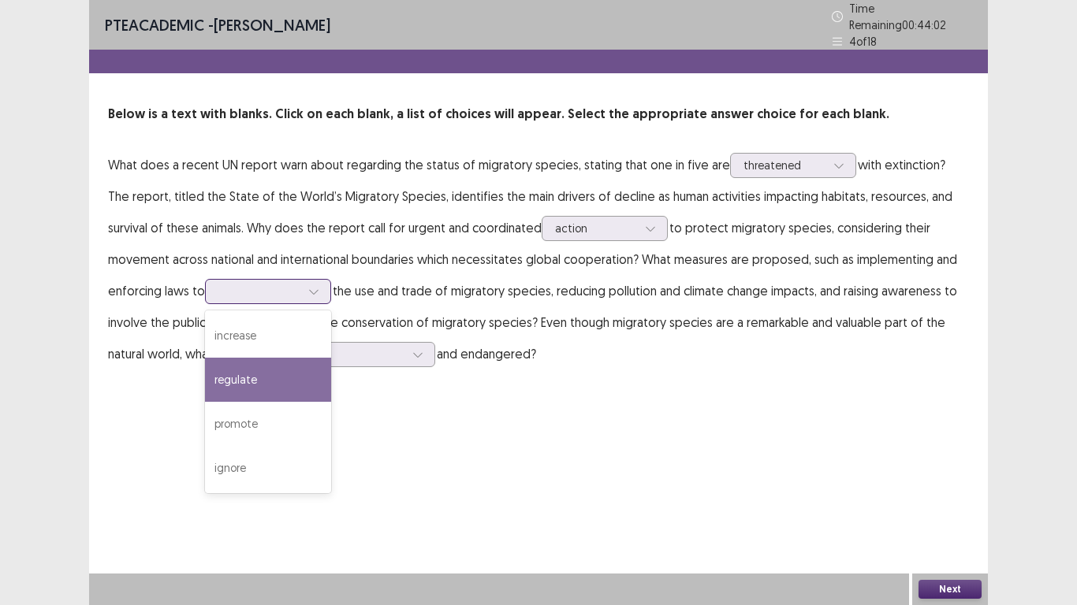
click at [222, 379] on div "regulate" at bounding box center [268, 380] width 126 height 44
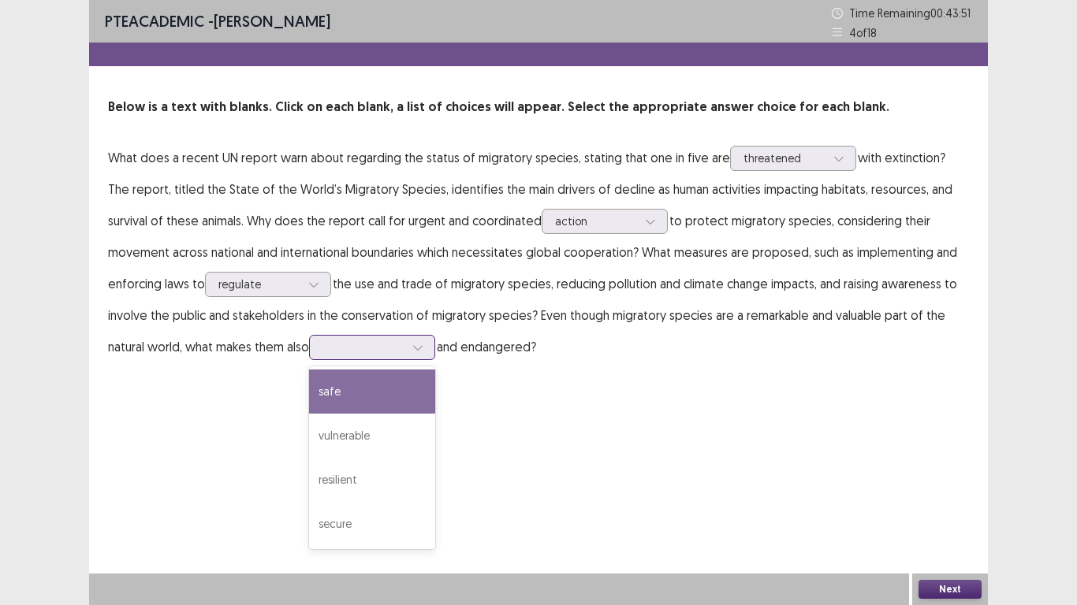
click at [322, 346] on div at bounding box center [363, 347] width 82 height 15
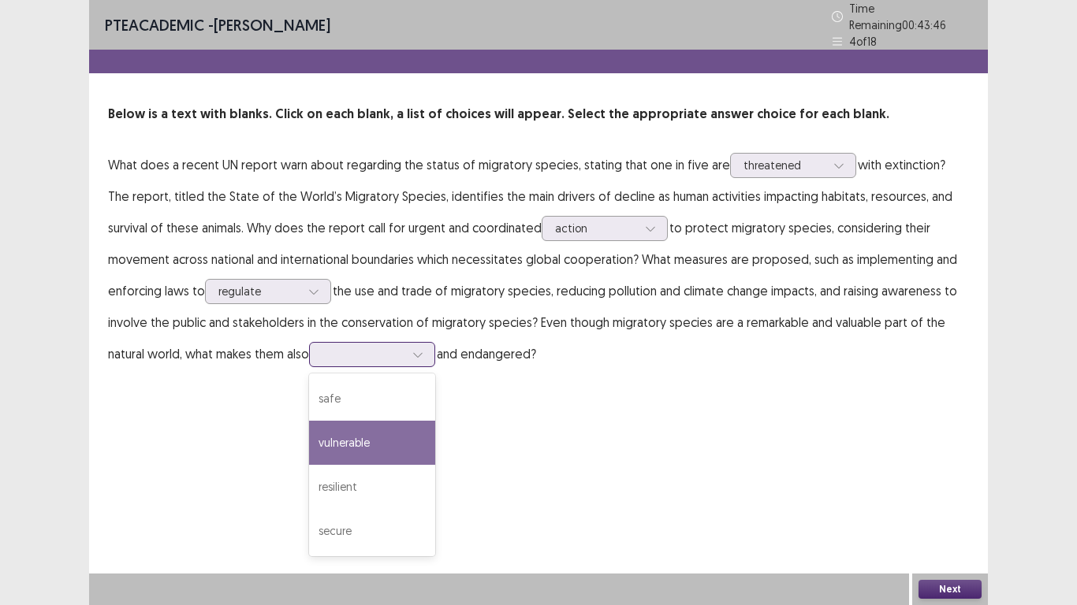
click at [309, 430] on div "vulnerable" at bounding box center [372, 443] width 126 height 44
click at [322, 347] on div at bounding box center [363, 354] width 82 height 15
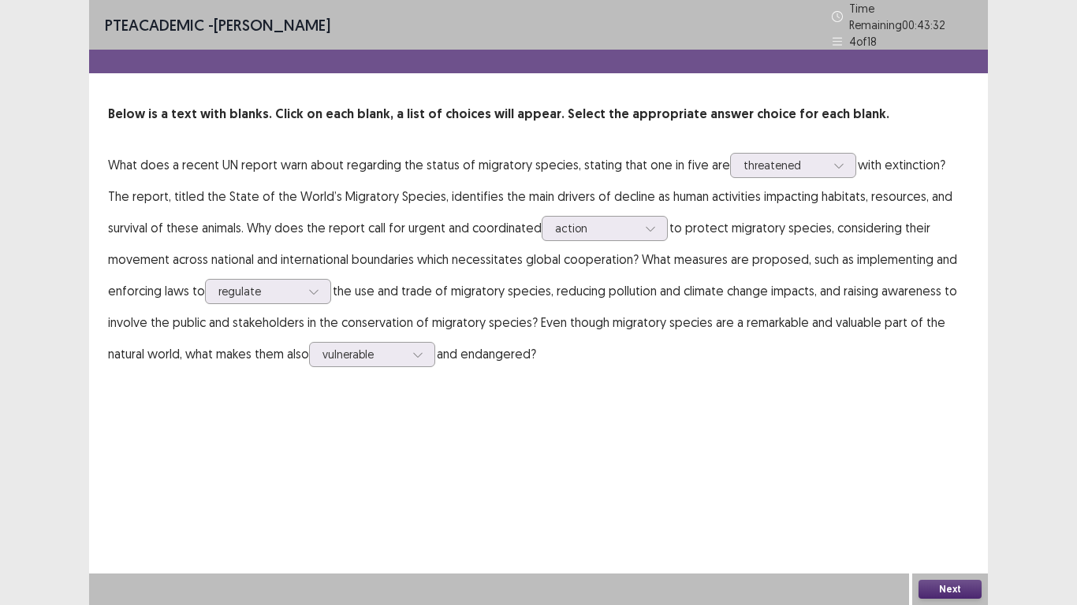
click at [962, 586] on button "Next" at bounding box center [949, 589] width 63 height 19
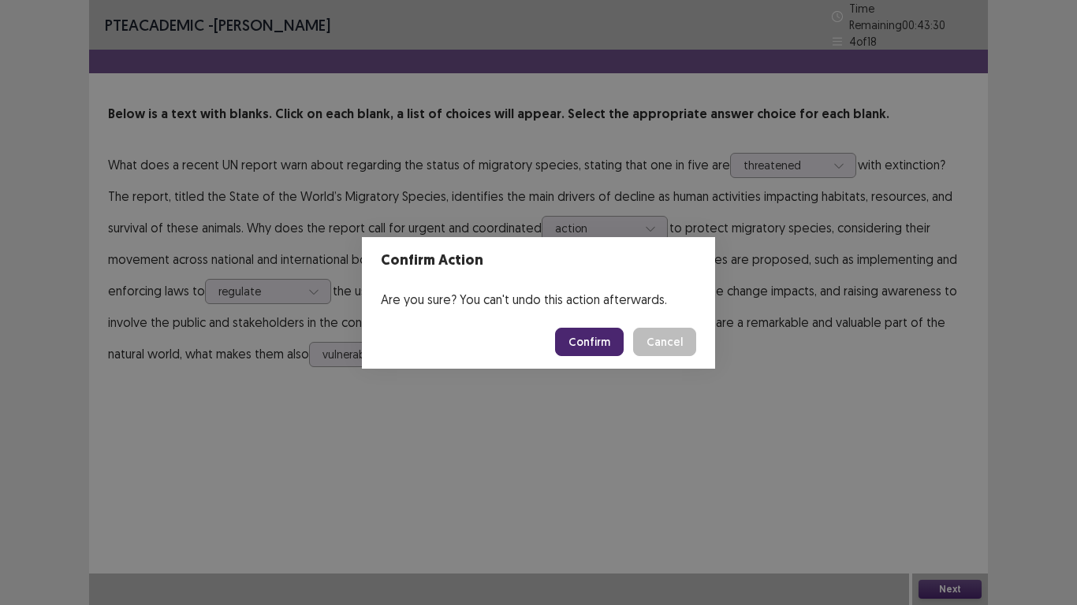
click at [601, 351] on button "Confirm" at bounding box center [589, 342] width 69 height 28
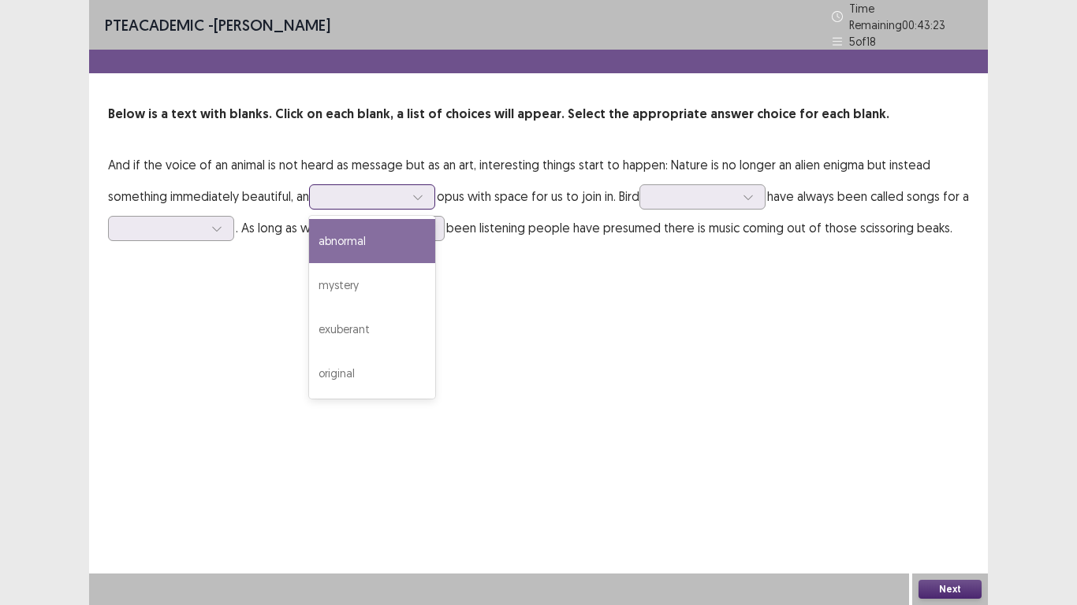
click at [334, 189] on div at bounding box center [363, 196] width 82 height 15
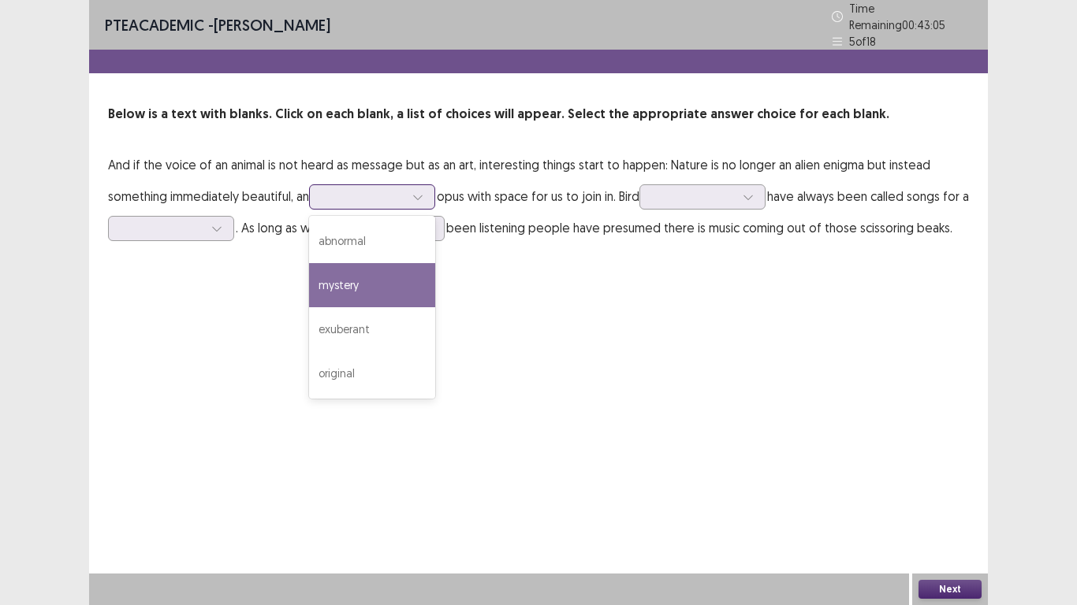
click at [376, 275] on div "mystery" at bounding box center [372, 285] width 126 height 44
click at [374, 189] on div at bounding box center [363, 196] width 82 height 15
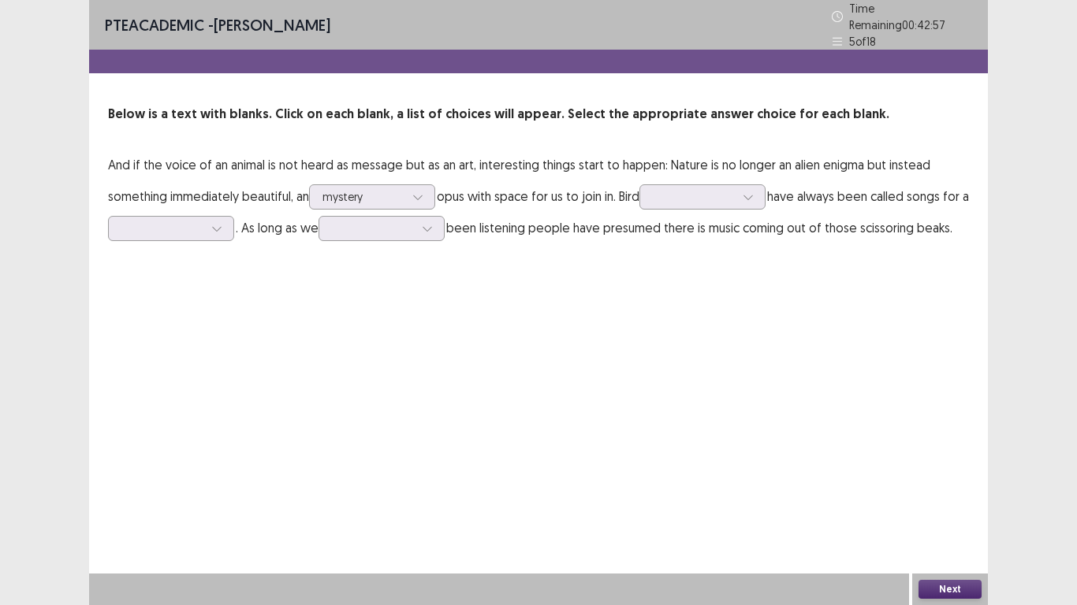
click at [538, 205] on p "And if the voice of an animal is not heard as message but as an art, interestin…" at bounding box center [538, 196] width 861 height 95
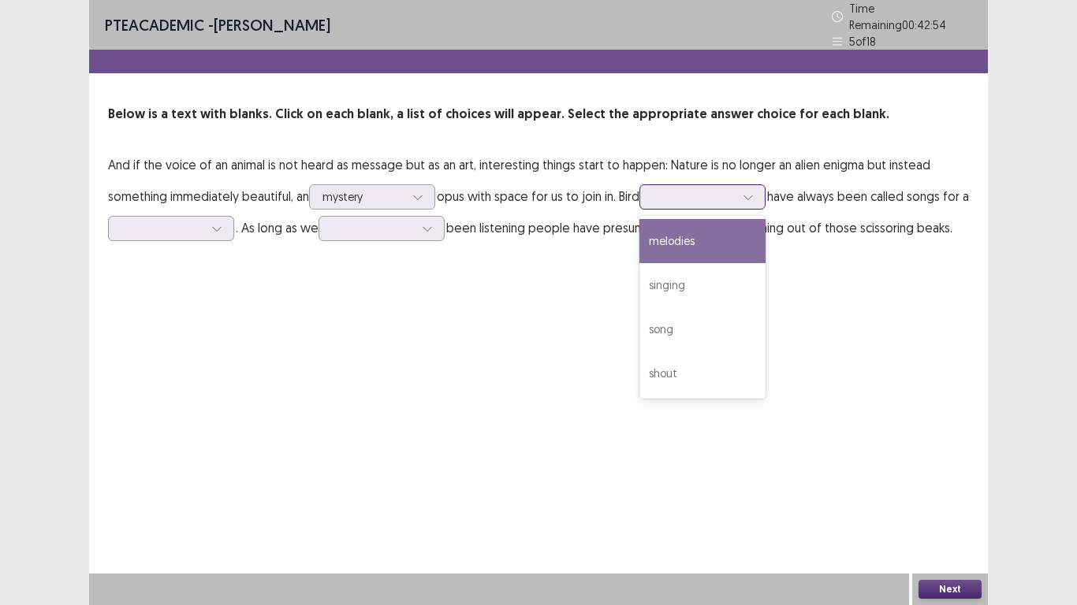
click at [686, 190] on div at bounding box center [694, 196] width 82 height 15
click at [692, 247] on div "melodies" at bounding box center [702, 241] width 126 height 44
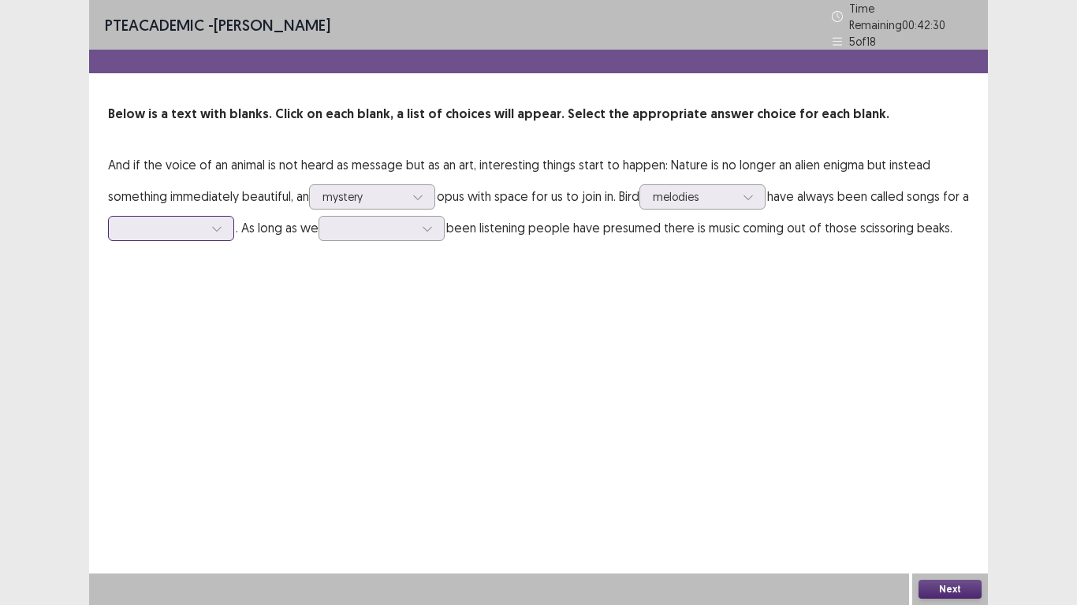
click at [176, 221] on div at bounding box center [162, 228] width 82 height 15
click at [188, 271] on div "cartoon" at bounding box center [171, 273] width 126 height 44
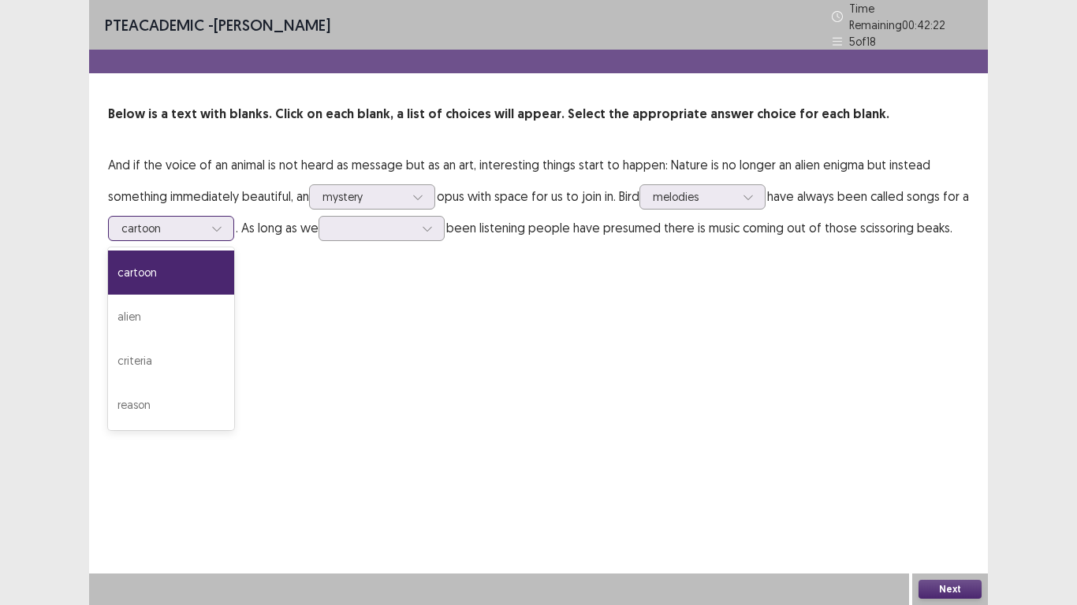
click at [203, 228] on div at bounding box center [162, 228] width 82 height 15
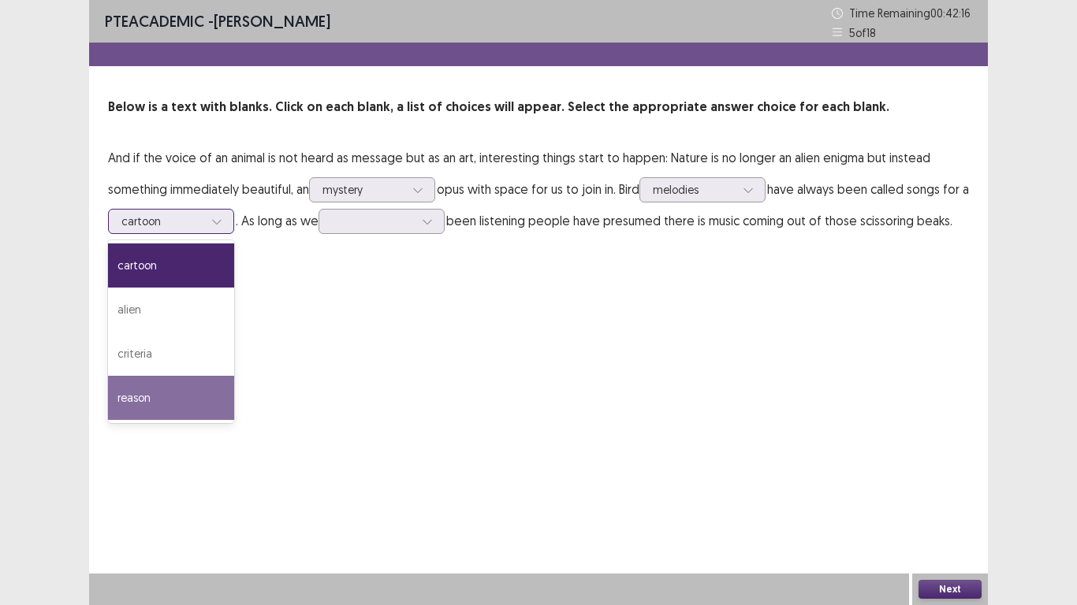
click at [195, 403] on div "reason" at bounding box center [171, 398] width 126 height 44
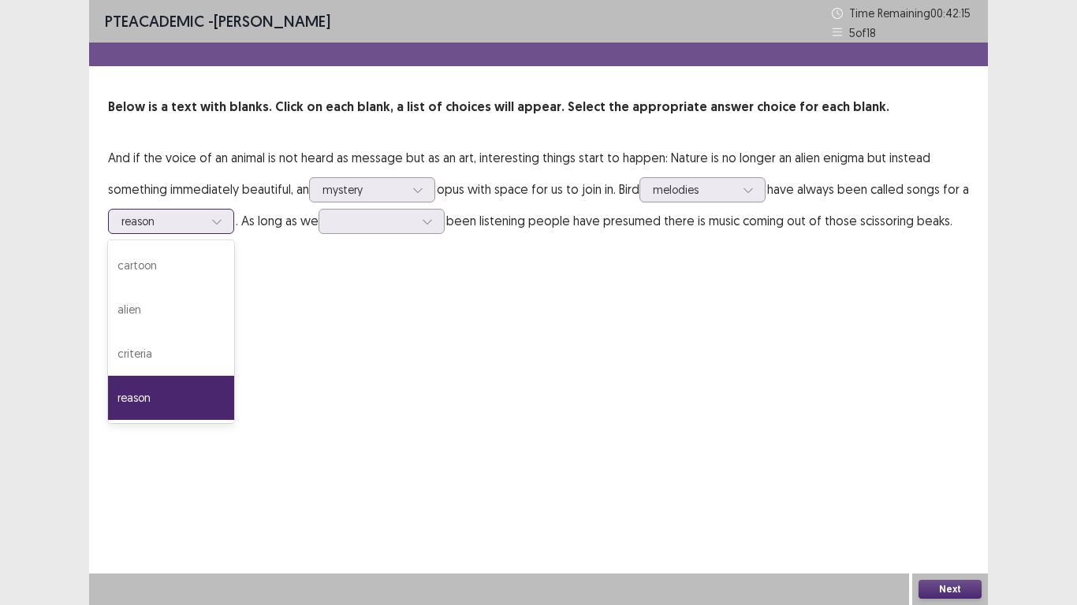
click at [203, 214] on div at bounding box center [162, 221] width 82 height 15
click at [388, 207] on p "And if the voice of an animal is not heard as message but as an art, interestin…" at bounding box center [538, 189] width 861 height 95
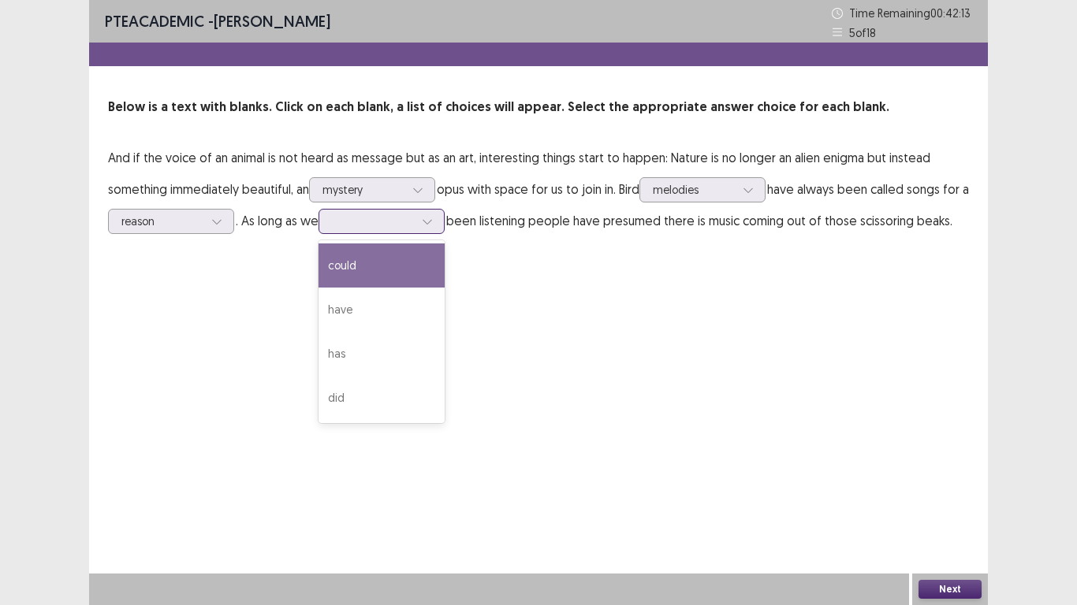
click at [387, 221] on div at bounding box center [373, 221] width 82 height 15
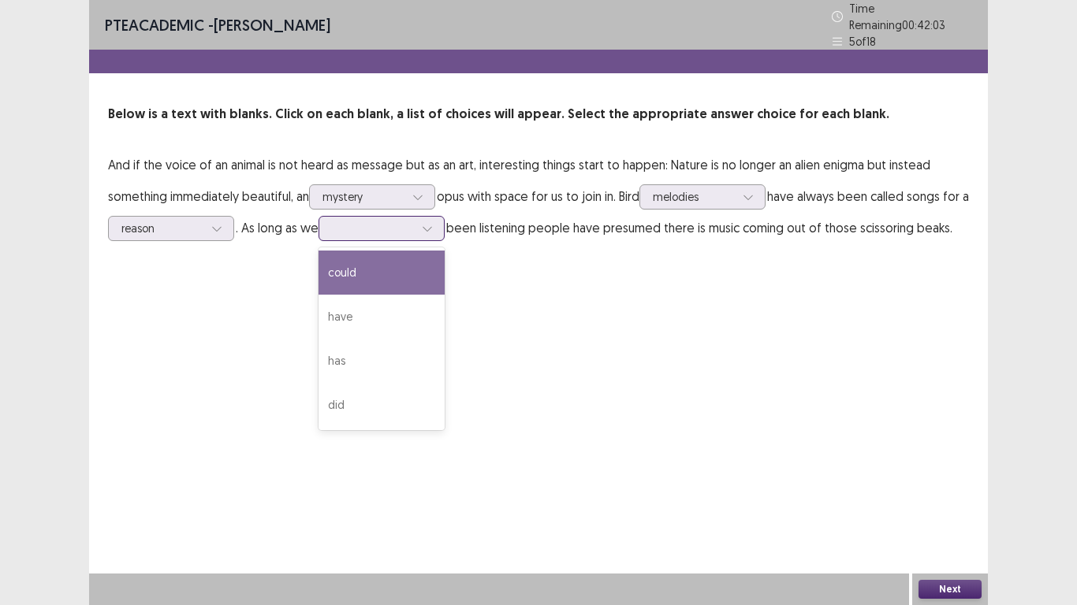
click at [404, 277] on div "could" at bounding box center [381, 273] width 126 height 44
click at [414, 224] on div at bounding box center [373, 228] width 82 height 15
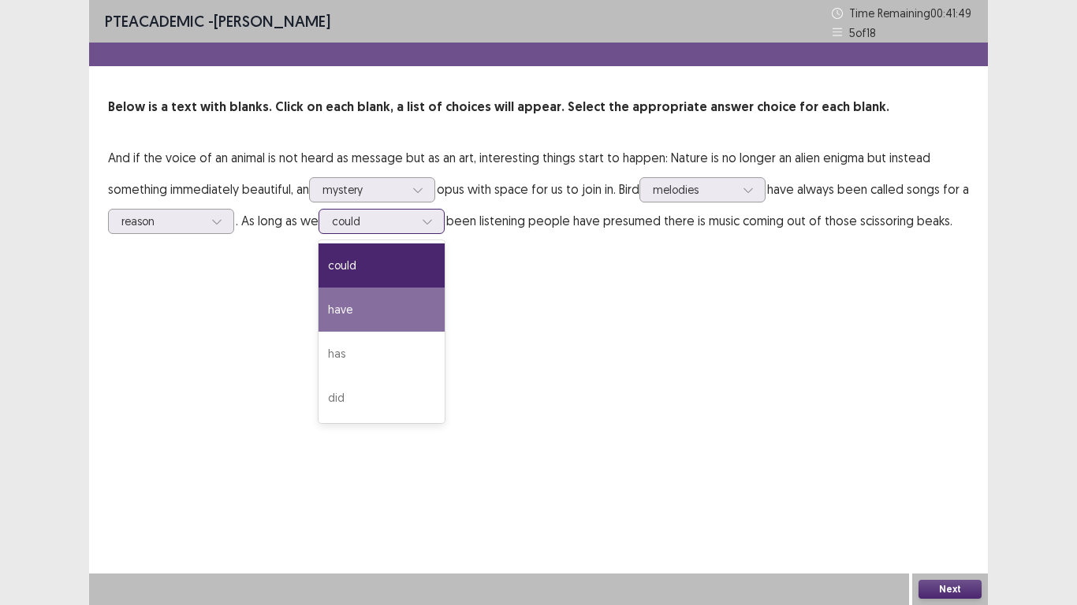
click at [392, 305] on div "have" at bounding box center [381, 310] width 126 height 44
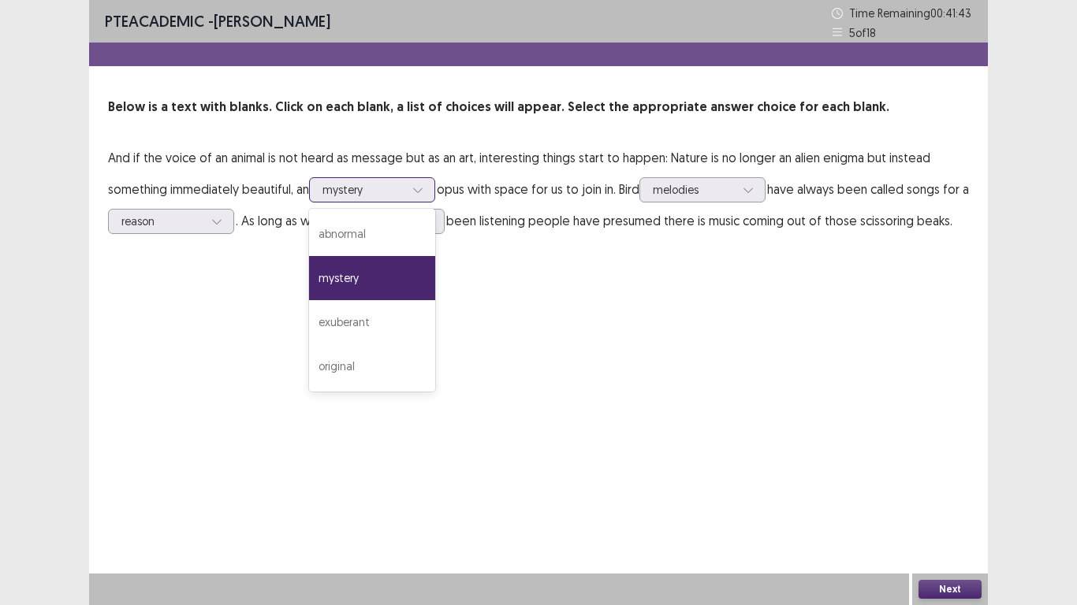
click at [394, 192] on div at bounding box center [363, 189] width 82 height 15
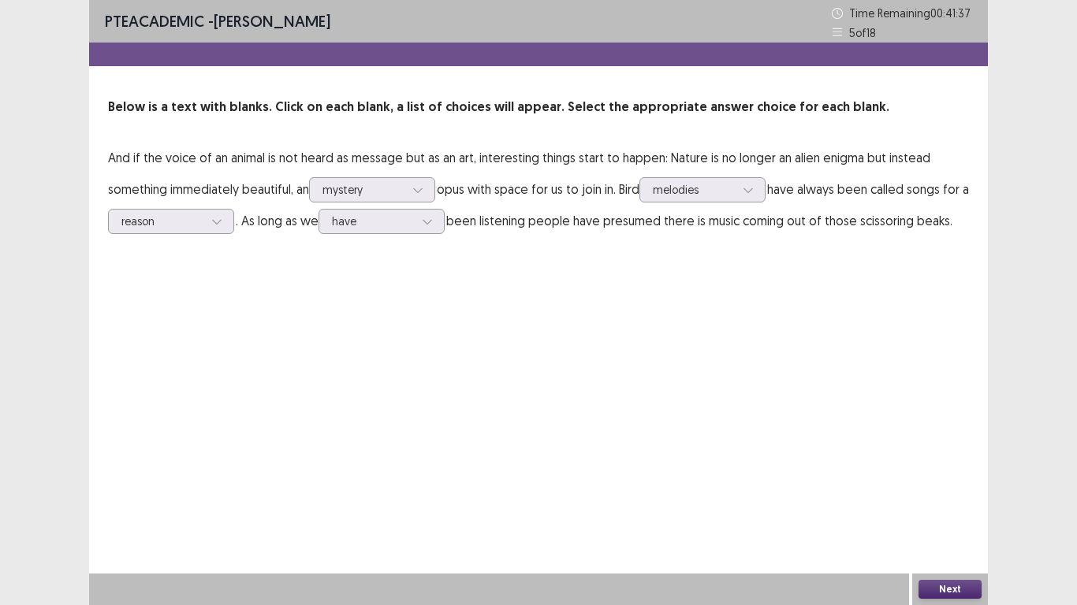
click at [940, 594] on button "Next" at bounding box center [949, 589] width 63 height 19
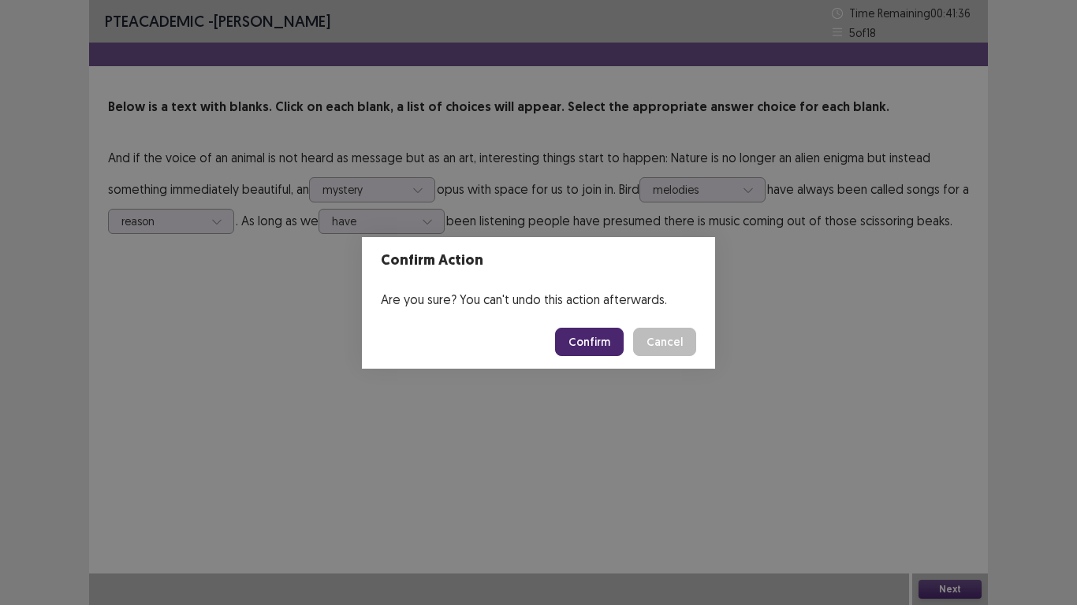
click at [573, 331] on button "Confirm" at bounding box center [589, 342] width 69 height 28
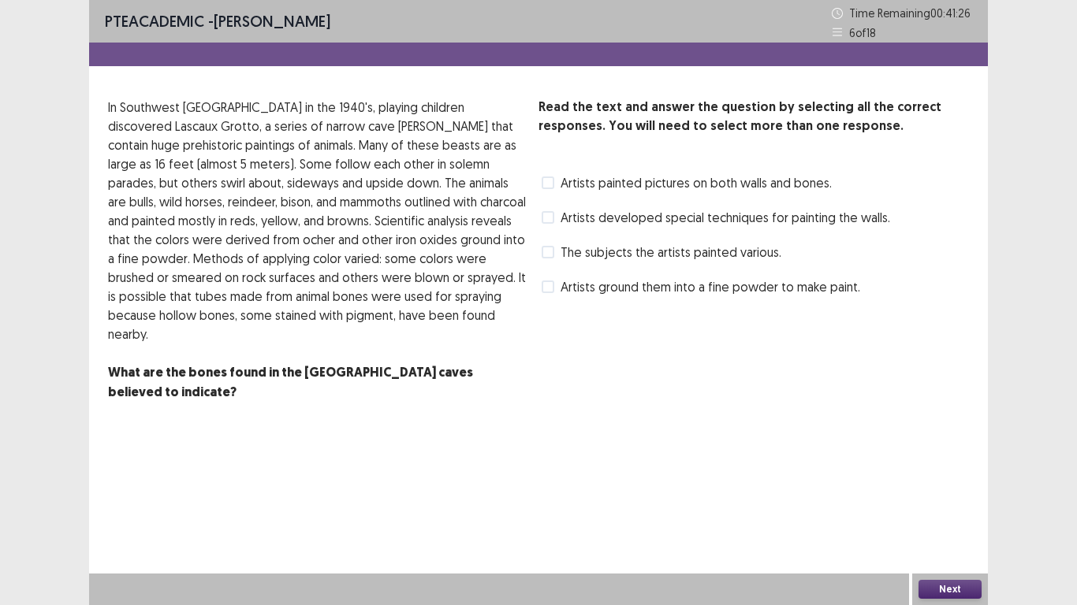
click at [547, 184] on span at bounding box center [547, 183] width 13 height 13
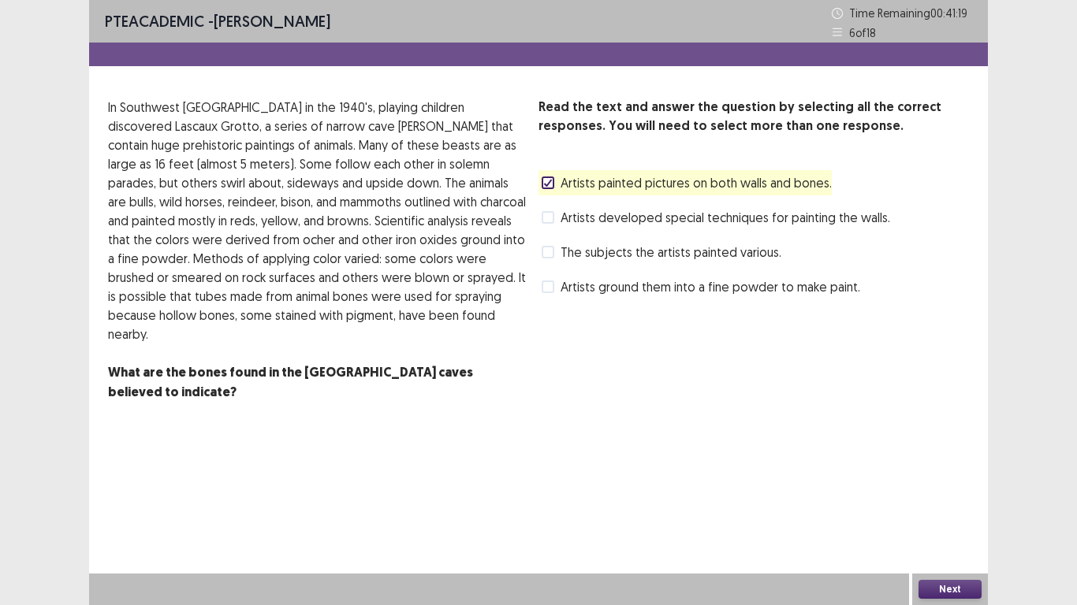
click at [933, 588] on button "Next" at bounding box center [949, 589] width 63 height 19
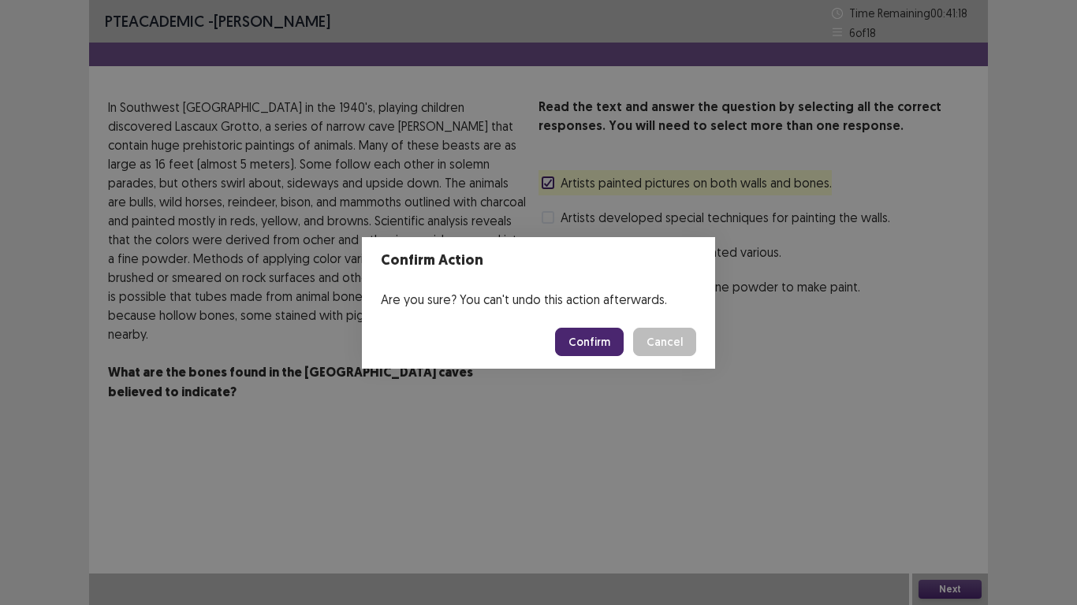
click at [596, 349] on button "Confirm" at bounding box center [589, 342] width 69 height 28
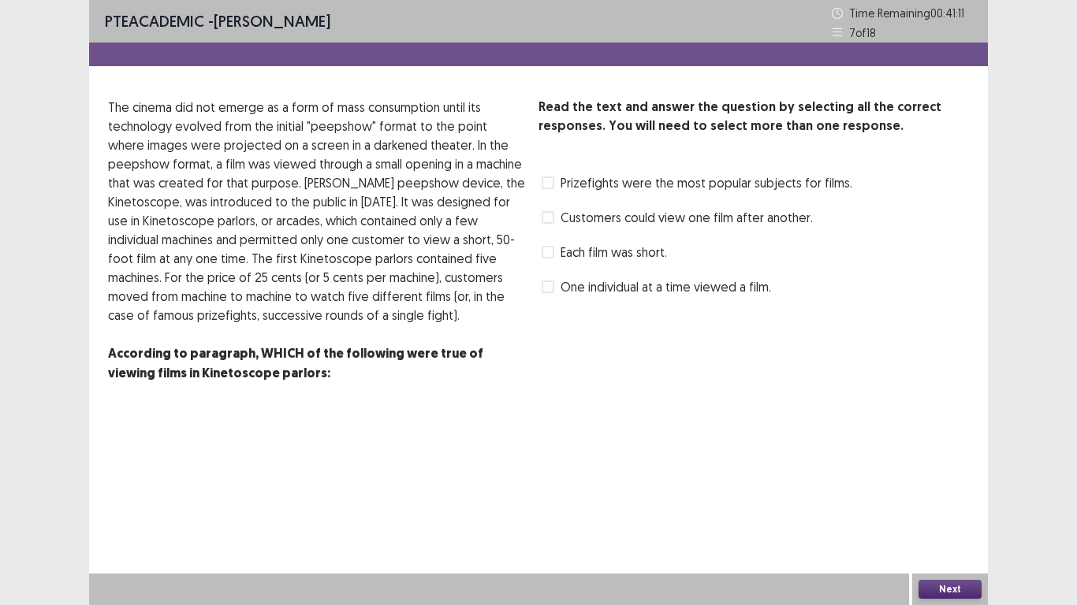
click at [547, 217] on span at bounding box center [547, 217] width 13 height 13
click at [544, 288] on span at bounding box center [547, 287] width 13 height 13
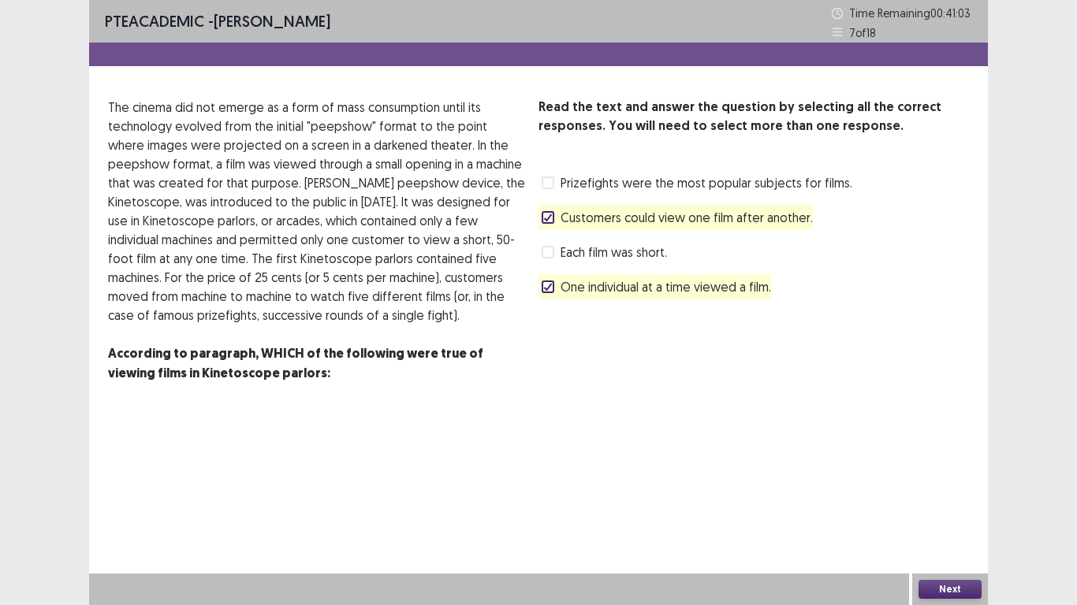
click at [549, 213] on div at bounding box center [547, 217] width 9 height 9
click at [944, 588] on button "Next" at bounding box center [949, 589] width 63 height 19
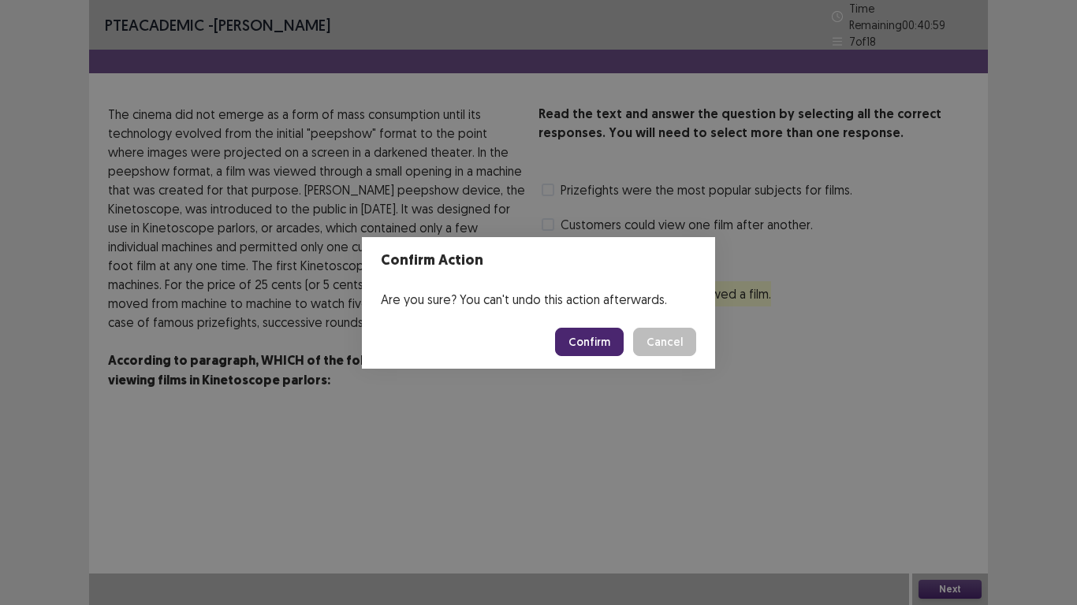
click at [606, 335] on button "Confirm" at bounding box center [589, 342] width 69 height 28
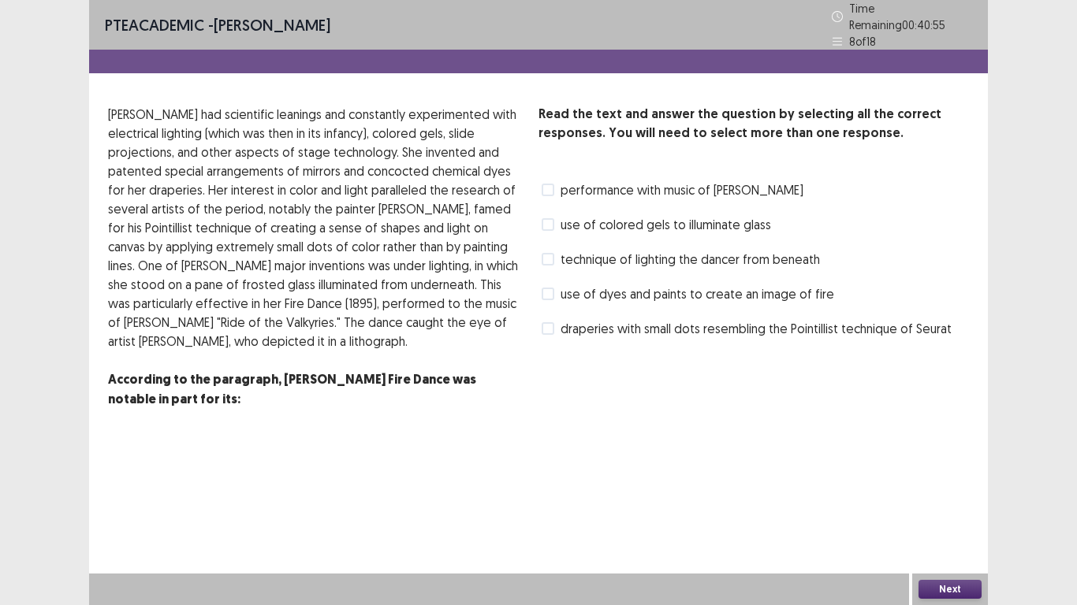
click at [549, 256] on span at bounding box center [547, 259] width 13 height 13
click at [925, 593] on button "Next" at bounding box center [949, 589] width 63 height 19
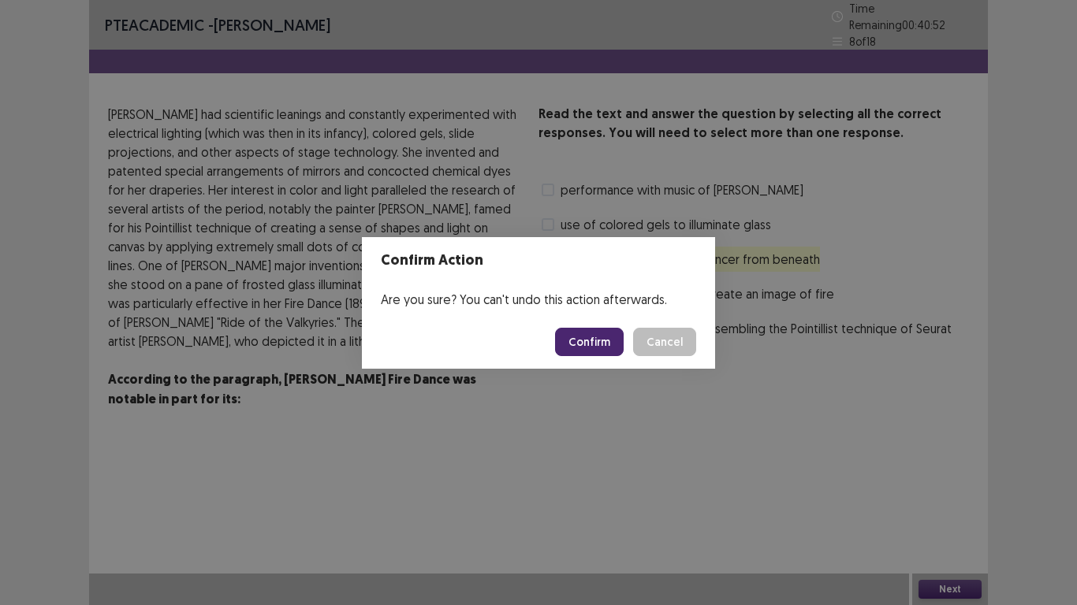
click at [604, 345] on button "Confirm" at bounding box center [589, 342] width 69 height 28
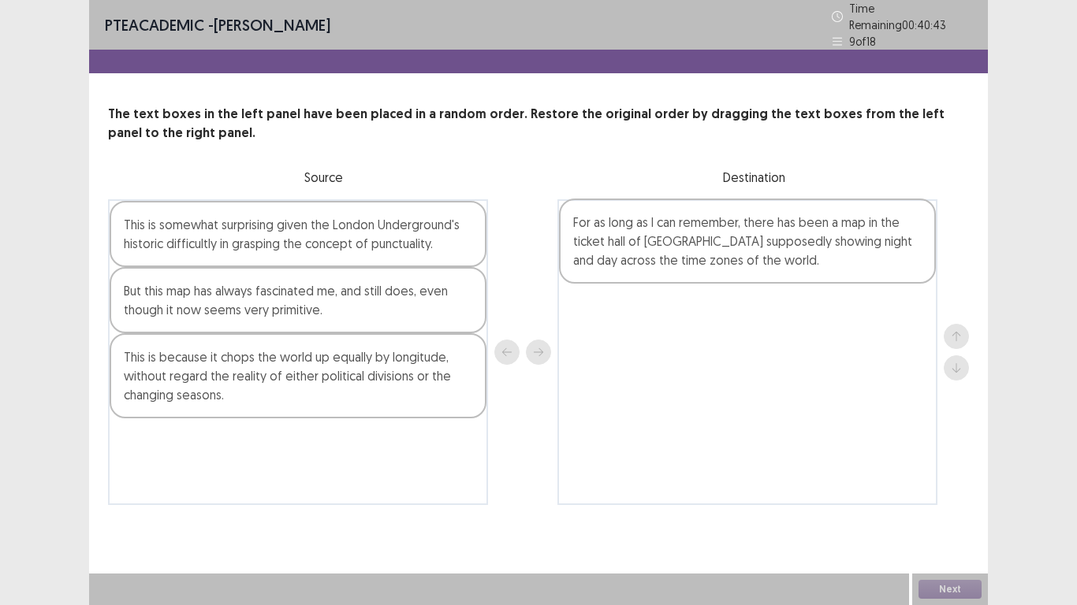
drag, startPoint x: 232, startPoint y: 393, endPoint x: 684, endPoint y: 263, distance: 470.5
click at [684, 263] on div "This is somewhat surprising given the London Underground's historic difficultly…" at bounding box center [538, 352] width 861 height 306
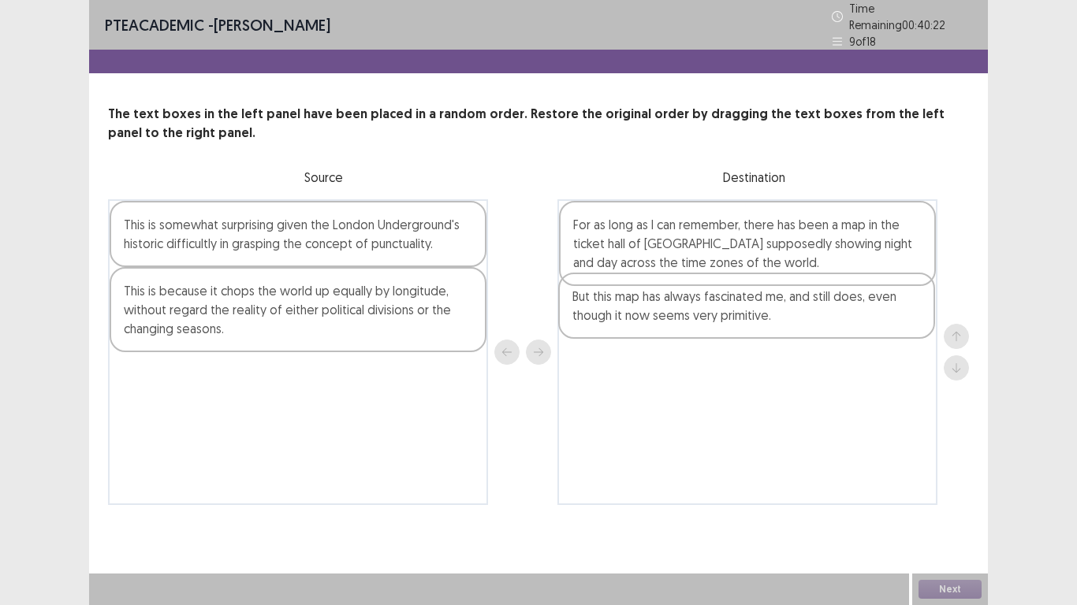
drag, startPoint x: 355, startPoint y: 294, endPoint x: 816, endPoint y: 307, distance: 461.3
click at [816, 307] on div "This is somewhat surprising given the London Underground's historic difficultly…" at bounding box center [538, 352] width 861 height 306
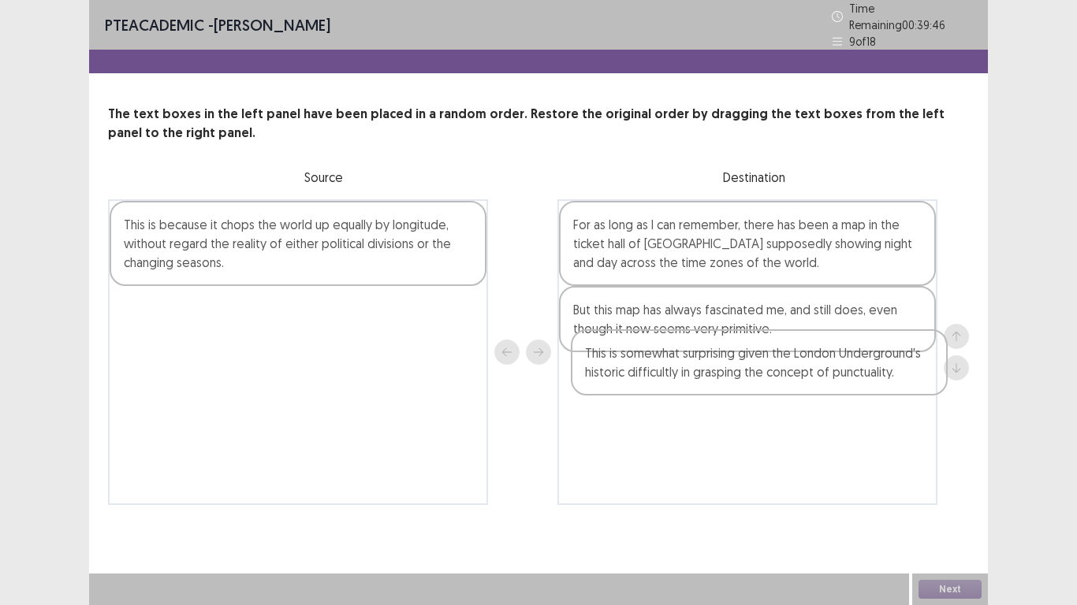
drag, startPoint x: 362, startPoint y: 241, endPoint x: 828, endPoint y: 381, distance: 487.0
click at [828, 381] on div "This is somewhat surprising given the London Underground's historic difficultly…" at bounding box center [538, 352] width 861 height 306
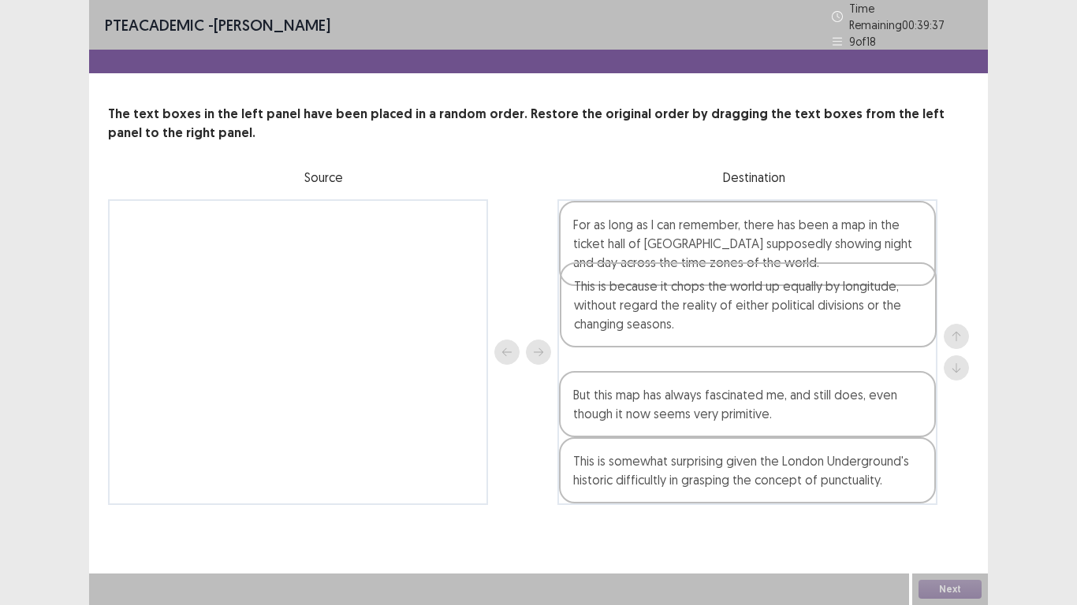
drag, startPoint x: 256, startPoint y: 237, endPoint x: 718, endPoint y: 310, distance: 467.5
click at [718, 310] on div "This is because it chops the world up equally by longitude, without regard the …" at bounding box center [538, 352] width 861 height 306
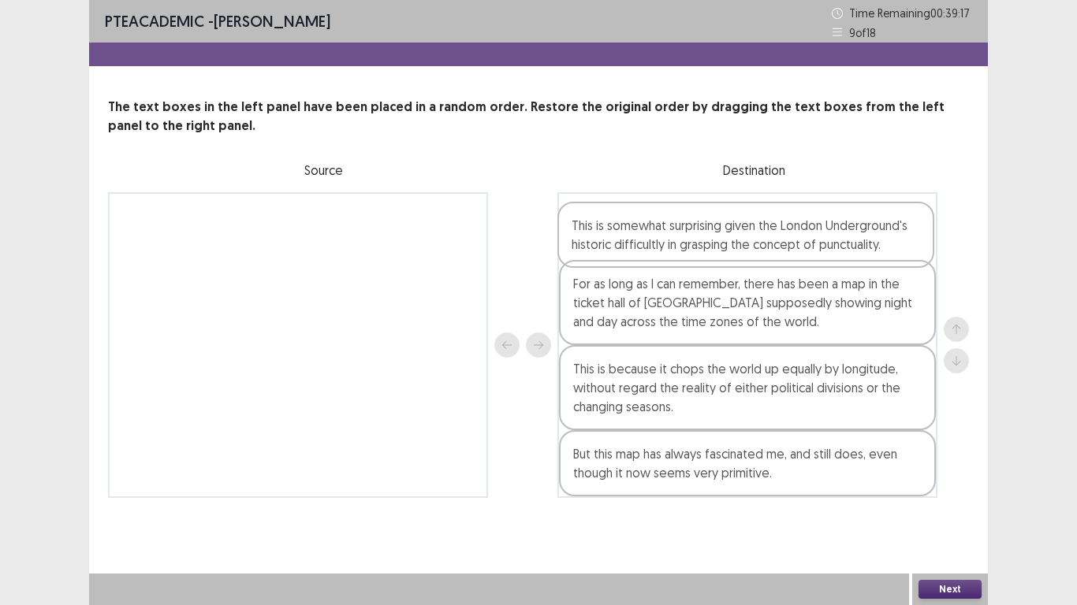
drag, startPoint x: 707, startPoint y: 471, endPoint x: 705, endPoint y: 230, distance: 240.4
click at [705, 230] on div "For as long as I can remember, there has been a map in the ticket hall of [GEOG…" at bounding box center [747, 345] width 380 height 306
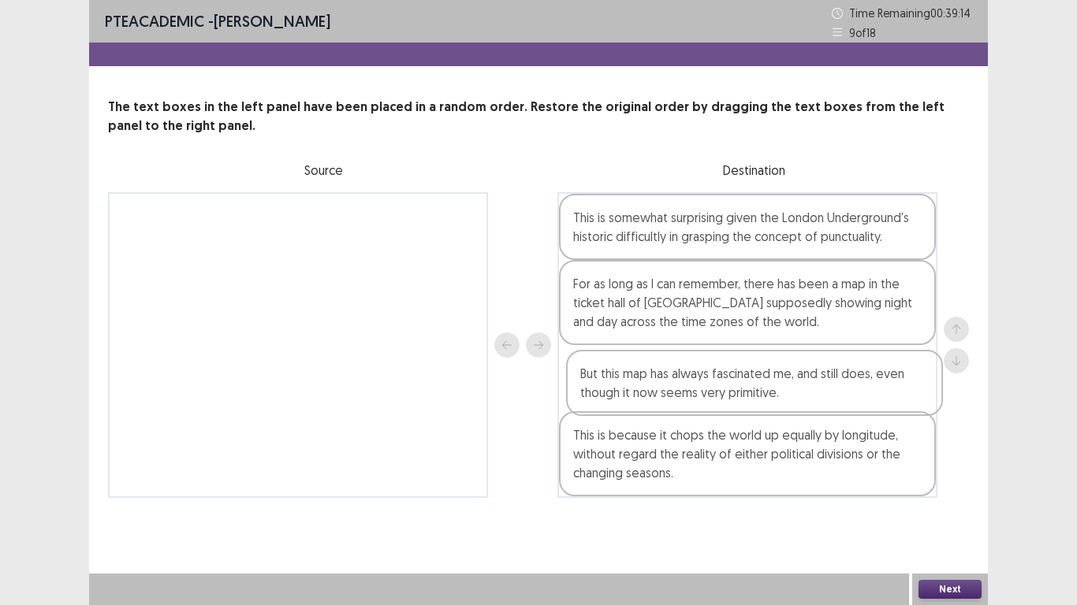
drag, startPoint x: 669, startPoint y: 468, endPoint x: 676, endPoint y: 384, distance: 84.6
click at [676, 384] on div "This is somewhat surprising given the London Underground's historic difficultly…" at bounding box center [747, 345] width 380 height 306
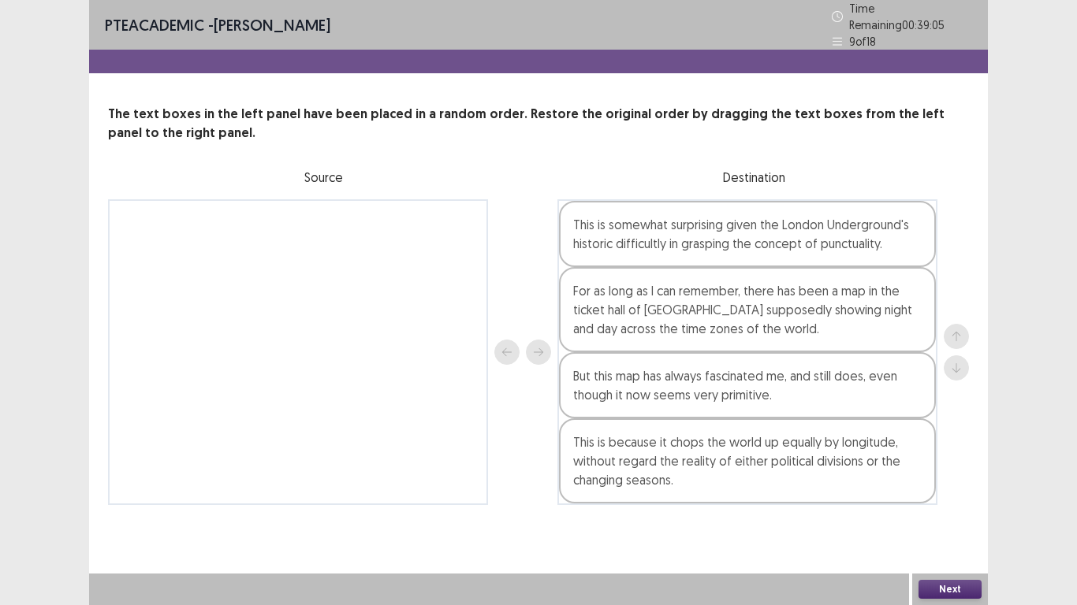
click at [969, 584] on button "Next" at bounding box center [949, 589] width 63 height 19
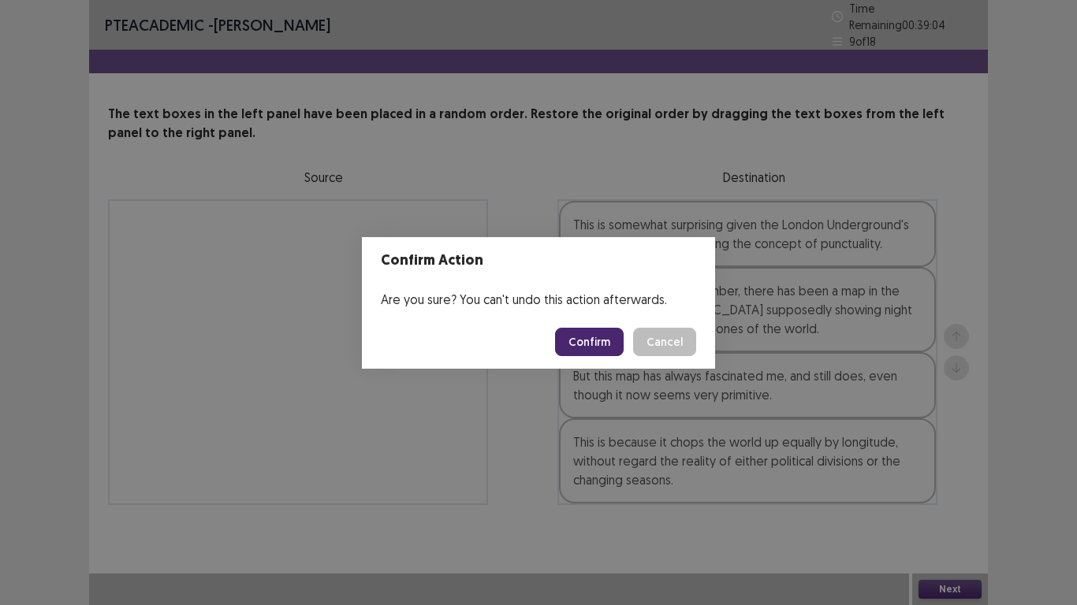
click at [598, 344] on button "Confirm" at bounding box center [589, 342] width 69 height 28
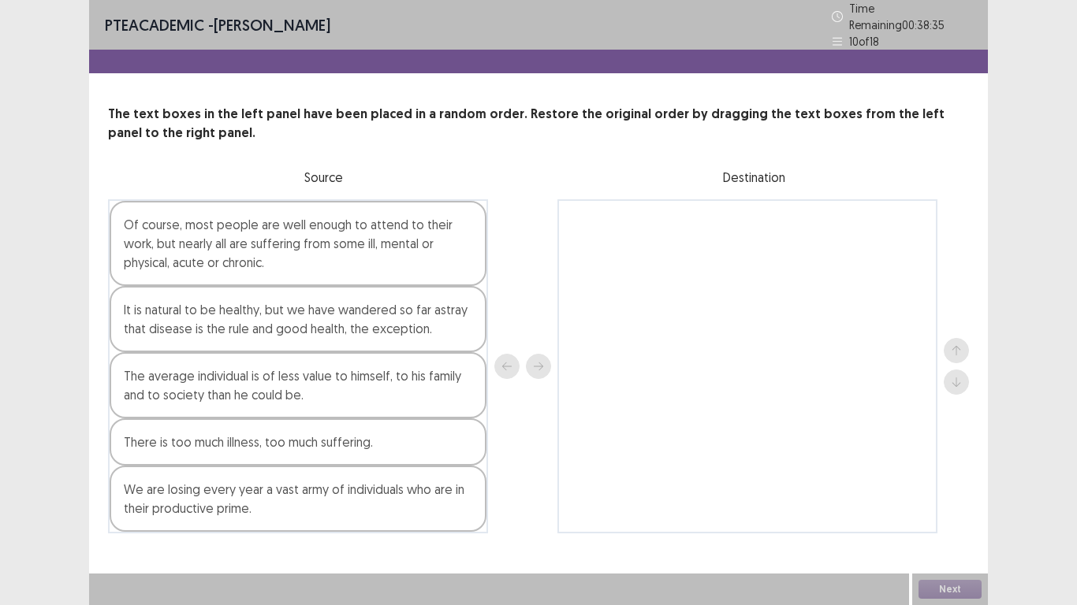
click at [280, 507] on div "We are losing every year a vast army of individuals who are in their productive…" at bounding box center [298, 499] width 377 height 66
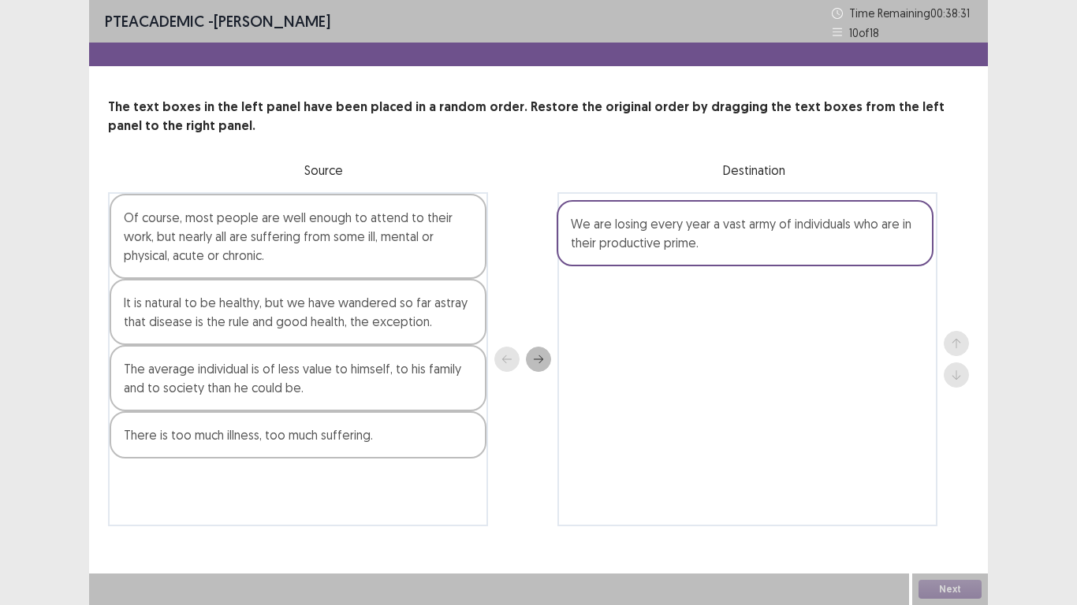
drag, startPoint x: 132, startPoint y: 508, endPoint x: 586, endPoint y: 250, distance: 523.1
click at [586, 250] on div "Of course, most people are well enough to attend to their work, but nearly all …" at bounding box center [538, 359] width 861 height 334
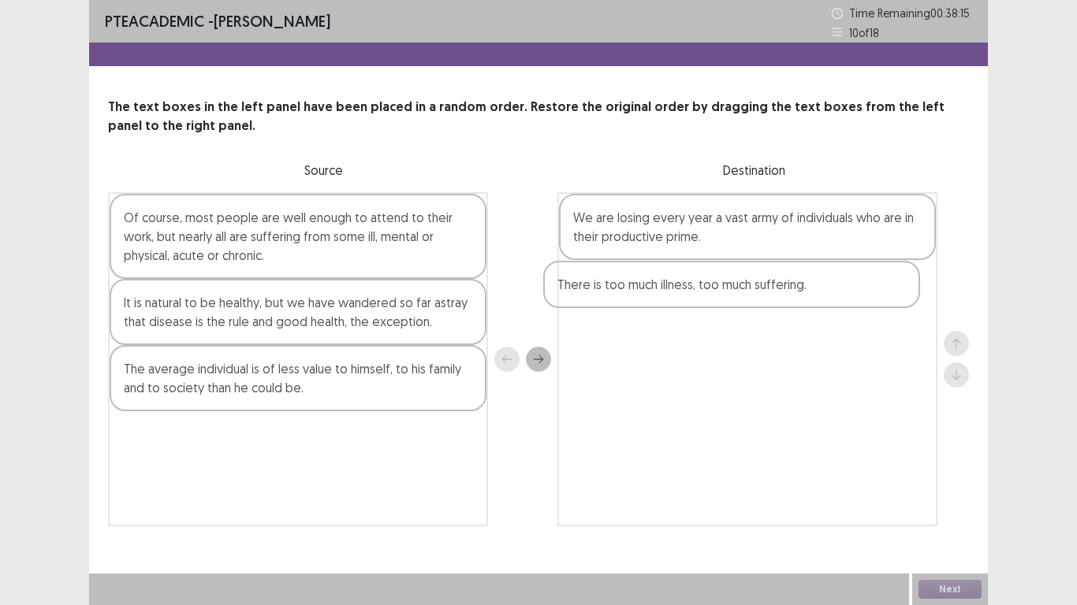
drag, startPoint x: 139, startPoint y: 438, endPoint x: 578, endPoint y: 288, distance: 464.1
click at [578, 288] on div "Of course, most people are well enough to attend to their work, but nearly all …" at bounding box center [538, 359] width 861 height 334
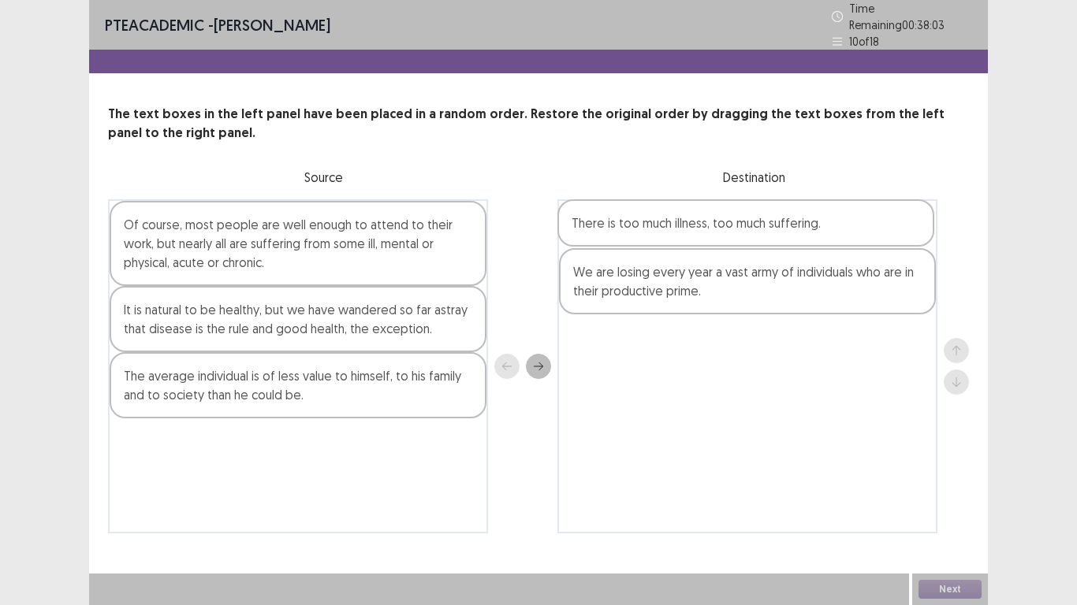
drag, startPoint x: 637, startPoint y: 299, endPoint x: 634, endPoint y: 238, distance: 60.7
click at [634, 238] on div "We are losing every year a vast army of individuals who are in their productive…" at bounding box center [747, 366] width 380 height 334
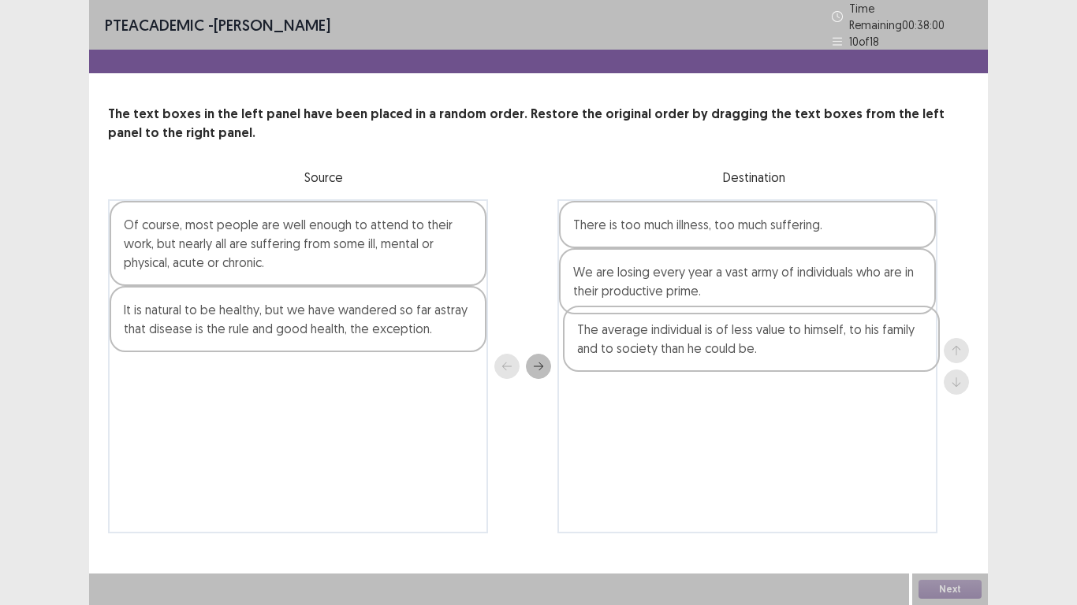
drag, startPoint x: 192, startPoint y: 368, endPoint x: 657, endPoint y: 326, distance: 466.2
click at [657, 326] on div "Of course, most people are well enough to attend to their work, but nearly all …" at bounding box center [538, 366] width 861 height 334
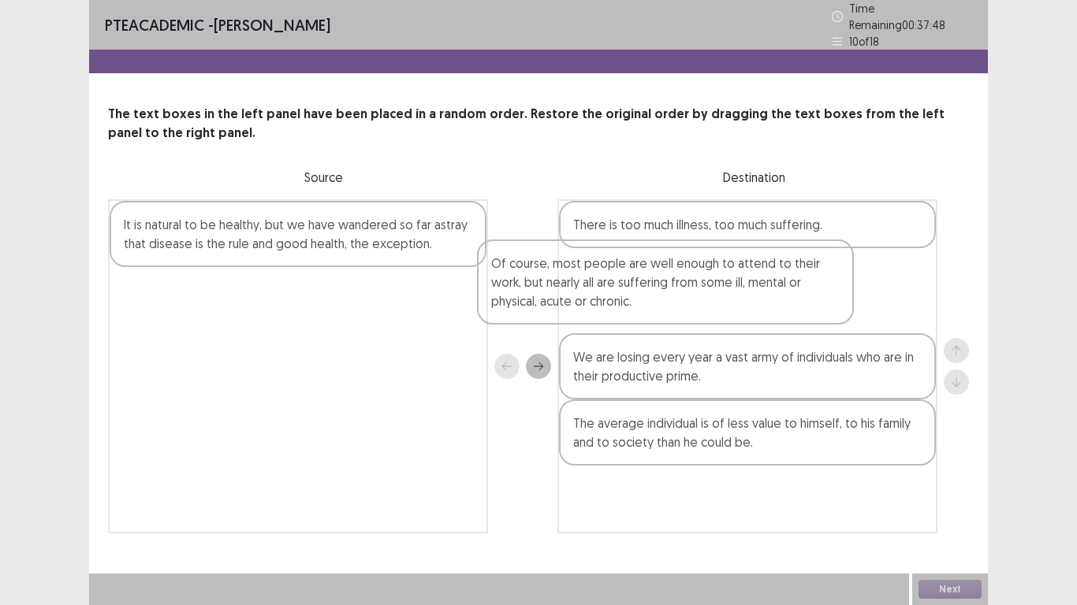
drag, startPoint x: 296, startPoint y: 255, endPoint x: 692, endPoint y: 311, distance: 399.6
click at [692, 311] on div "Of course, most people are well enough to attend to their work, but nearly all …" at bounding box center [538, 366] width 861 height 334
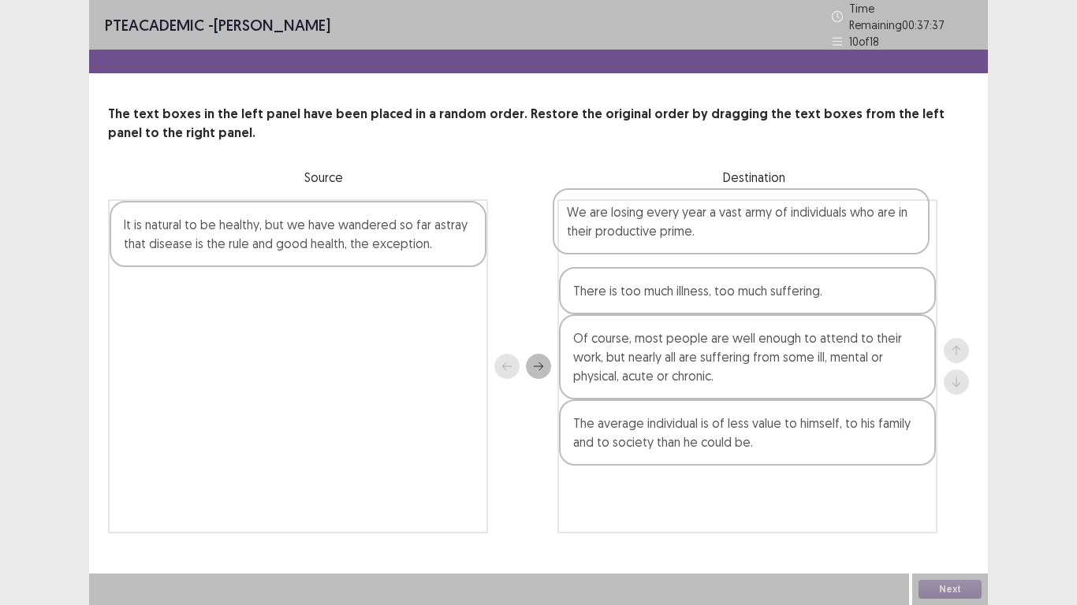
drag, startPoint x: 701, startPoint y: 371, endPoint x: 695, endPoint y: 229, distance: 142.0
click at [695, 229] on div "There is too much illness, too much suffering. Of course, most people are well …" at bounding box center [747, 366] width 380 height 334
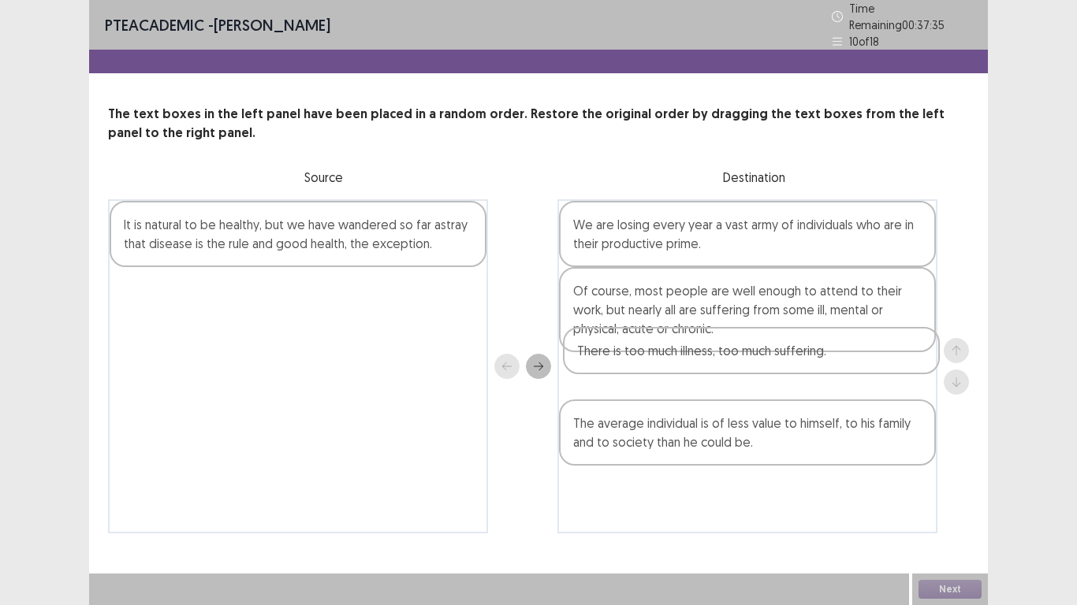
drag, startPoint x: 683, startPoint y: 281, endPoint x: 687, endPoint y: 353, distance: 72.6
click at [687, 353] on div "We are losing every year a vast army of individuals who are in their productive…" at bounding box center [747, 366] width 380 height 334
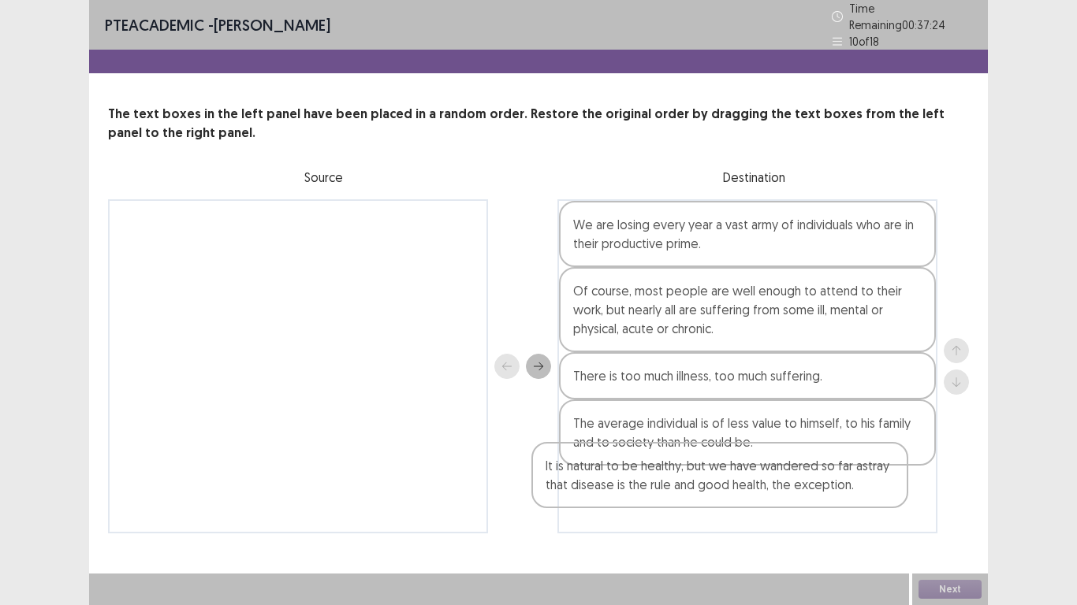
drag, startPoint x: 367, startPoint y: 240, endPoint x: 803, endPoint y: 514, distance: 514.6
click at [803, 514] on div "It is natural to be healthy, but we have wandered so far astray that disease is…" at bounding box center [538, 366] width 861 height 334
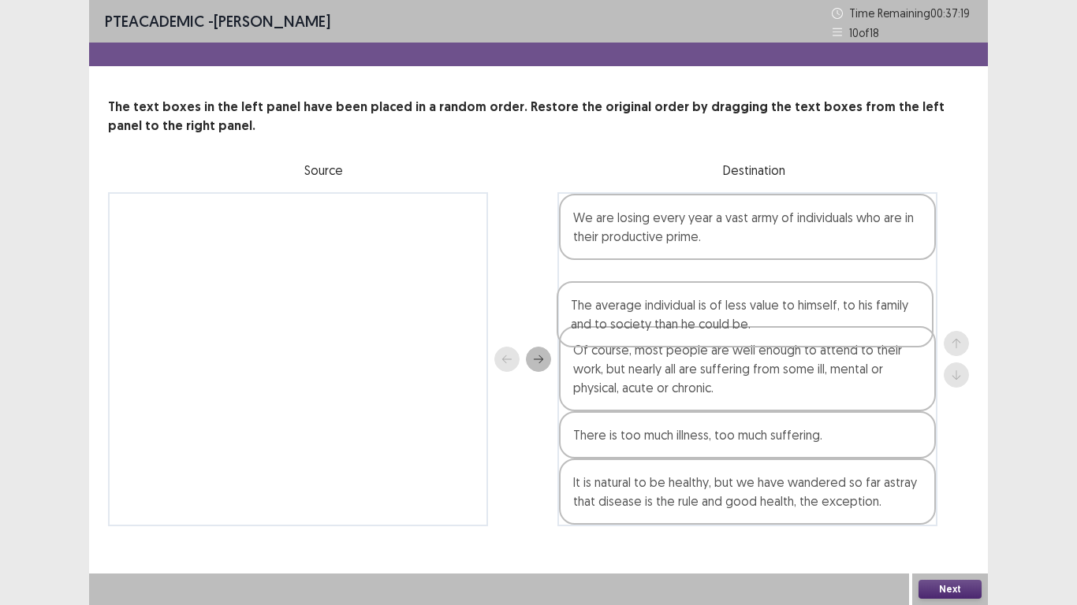
drag, startPoint x: 766, startPoint y: 439, endPoint x: 762, endPoint y: 305, distance: 134.1
click at [762, 305] on div "We are losing every year a vast army of individuals who are in their productive…" at bounding box center [747, 359] width 380 height 334
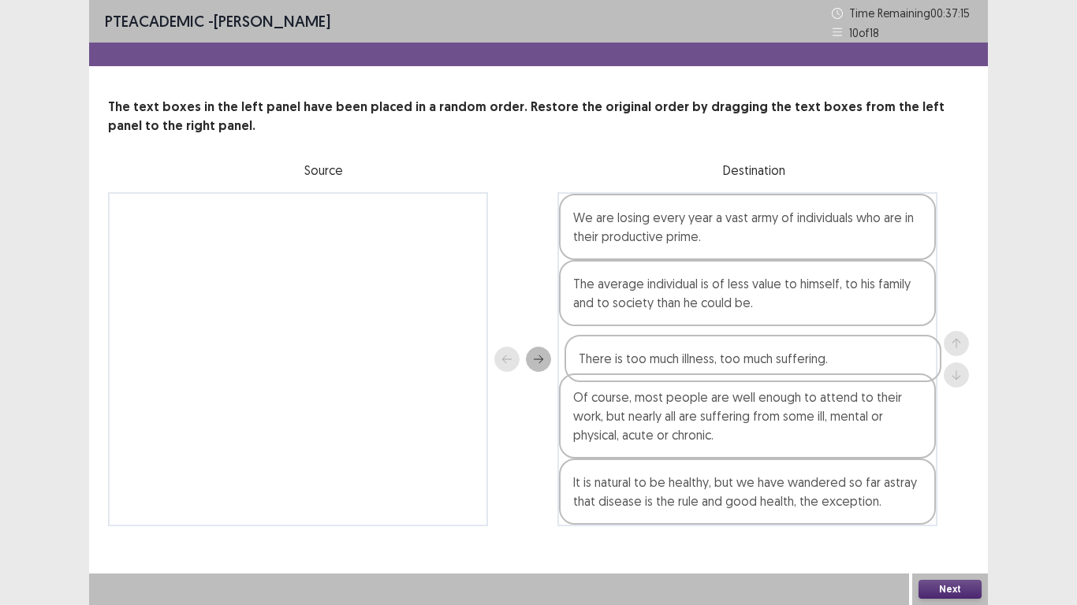
drag, startPoint x: 717, startPoint y: 445, endPoint x: 724, endPoint y: 359, distance: 86.1
click at [724, 359] on div "We are losing every year a vast army of individuals who are in their productive…" at bounding box center [747, 359] width 380 height 334
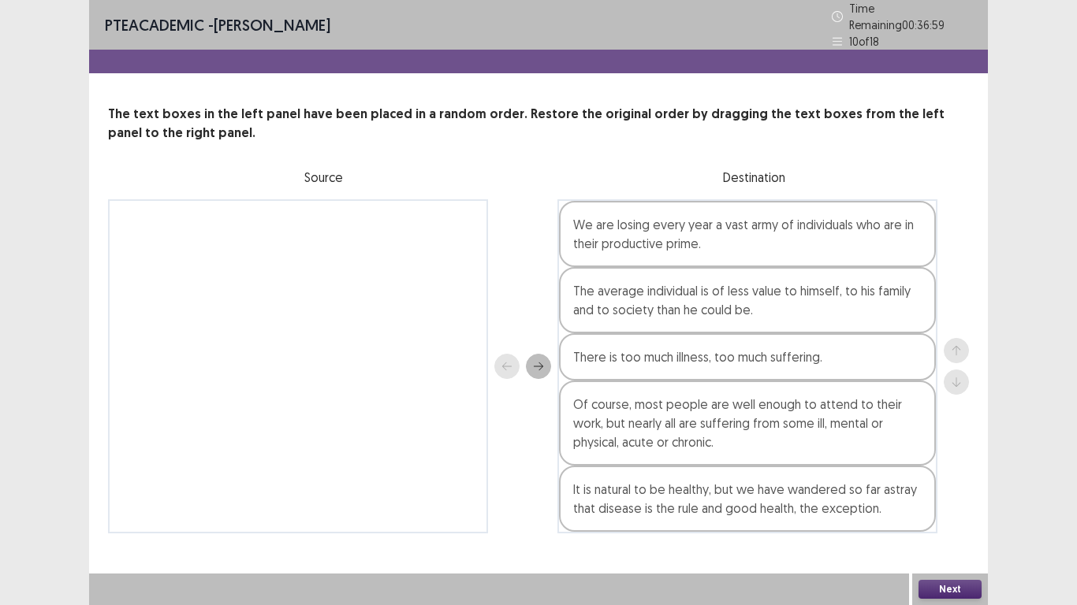
click at [937, 591] on button "Next" at bounding box center [949, 589] width 63 height 19
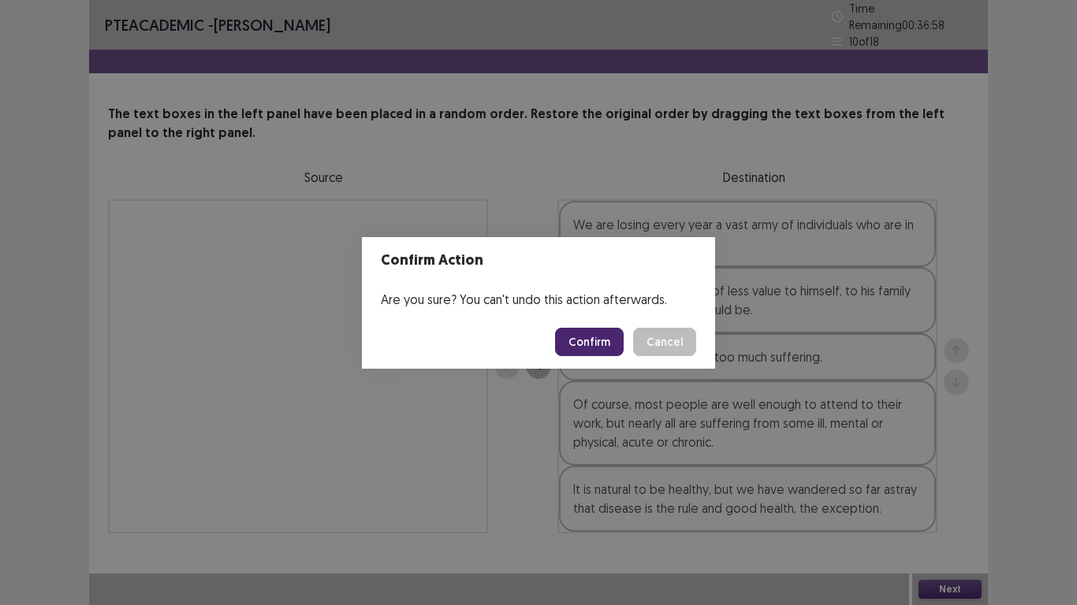
click at [587, 356] on footer "Confirm Cancel" at bounding box center [538, 342] width 353 height 54
click at [587, 346] on button "Confirm" at bounding box center [589, 342] width 69 height 28
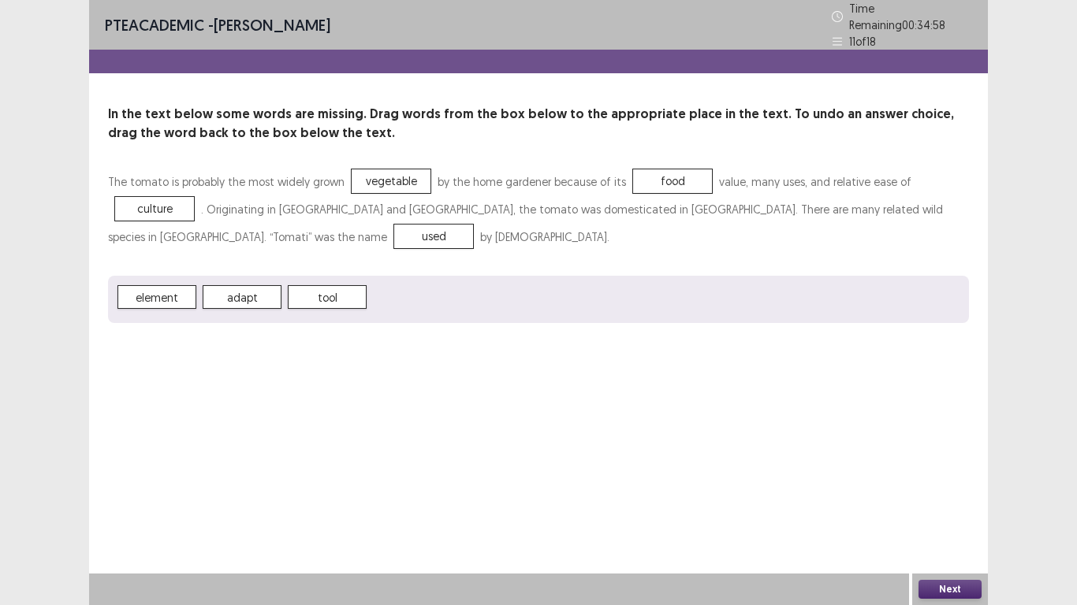
click at [955, 585] on button "Next" at bounding box center [949, 589] width 63 height 19
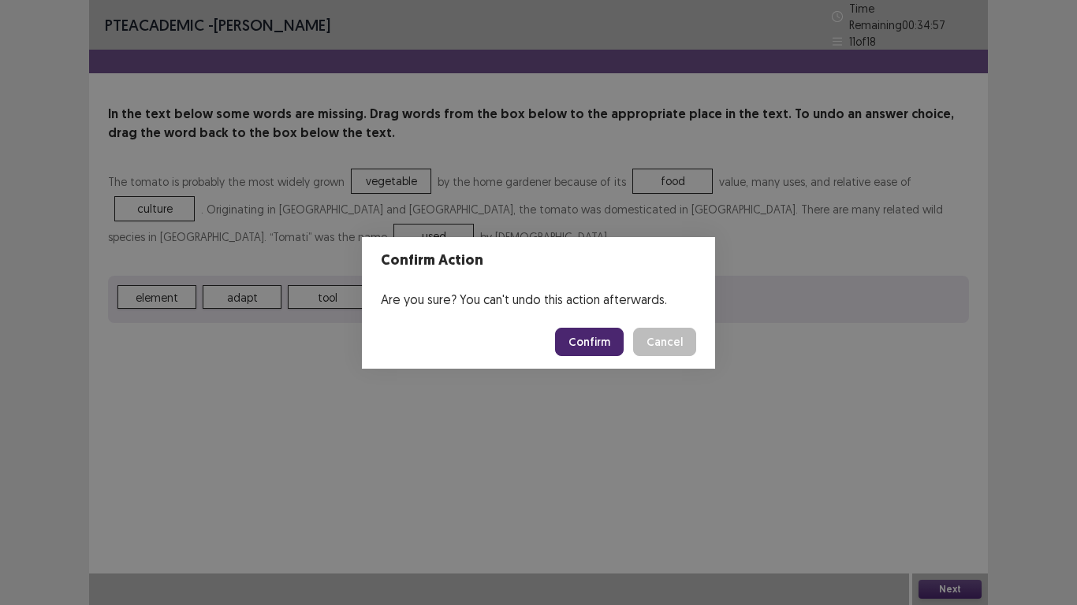
click at [588, 344] on button "Confirm" at bounding box center [589, 342] width 69 height 28
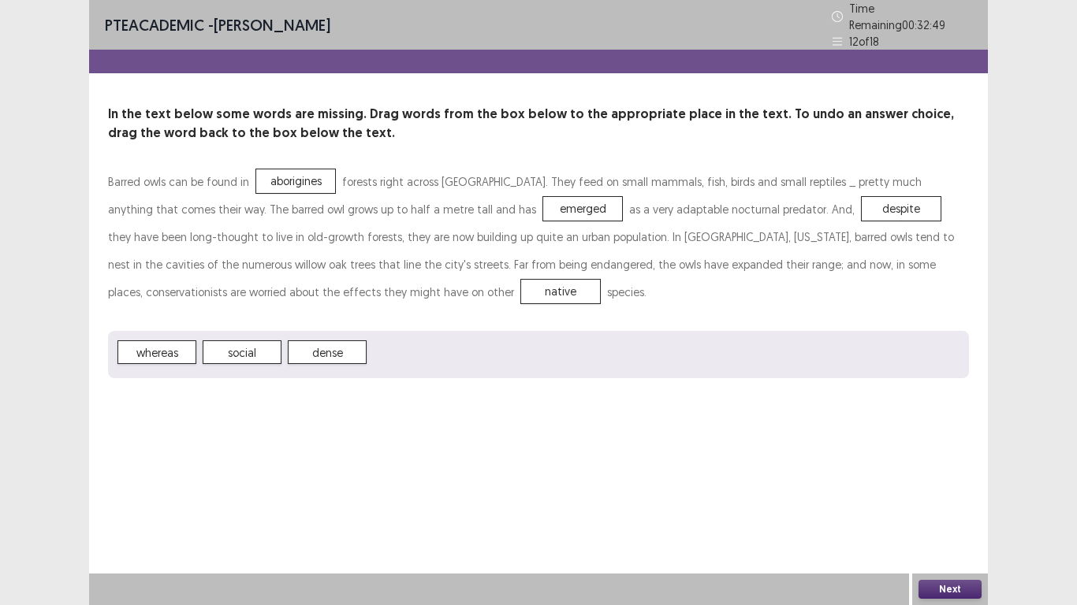
click at [928, 586] on button "Next" at bounding box center [949, 589] width 63 height 19
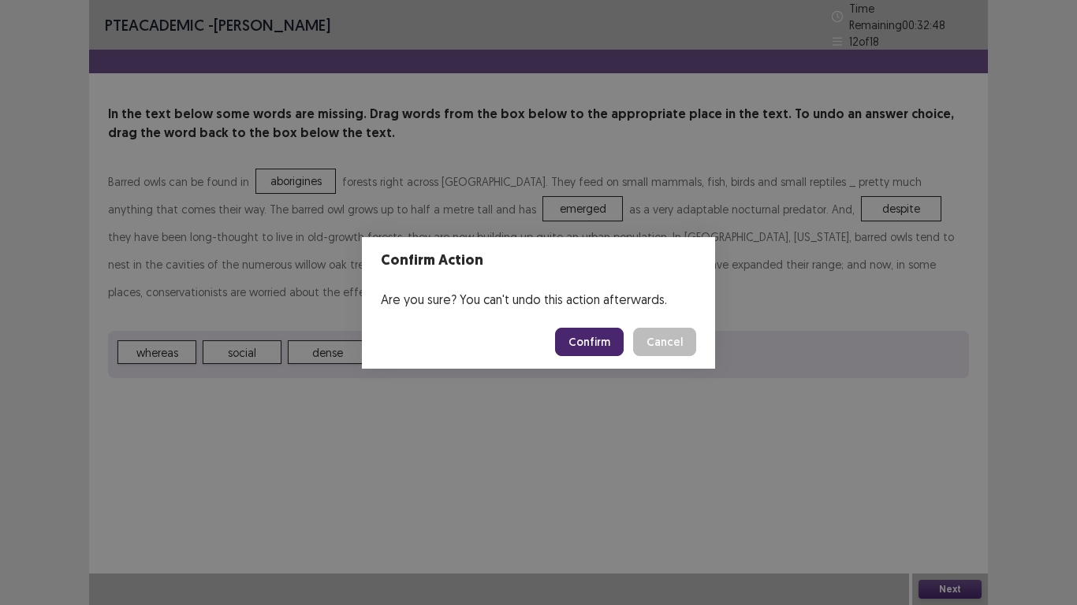
click at [609, 343] on button "Confirm" at bounding box center [589, 342] width 69 height 28
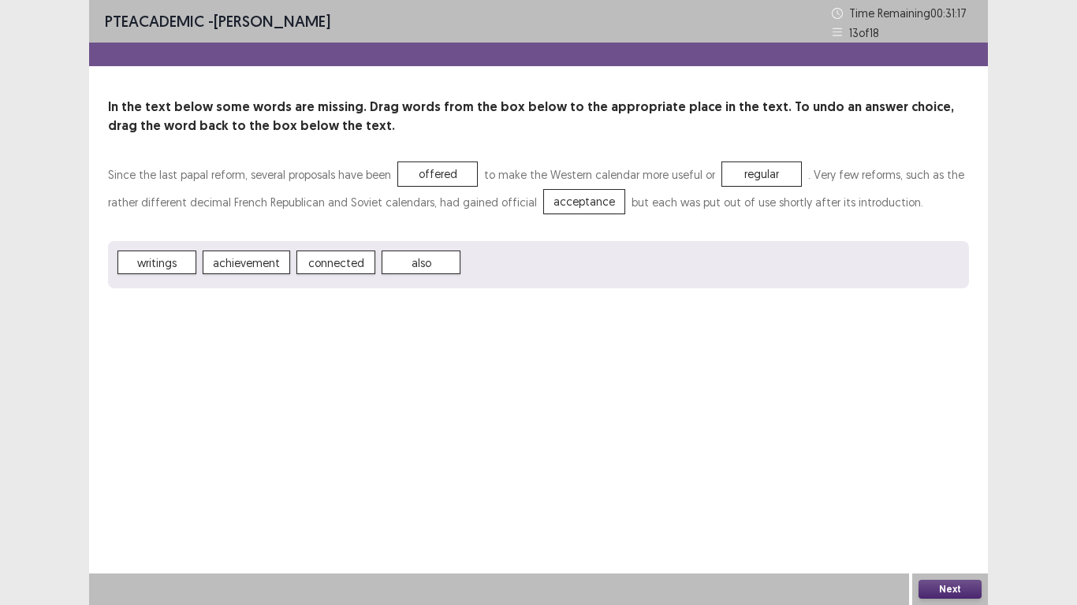
click at [930, 583] on button "Next" at bounding box center [949, 589] width 63 height 19
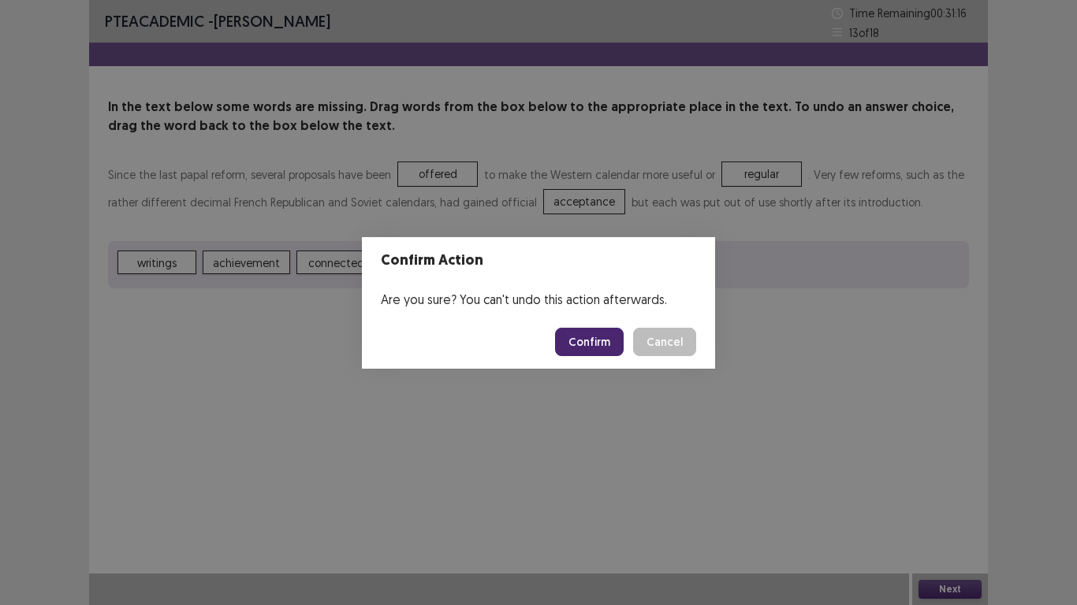
click at [579, 343] on button "Confirm" at bounding box center [589, 342] width 69 height 28
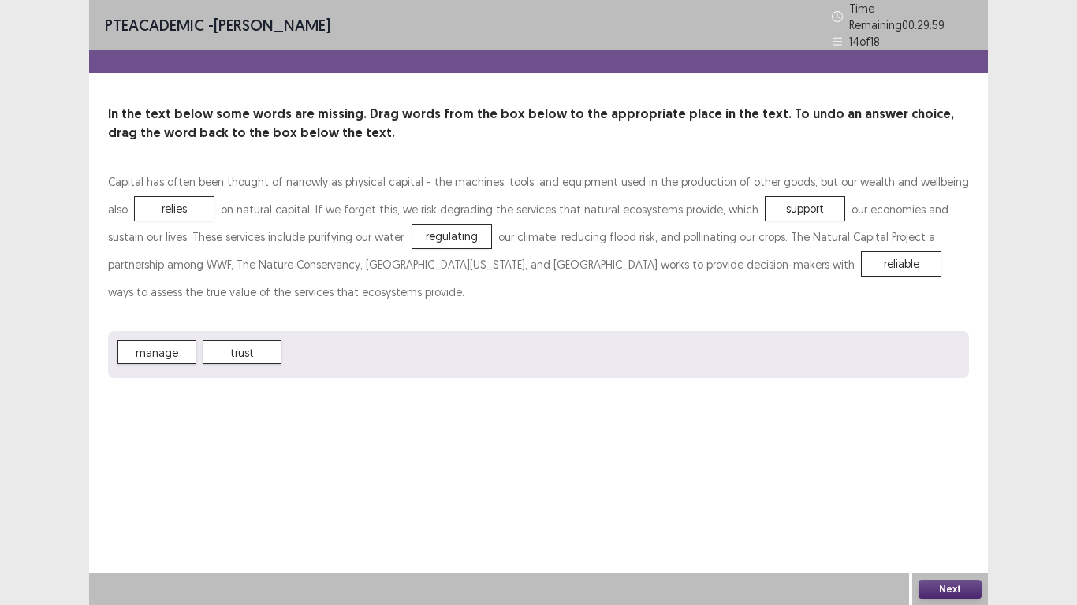
click at [925, 591] on button "Next" at bounding box center [949, 589] width 63 height 19
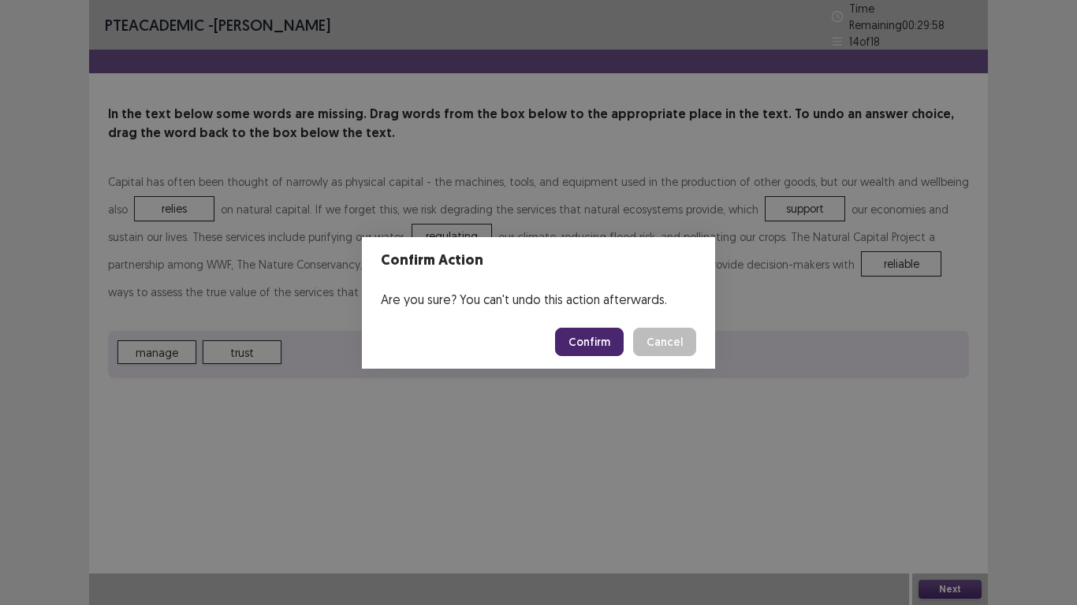
click at [605, 351] on button "Confirm" at bounding box center [589, 342] width 69 height 28
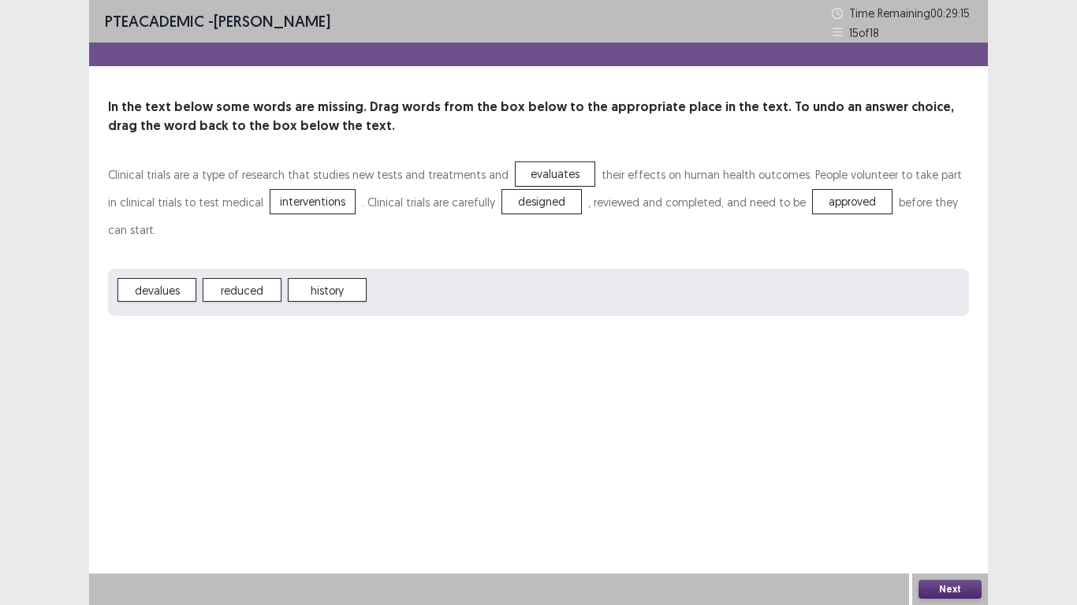
click at [942, 581] on button "Next" at bounding box center [949, 589] width 63 height 19
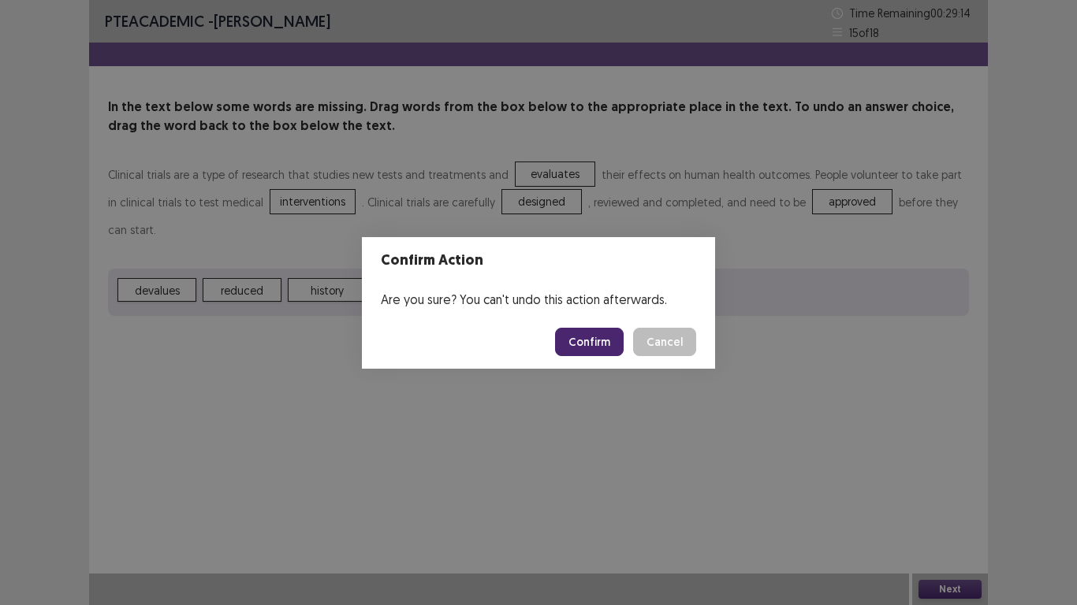
click at [594, 348] on button "Confirm" at bounding box center [589, 342] width 69 height 28
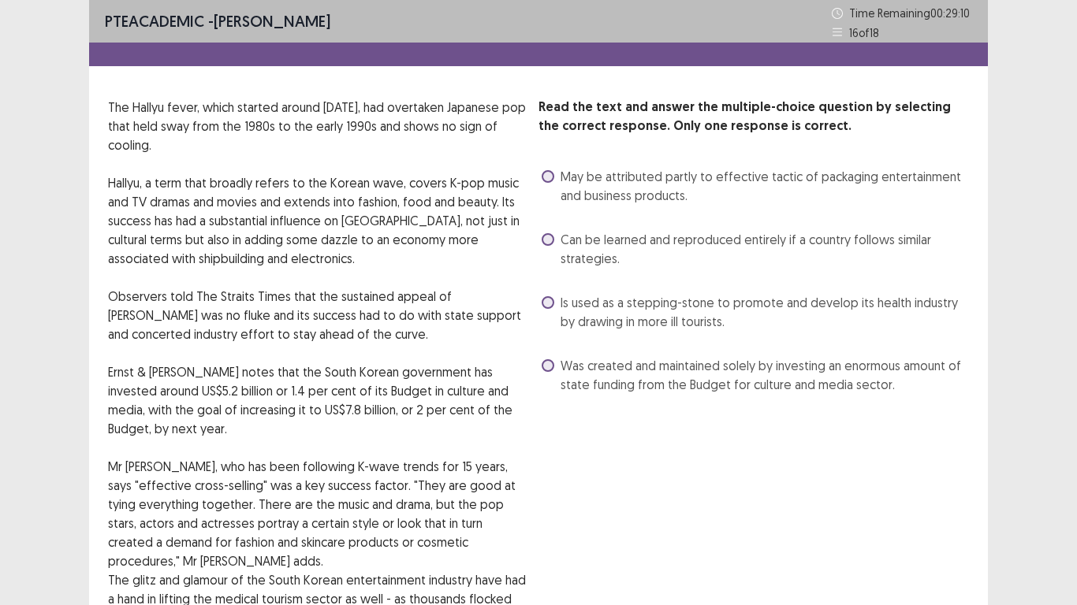
click at [551, 305] on span at bounding box center [547, 302] width 13 height 13
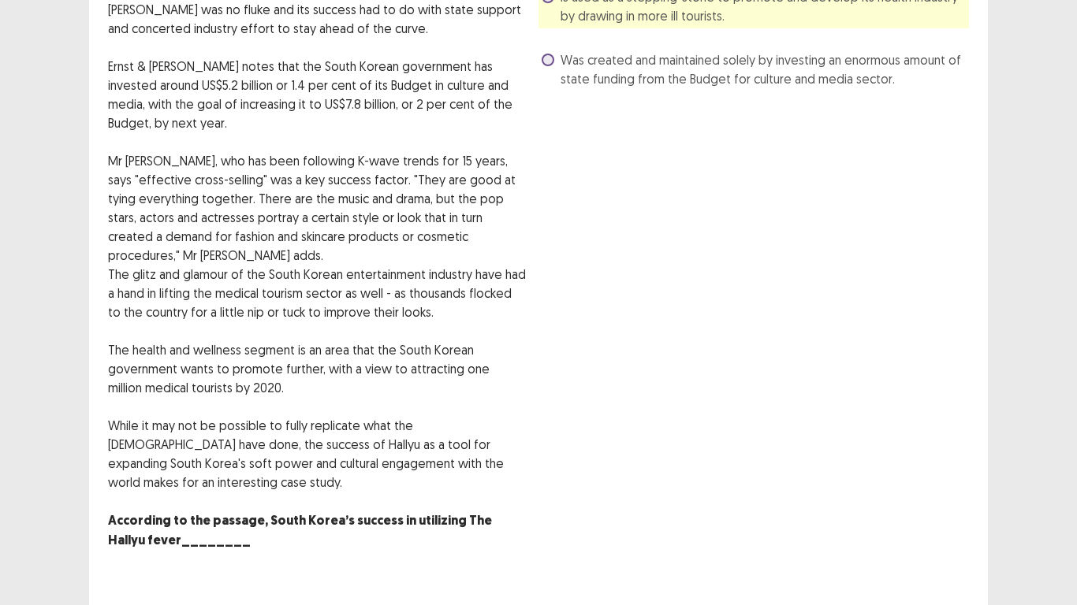
scroll to position [320, 0]
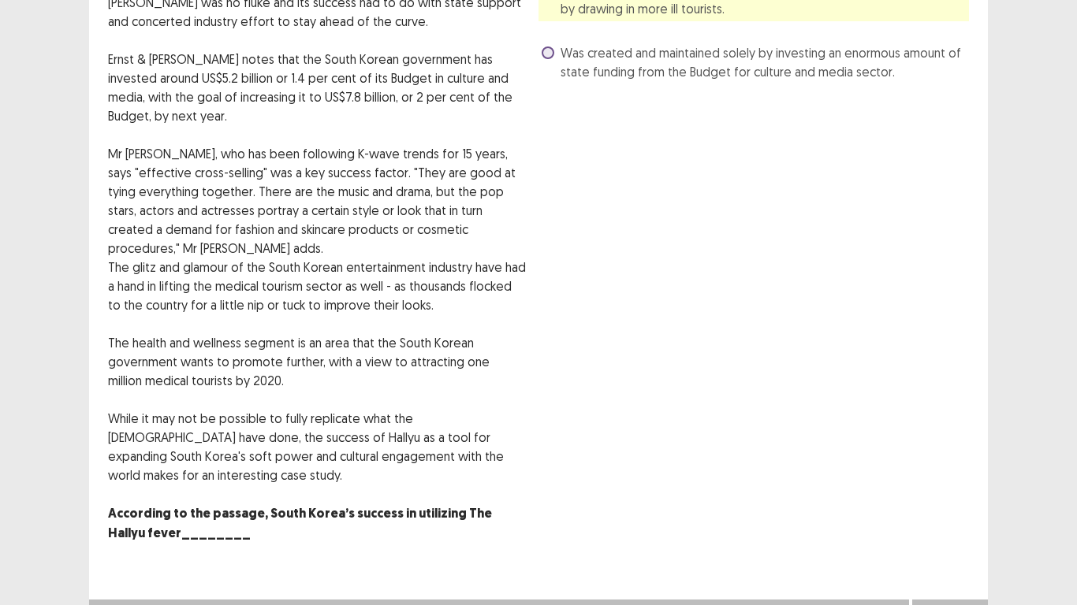
click at [934, 605] on button "Next" at bounding box center [949, 615] width 63 height 19
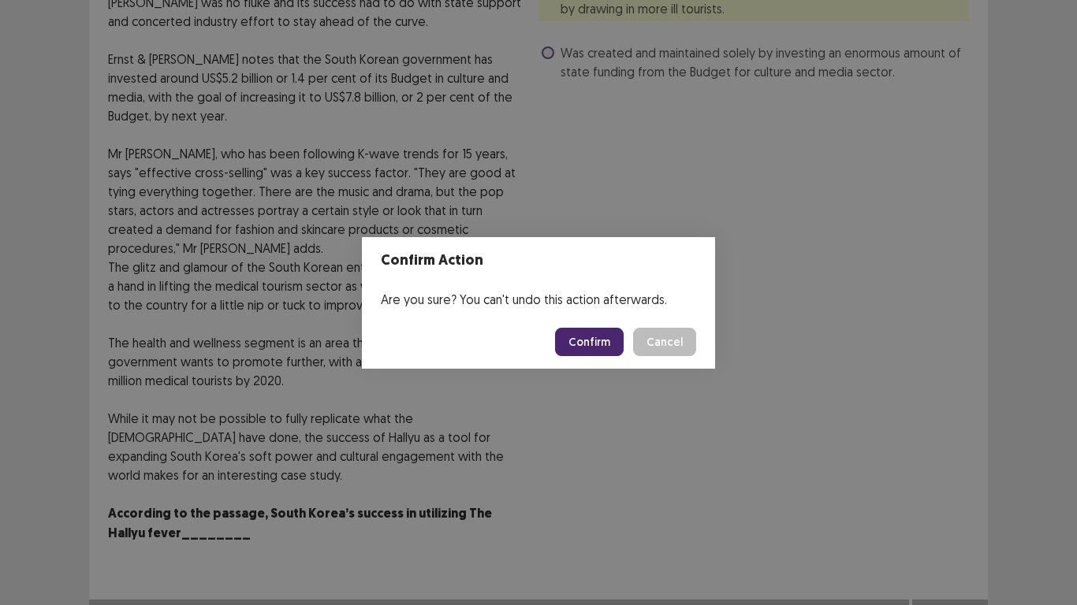
click at [585, 344] on button "Confirm" at bounding box center [589, 342] width 69 height 28
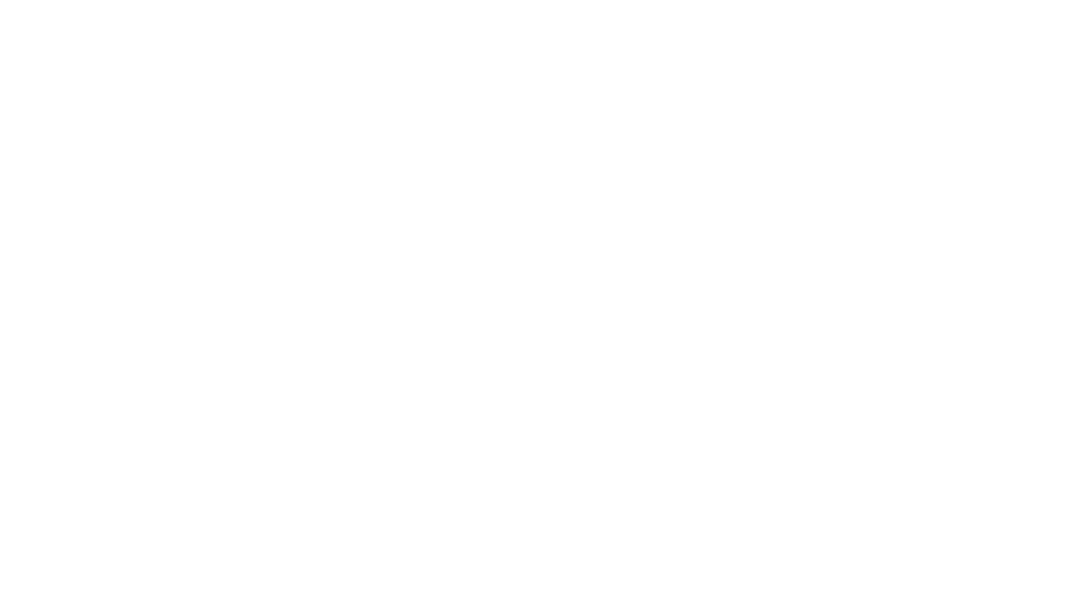
scroll to position [0, 0]
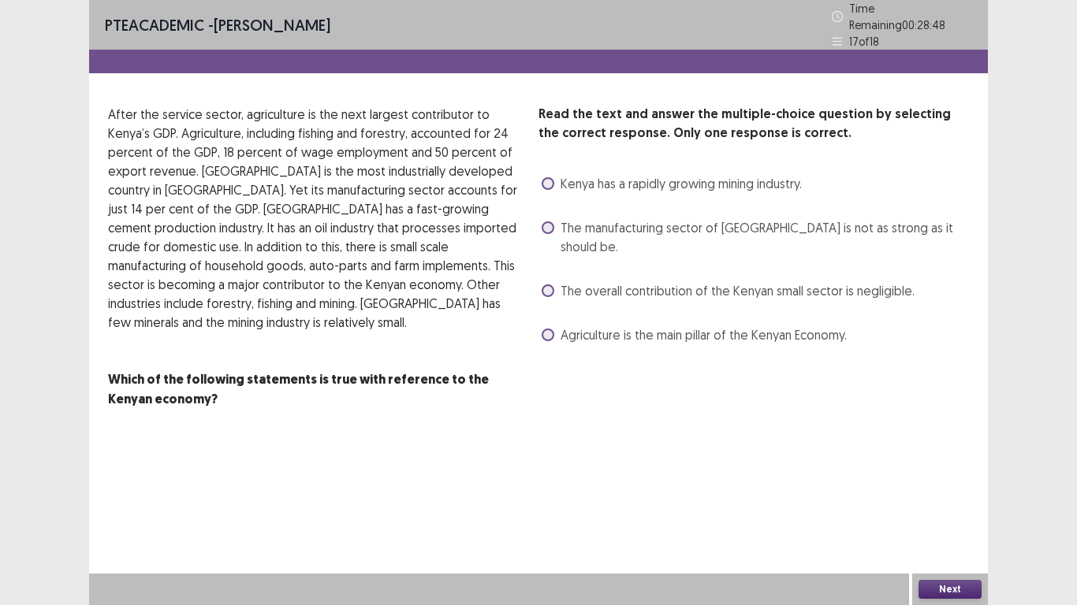
click at [547, 179] on span at bounding box center [547, 183] width 13 height 13
click at [934, 579] on div "Next" at bounding box center [950, 590] width 76 height 32
click at [544, 329] on span at bounding box center [547, 335] width 13 height 13
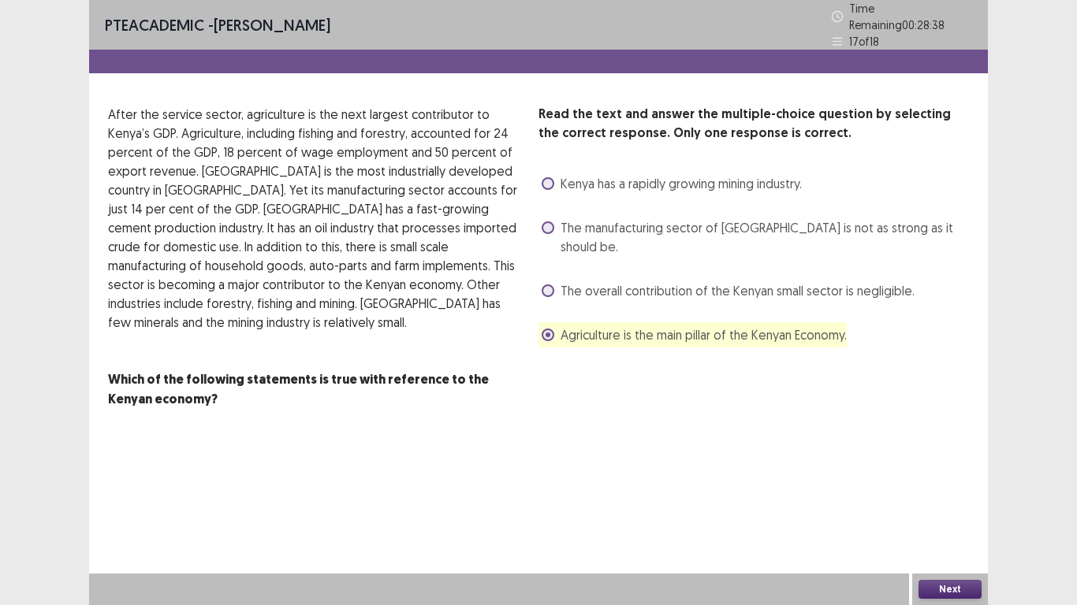
click at [940, 590] on button "Next" at bounding box center [949, 589] width 63 height 19
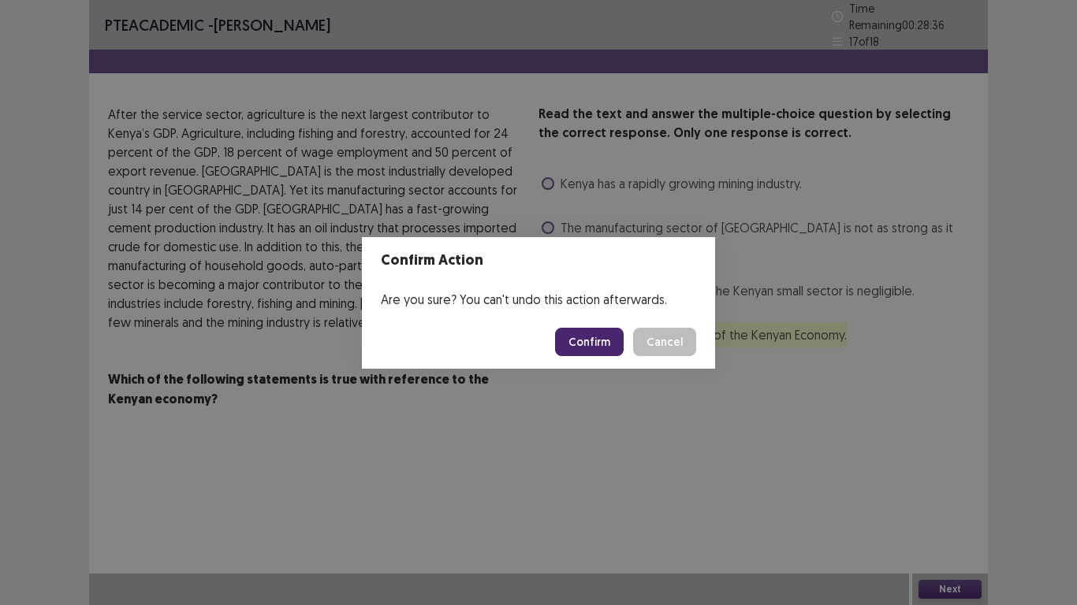
click at [611, 344] on button "Confirm" at bounding box center [589, 342] width 69 height 28
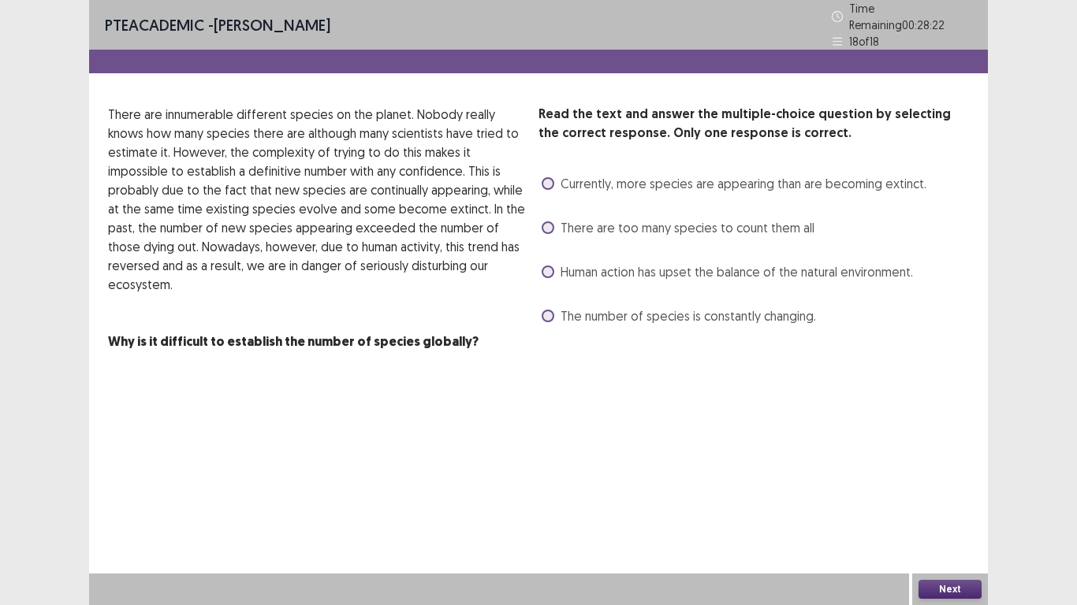
click at [548, 310] on span at bounding box center [547, 316] width 13 height 13
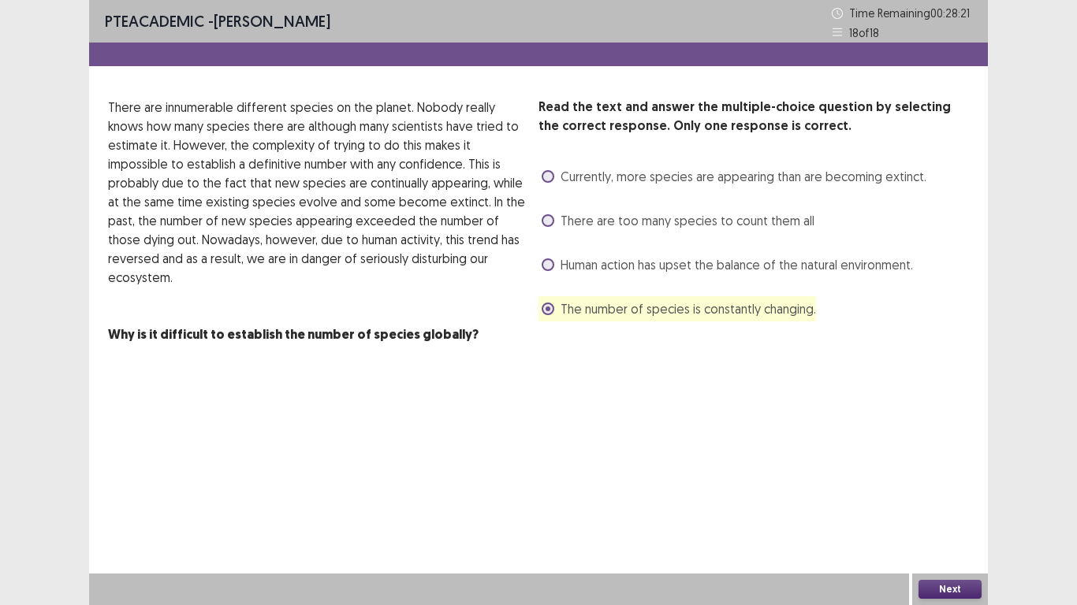
click at [931, 586] on button "Next" at bounding box center [949, 589] width 63 height 19
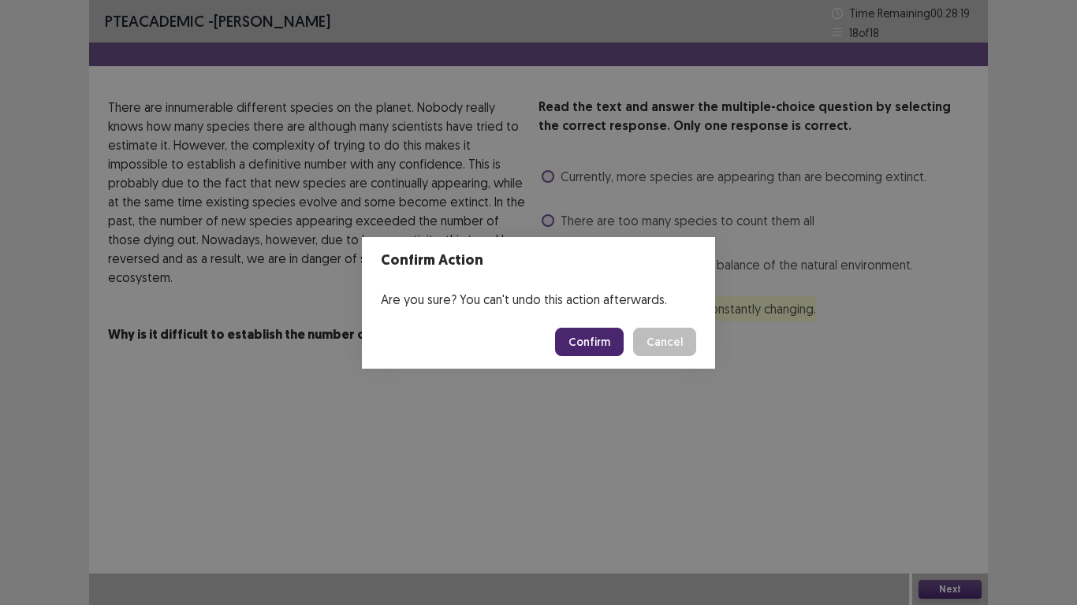
click at [573, 354] on button "Confirm" at bounding box center [589, 342] width 69 height 28
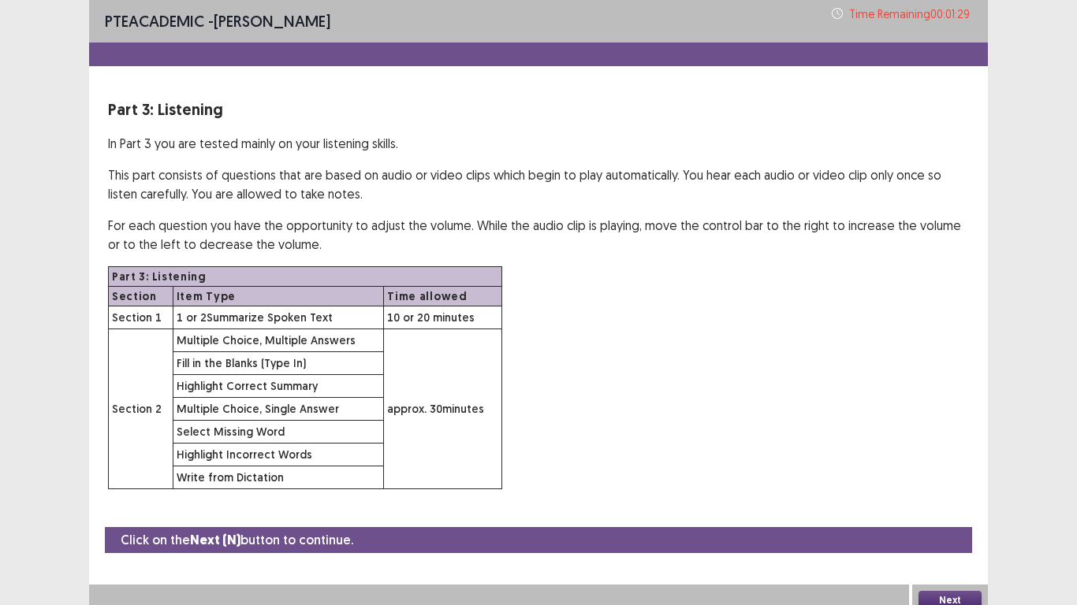
scroll to position [11, 0]
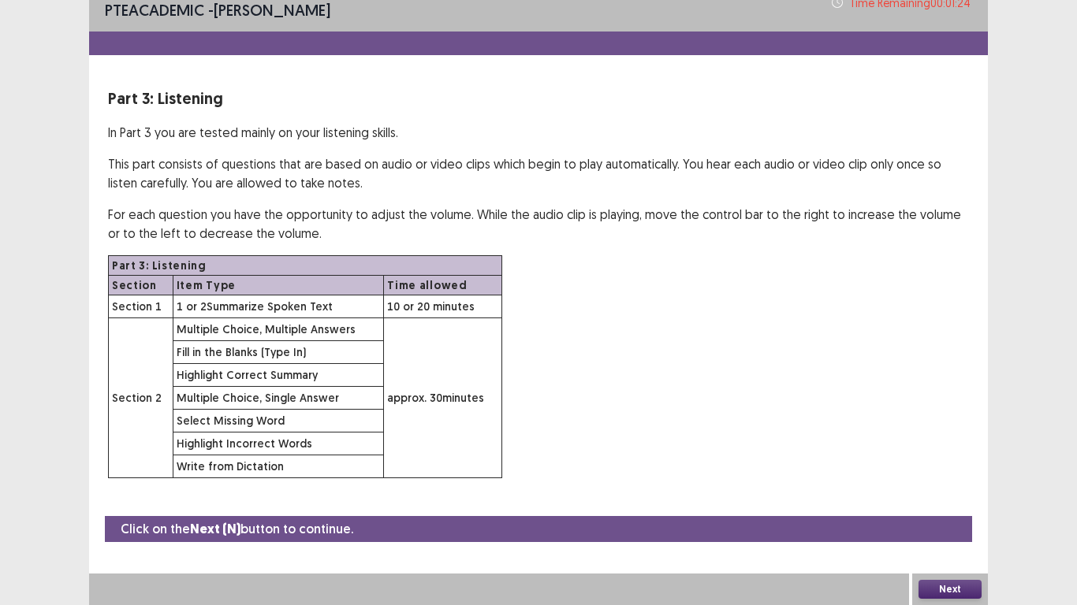
click at [938, 593] on button "Next" at bounding box center [949, 589] width 63 height 19
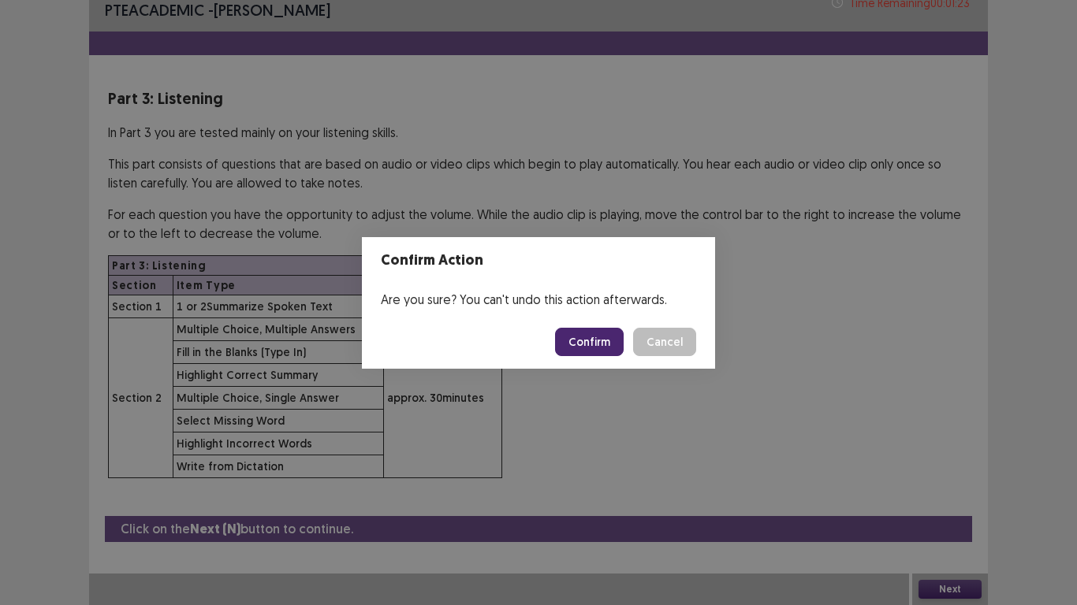
click at [582, 345] on button "Confirm" at bounding box center [589, 342] width 69 height 28
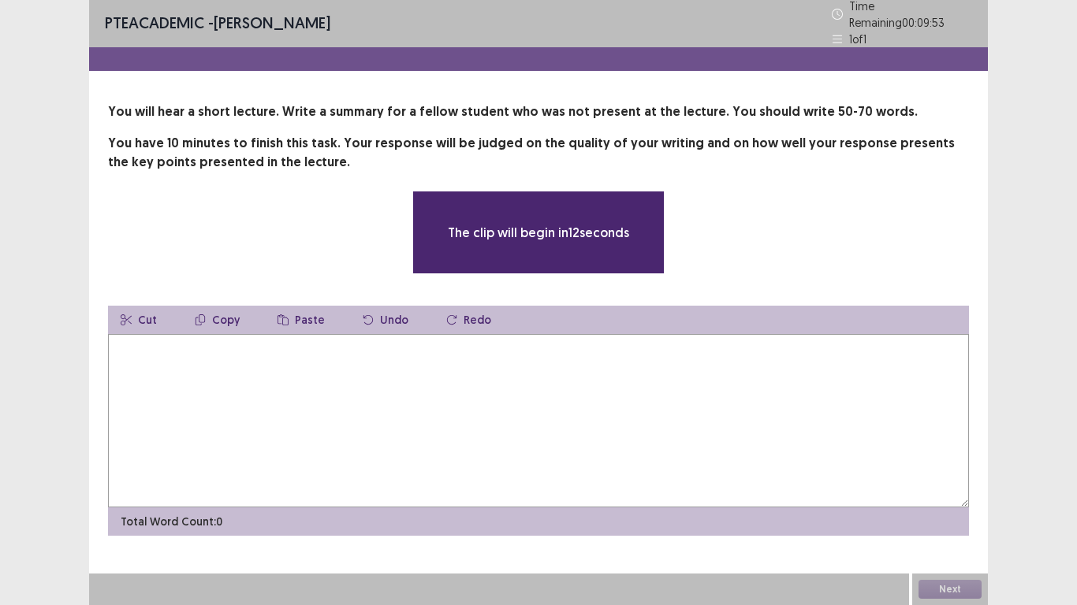
scroll to position [0, 0]
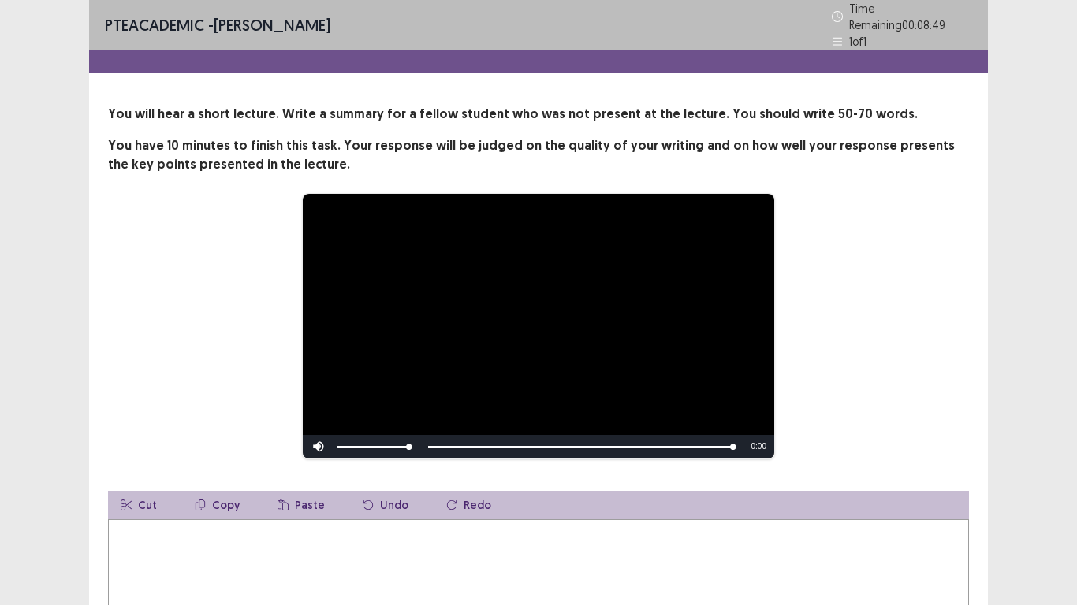
click at [492, 307] on video "Video Player" at bounding box center [538, 326] width 471 height 265
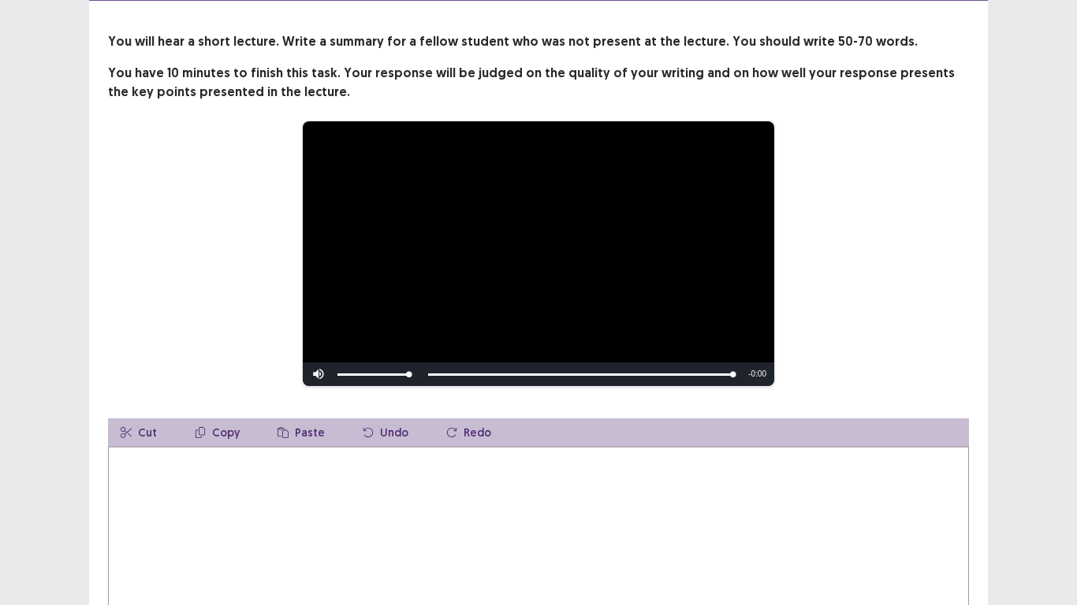
scroll to position [74, 0]
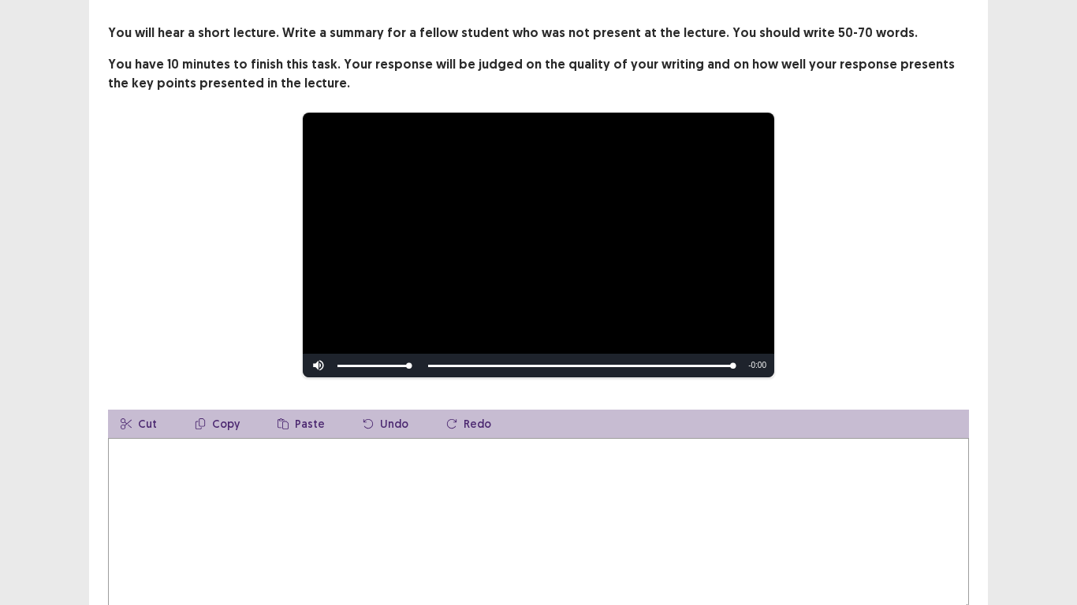
click at [317, 463] on textarea at bounding box center [538, 524] width 861 height 173
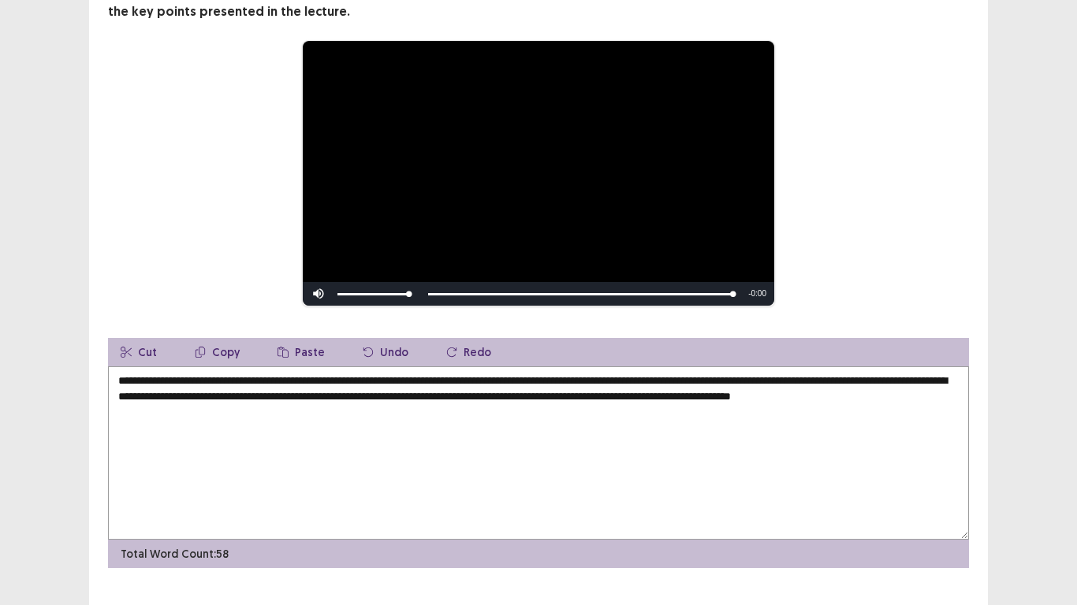
scroll to position [164, 0]
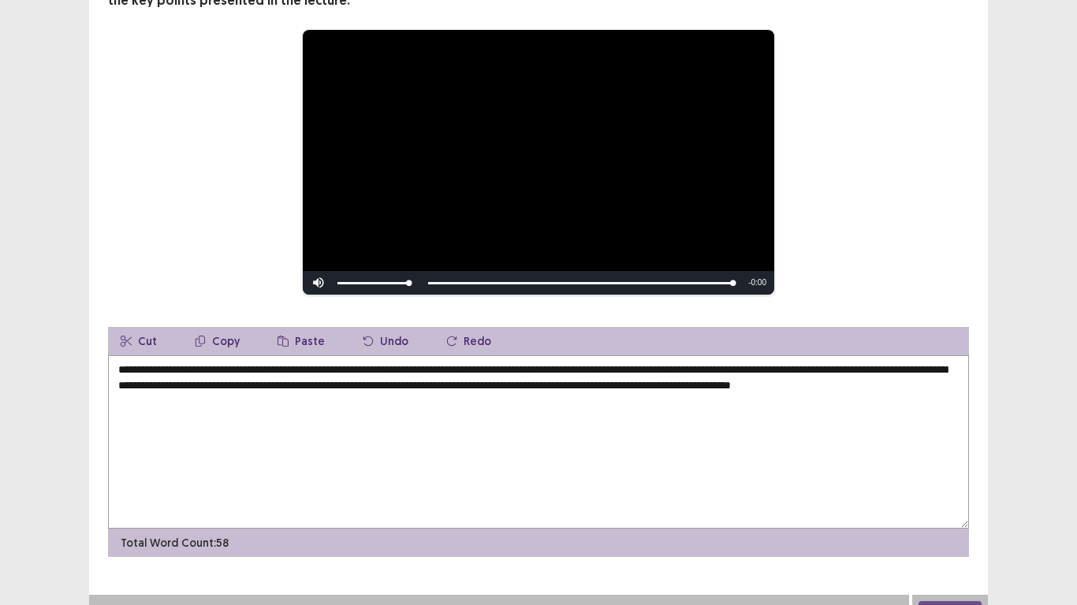
click at [824, 381] on textarea "**********" at bounding box center [538, 441] width 861 height 173
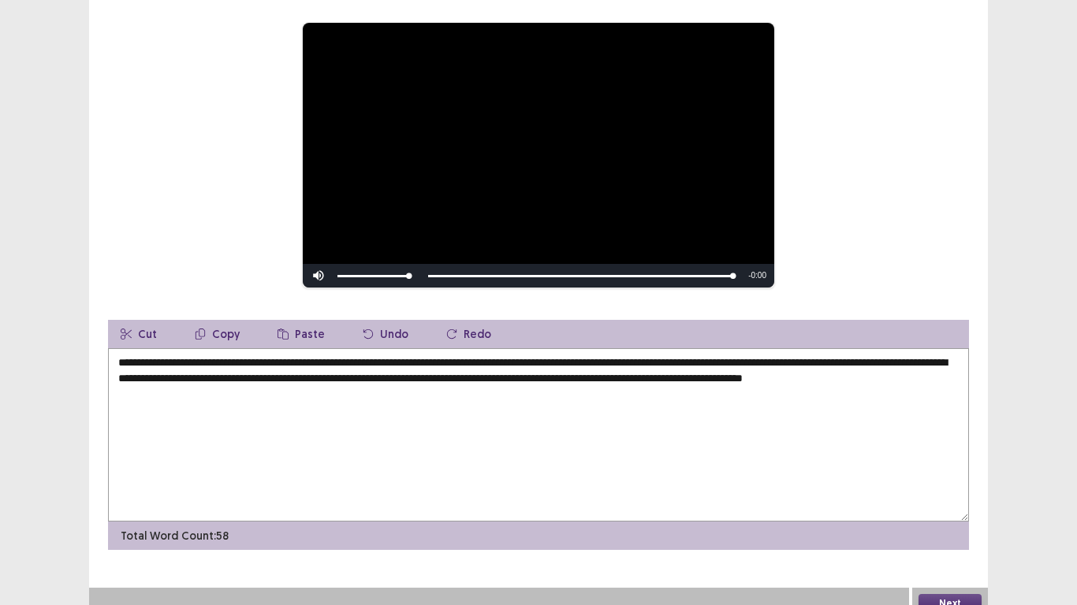
click at [856, 381] on textarea "**********" at bounding box center [538, 434] width 861 height 173
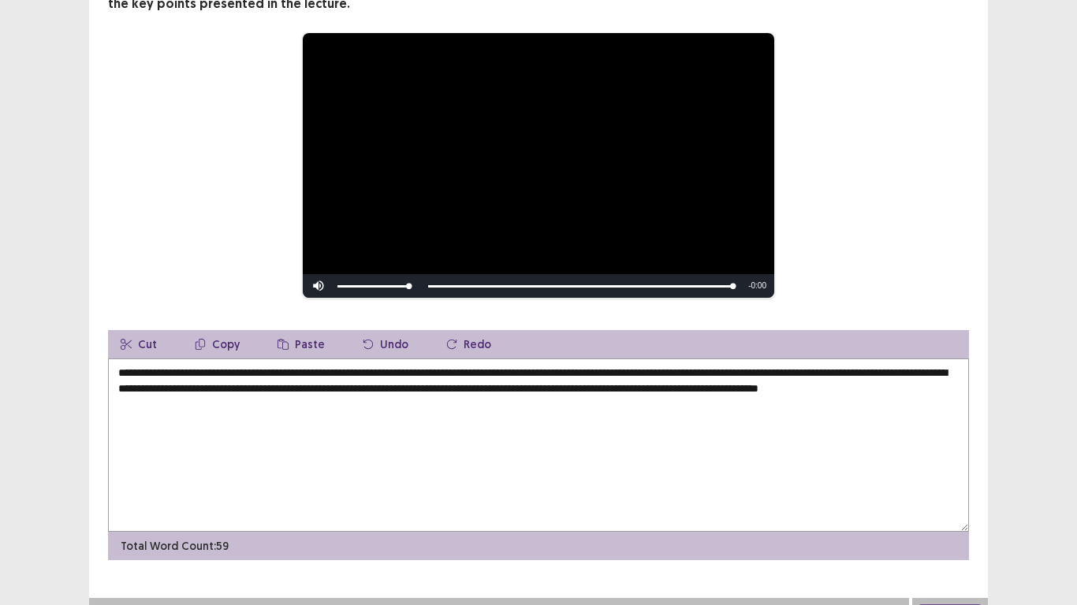
scroll to position [162, 0]
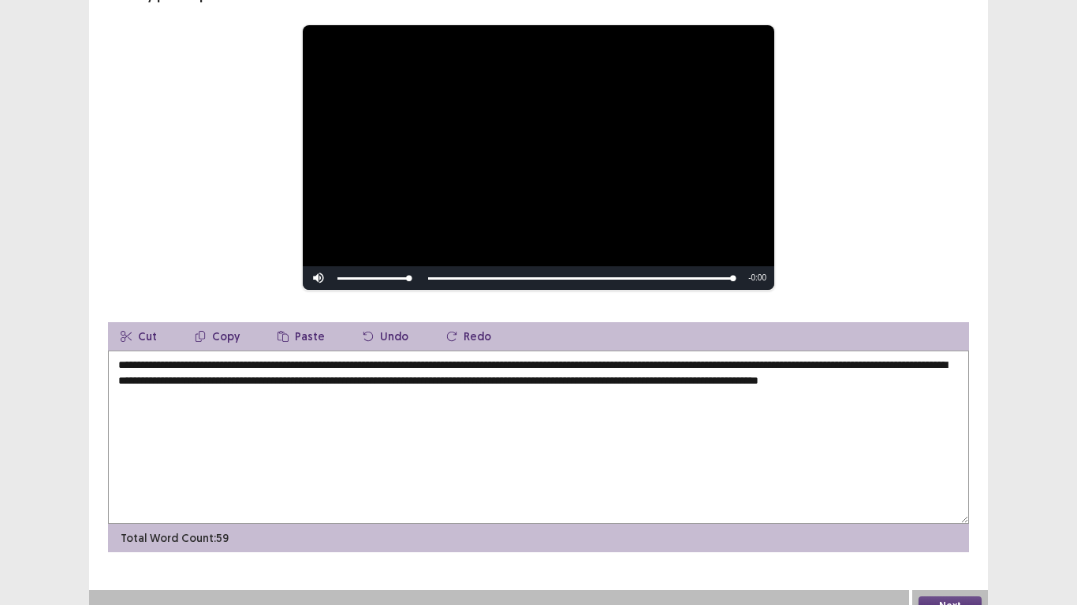
click at [590, 370] on textarea "**********" at bounding box center [538, 437] width 861 height 173
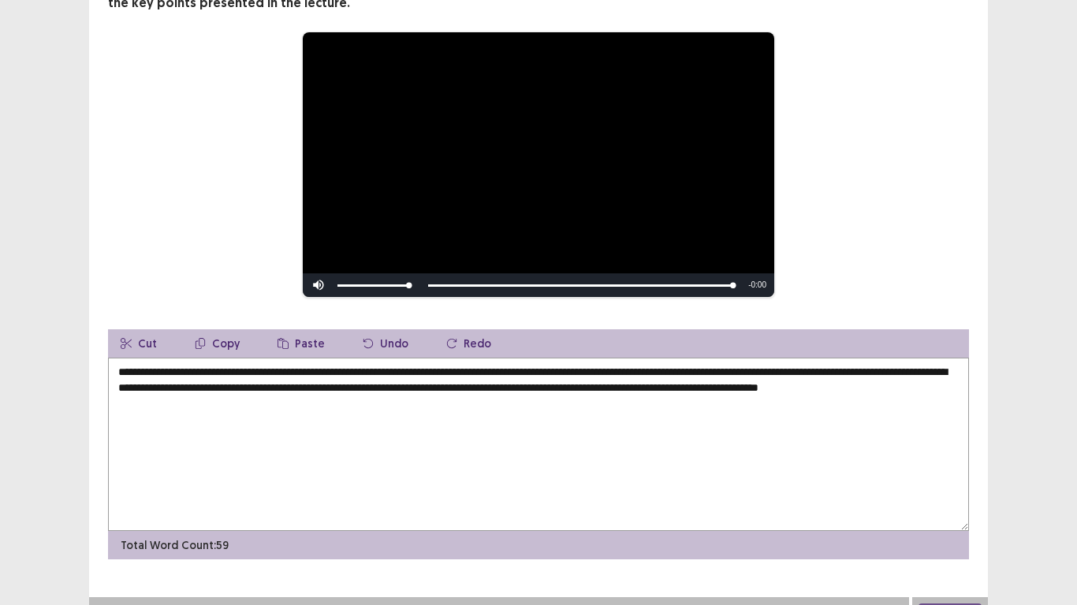
scroll to position [178, 0]
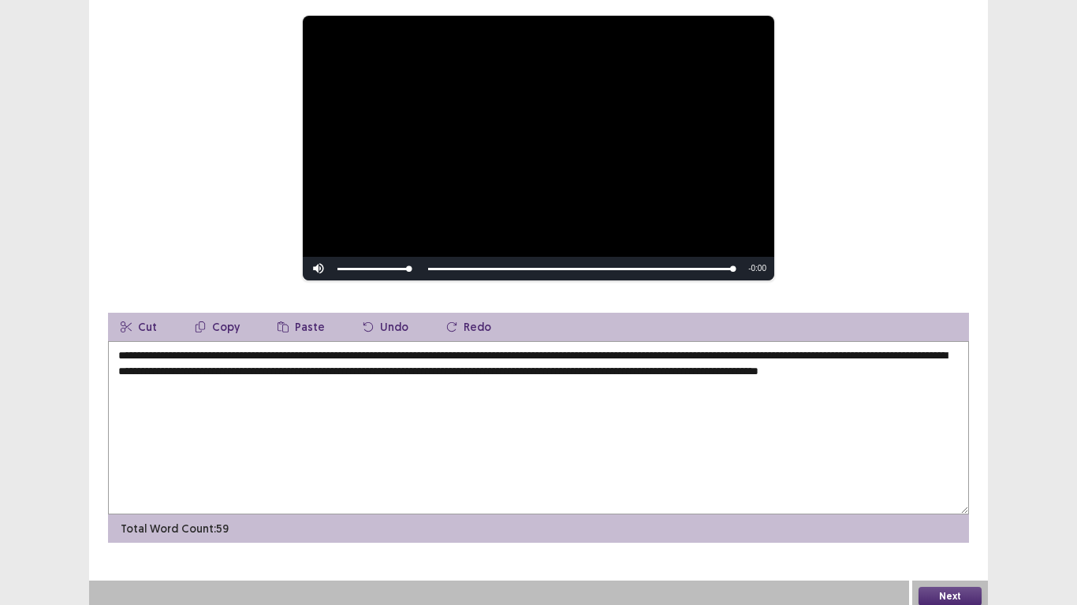
click at [864, 352] on textarea "**********" at bounding box center [538, 427] width 861 height 173
click at [859, 352] on textarea "**********" at bounding box center [538, 427] width 861 height 173
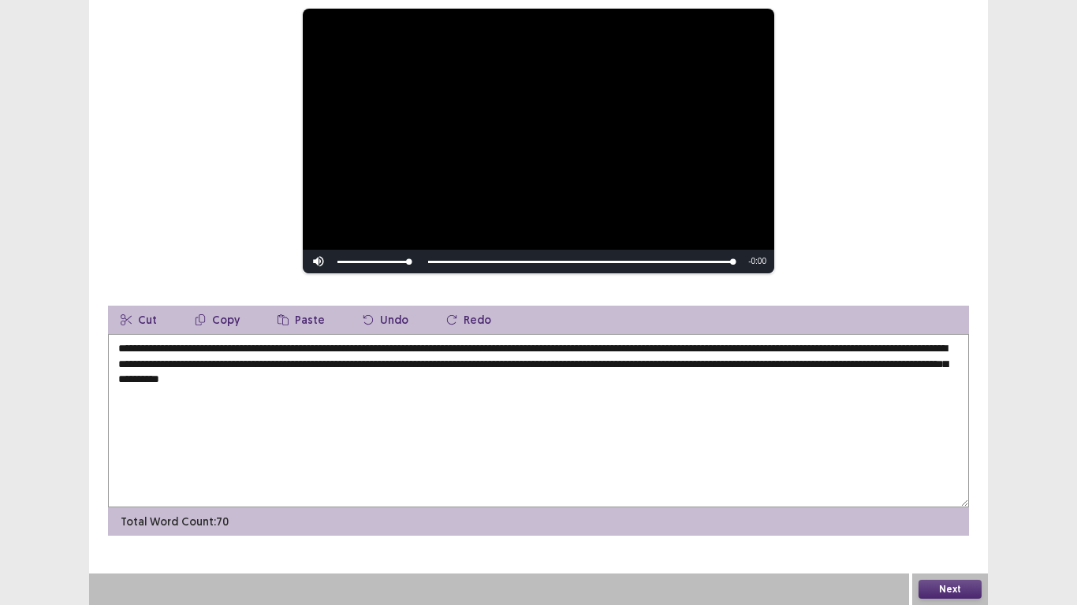
click at [733, 367] on textarea "**********" at bounding box center [538, 420] width 861 height 173
type textarea "**********"
click at [946, 596] on button "Next" at bounding box center [949, 589] width 63 height 19
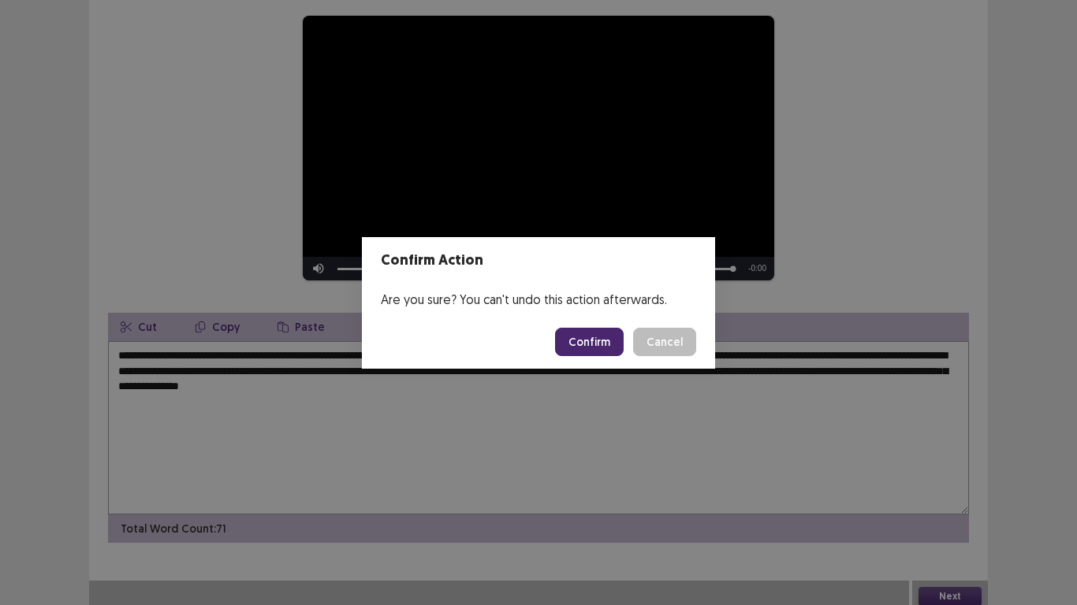
click at [605, 340] on button "Confirm" at bounding box center [589, 342] width 69 height 28
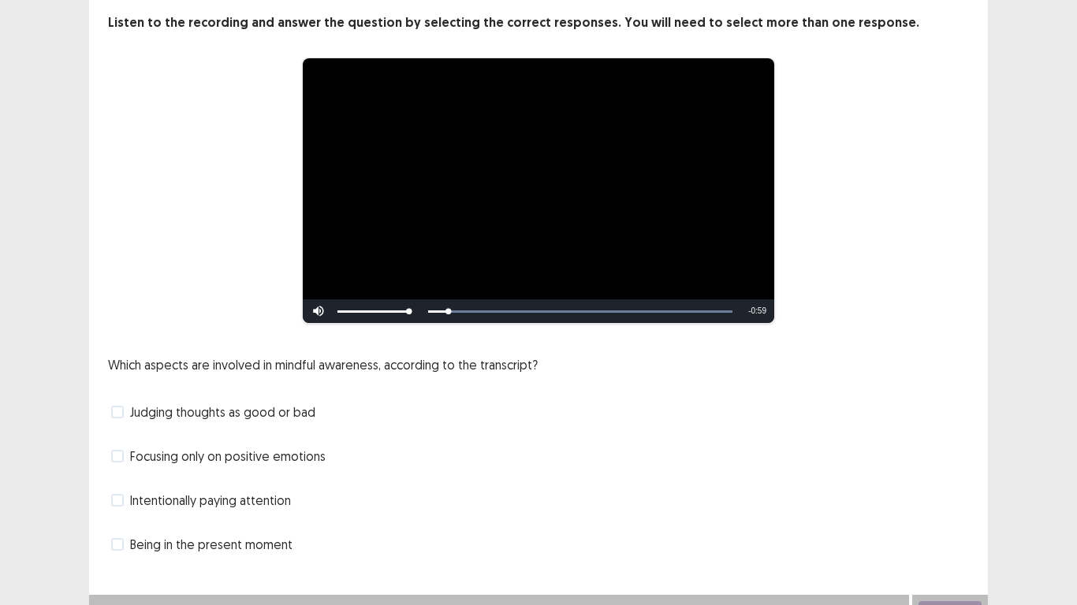
scroll to position [106, 0]
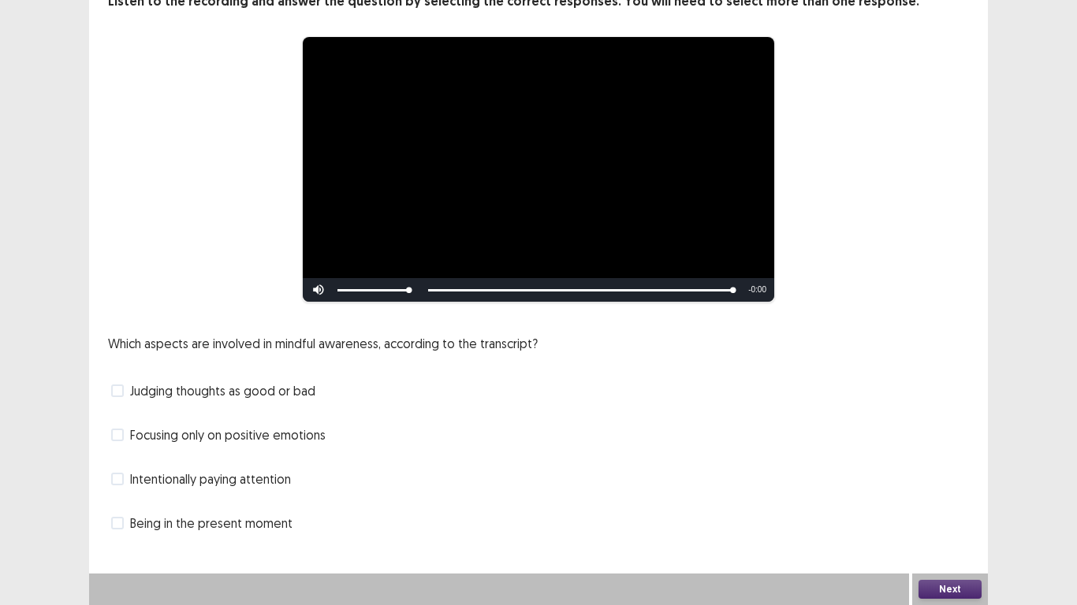
click at [156, 479] on span "Intentionally paying attention" at bounding box center [210, 479] width 161 height 19
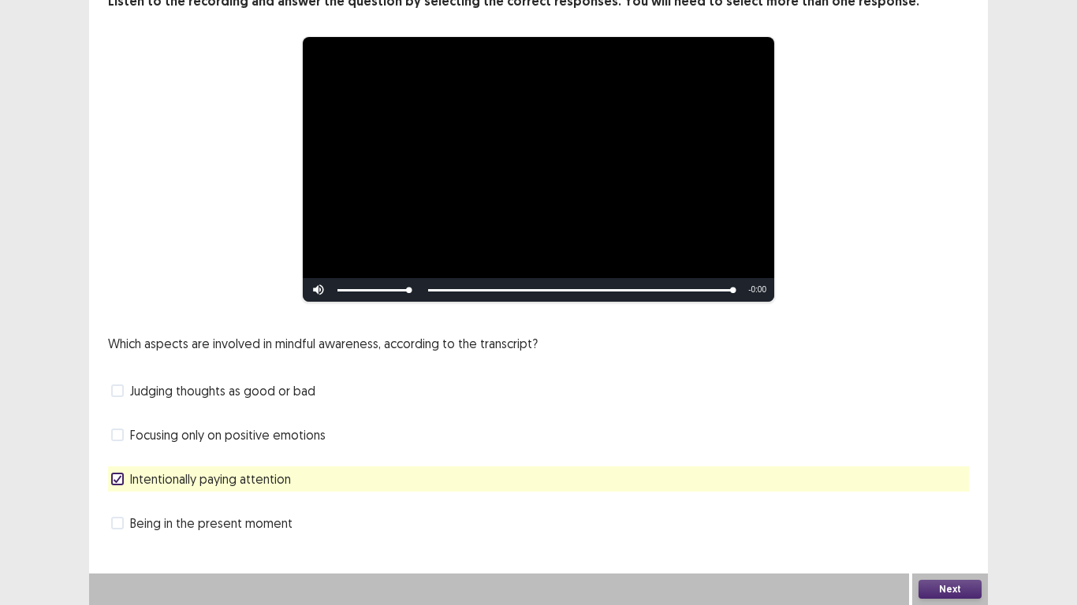
click at [935, 590] on button "Next" at bounding box center [949, 589] width 63 height 19
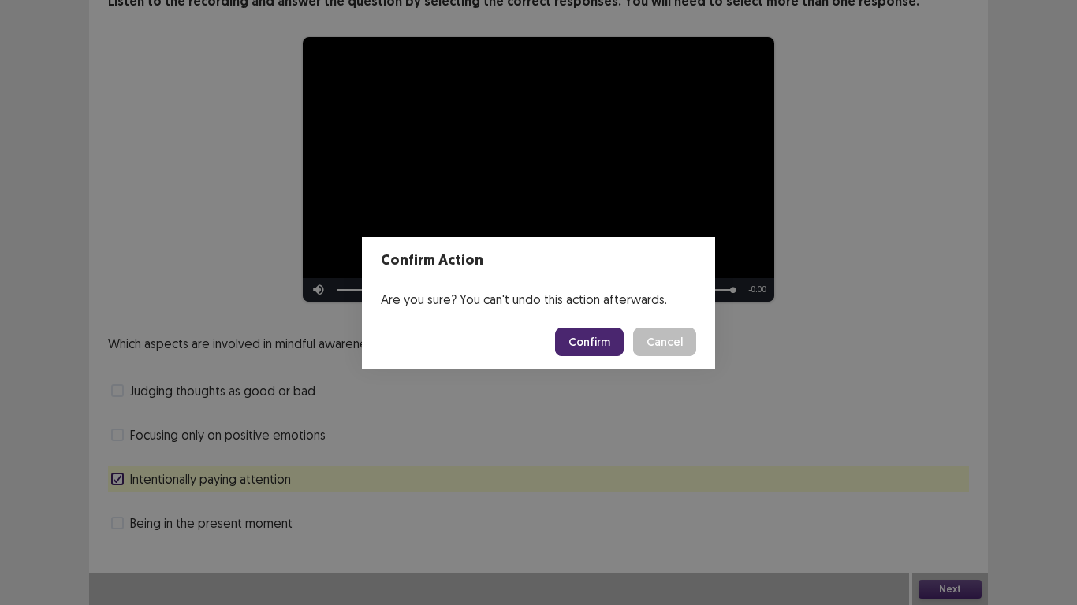
click at [582, 341] on button "Confirm" at bounding box center [589, 342] width 69 height 28
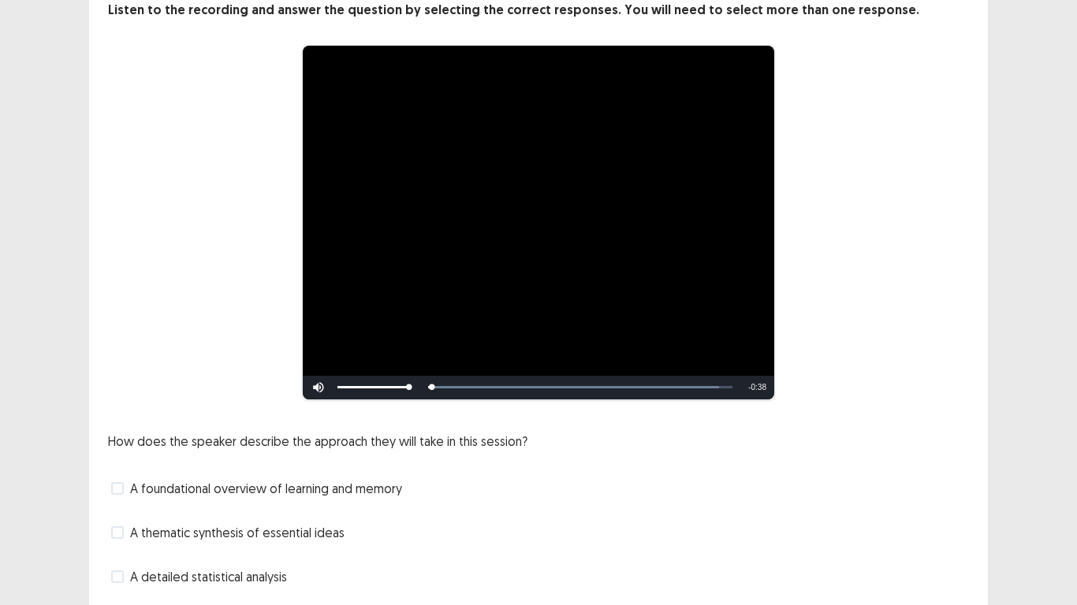
scroll to position [195, 0]
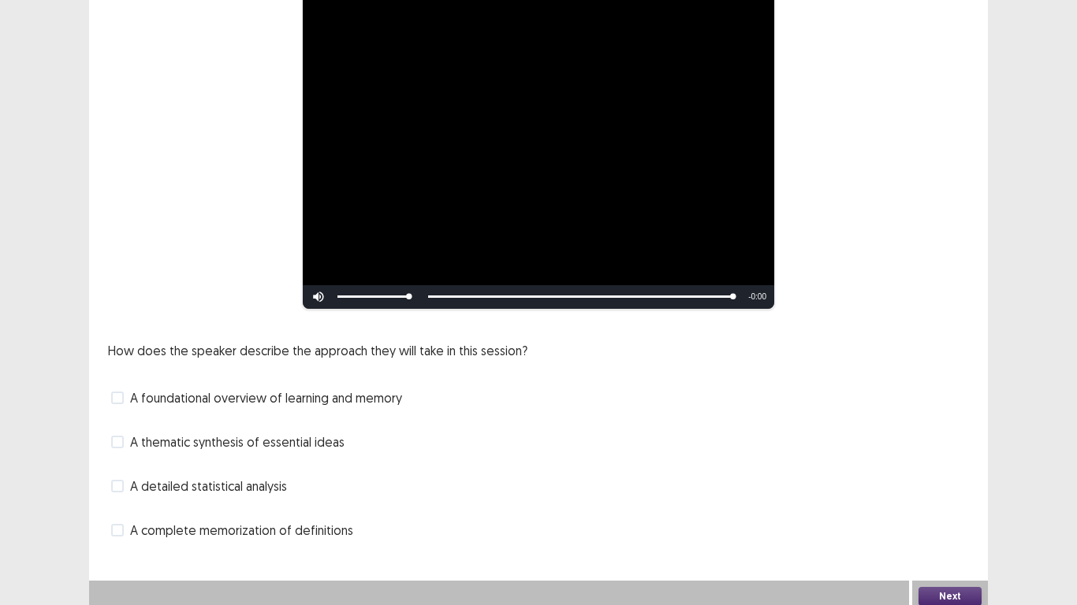
click at [151, 393] on span "A foundational overview of learning and memory" at bounding box center [266, 398] width 272 height 19
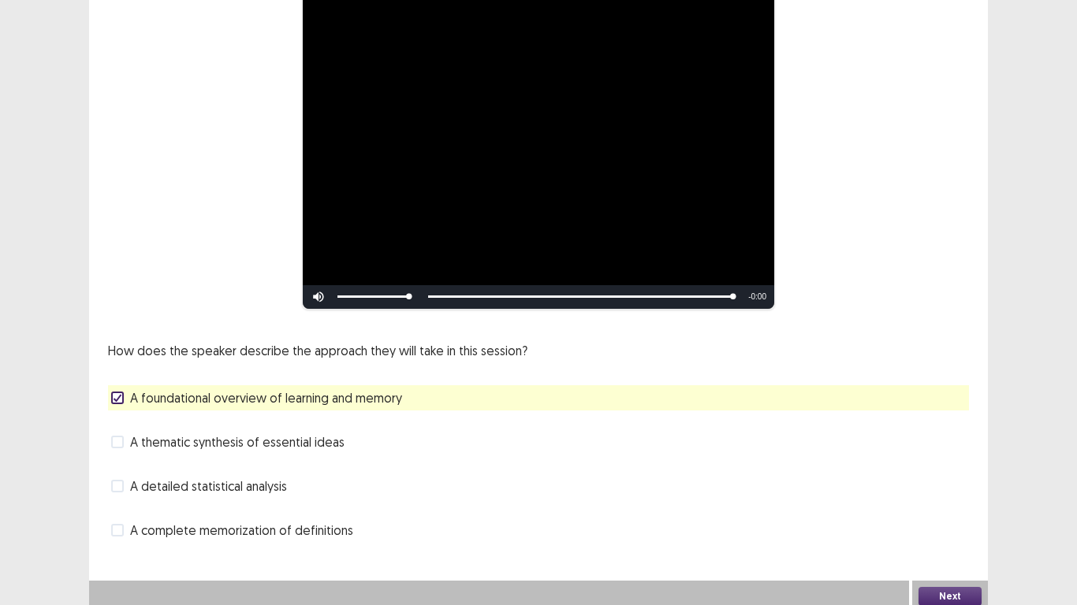
click at [928, 590] on button "Next" at bounding box center [949, 596] width 63 height 19
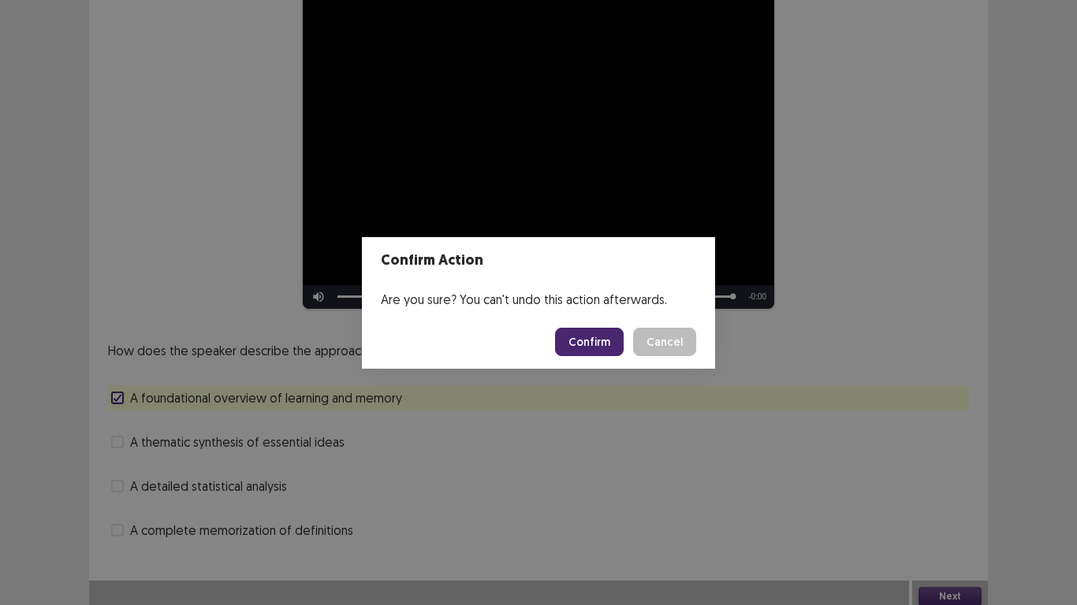
click at [591, 340] on button "Confirm" at bounding box center [589, 342] width 69 height 28
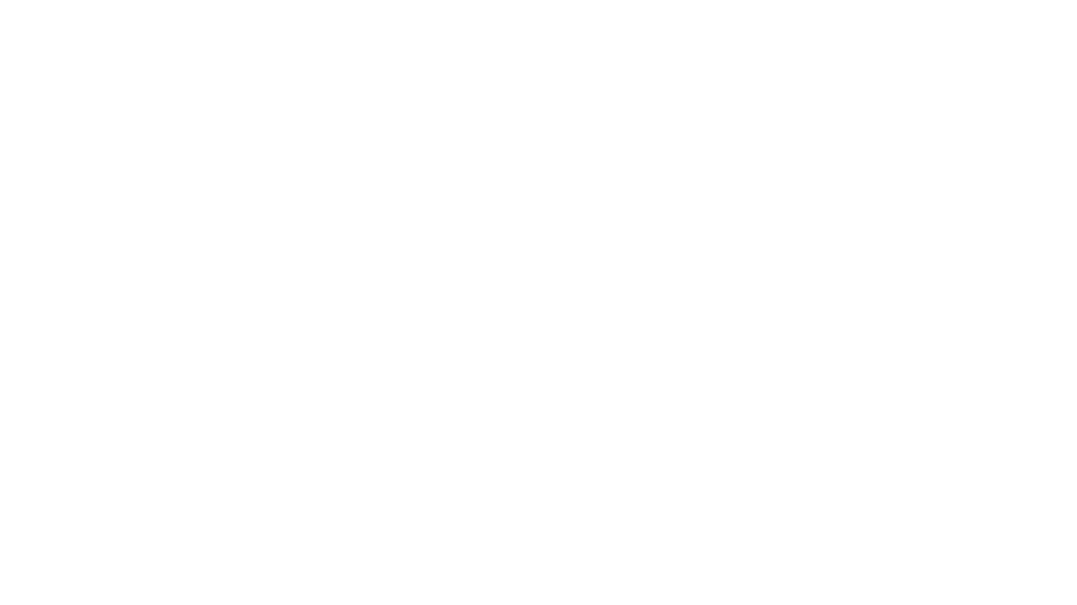
scroll to position [0, 0]
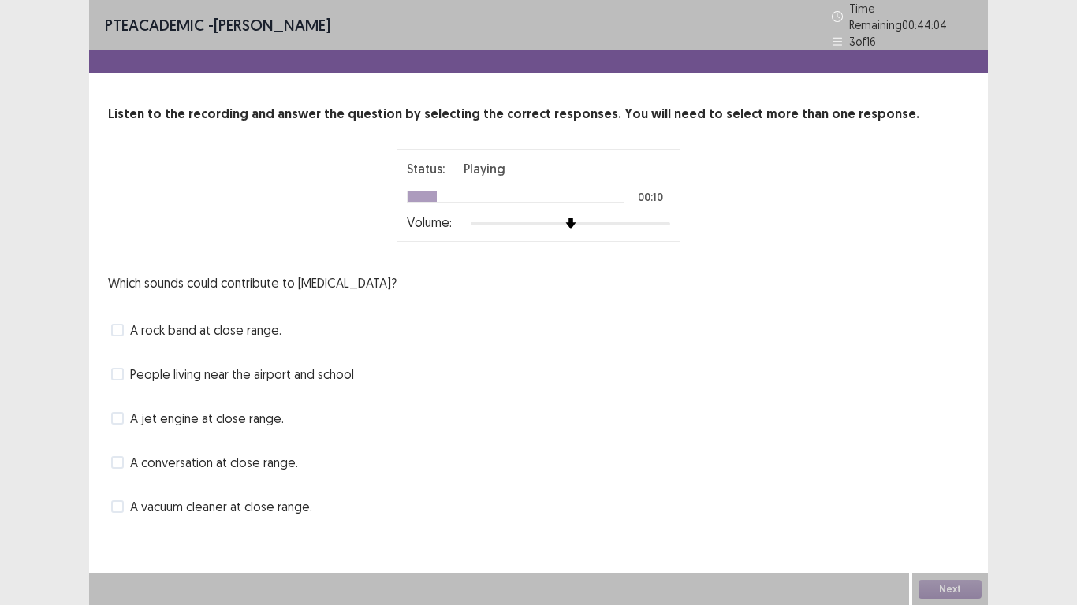
click at [207, 329] on span "A rock band at close range." at bounding box center [205, 330] width 151 height 19
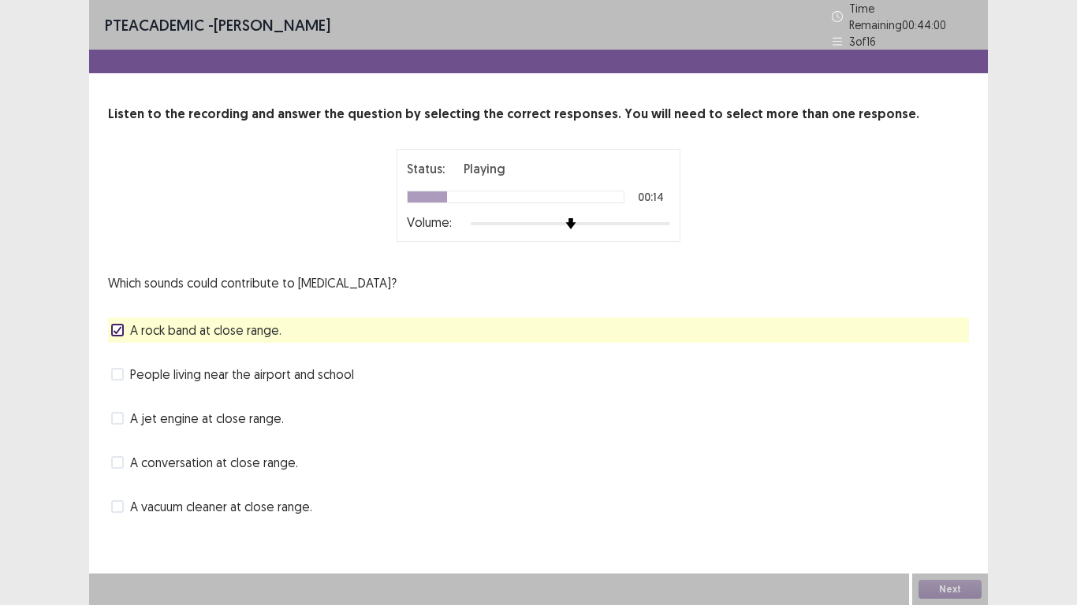
click at [207, 329] on span "A rock band at close range." at bounding box center [205, 330] width 151 height 19
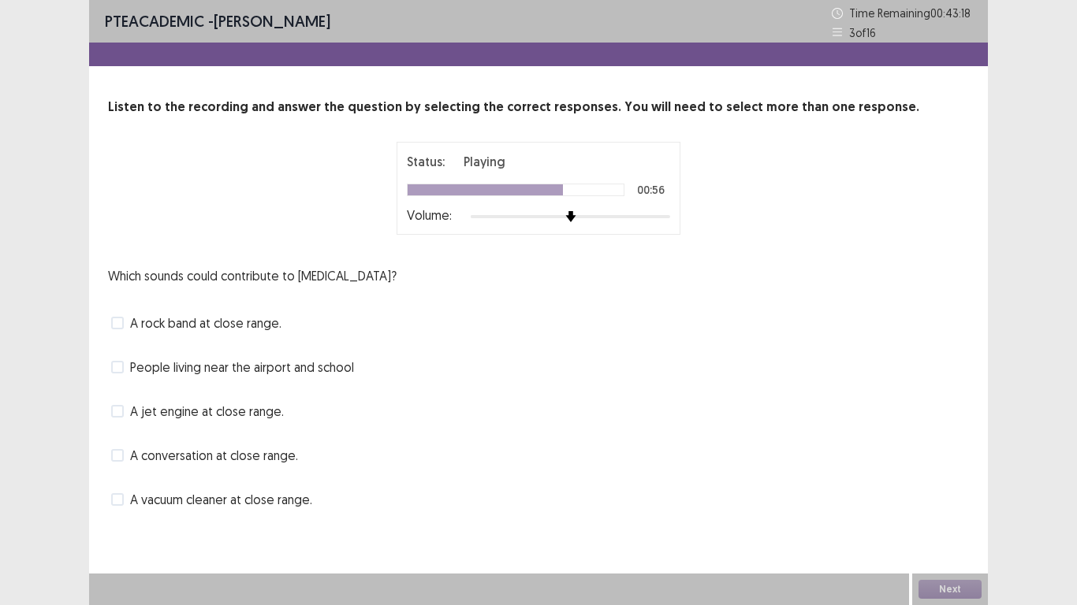
click at [186, 326] on span "A rock band at close range." at bounding box center [205, 323] width 151 height 19
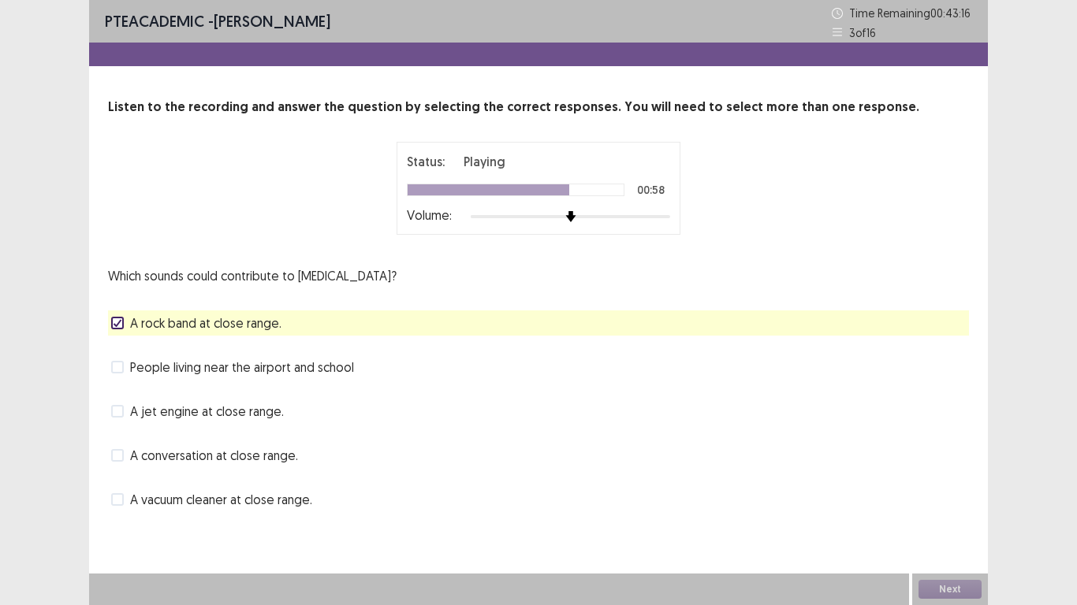
click at [175, 367] on span "People living near the airport and school" at bounding box center [242, 367] width 224 height 19
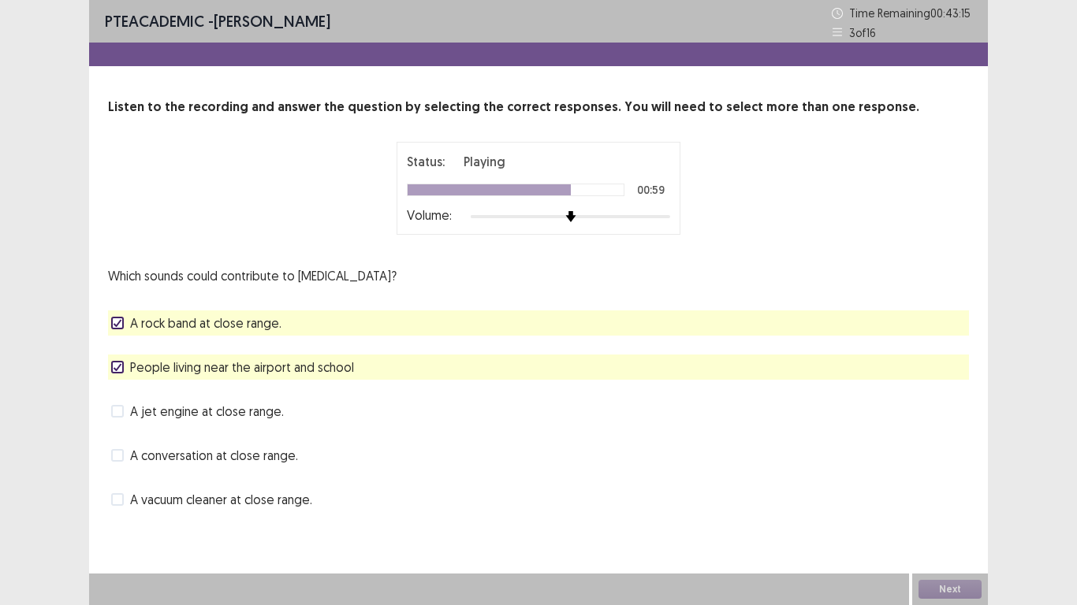
click at [175, 367] on span "People living near the airport and school" at bounding box center [242, 367] width 224 height 19
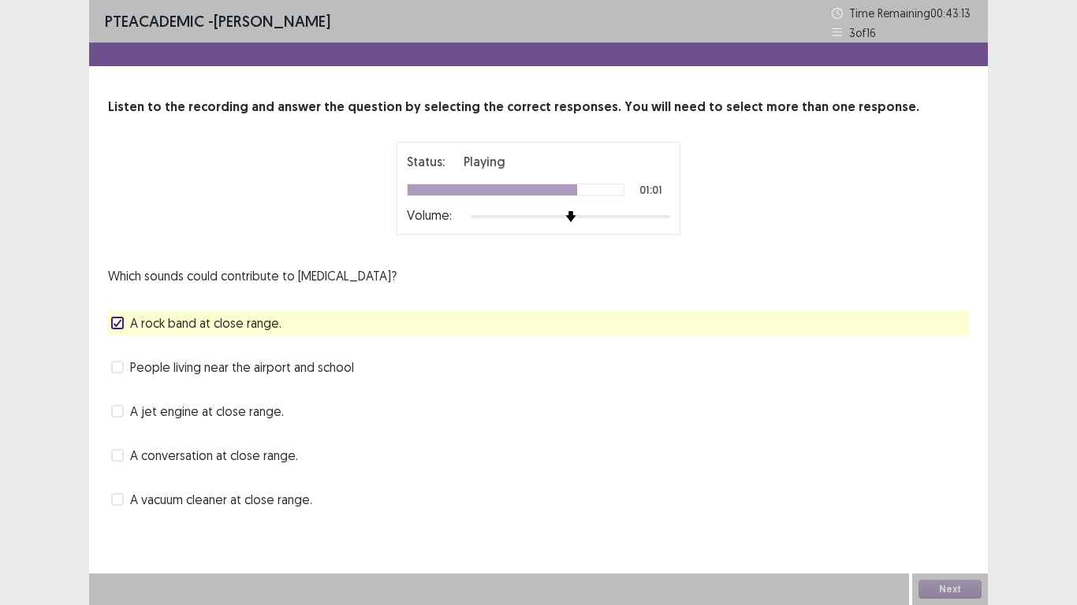
click at [168, 410] on span "A jet engine at close range." at bounding box center [207, 411] width 154 height 19
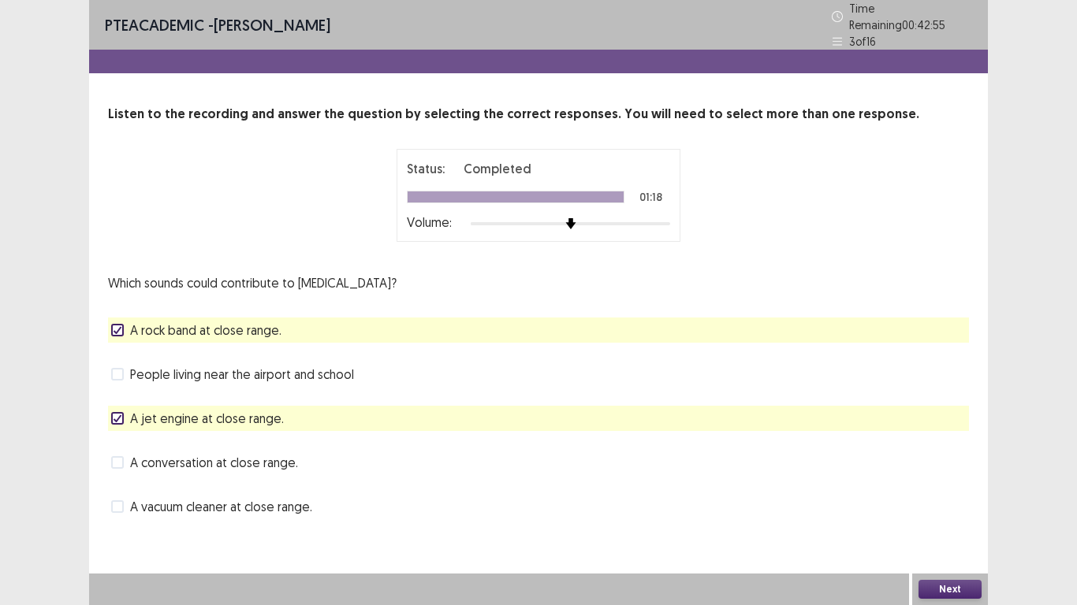
click at [947, 589] on button "Next" at bounding box center [949, 589] width 63 height 19
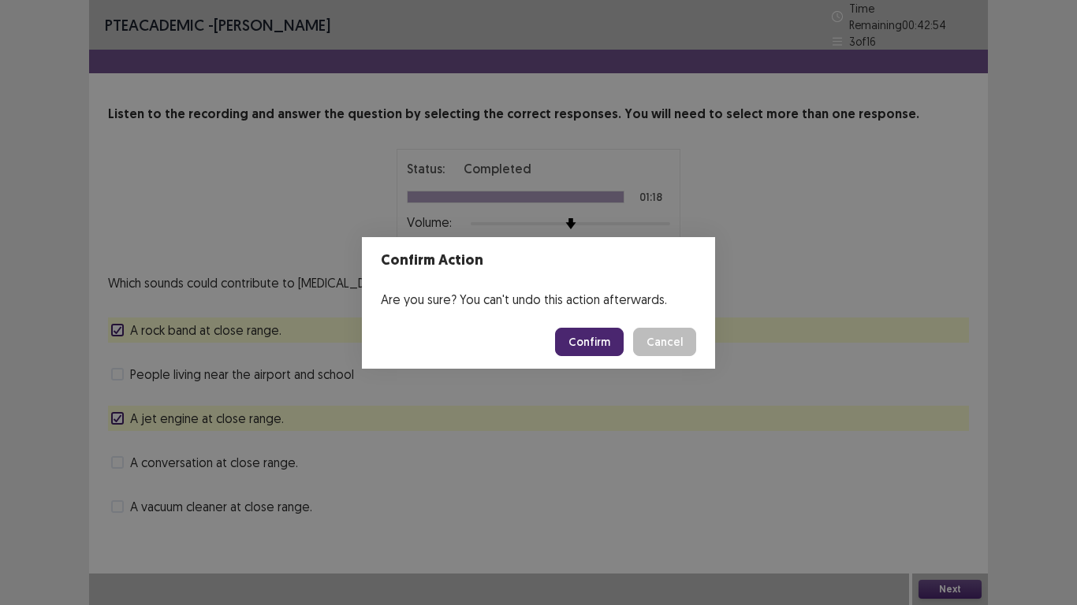
click at [583, 345] on button "Confirm" at bounding box center [589, 342] width 69 height 28
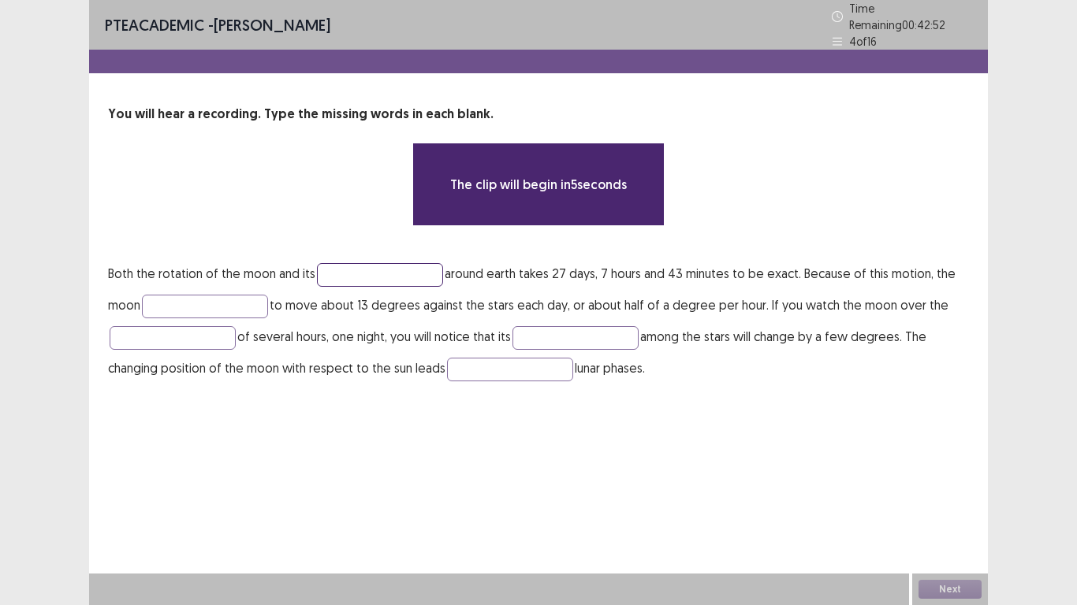
click at [360, 263] on input "text" at bounding box center [380, 275] width 126 height 24
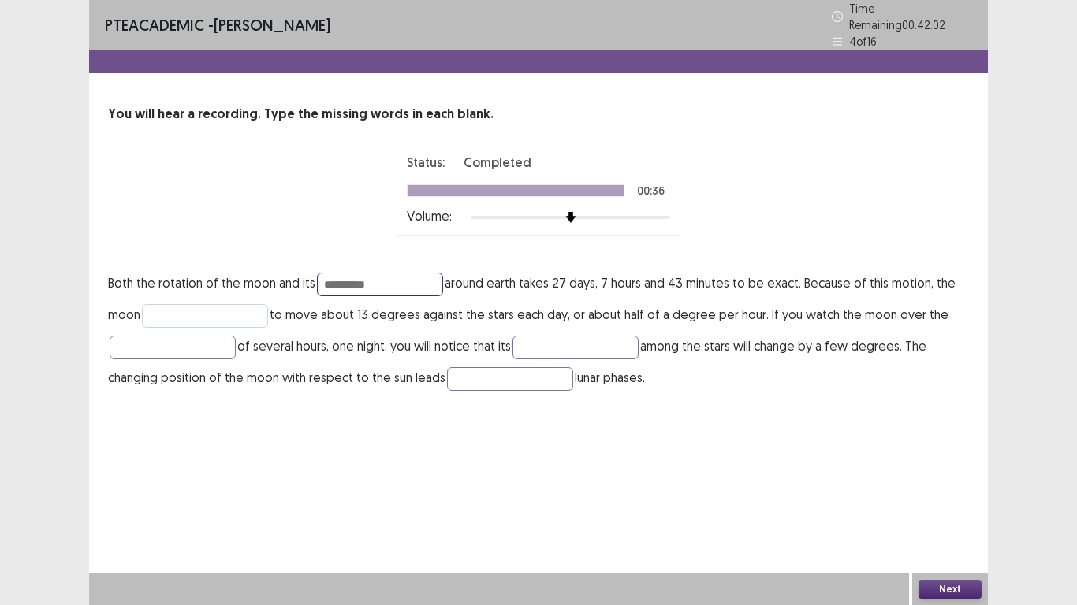
type input "**********"
click at [252, 307] on input "text" at bounding box center [205, 316] width 126 height 24
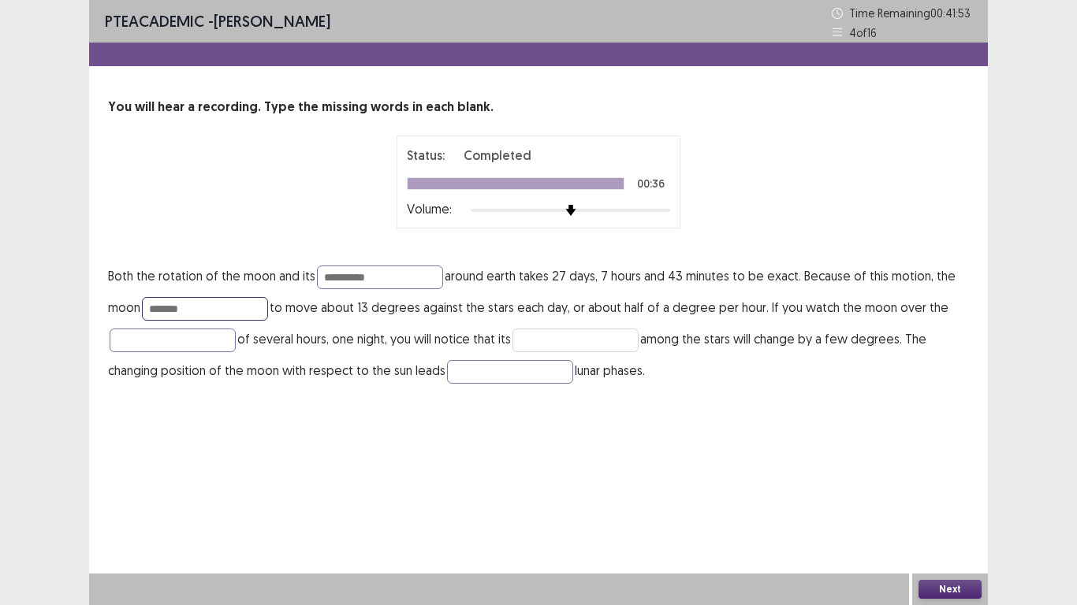
type input "*******"
click at [544, 340] on input "text" at bounding box center [575, 341] width 126 height 24
type input "*"
click at [216, 339] on input "text" at bounding box center [173, 341] width 126 height 24
type input "*"
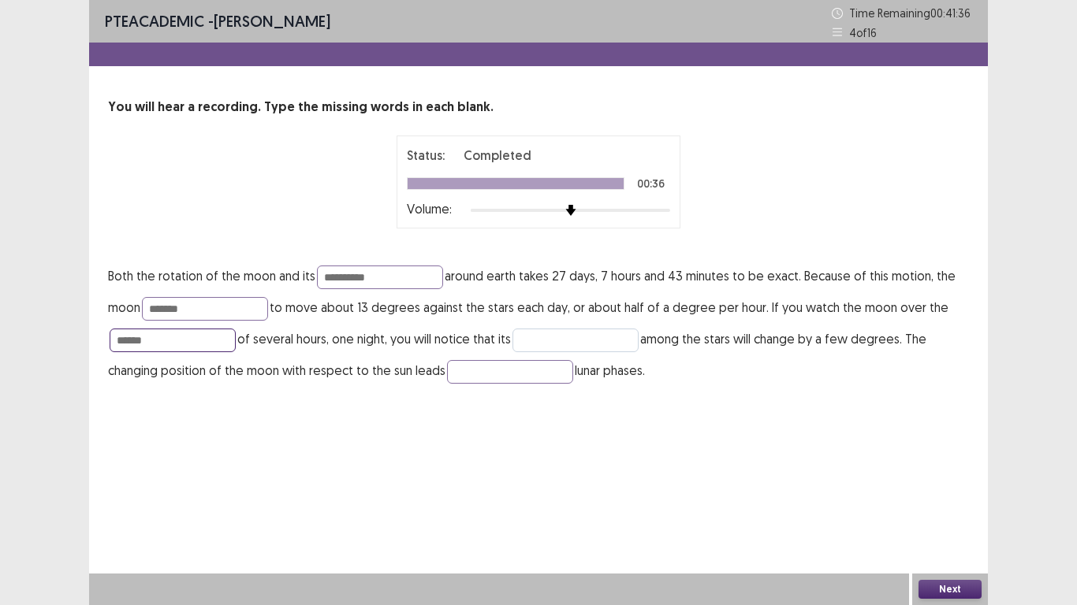
type input "******"
click at [536, 340] on input "text" at bounding box center [575, 341] width 126 height 24
type input "********"
click at [484, 374] on input "text" at bounding box center [510, 372] width 126 height 24
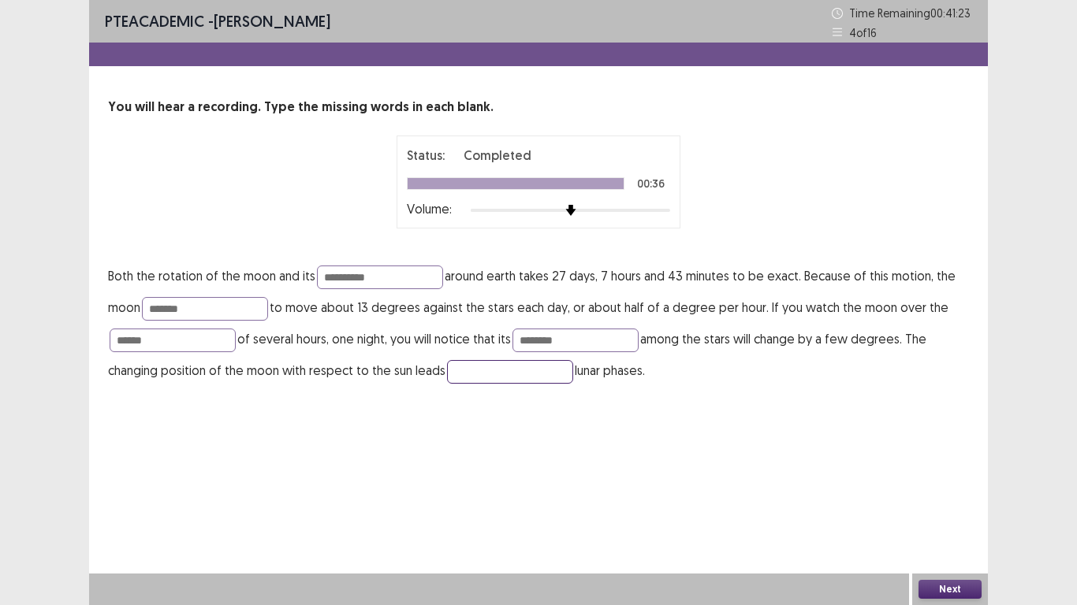
click at [484, 374] on input "text" at bounding box center [510, 372] width 126 height 24
type input "**"
click at [935, 585] on button "Next" at bounding box center [949, 589] width 63 height 19
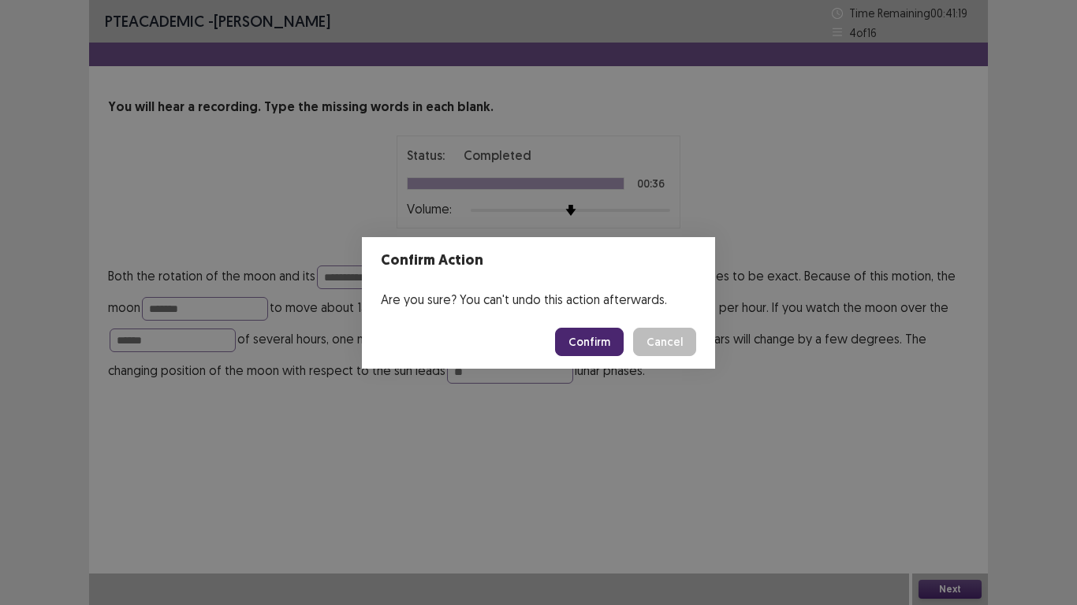
click at [579, 337] on button "Confirm" at bounding box center [589, 342] width 69 height 28
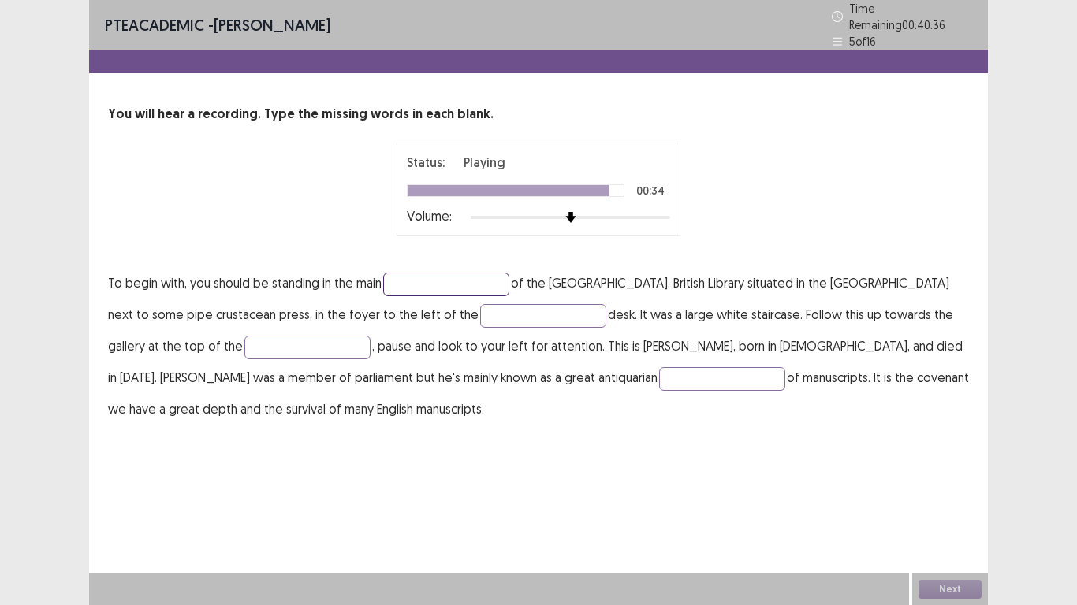
click at [437, 274] on input "text" at bounding box center [446, 285] width 126 height 24
type input "*****"
click at [480, 308] on input "text" at bounding box center [543, 316] width 126 height 24
type input "**********"
click at [244, 341] on input "text" at bounding box center [307, 348] width 126 height 24
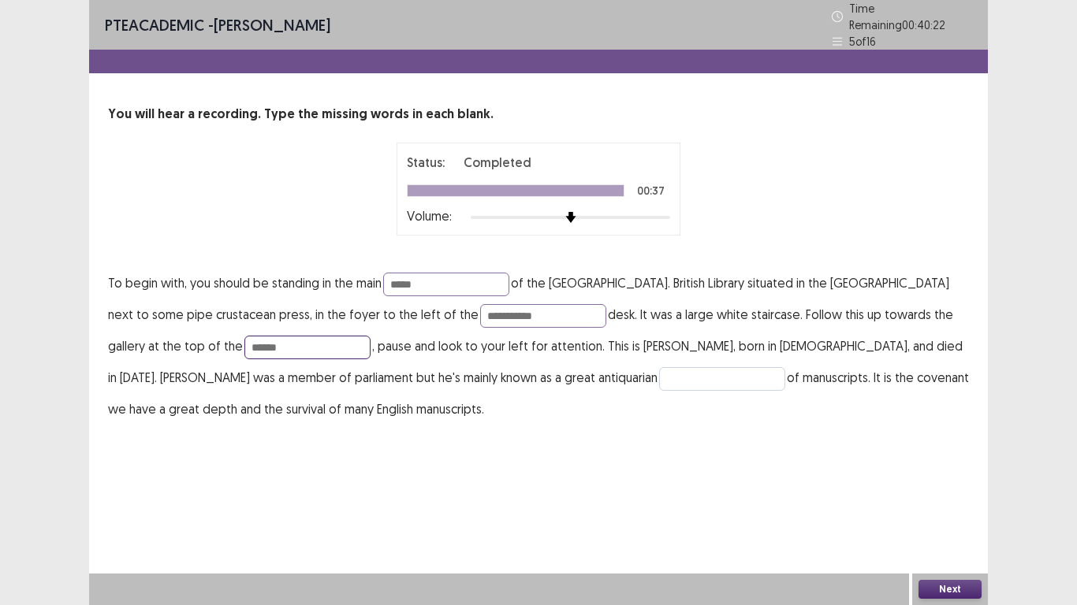
type input "******"
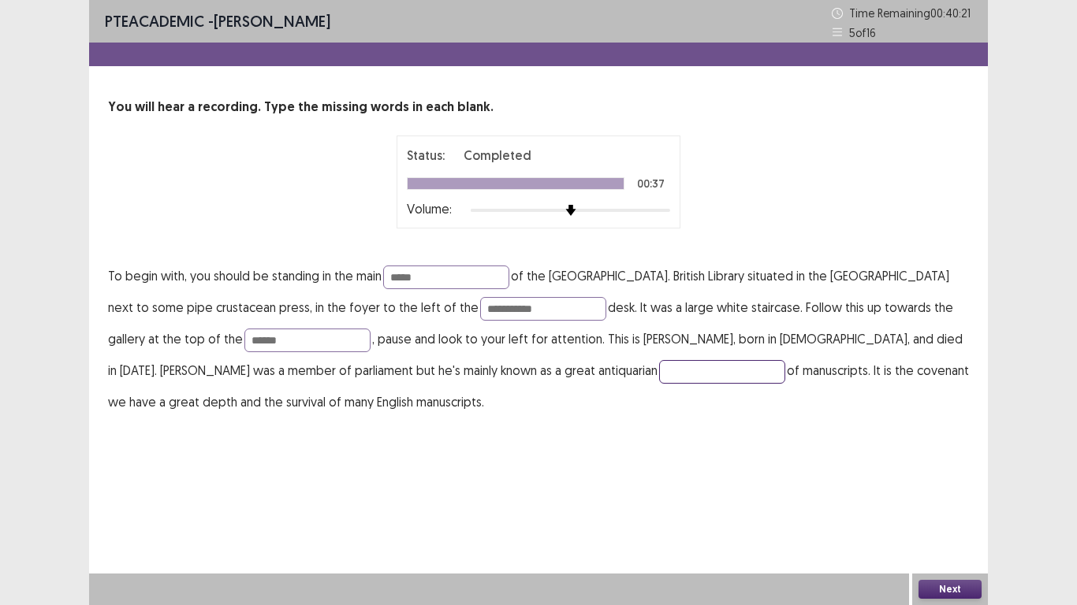
click at [659, 368] on input "text" at bounding box center [722, 372] width 126 height 24
type input "*********"
click at [941, 592] on button "Next" at bounding box center [949, 589] width 63 height 19
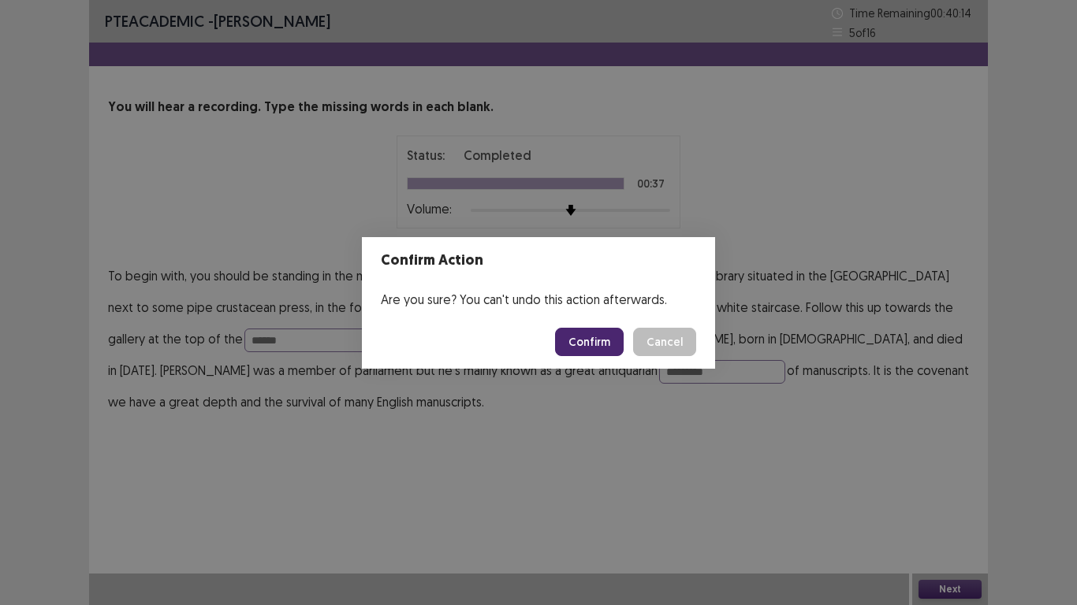
click at [594, 337] on button "Confirm" at bounding box center [589, 342] width 69 height 28
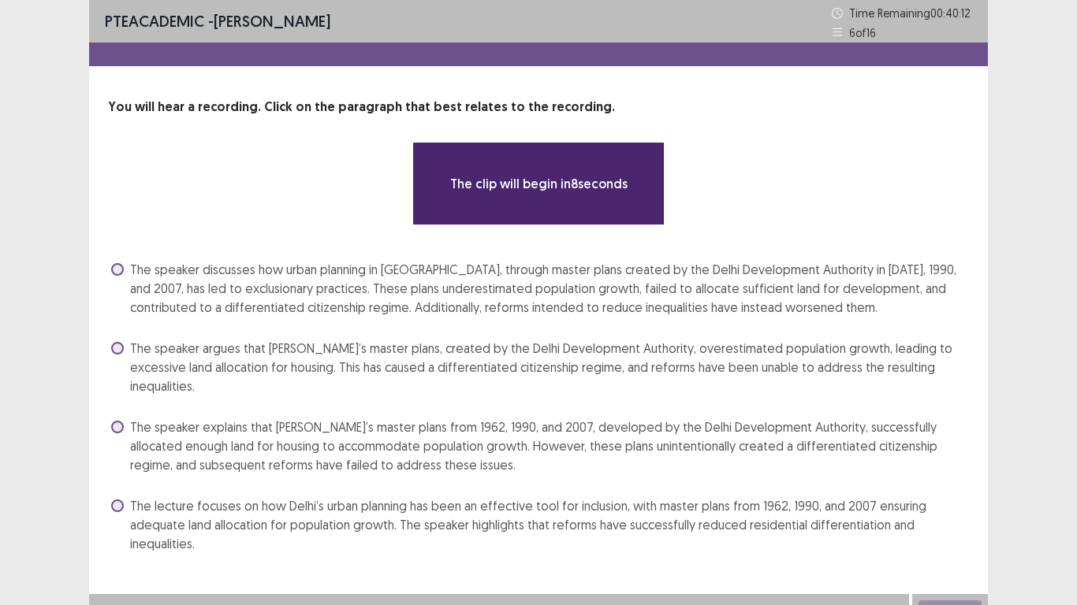
click at [189, 189] on div "The clip will begin in 8 seconds" at bounding box center [538, 184] width 735 height 84
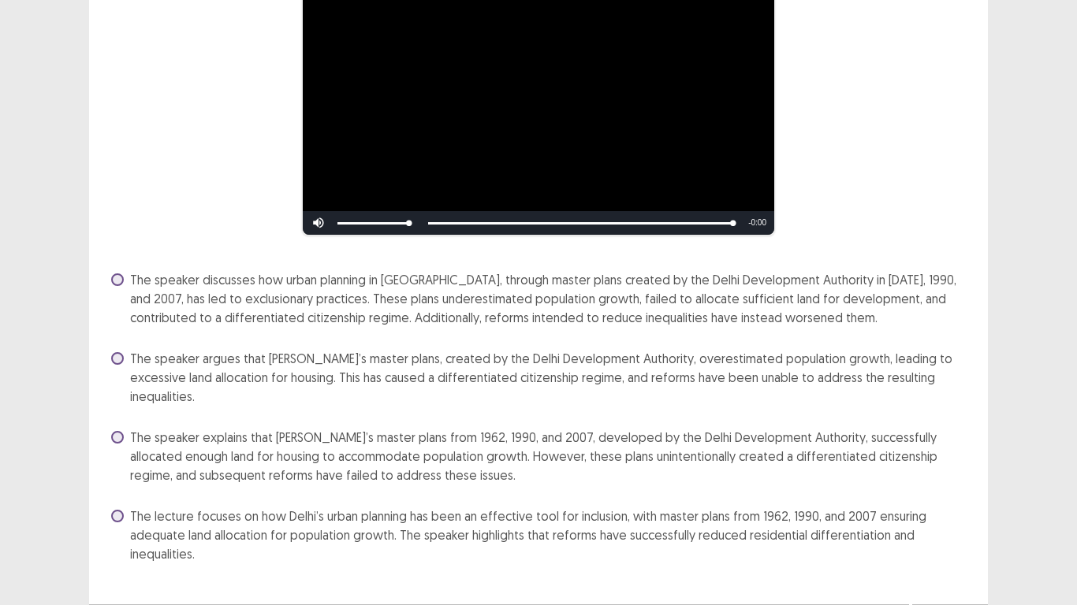
scroll to position [179, 0]
click at [278, 430] on span "The speaker explains that [PERSON_NAME]’s master plans from 1962, 1990, and 200…" at bounding box center [549, 457] width 839 height 57
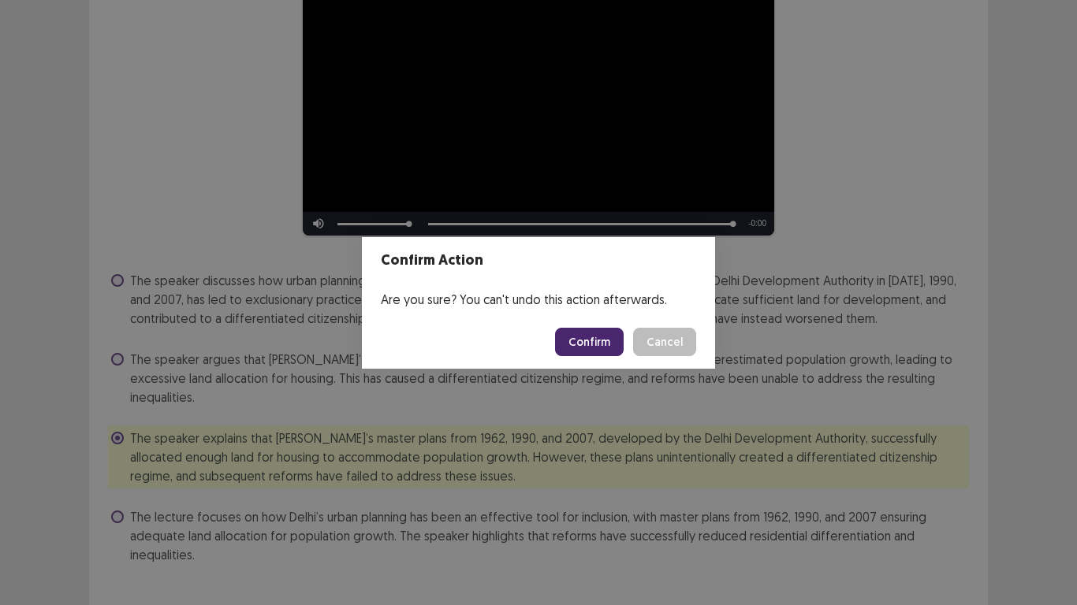
click at [610, 348] on button "Confirm" at bounding box center [589, 342] width 69 height 28
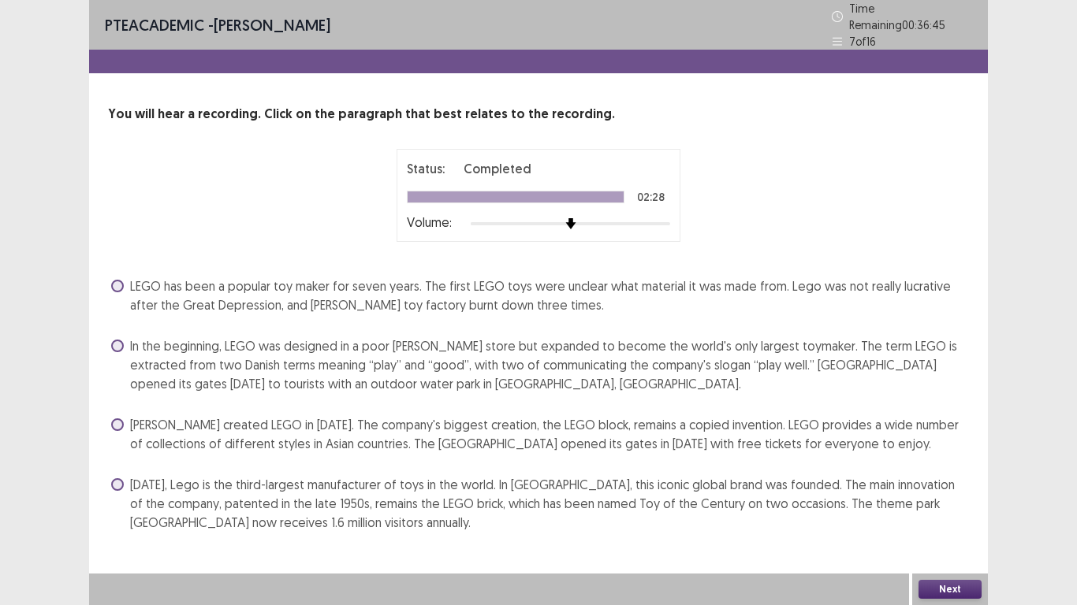
click at [216, 492] on span "[DATE], Lego is the third-largest manufacturer of toys in the world. In [GEOGRA…" at bounding box center [549, 503] width 839 height 57
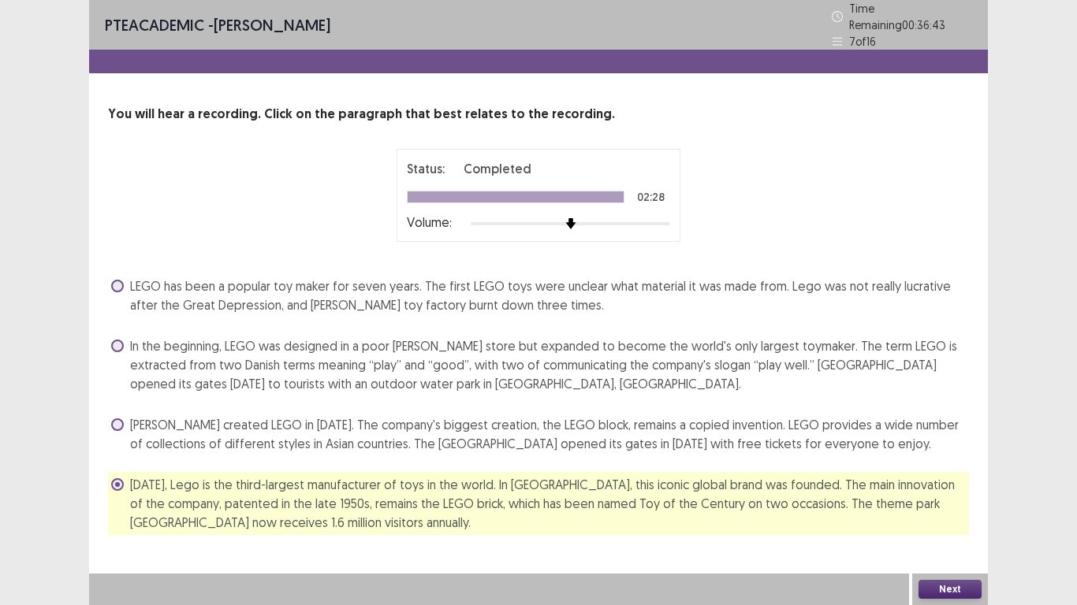
click at [925, 586] on button "Next" at bounding box center [949, 589] width 63 height 19
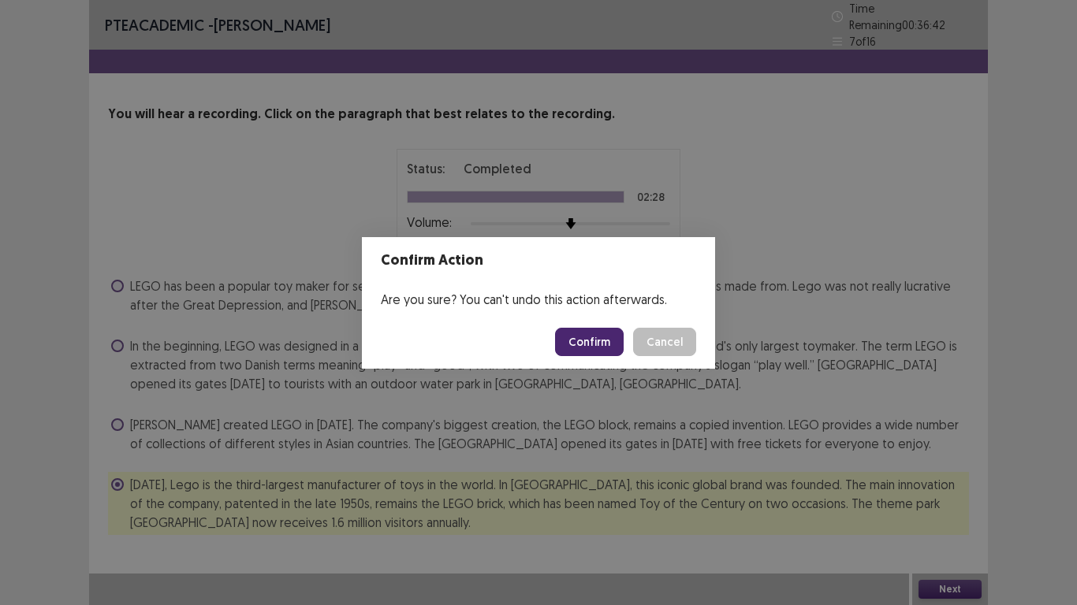
click at [583, 343] on button "Confirm" at bounding box center [589, 342] width 69 height 28
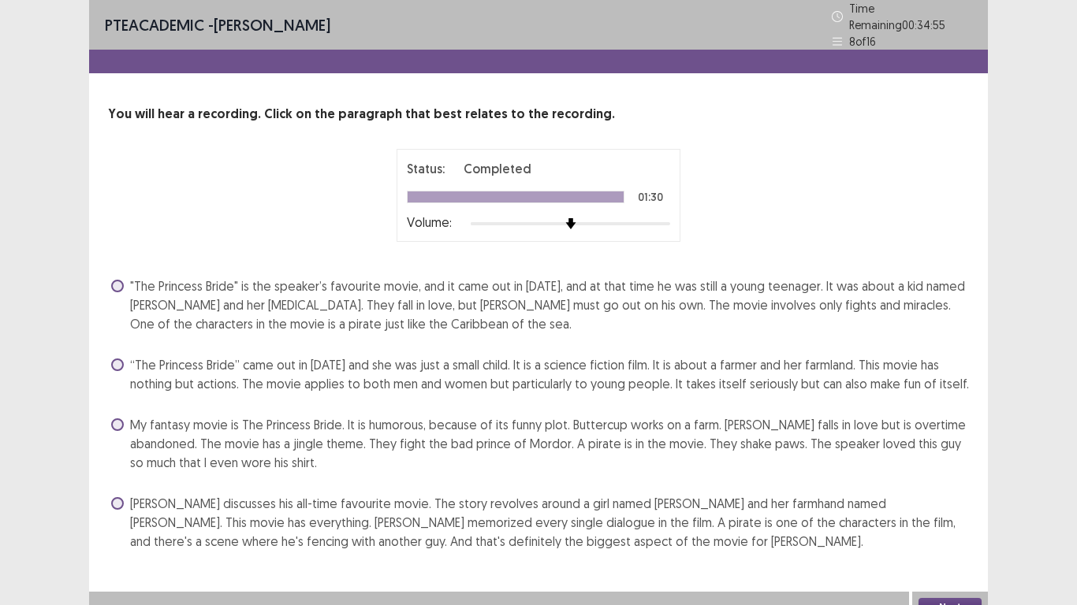
click at [118, 497] on span at bounding box center [117, 503] width 13 height 13
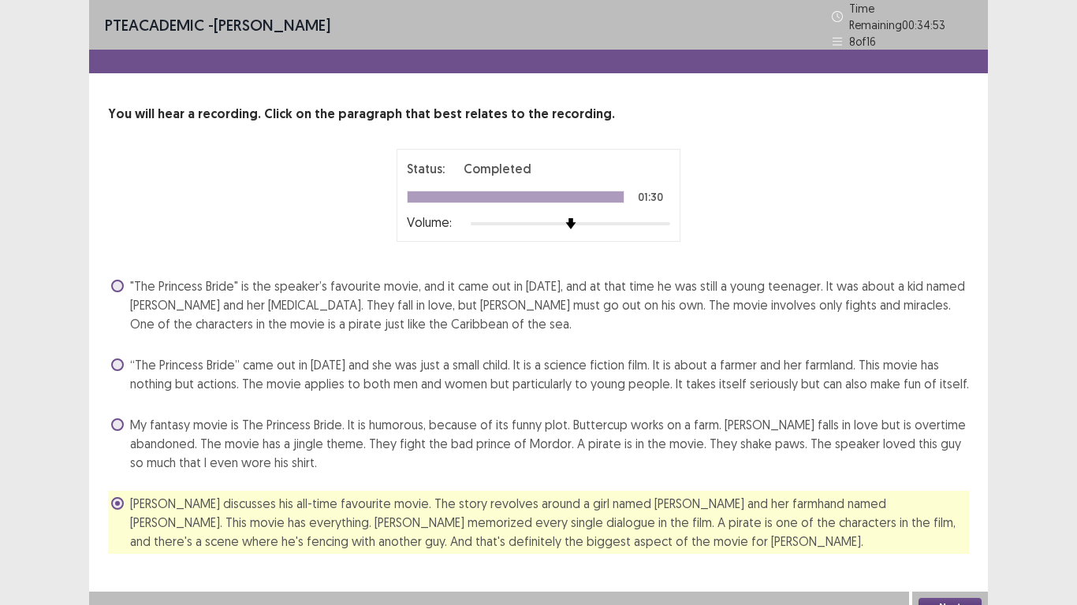
click at [952, 598] on button "Next" at bounding box center [949, 607] width 63 height 19
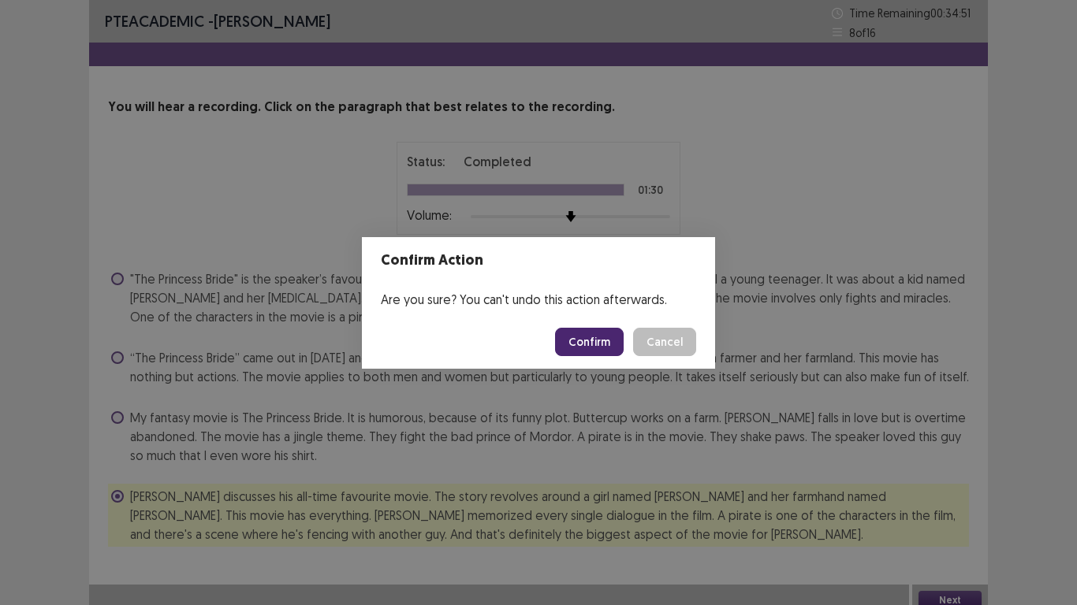
click at [605, 352] on button "Confirm" at bounding box center [589, 342] width 69 height 28
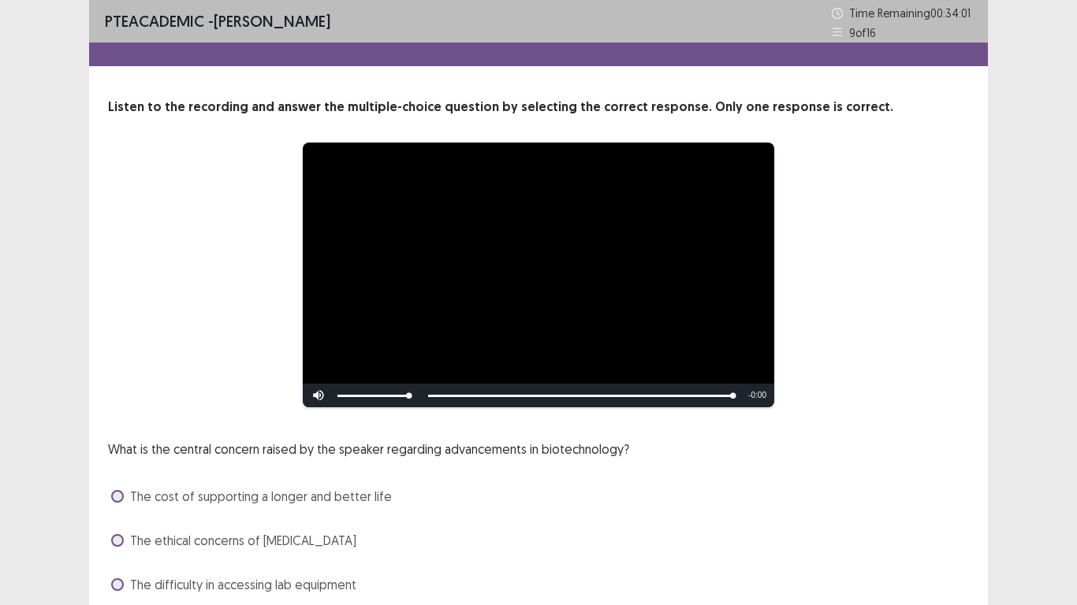
click at [117, 282] on div "**********" at bounding box center [538, 275] width 861 height 266
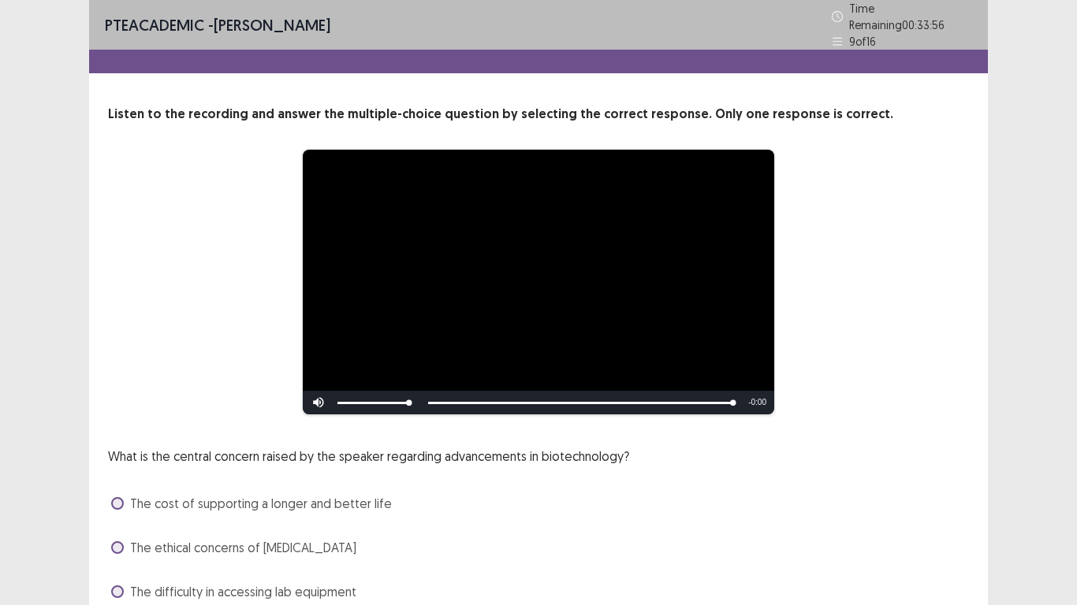
drag, startPoint x: 409, startPoint y: 396, endPoint x: 455, endPoint y: 401, distance: 46.0
click at [455, 401] on div "Skip Backward Skip Forward Mute 100% Current Time 0:43 / Duration 0:43 Loaded :…" at bounding box center [538, 403] width 471 height 24
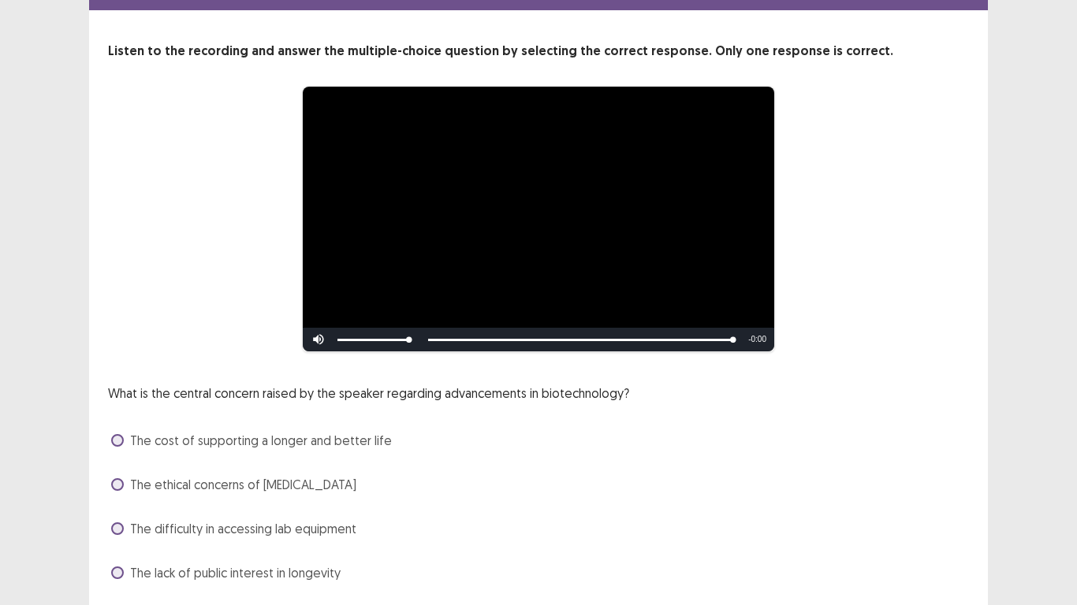
click at [279, 436] on span "The cost of supporting a longer and better life" at bounding box center [261, 440] width 262 height 19
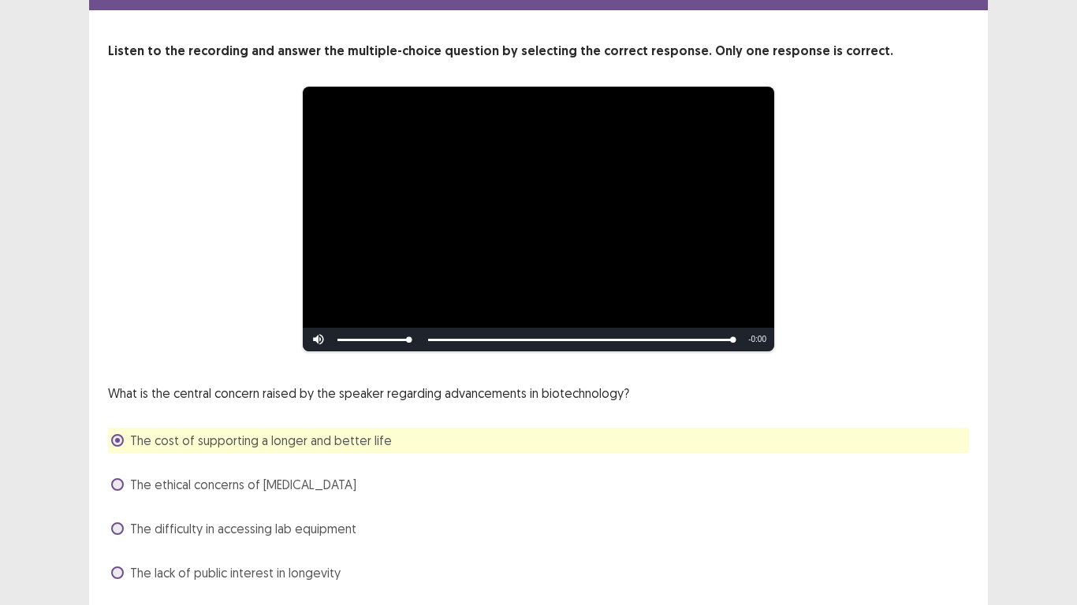
scroll to position [106, 0]
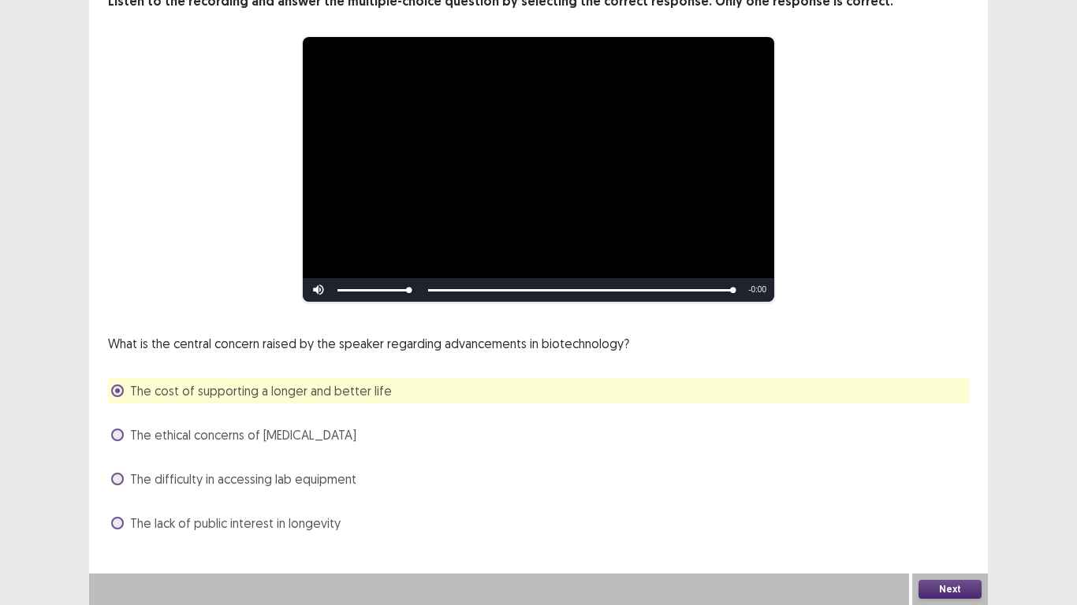
drag, startPoint x: 943, startPoint y: 586, endPoint x: 969, endPoint y: 591, distance: 26.6
click at [969, 591] on button "Next" at bounding box center [949, 589] width 63 height 19
click at [969, 591] on div "Confirm Action Are you sure? You can't undo this action afterwards. Confirm Can…" at bounding box center [538, 302] width 1077 height 605
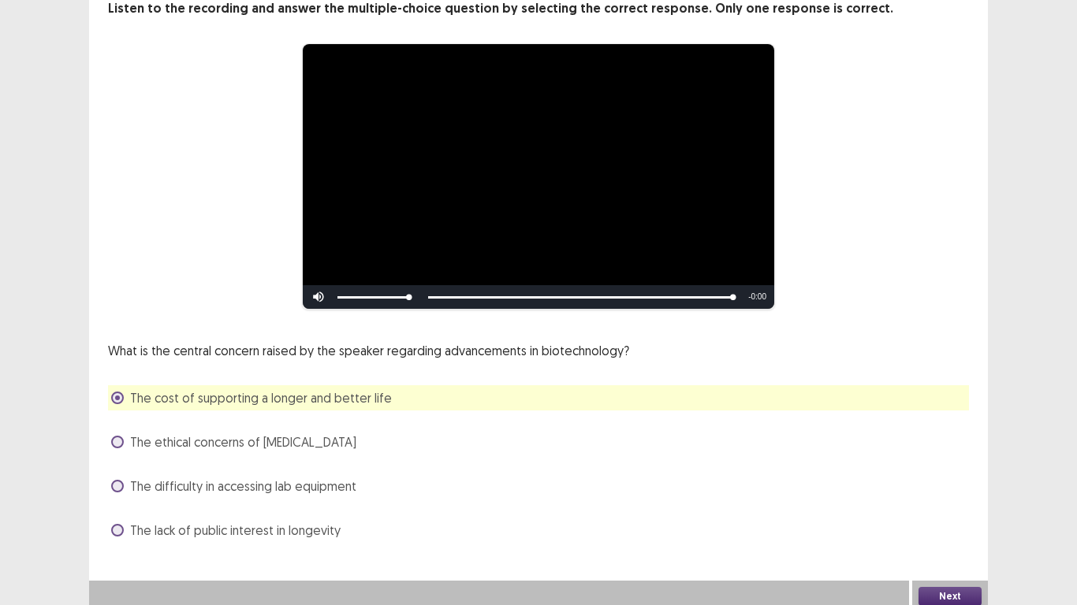
click at [969, 591] on button "Next" at bounding box center [949, 596] width 63 height 19
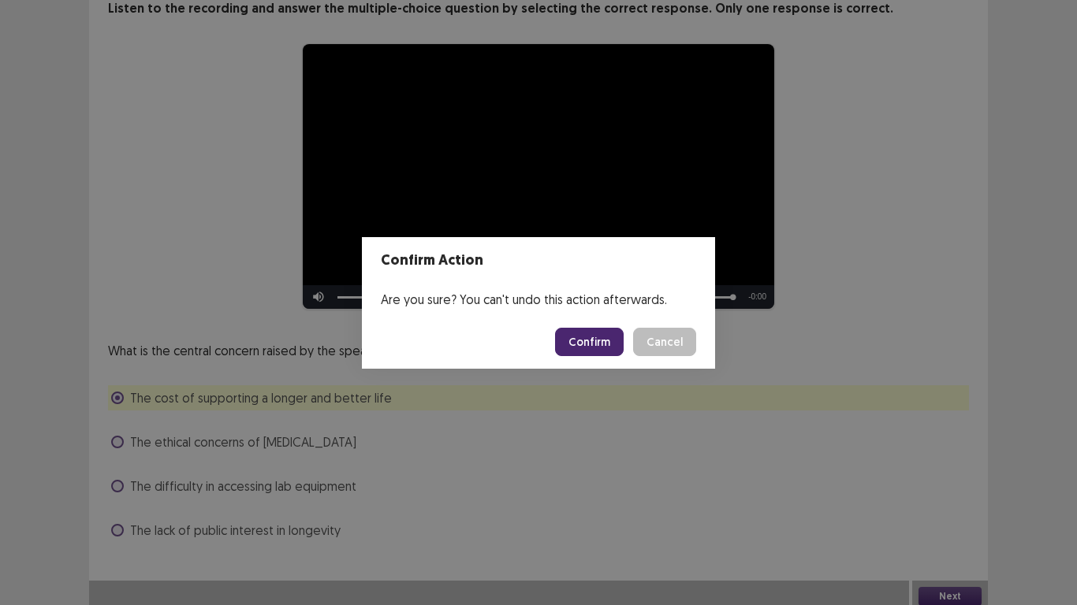
click at [602, 355] on button "Confirm" at bounding box center [589, 342] width 69 height 28
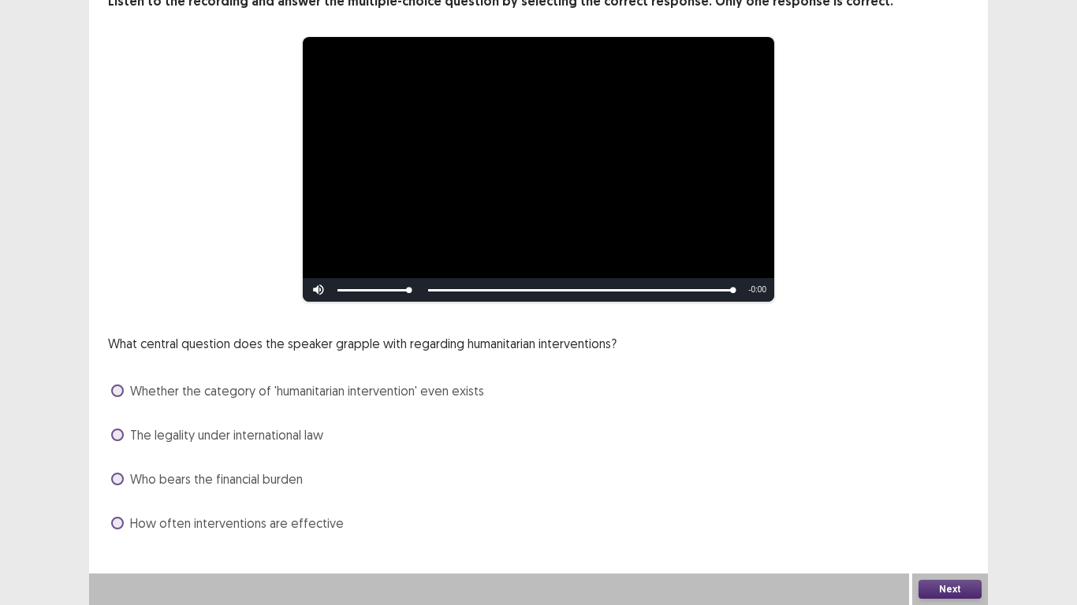
click at [147, 437] on span "The legality under international law" at bounding box center [226, 435] width 193 height 19
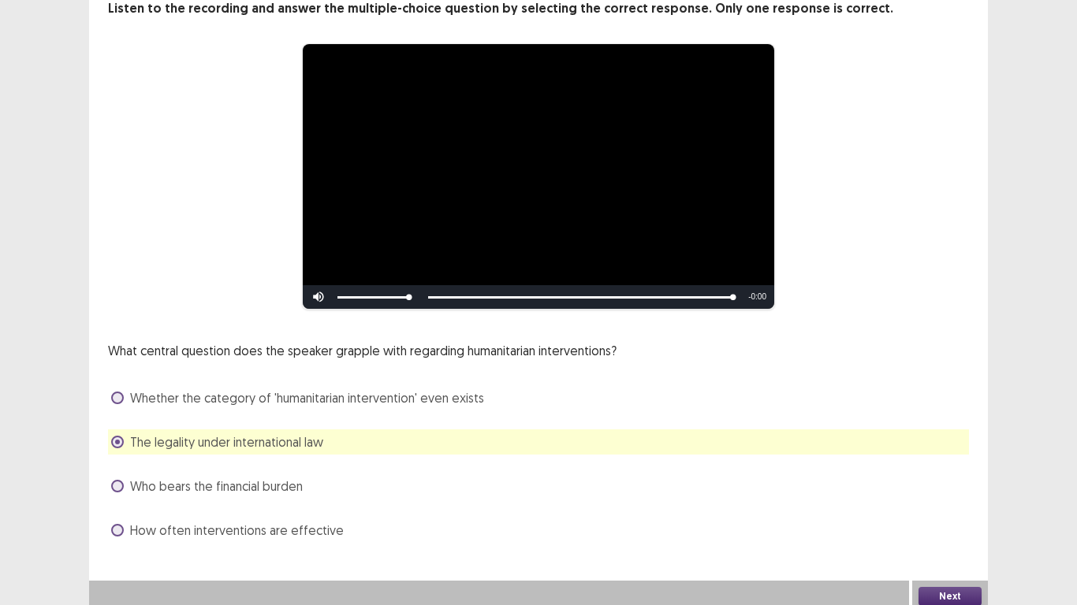
click at [292, 531] on span "How often interventions are effective" at bounding box center [237, 530] width 214 height 19
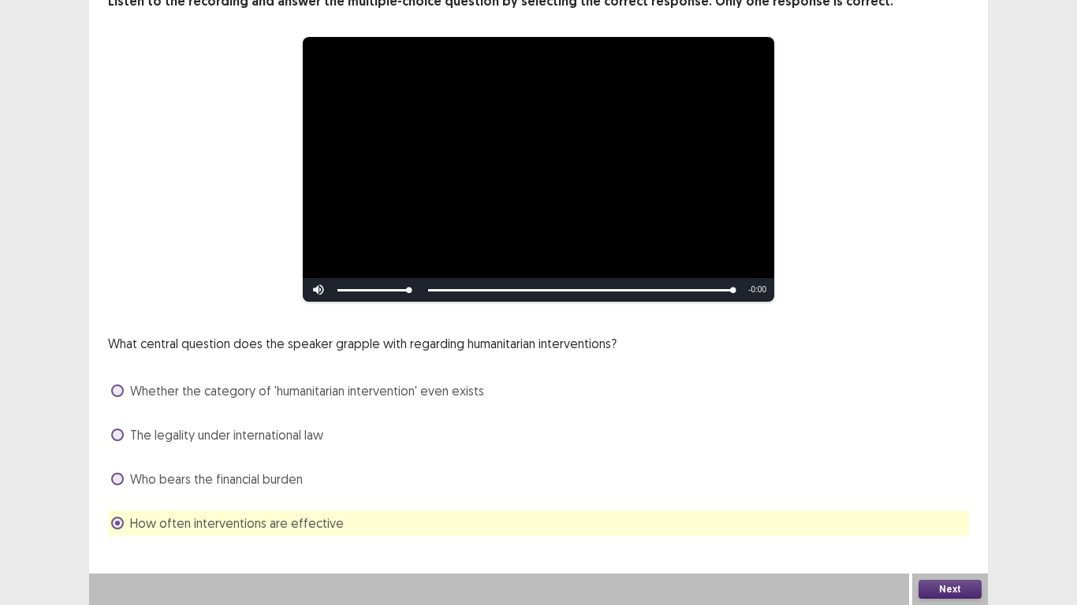
click at [951, 589] on button "Next" at bounding box center [949, 589] width 63 height 19
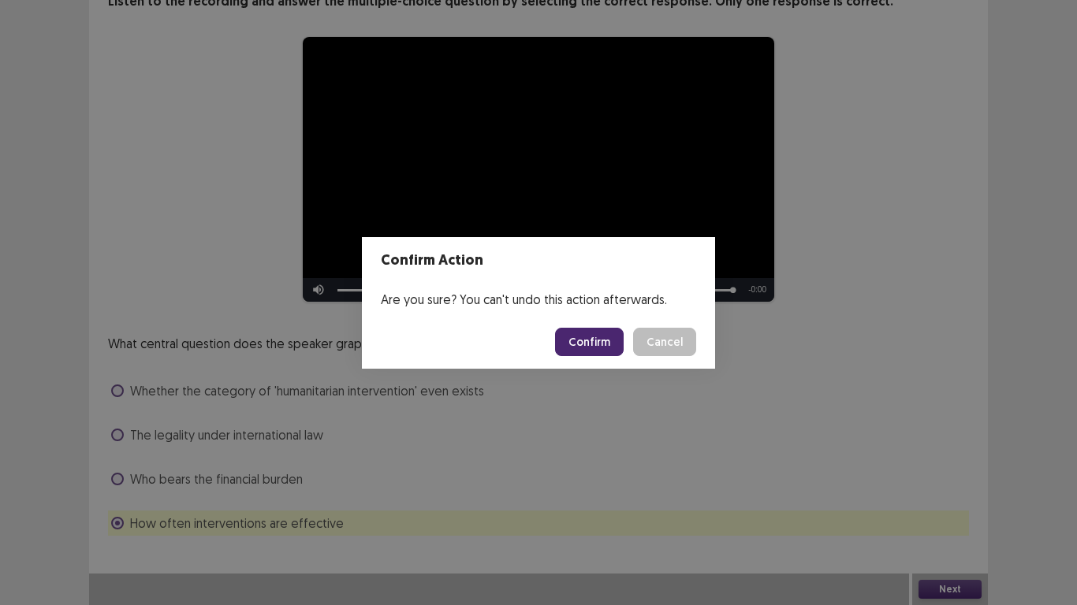
click at [582, 339] on button "Confirm" at bounding box center [589, 342] width 69 height 28
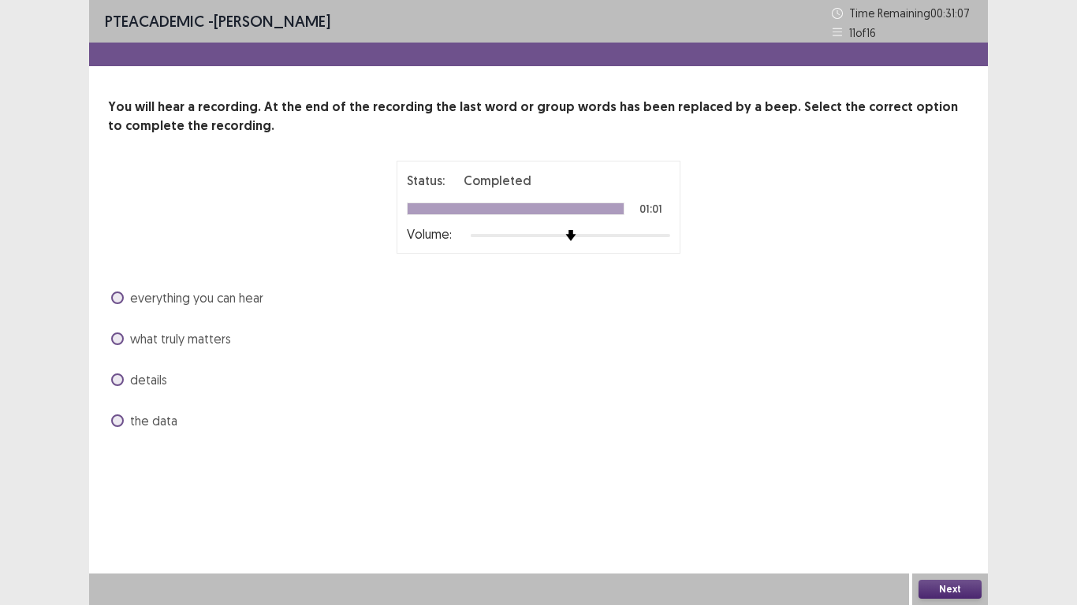
click at [150, 341] on span "what truly matters" at bounding box center [180, 338] width 101 height 19
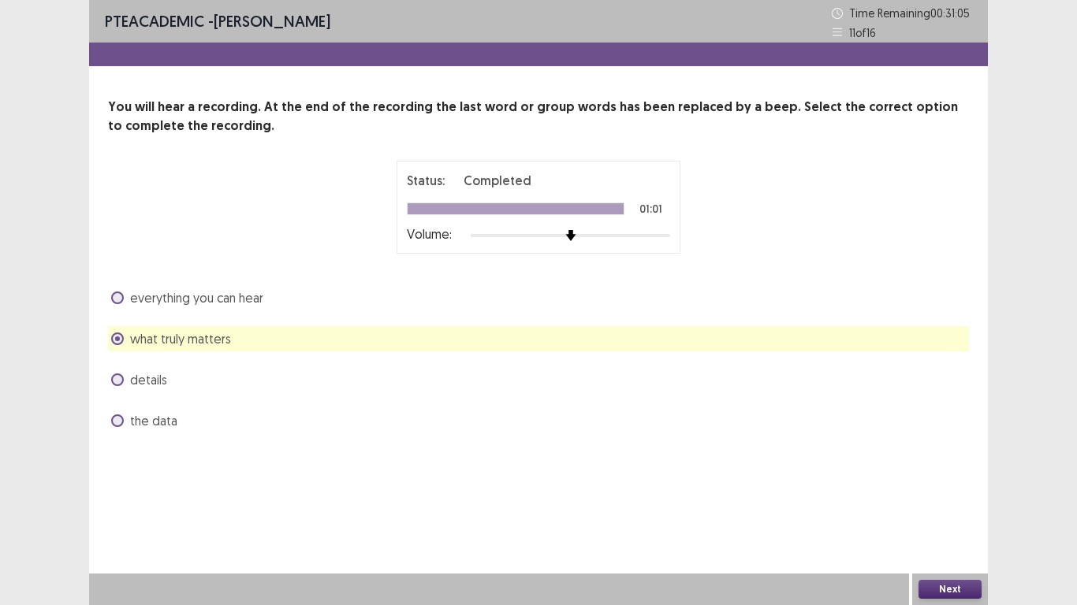
click at [948, 585] on button "Next" at bounding box center [949, 589] width 63 height 19
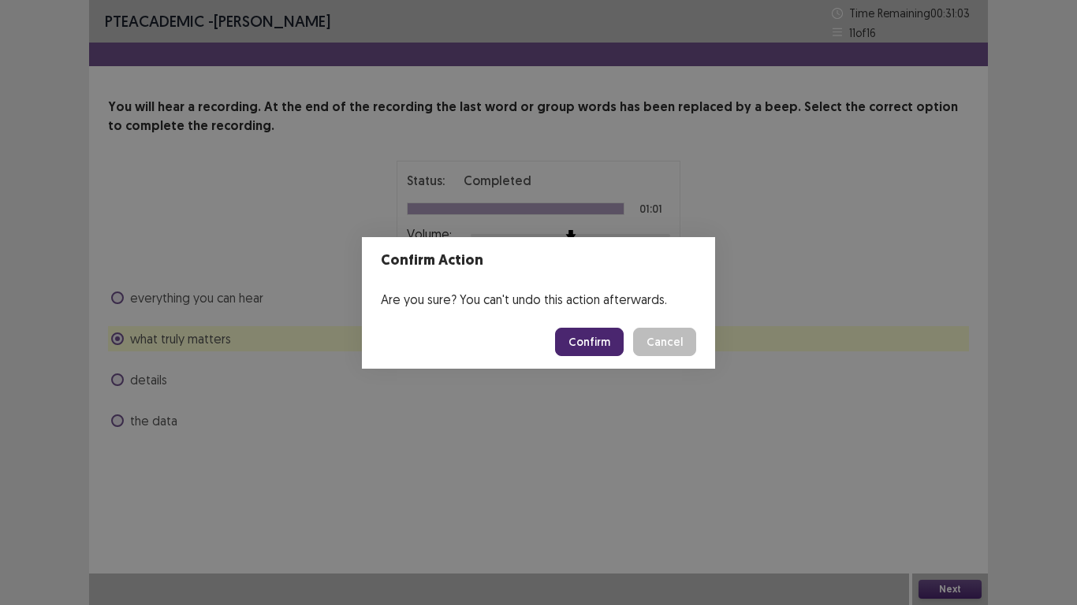
click at [588, 349] on button "Confirm" at bounding box center [589, 342] width 69 height 28
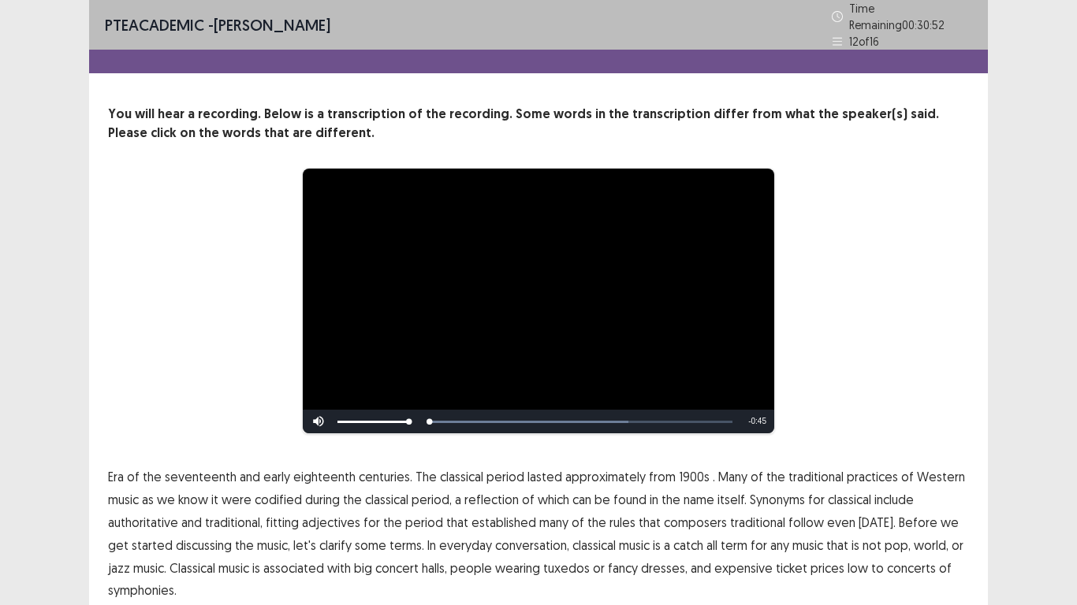
scroll to position [59, 0]
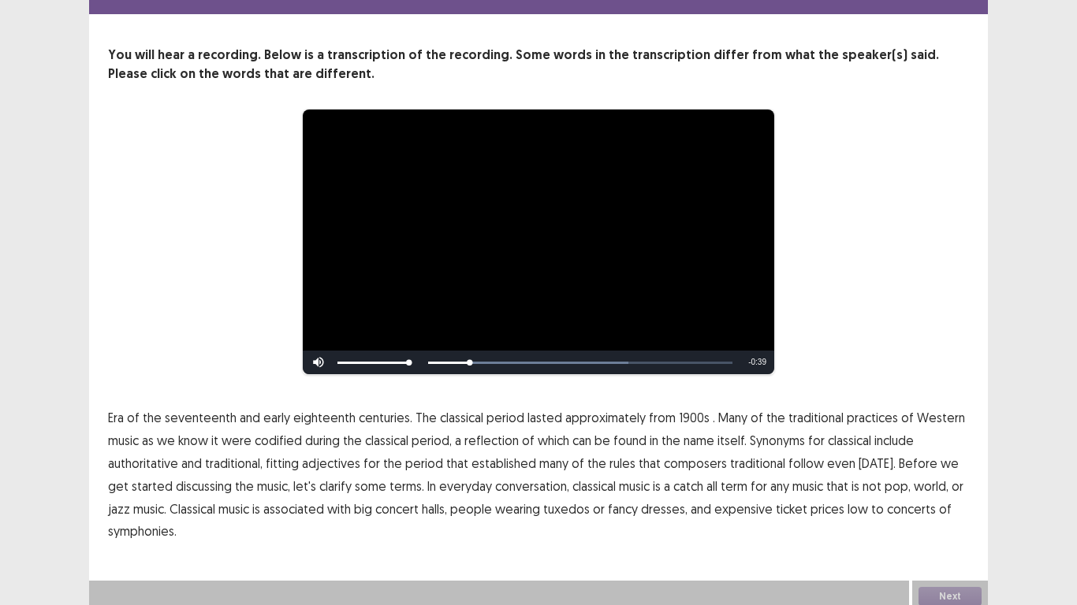
click at [686, 415] on span "1900s" at bounding box center [694, 417] width 31 height 19
click at [955, 594] on button "Next" at bounding box center [949, 596] width 63 height 19
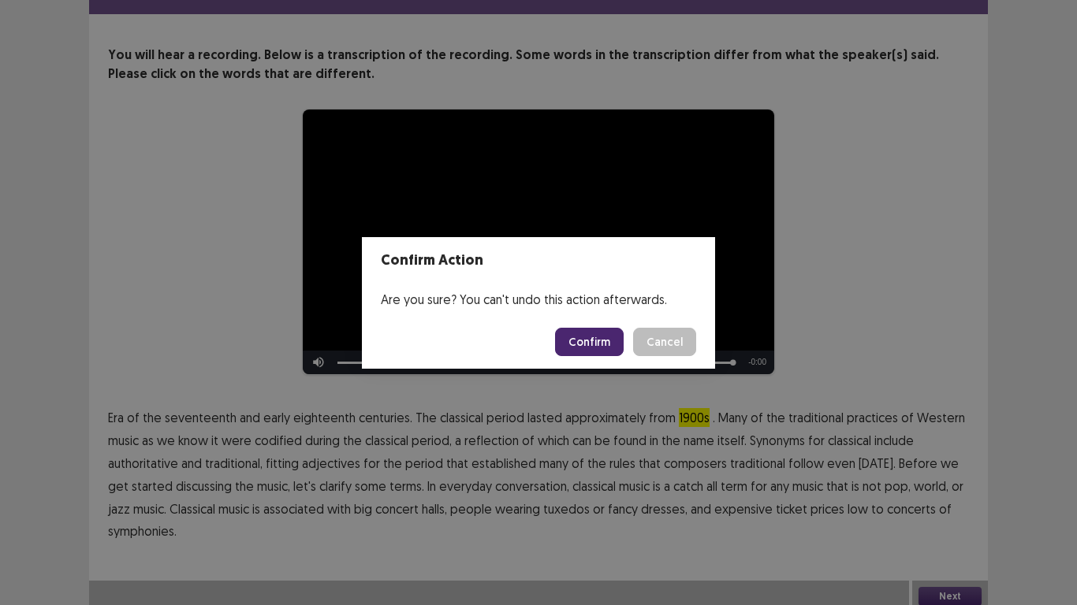
click at [582, 339] on button "Confirm" at bounding box center [589, 342] width 69 height 28
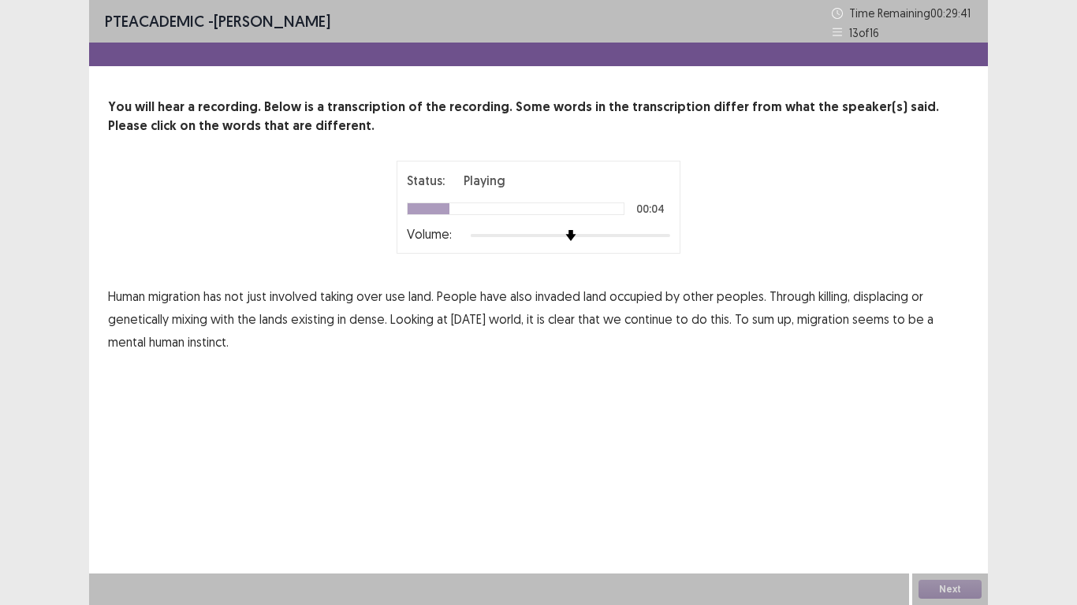
click at [405, 301] on span "use" at bounding box center [395, 296] width 20 height 19
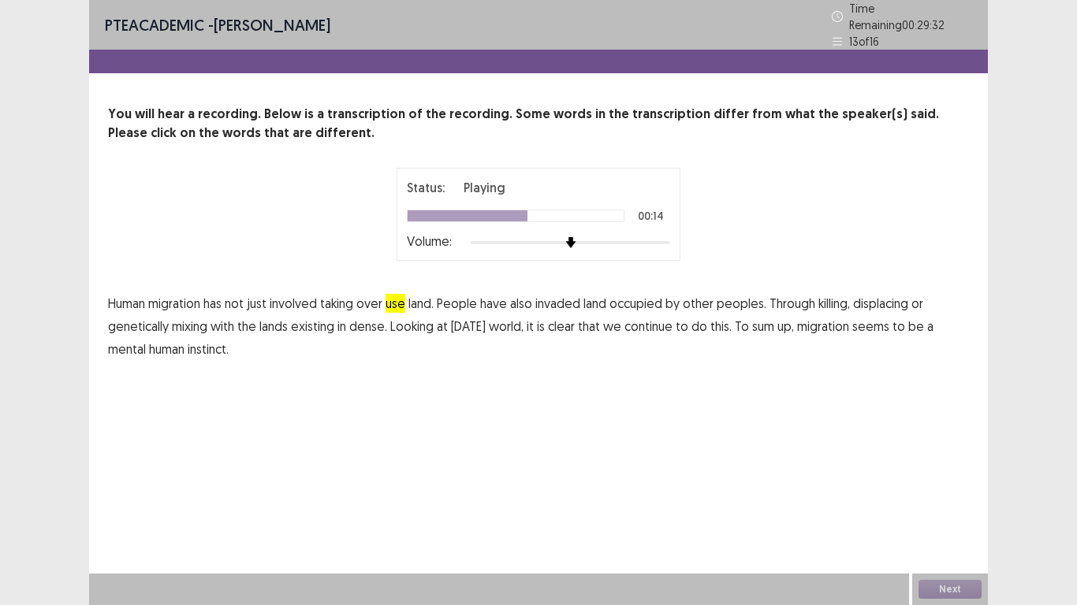
click at [359, 324] on span "dense." at bounding box center [368, 326] width 38 height 19
click at [133, 340] on span "mental" at bounding box center [127, 349] width 38 height 19
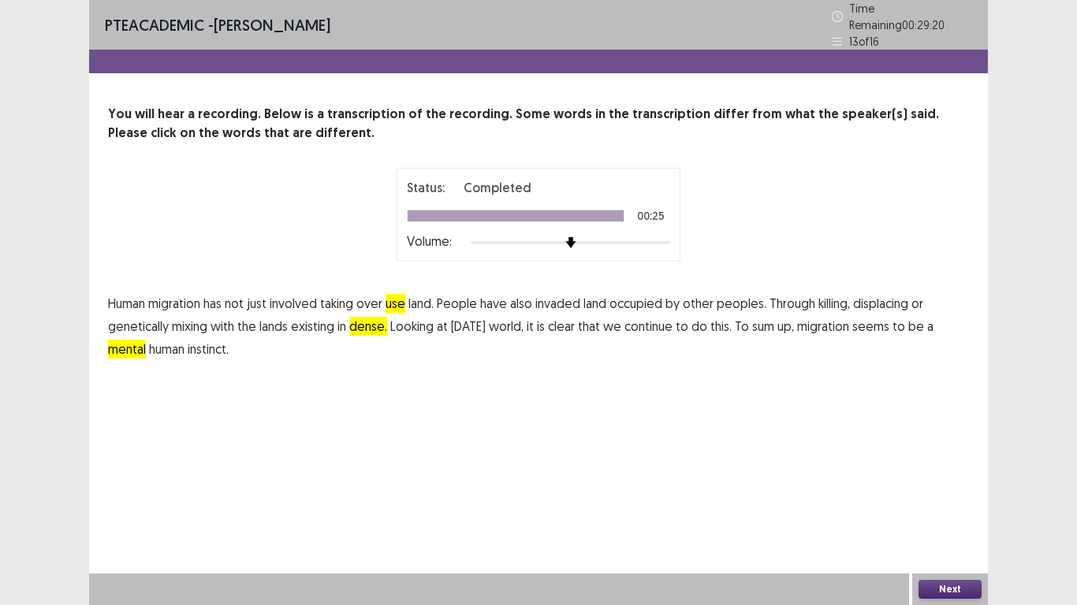
click at [940, 592] on button "Next" at bounding box center [949, 589] width 63 height 19
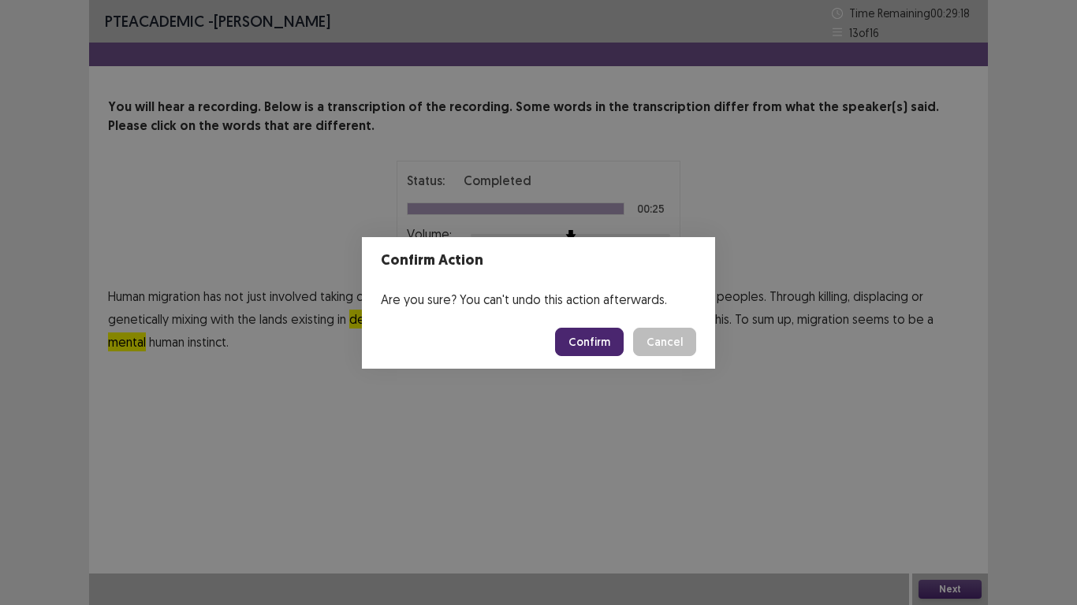
click at [591, 344] on button "Confirm" at bounding box center [589, 342] width 69 height 28
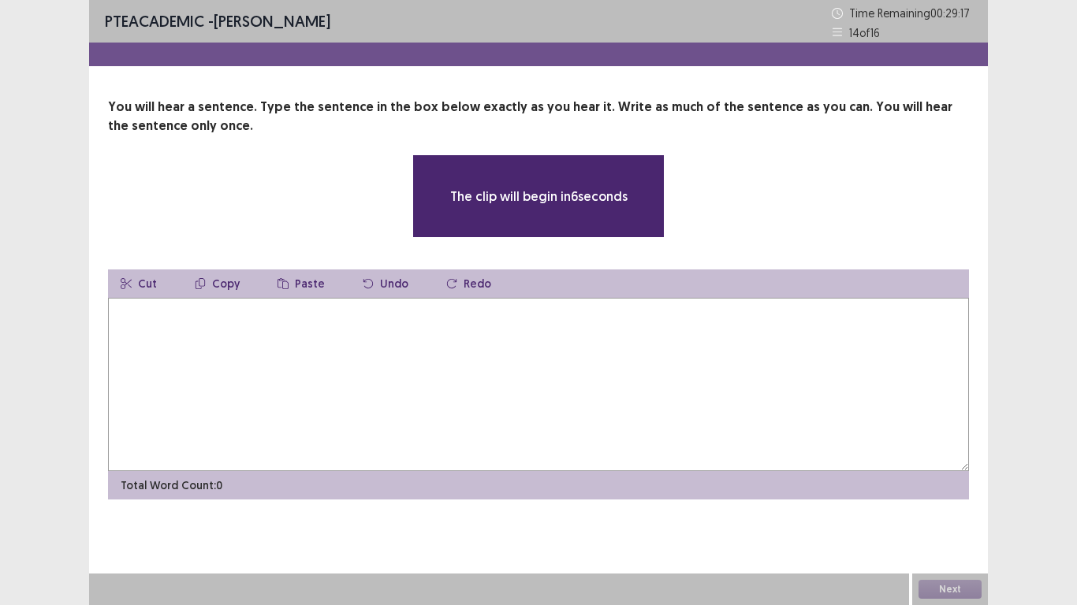
click at [591, 344] on textarea at bounding box center [538, 384] width 861 height 173
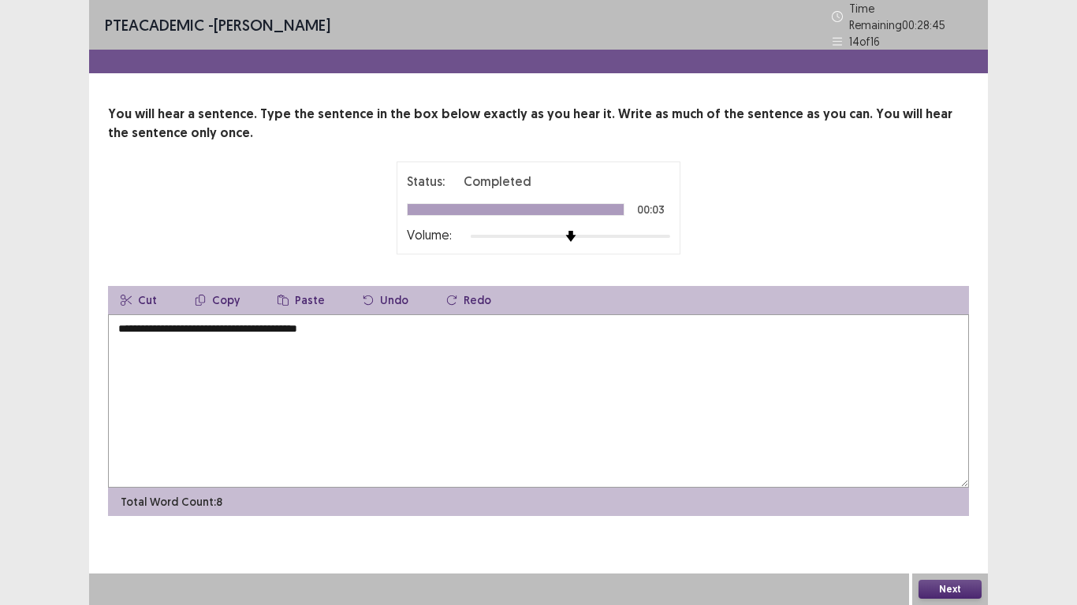
type textarea "**********"
click at [934, 586] on button "Next" at bounding box center [949, 589] width 63 height 19
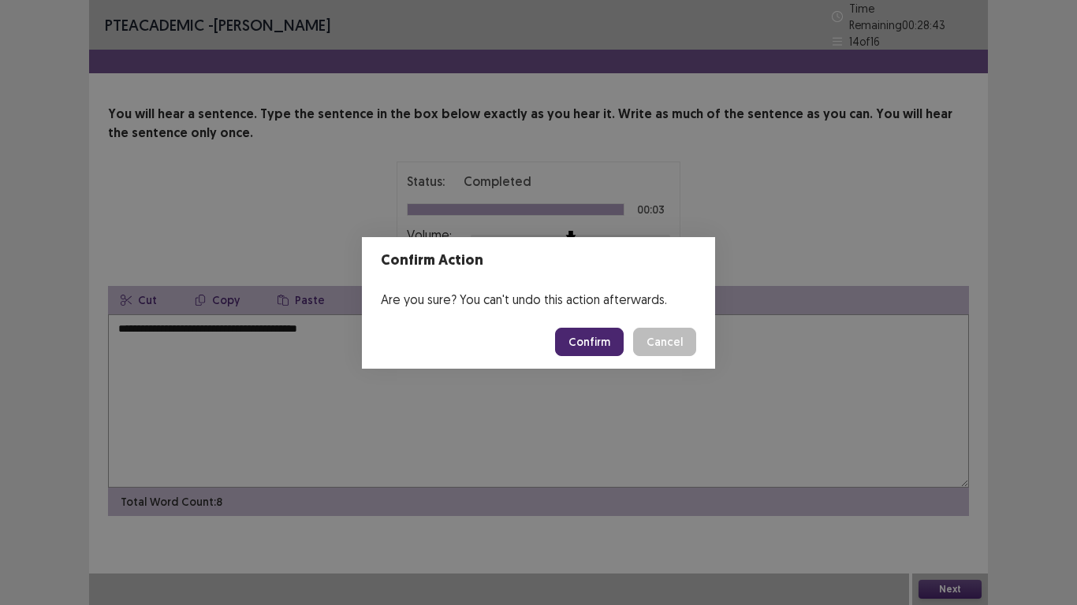
click at [586, 344] on button "Confirm" at bounding box center [589, 342] width 69 height 28
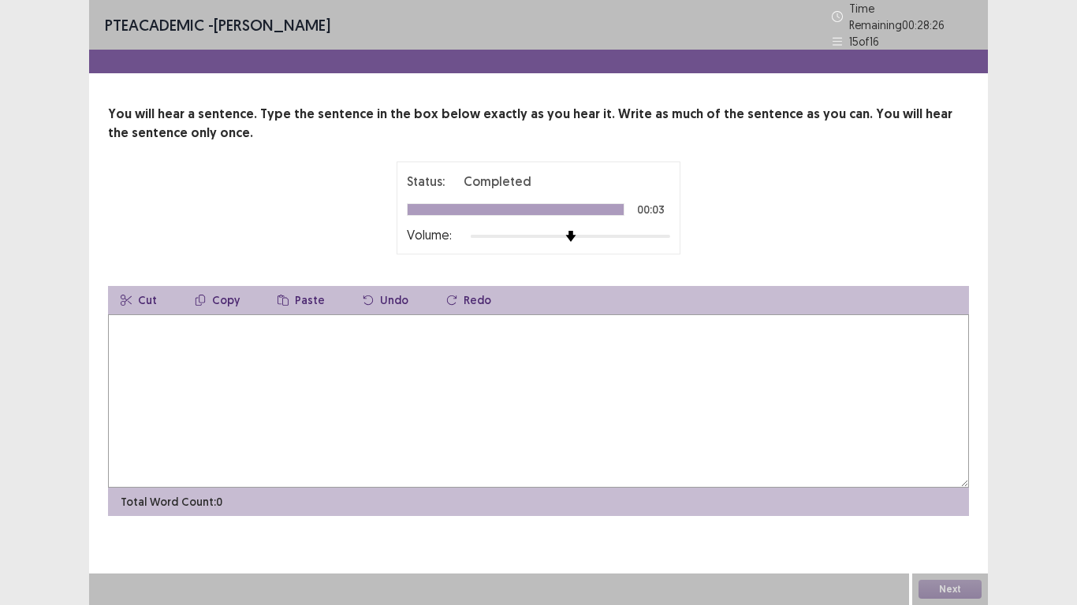
click at [132, 322] on textarea at bounding box center [538, 400] width 861 height 173
click at [161, 324] on textarea "**********" at bounding box center [538, 400] width 861 height 173
drag, startPoint x: 161, startPoint y: 324, endPoint x: 195, endPoint y: 322, distance: 34.7
click at [195, 322] on textarea "**********" at bounding box center [538, 400] width 861 height 173
click at [223, 327] on textarea "**********" at bounding box center [538, 400] width 861 height 173
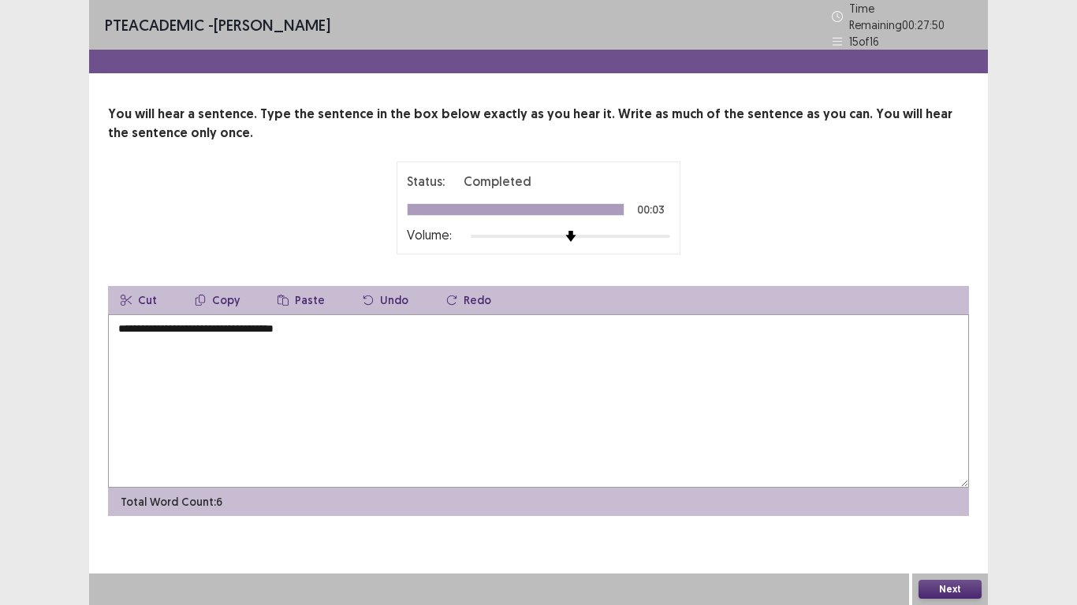
type textarea "**********"
click at [960, 590] on button "Next" at bounding box center [949, 589] width 63 height 19
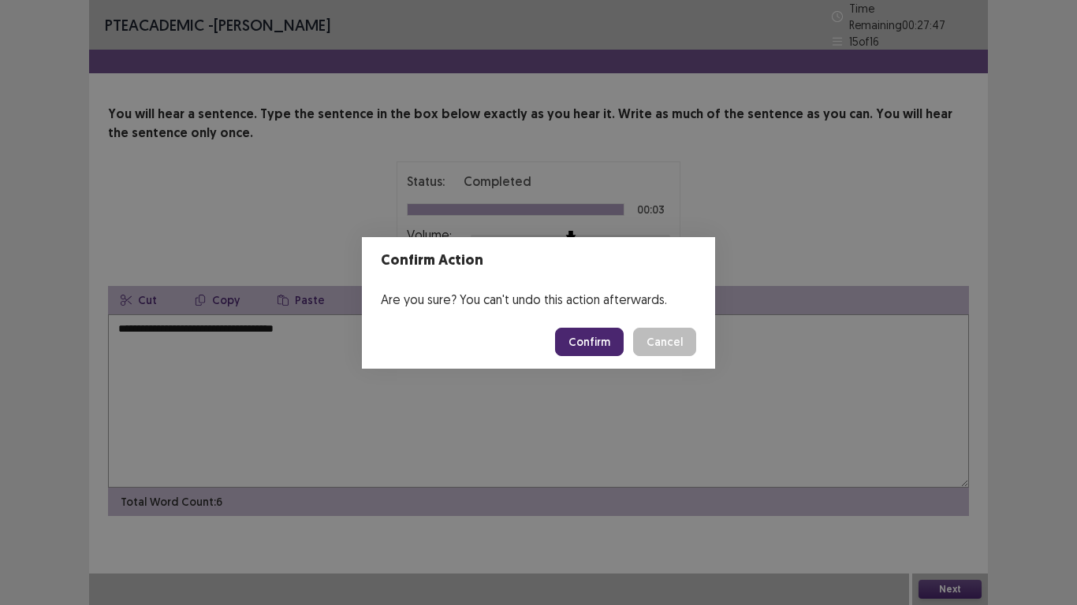
click at [590, 348] on button "Confirm" at bounding box center [589, 342] width 69 height 28
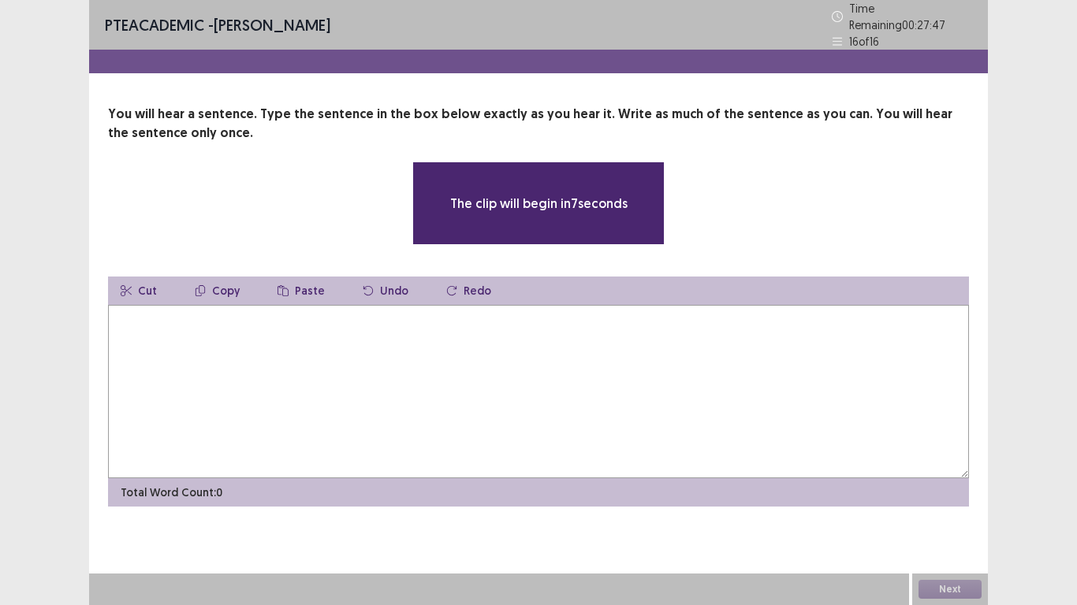
click at [371, 327] on textarea at bounding box center [538, 391] width 861 height 173
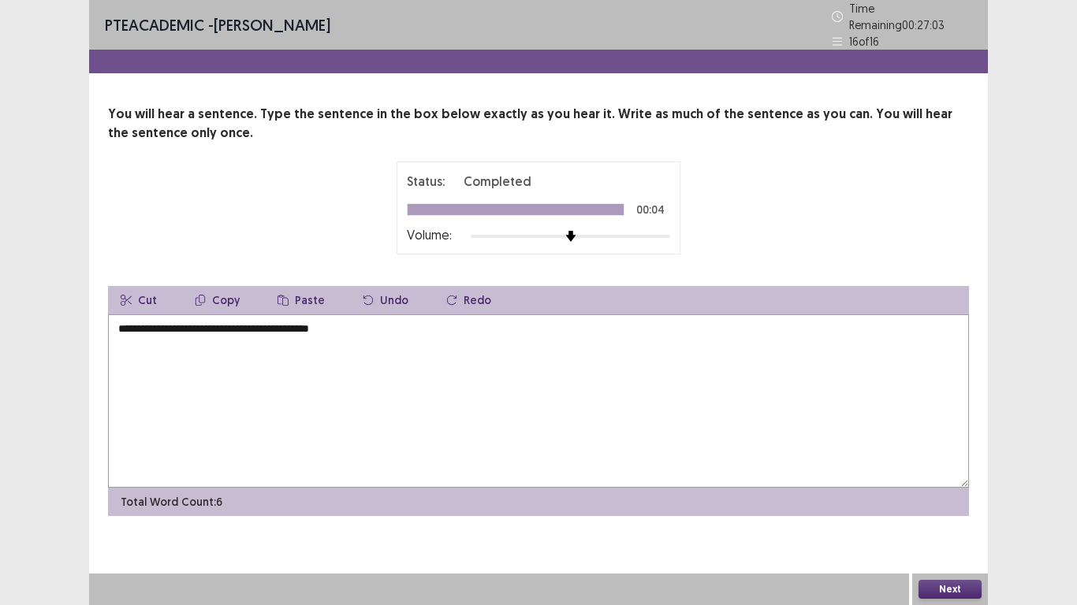
click at [237, 322] on textarea "**********" at bounding box center [538, 400] width 861 height 173
type textarea "**********"
click at [947, 592] on button "Next" at bounding box center [949, 589] width 63 height 19
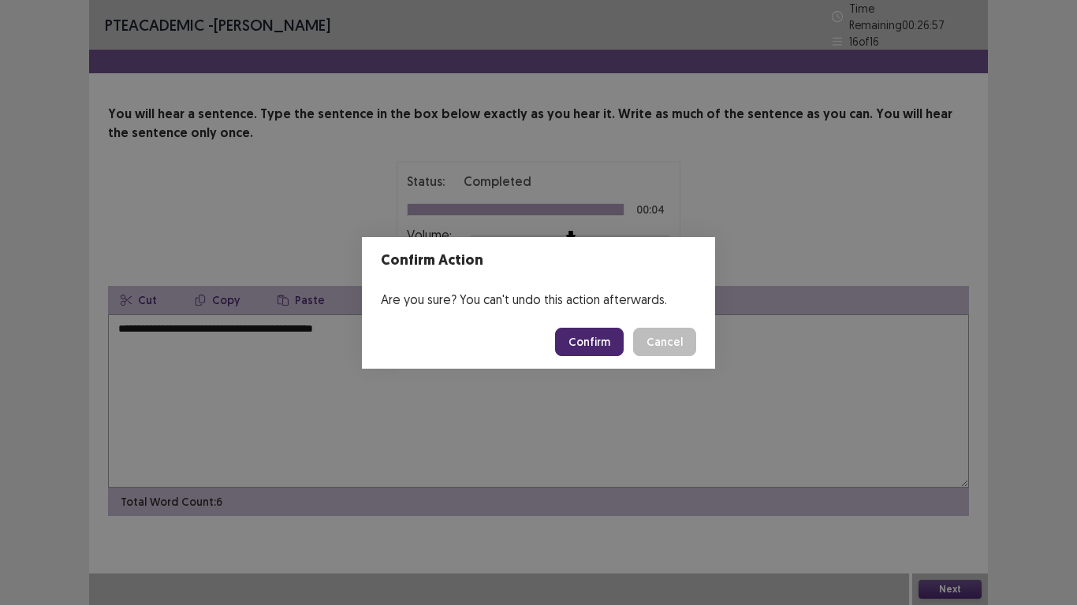
click at [575, 349] on button "Confirm" at bounding box center [589, 342] width 69 height 28
